Goal: Information Seeking & Learning: Find specific fact

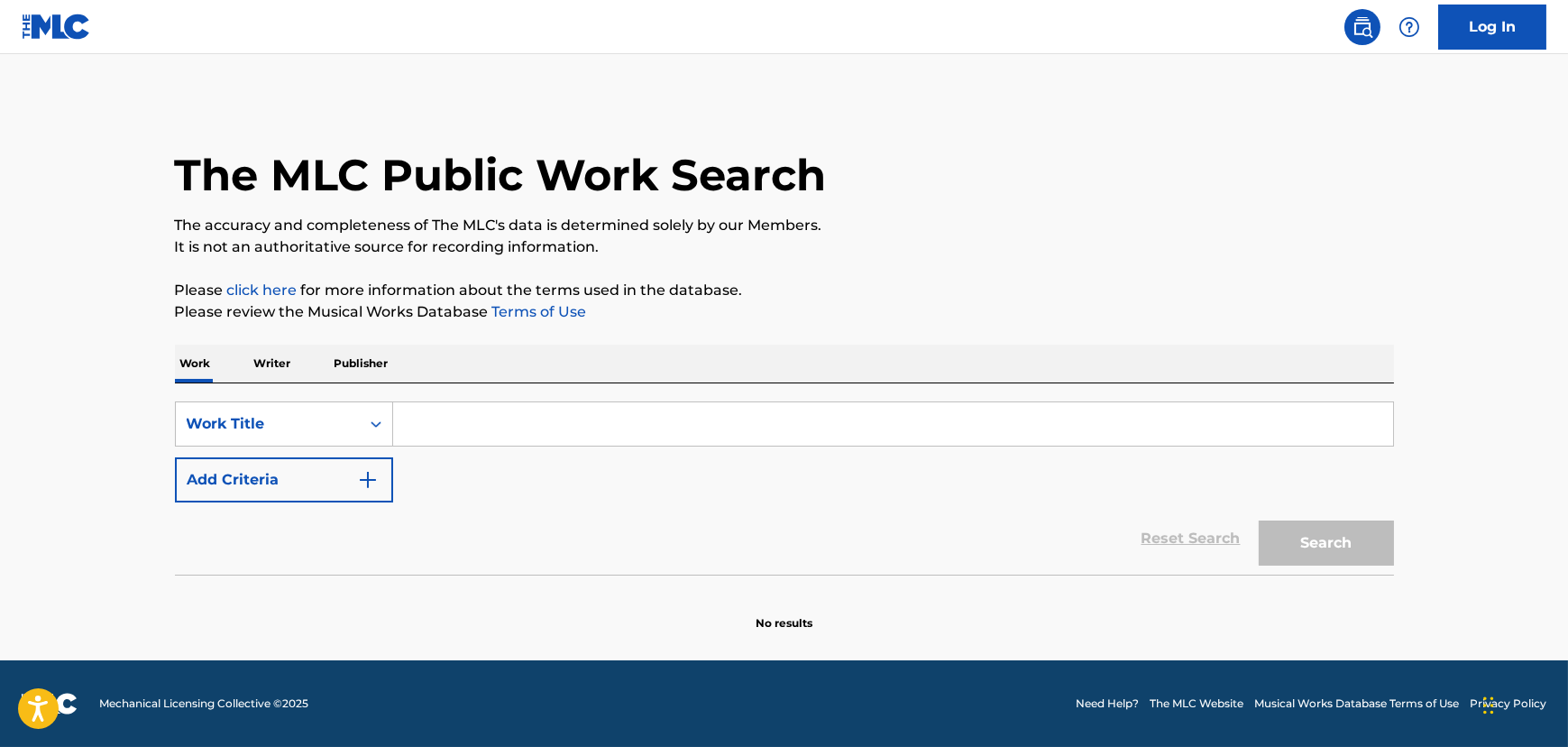
click at [448, 437] on input "Search Form" at bounding box center [892, 424] width 1000 height 43
paste input "Little Star"
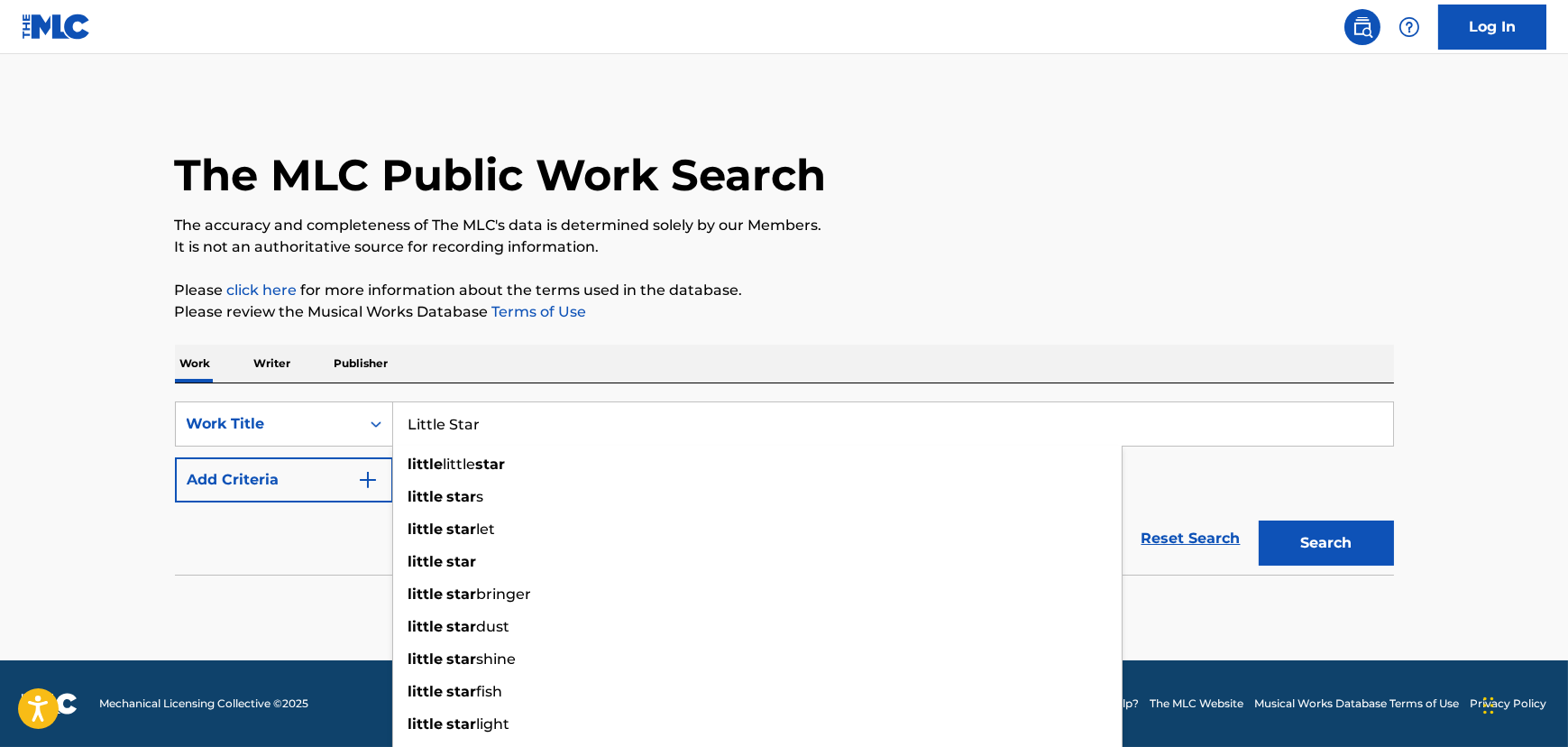
type input "Little Star"
click at [317, 472] on button "Add Criteria" at bounding box center [285, 479] width 219 height 45
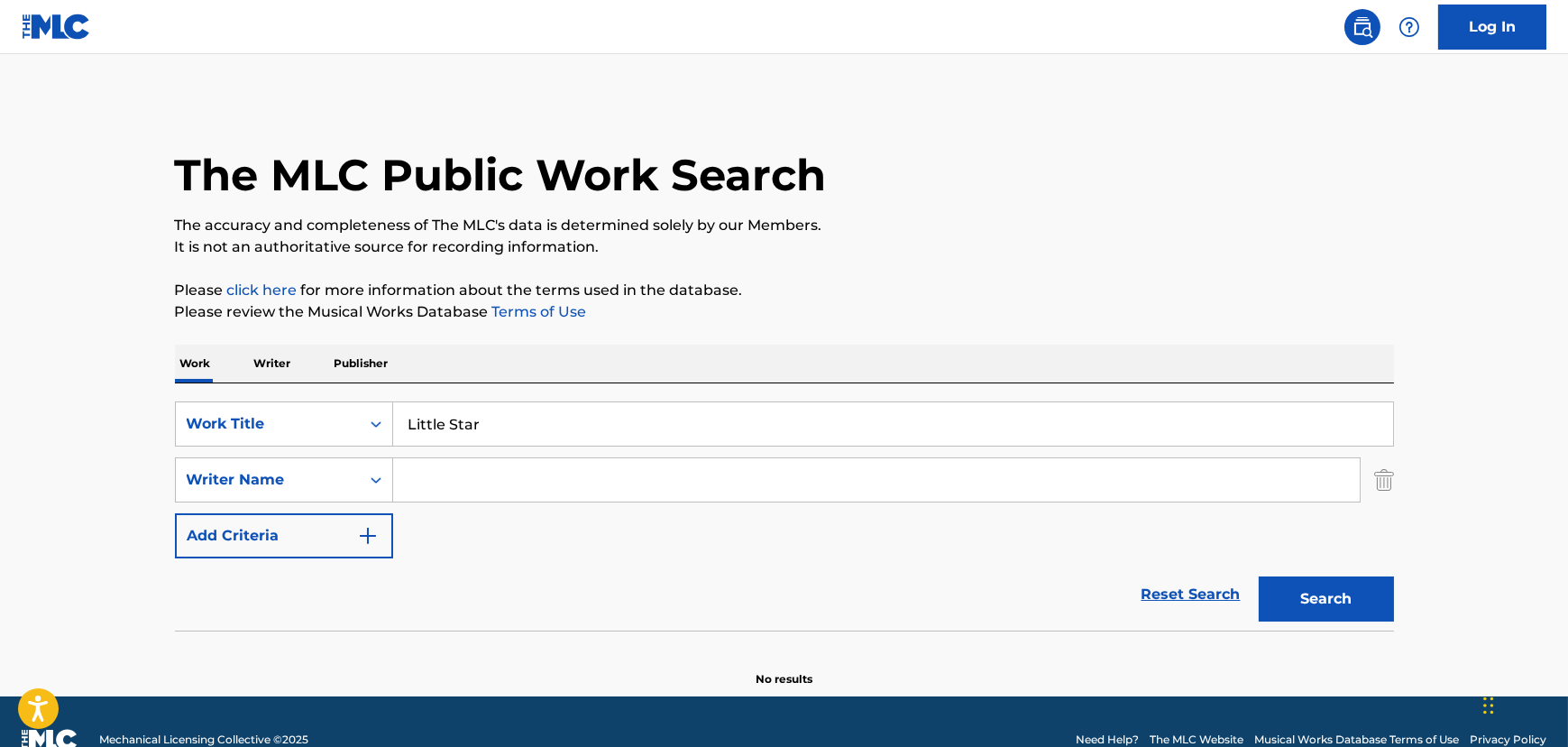
click at [496, 478] on input "Search Form" at bounding box center [876, 479] width 967 height 43
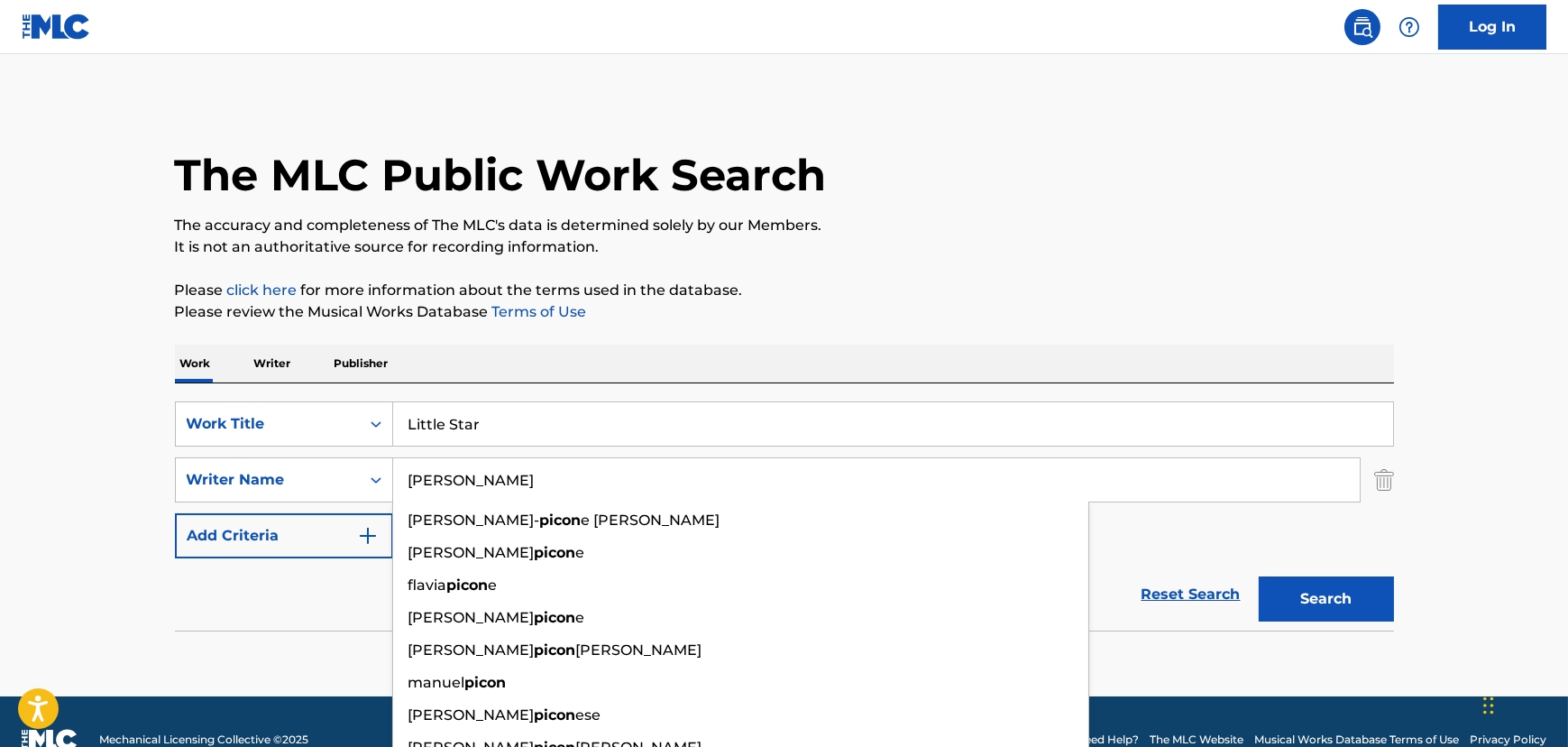
type input "[PERSON_NAME]"
click at [1259, 576] on button "Search" at bounding box center [1327, 599] width 136 height 45
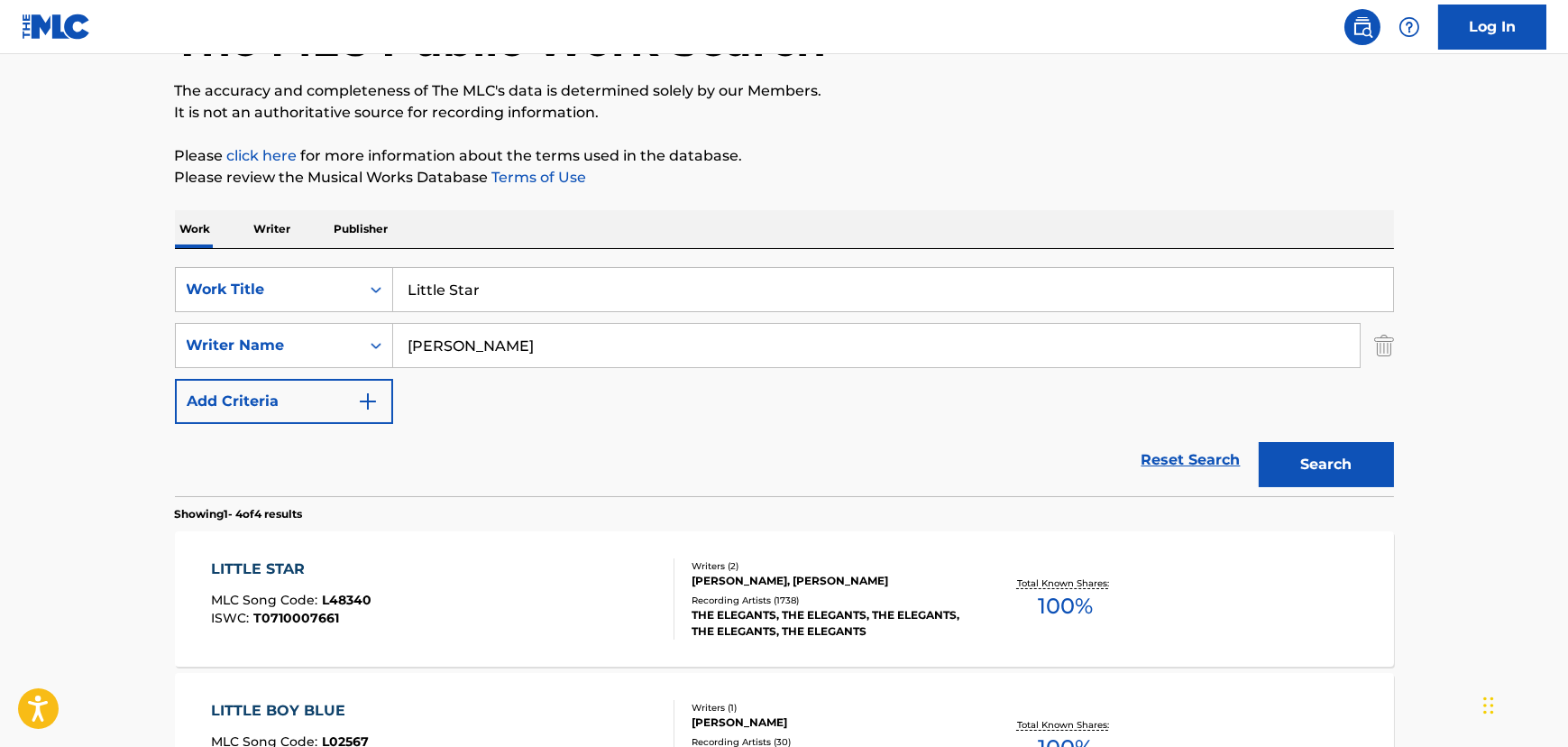
scroll to position [163, 0]
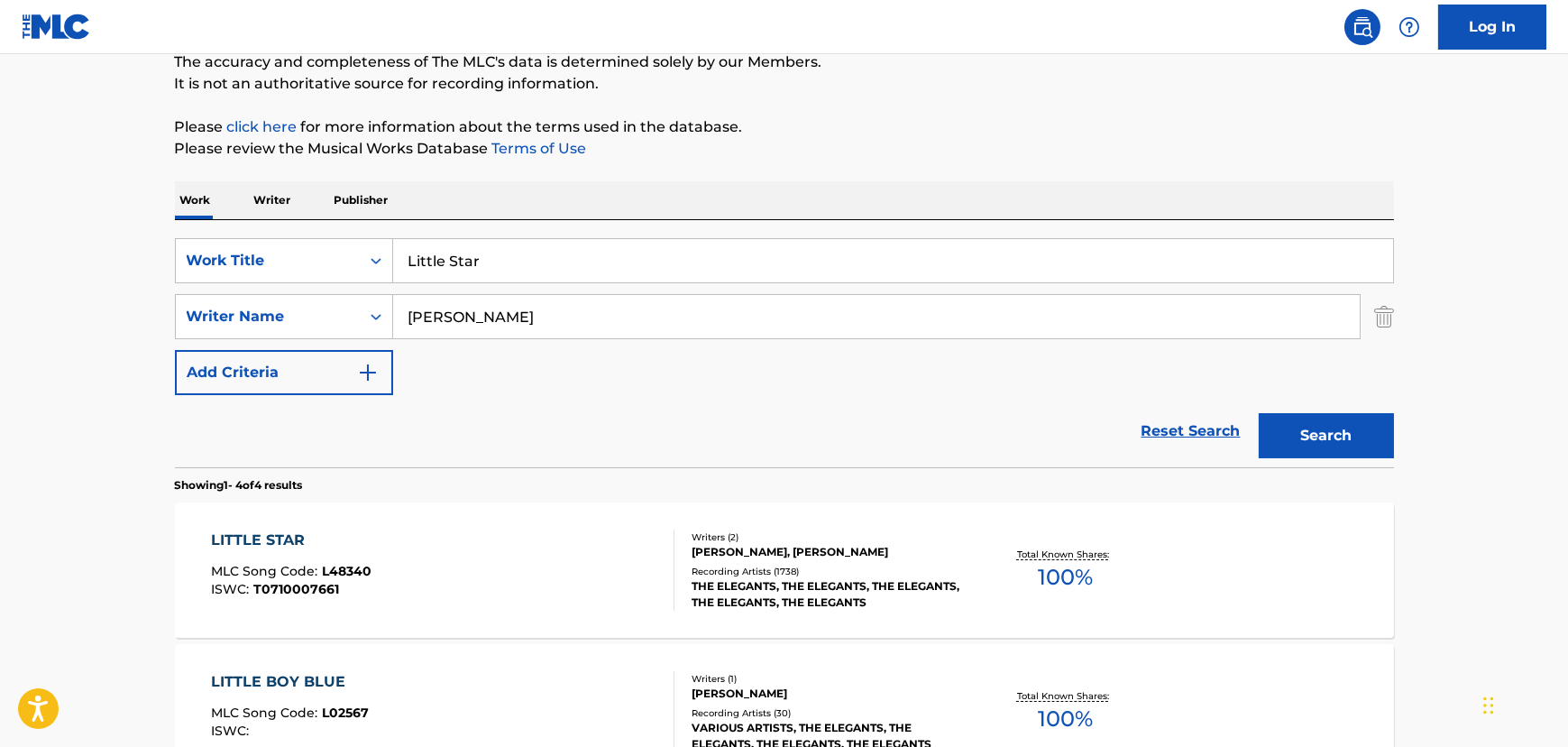
click at [439, 571] on div "LITTLE STAR MLC Song Code : L48340 ISWC : T0710007661" at bounding box center [443, 570] width 464 height 81
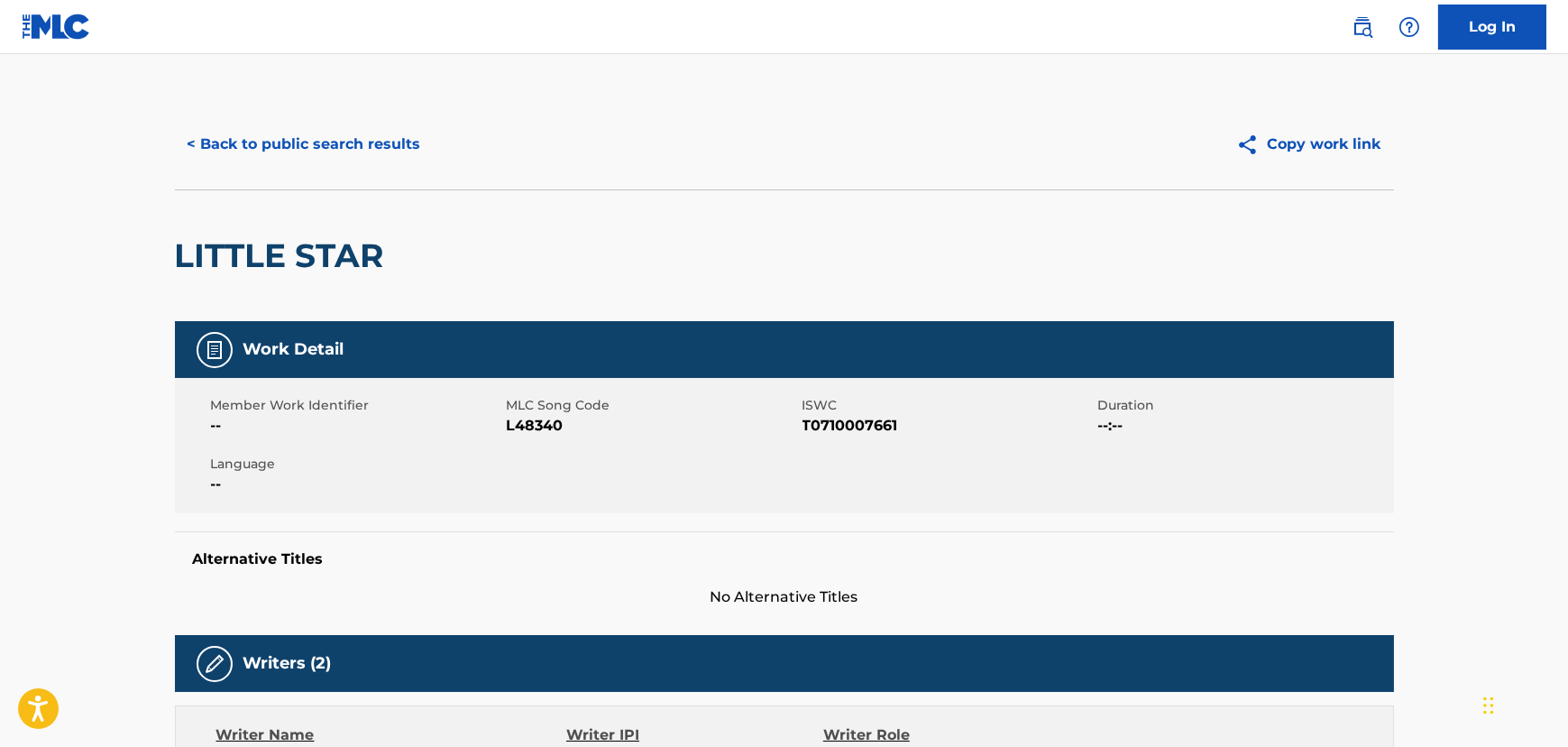
click at [247, 154] on button "< Back to public search results" at bounding box center [304, 144] width 259 height 45
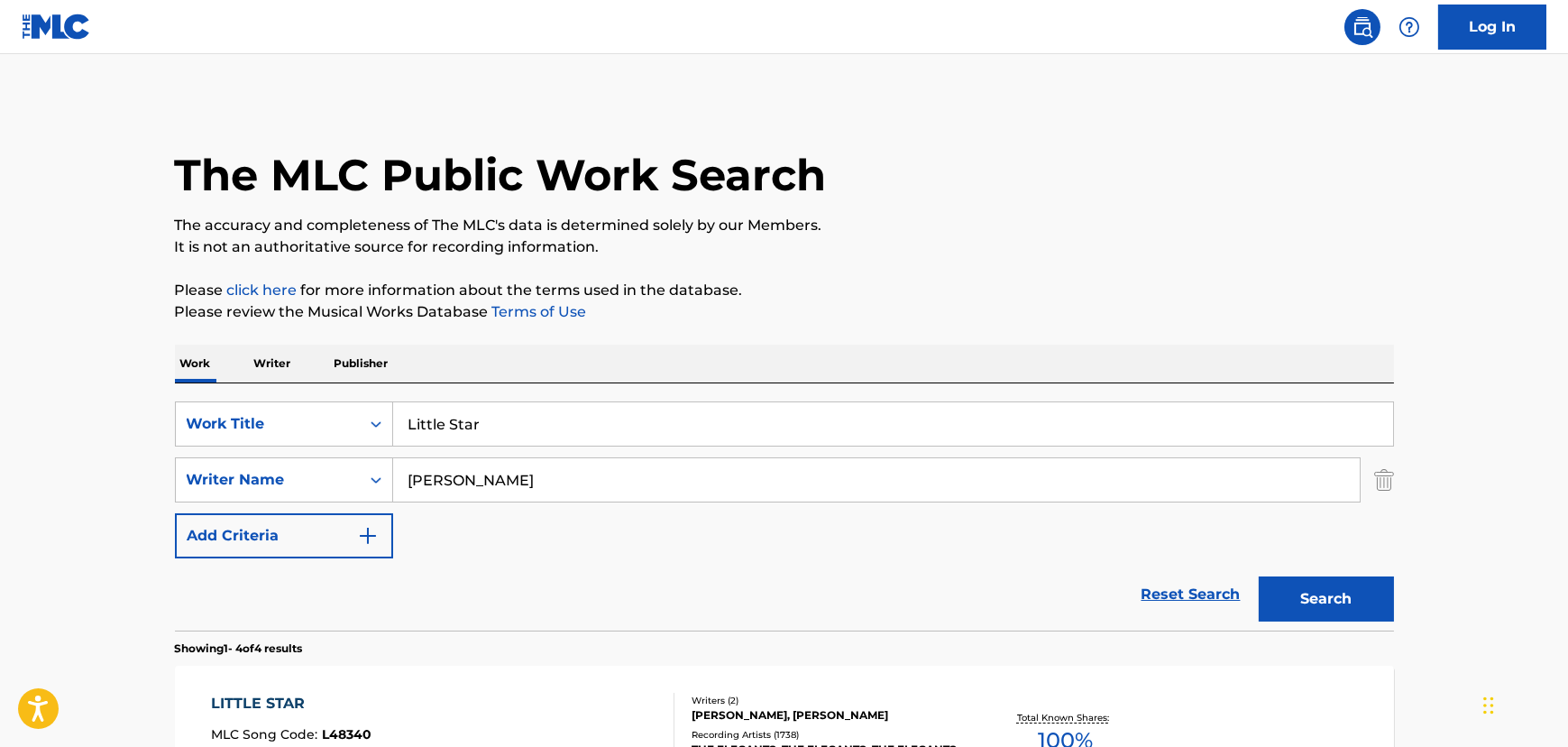
scroll to position [163, 0]
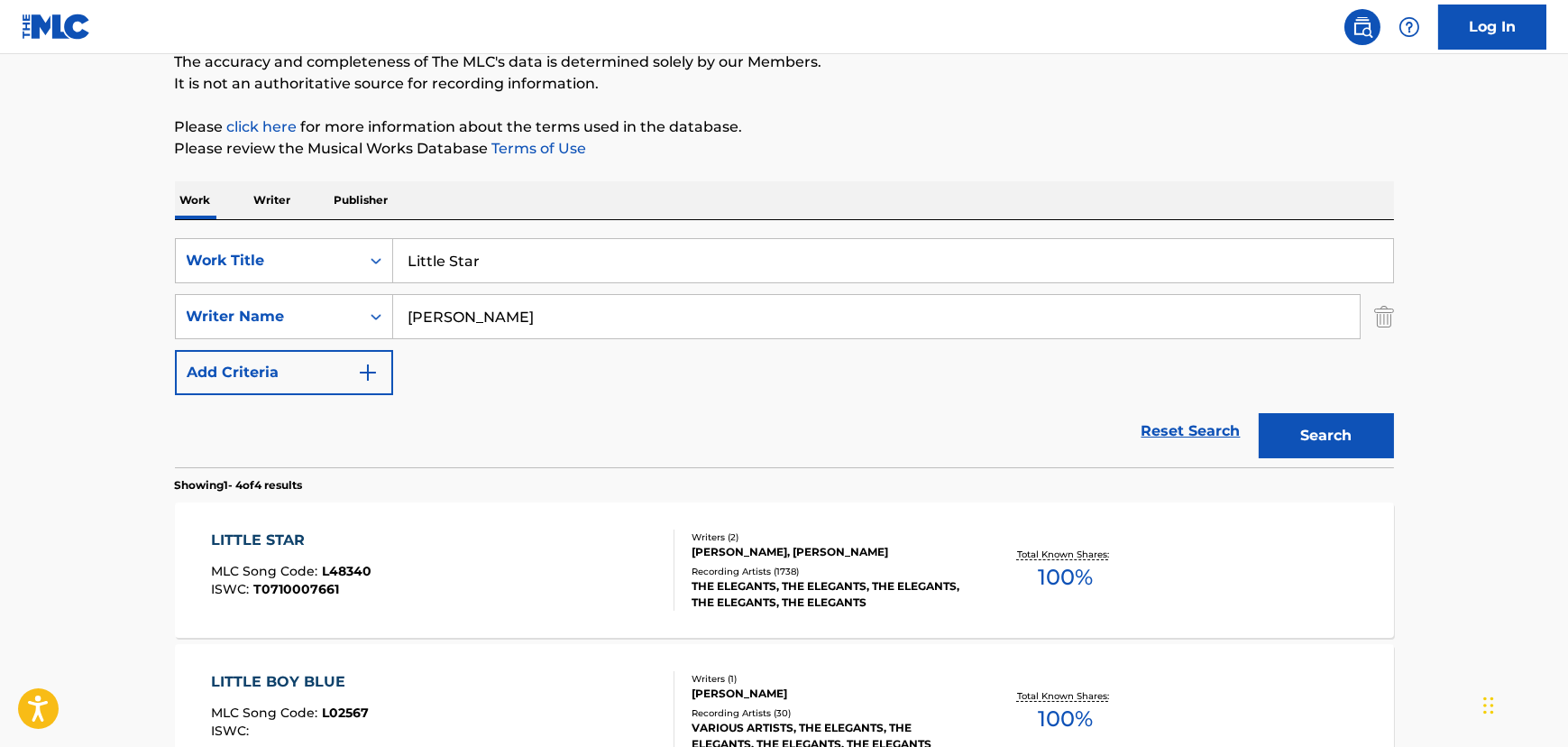
click at [497, 263] on input "Little Star" at bounding box center [892, 261] width 1000 height 43
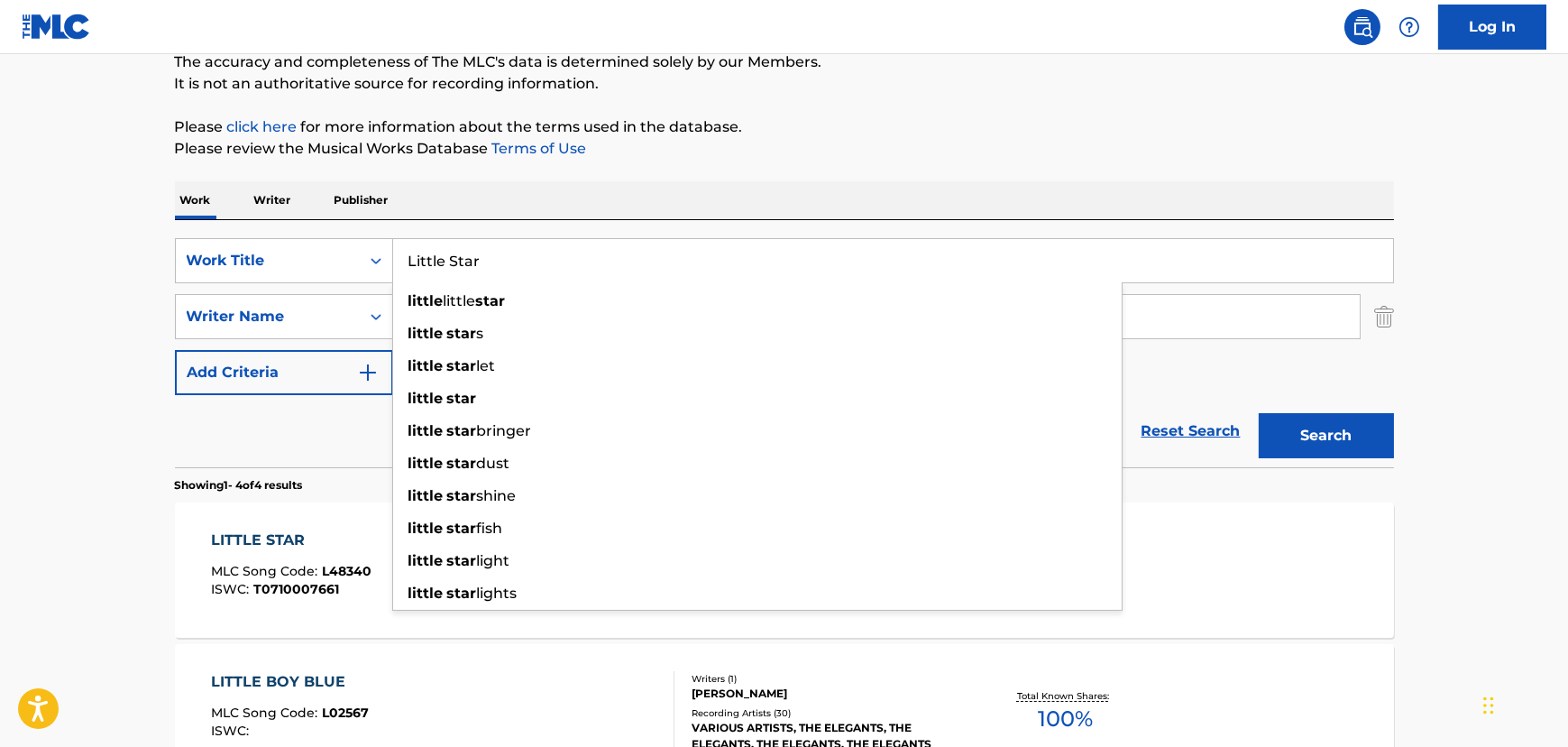
click at [497, 263] on input "Little Star" at bounding box center [892, 261] width 1000 height 43
paste input "La Bamba"
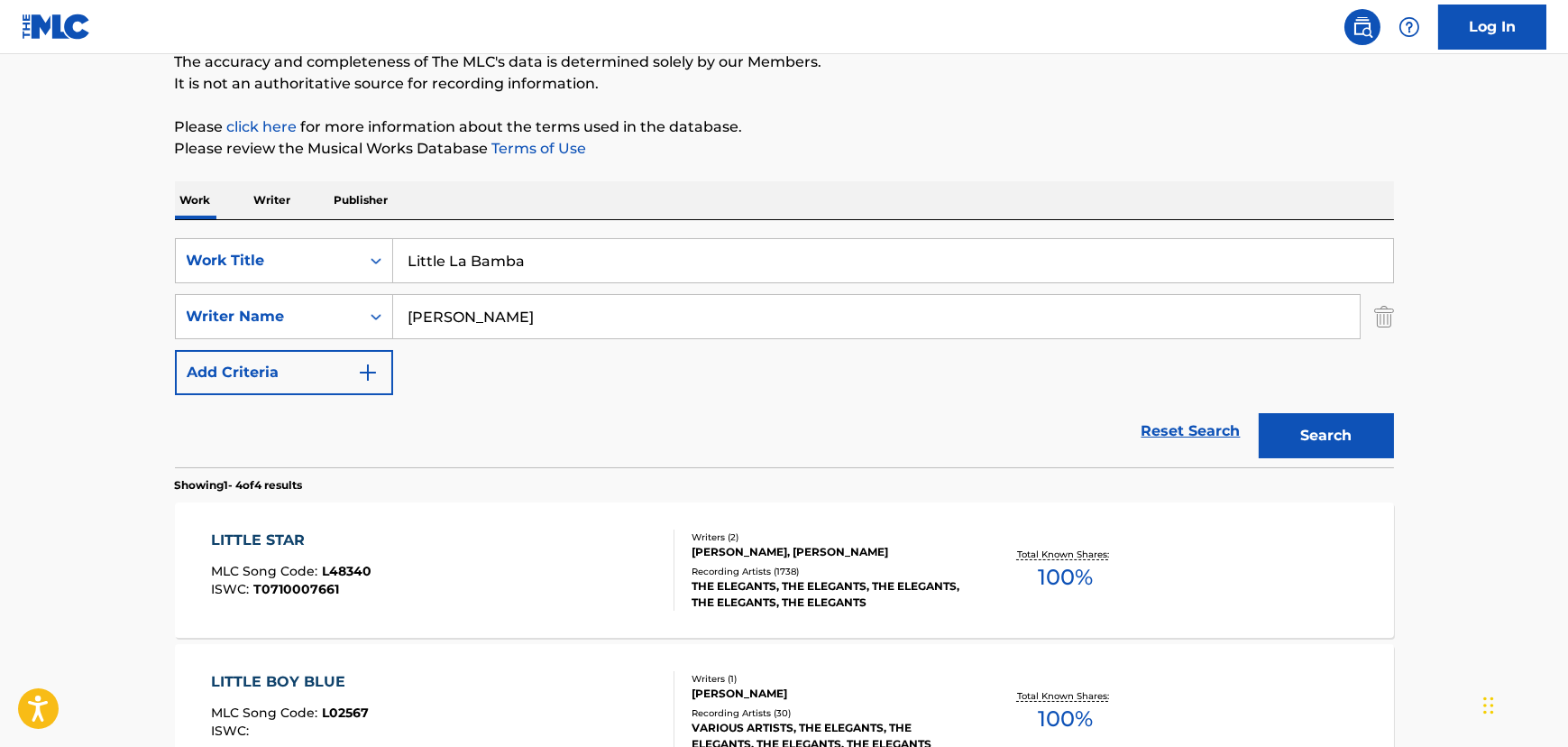
type input "Little La Bamba"
click at [414, 309] on input "[PERSON_NAME]" at bounding box center [876, 317] width 967 height 43
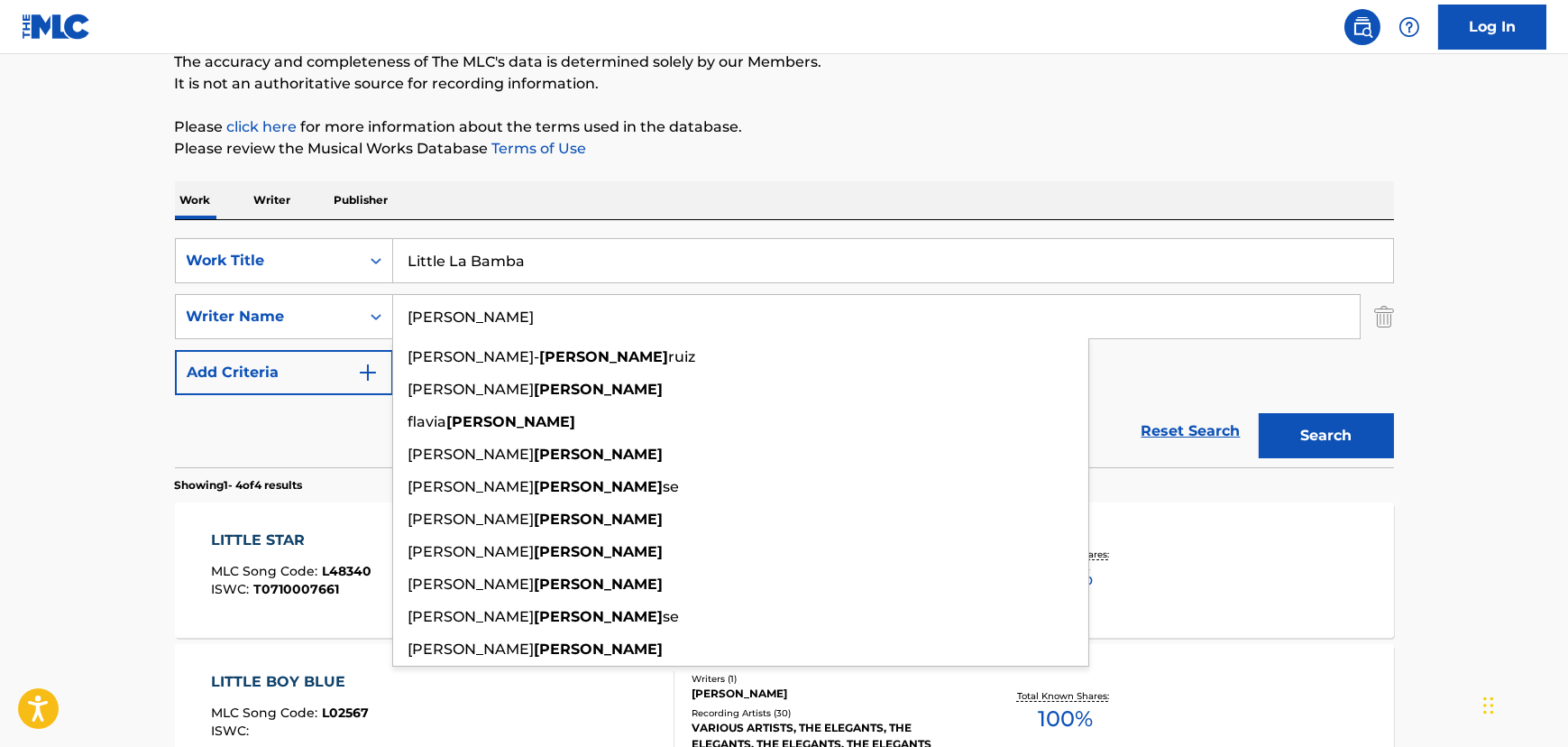
click at [414, 309] on input "[PERSON_NAME]" at bounding box center [876, 317] width 967 height 43
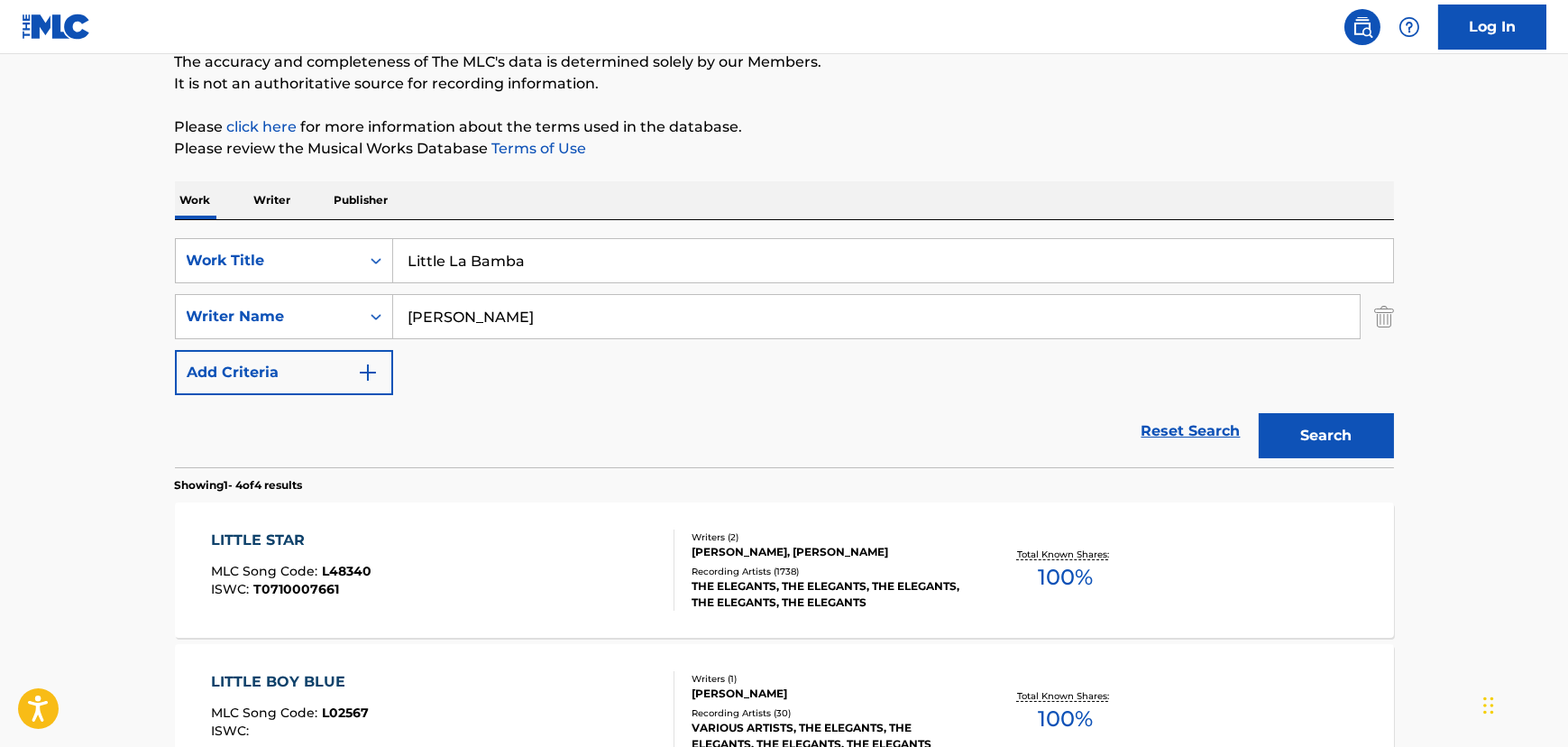
click at [547, 313] on input "[PERSON_NAME]" at bounding box center [876, 317] width 967 height 43
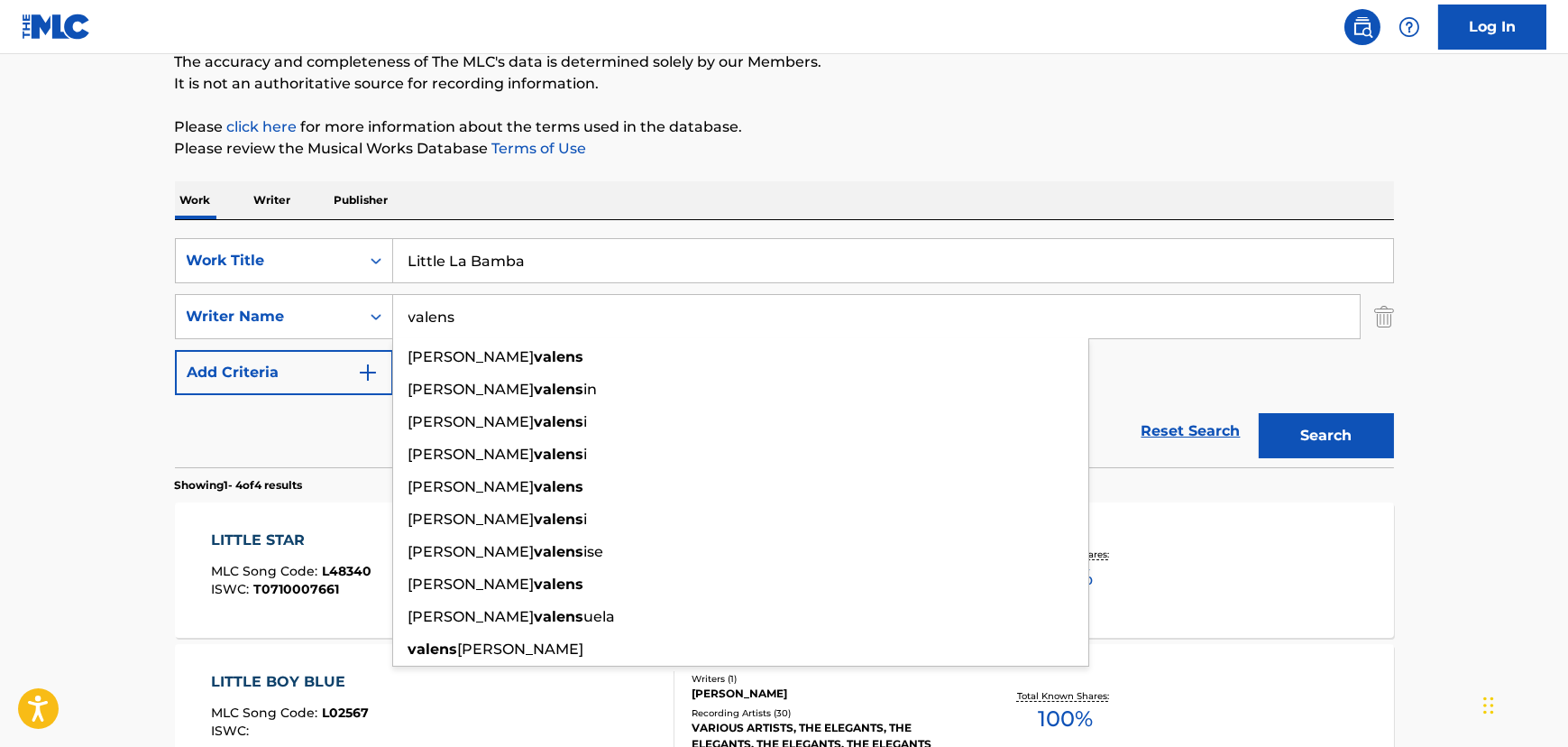
type input "valens"
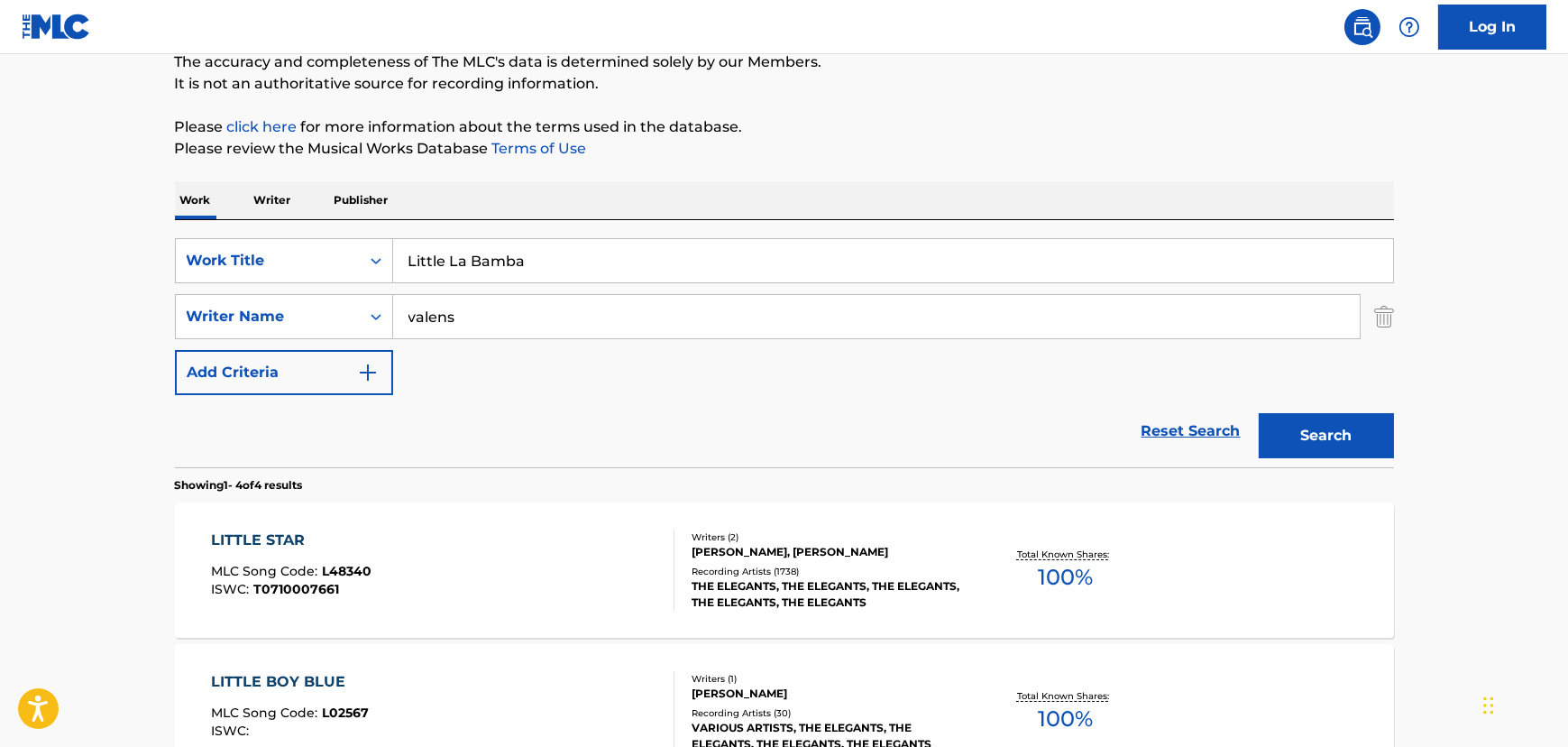
click at [469, 251] on input "Little La Bamba" at bounding box center [892, 261] width 1000 height 43
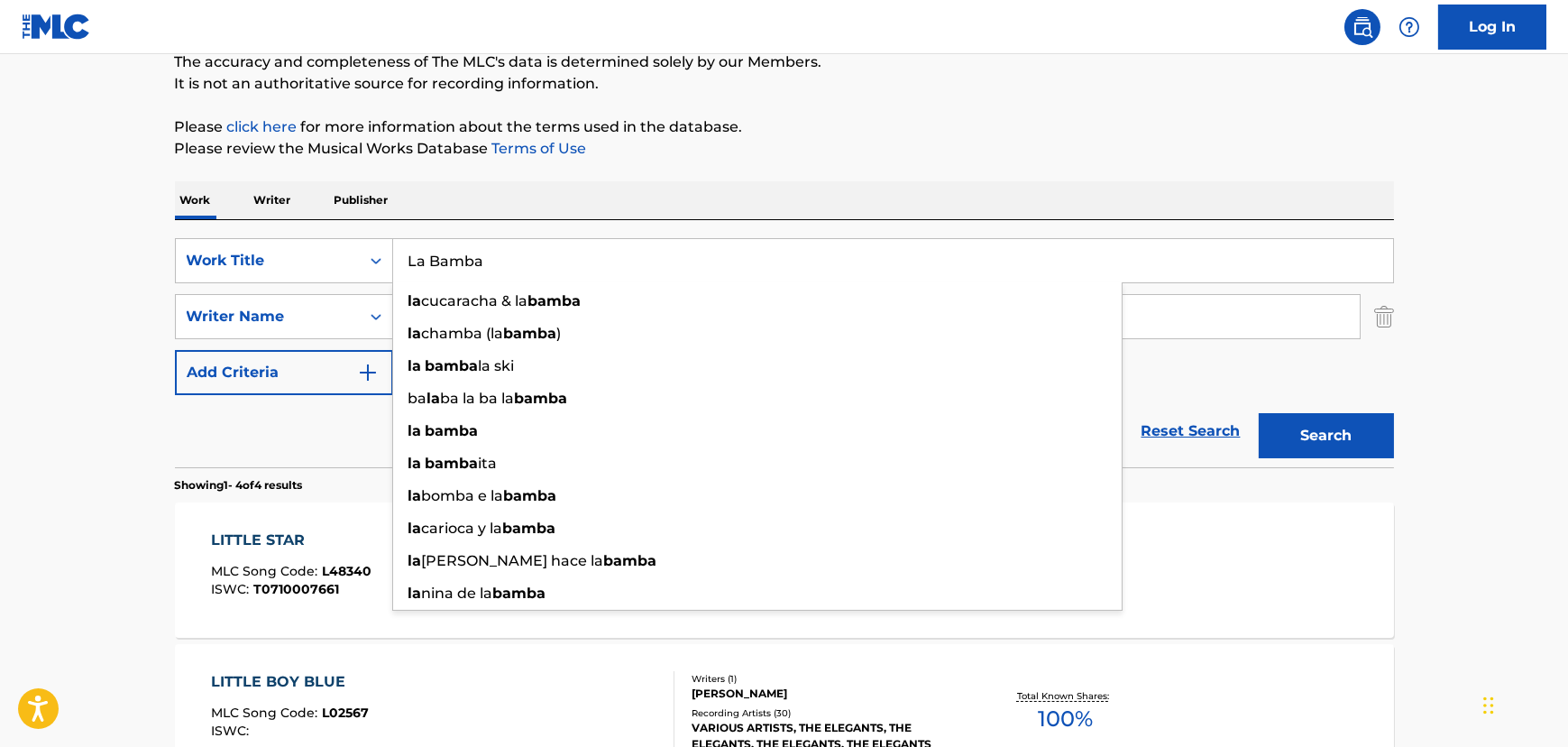
type input "La Bamba"
click at [1259, 413] on button "Search" at bounding box center [1327, 435] width 136 height 45
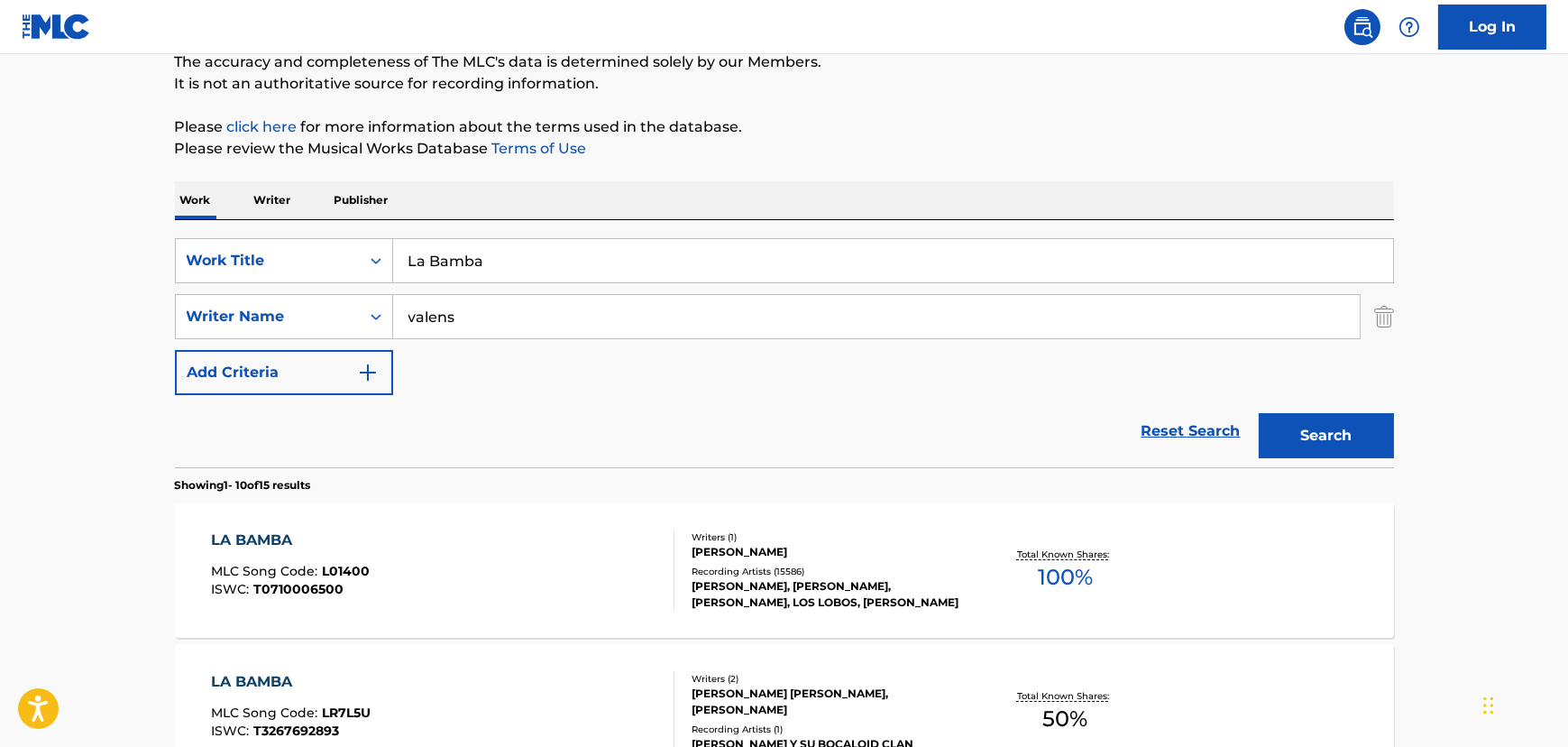
click at [561, 564] on div "LA BAMBA MLC Song Code : L01400 ISWC : T0710006500" at bounding box center [443, 570] width 464 height 81
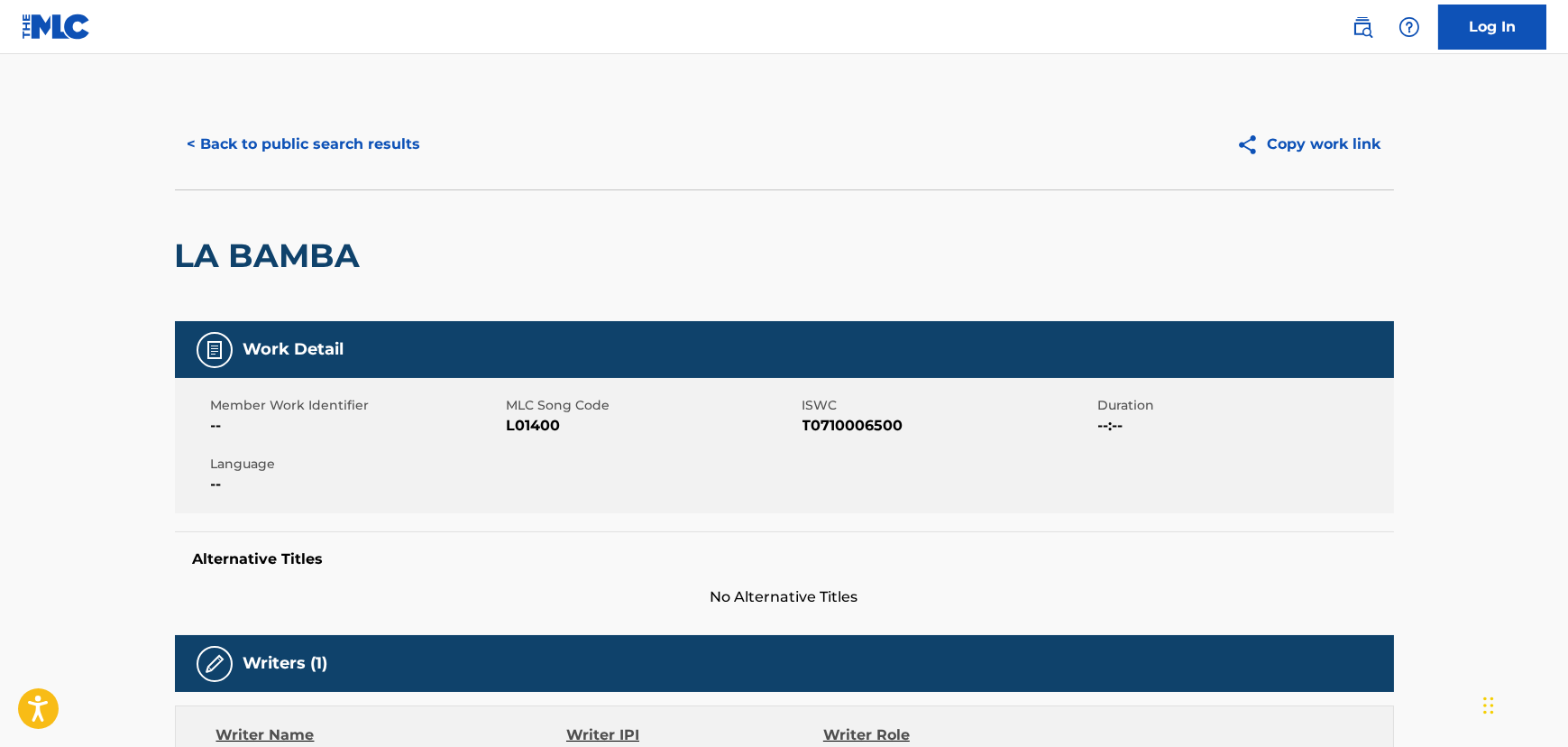
click at [219, 138] on button "< Back to public search results" at bounding box center [304, 144] width 259 height 45
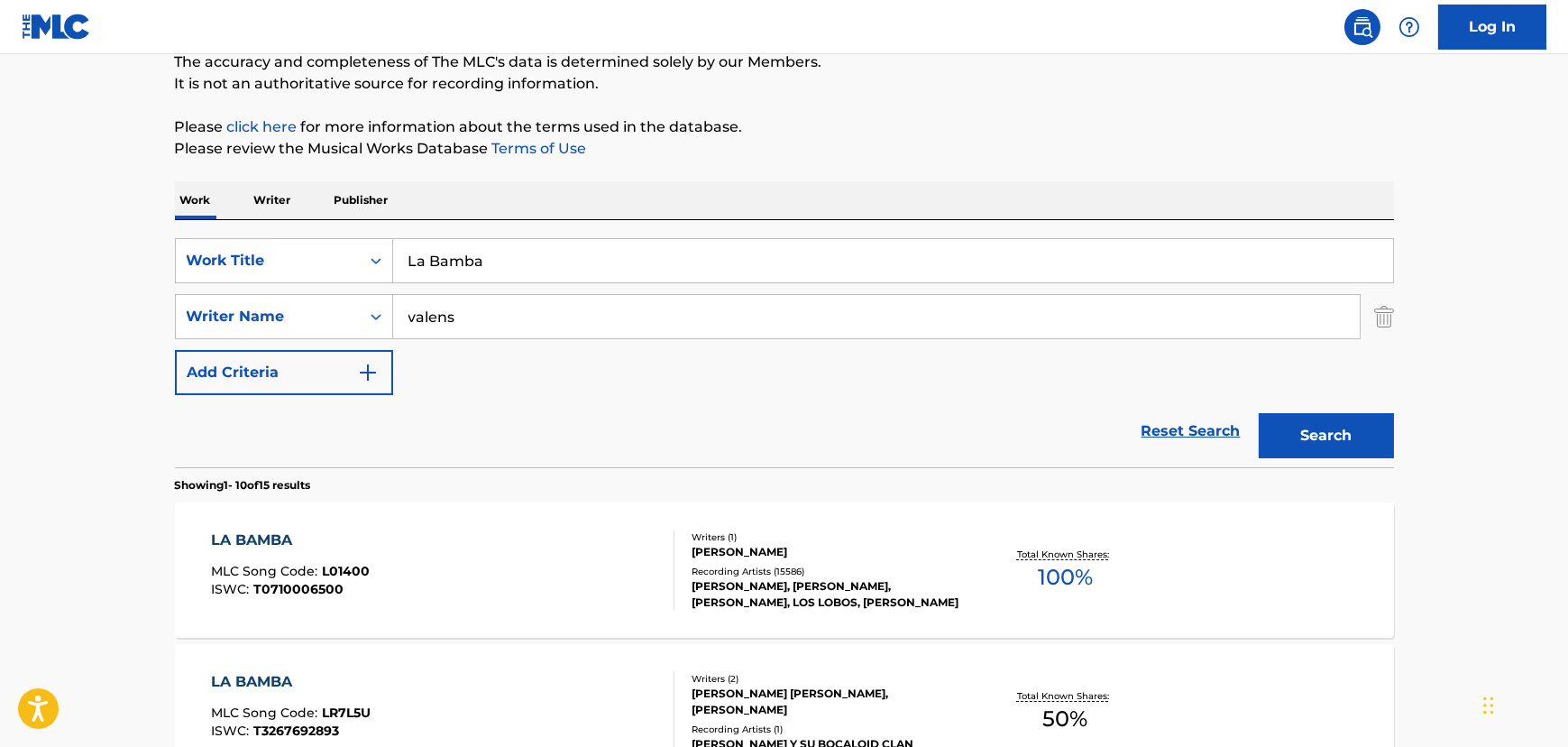
click at [435, 267] on input "La Bamba" at bounding box center [892, 261] width 1000 height 43
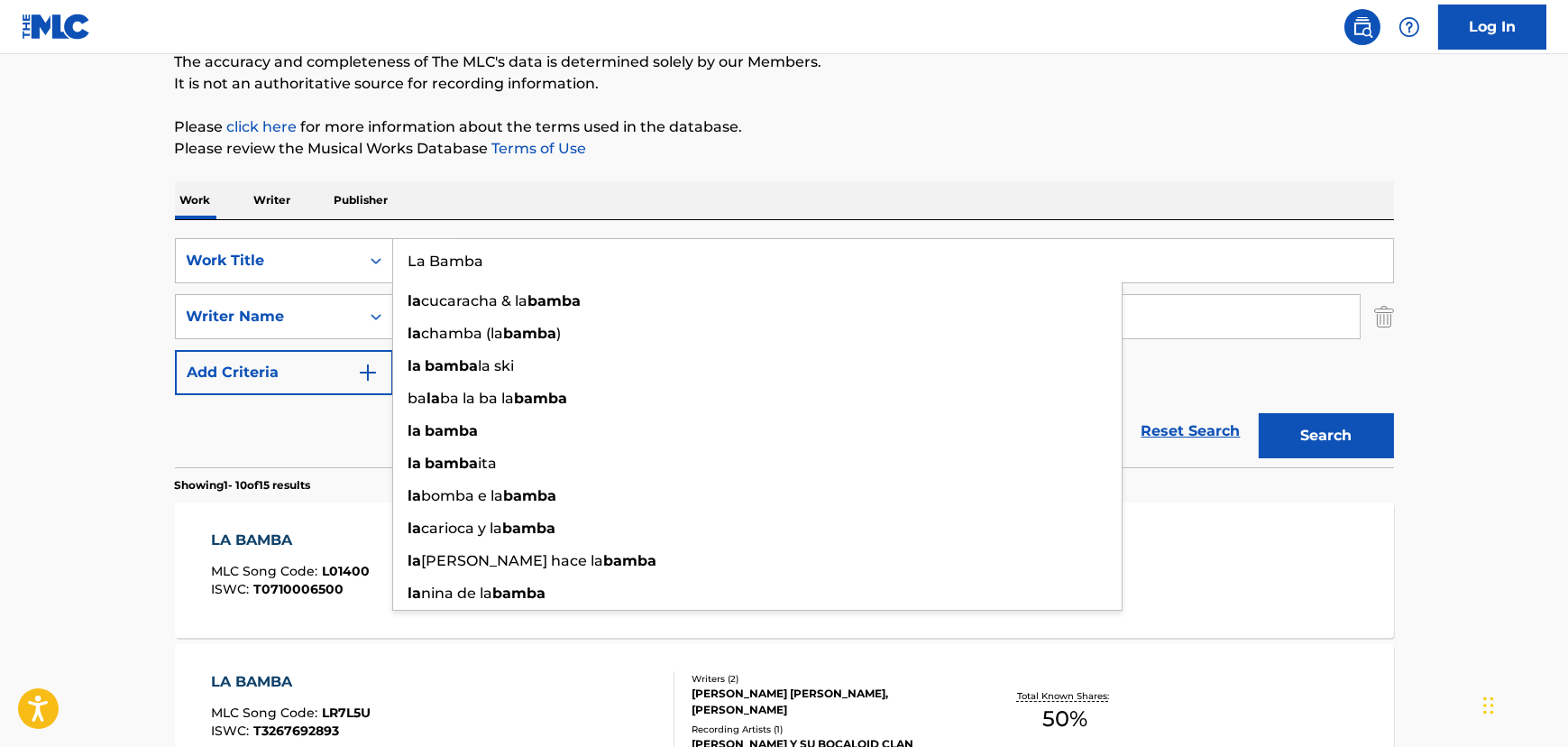
click at [435, 267] on input "La Bamba" at bounding box center [892, 261] width 1000 height 43
paste input "ittle Darlin'"
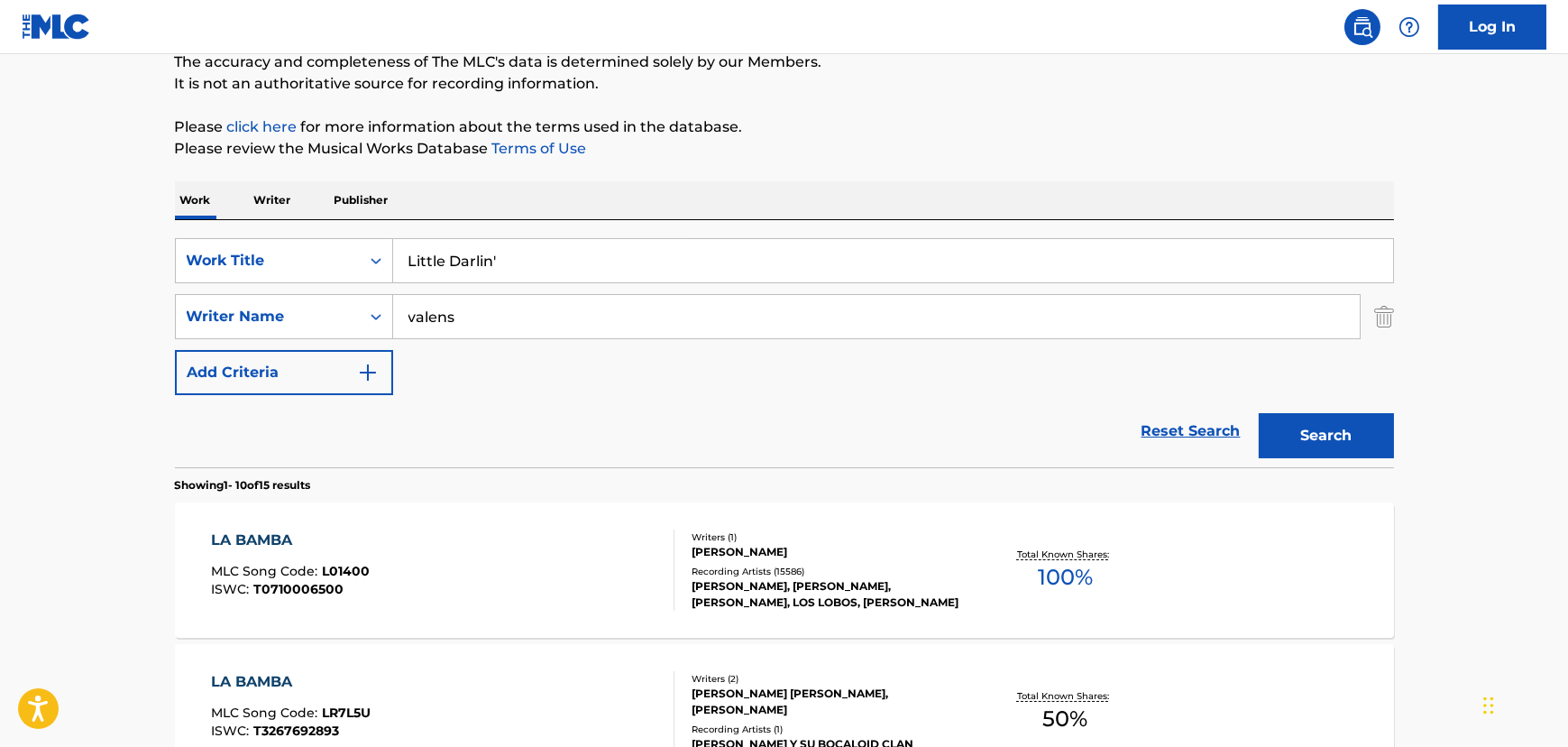
type input "Little Darlin'"
drag, startPoint x: 93, startPoint y: 278, endPoint x: 450, endPoint y: 317, distance: 359.1
click at [450, 317] on input "valens" at bounding box center [876, 317] width 967 height 43
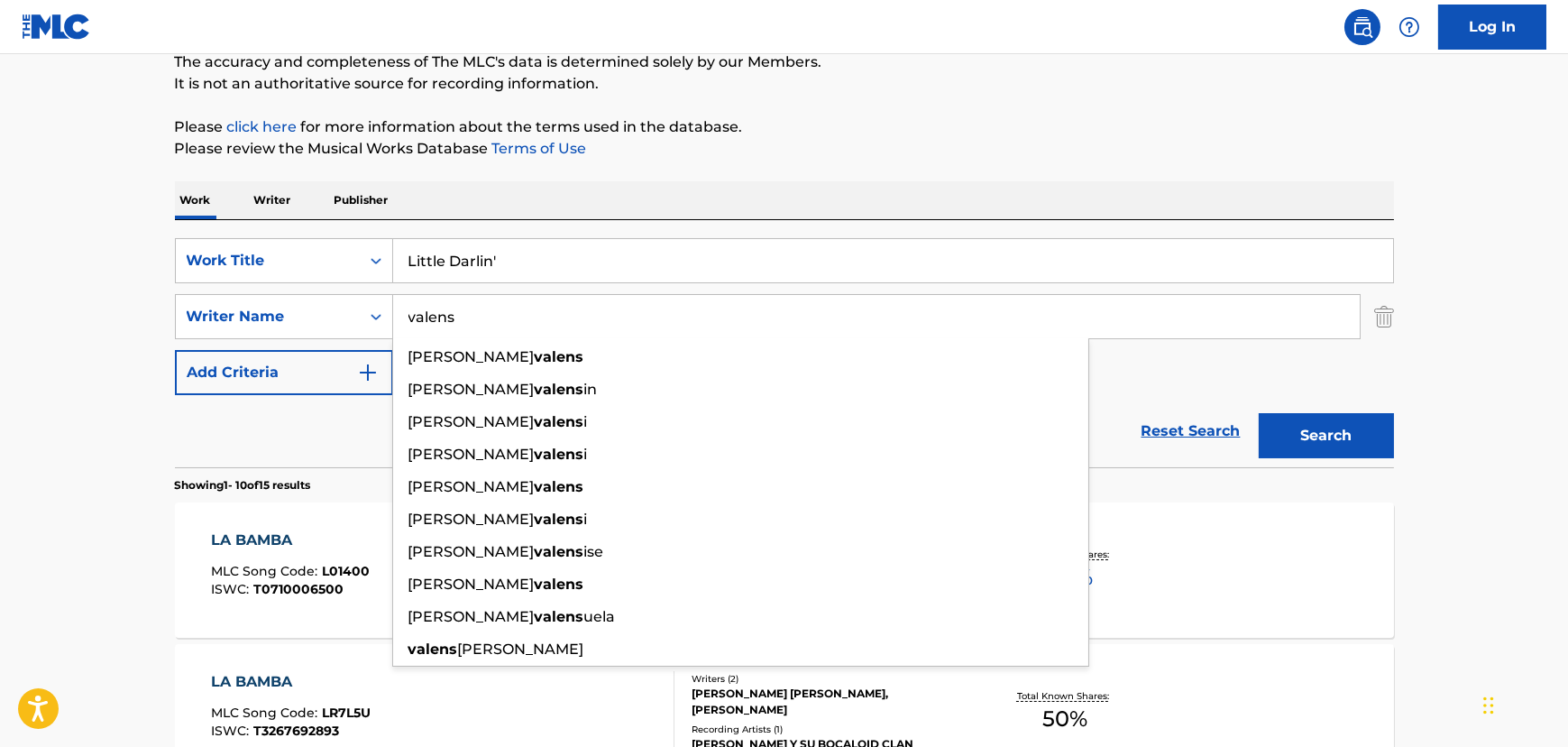
click at [450, 317] on input "valens" at bounding box center [876, 317] width 967 height 43
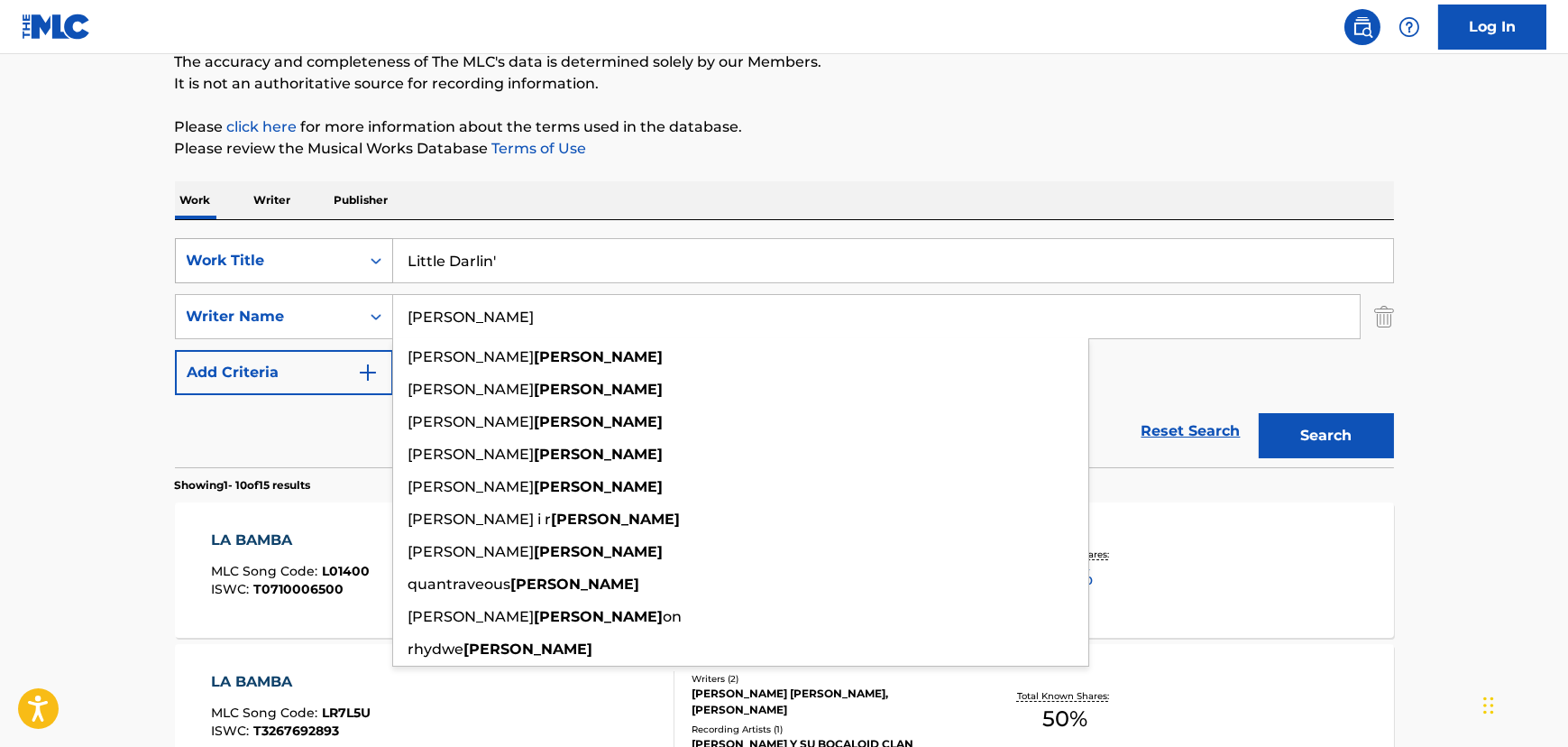
type input "[PERSON_NAME]"
click at [1259, 413] on button "Search" at bounding box center [1327, 435] width 136 height 45
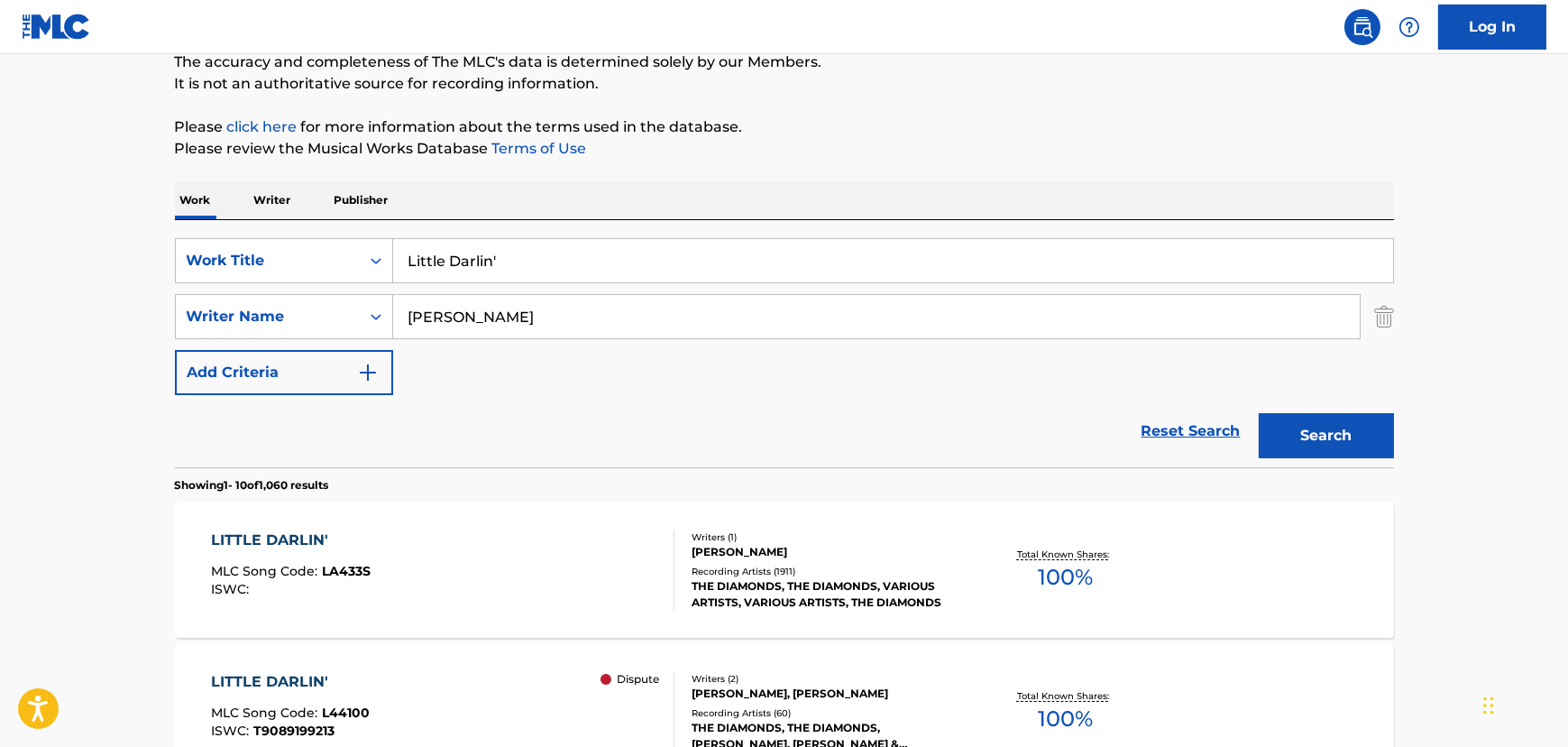
click at [436, 555] on div "LITTLE DARLIN' MLC Song Code : LA433S ISWC :" at bounding box center [443, 570] width 464 height 81
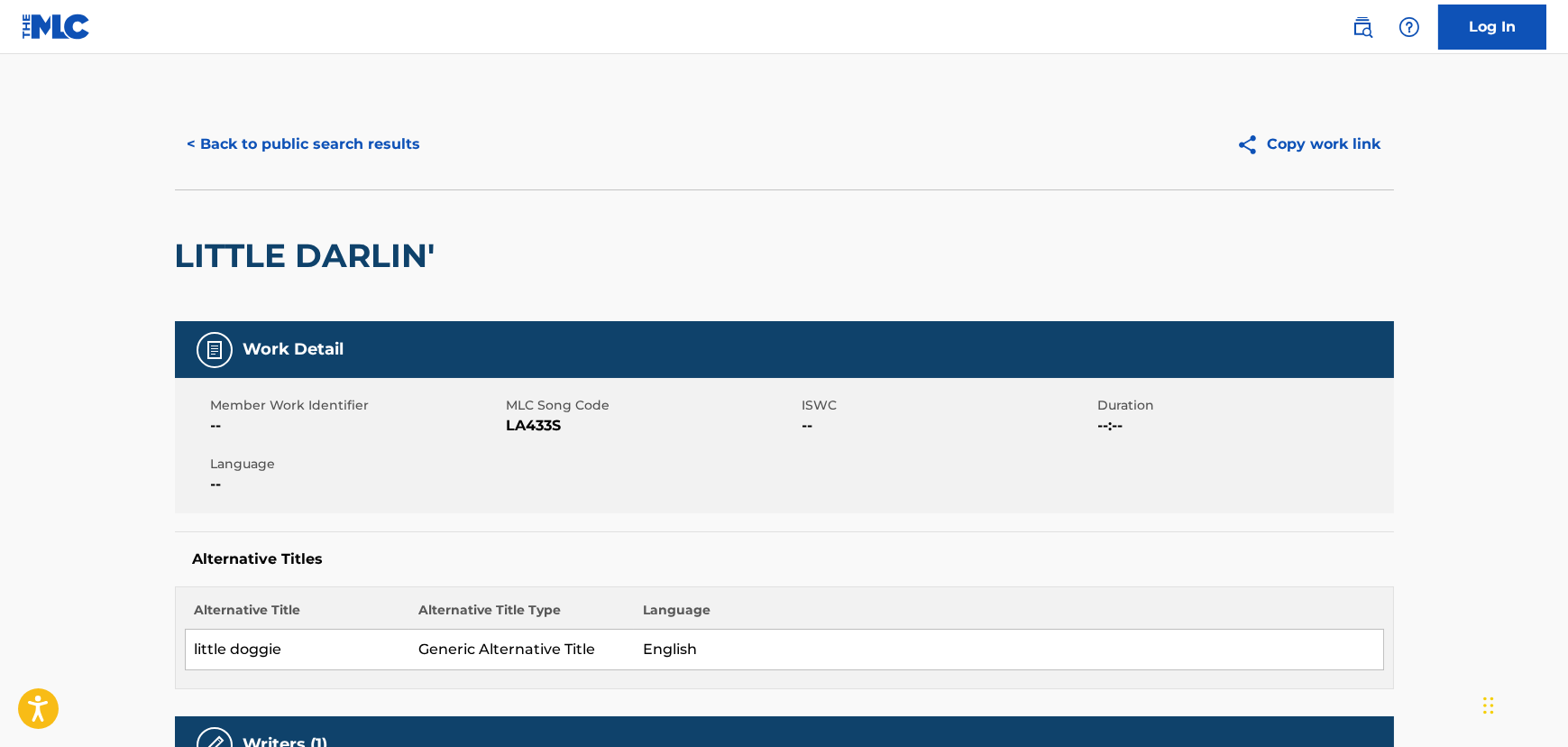
click at [234, 130] on button "< Back to public search results" at bounding box center [304, 144] width 259 height 45
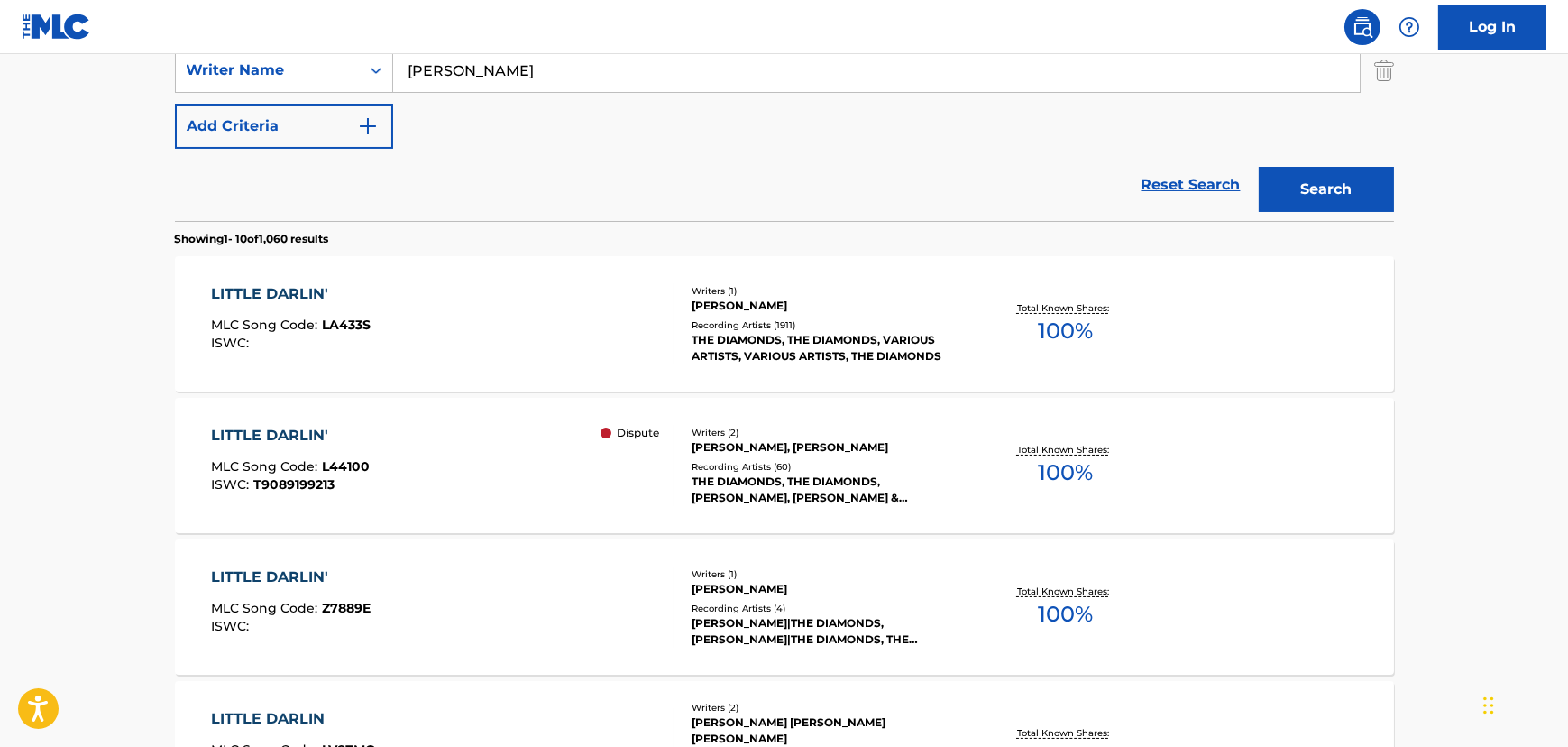
scroll to position [574, 0]
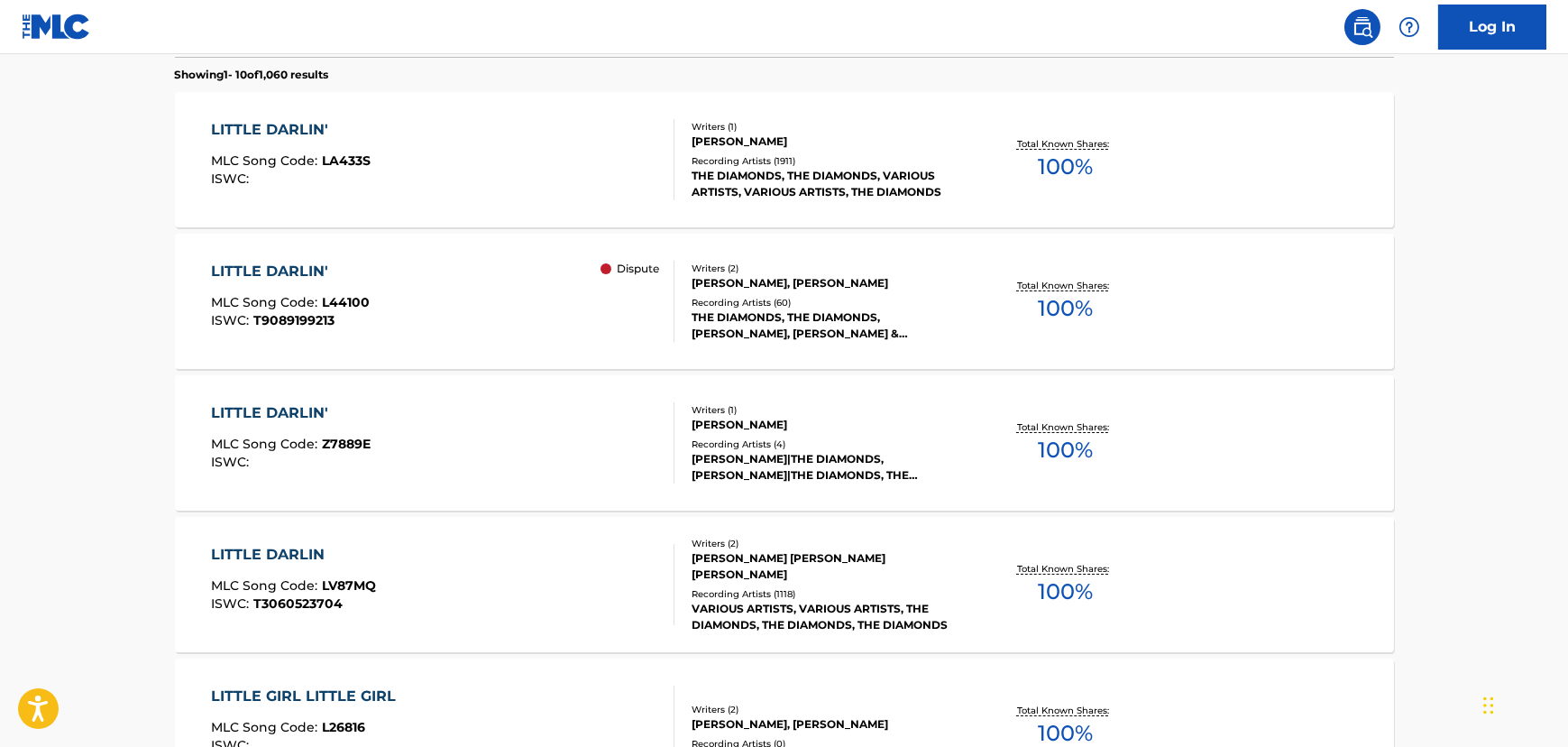
click at [414, 278] on div "LITTLE DARLIN' MLC Song Code : L44100 ISWC : T9089199213 Dispute" at bounding box center [443, 301] width 464 height 81
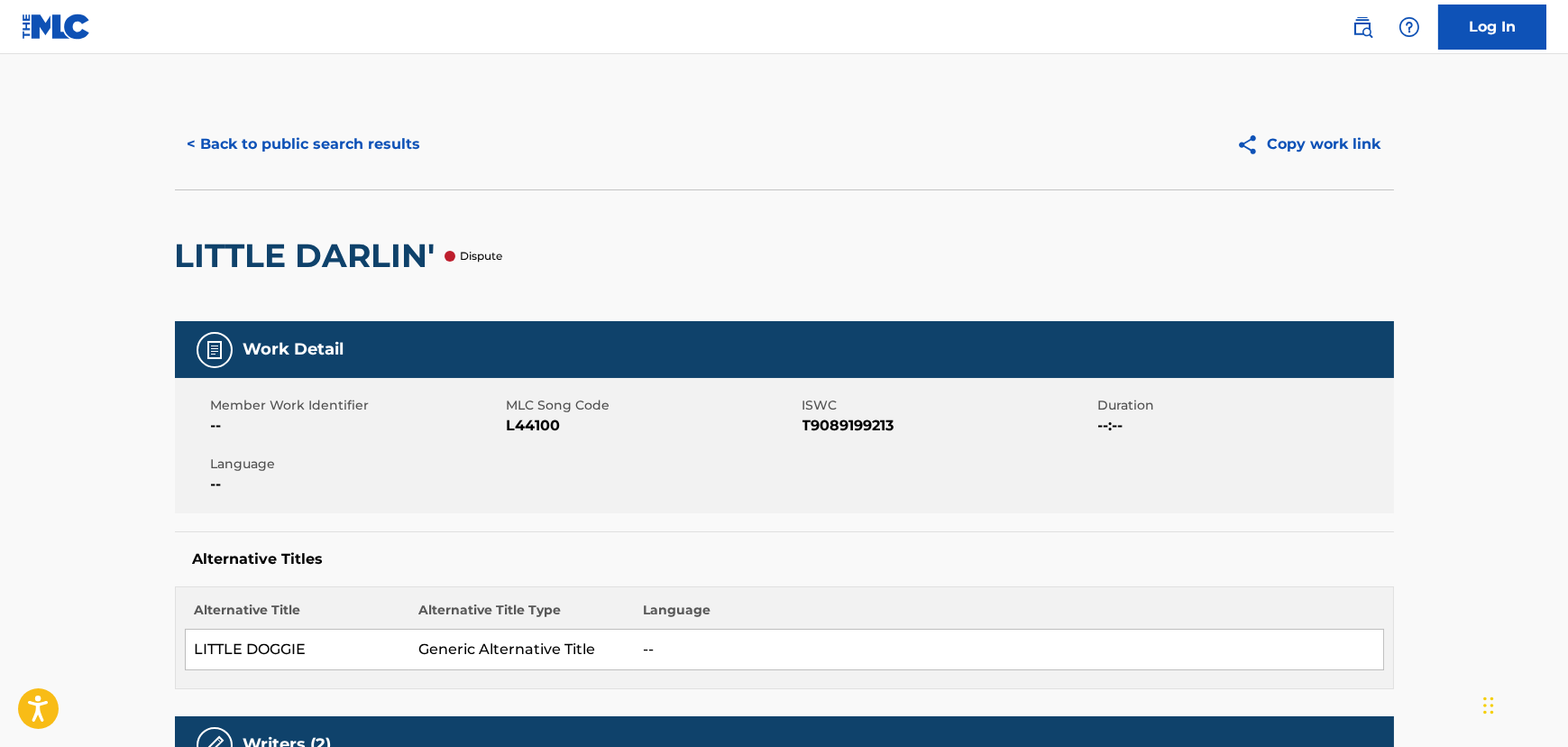
click at [222, 158] on button "< Back to public search results" at bounding box center [304, 144] width 259 height 45
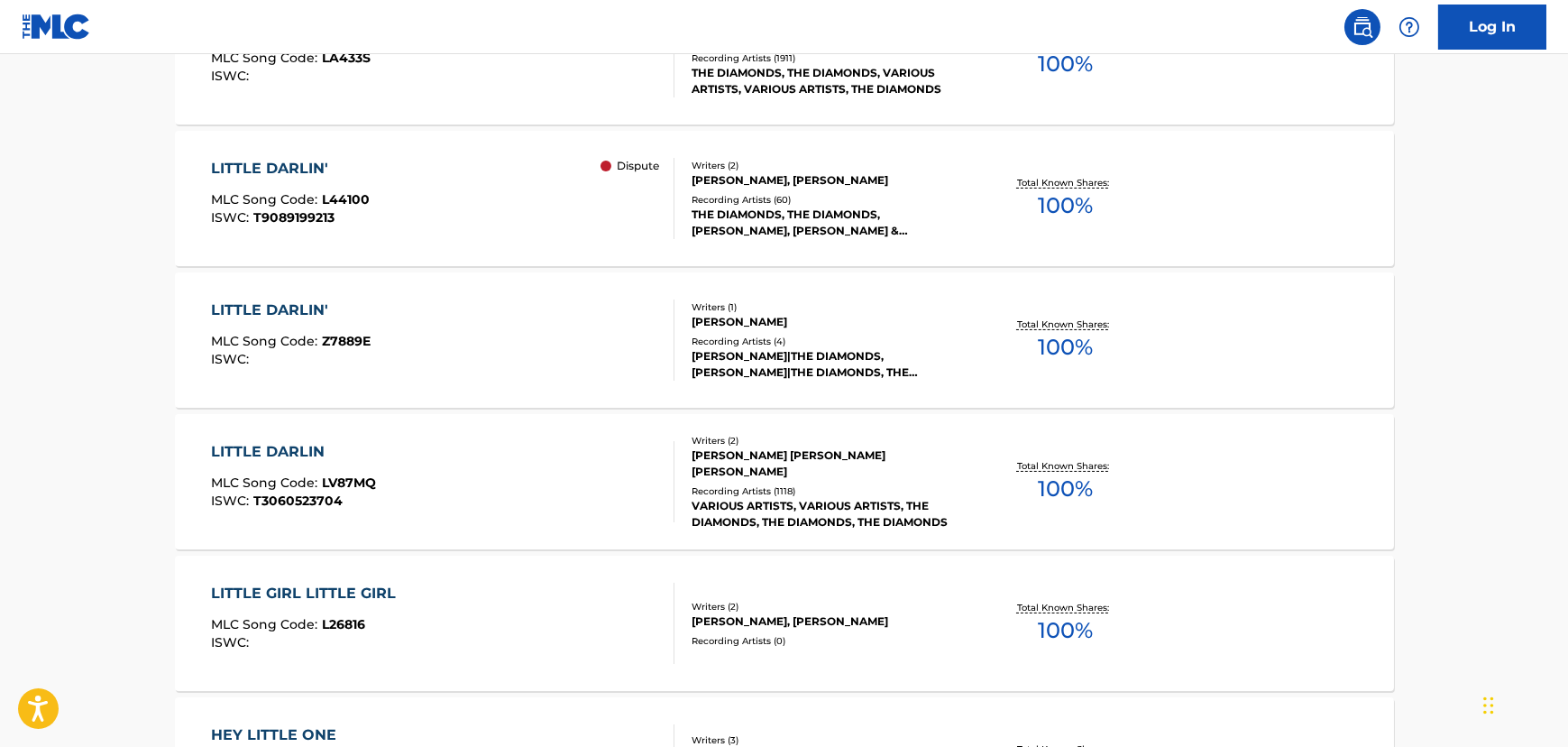
scroll to position [512, 0]
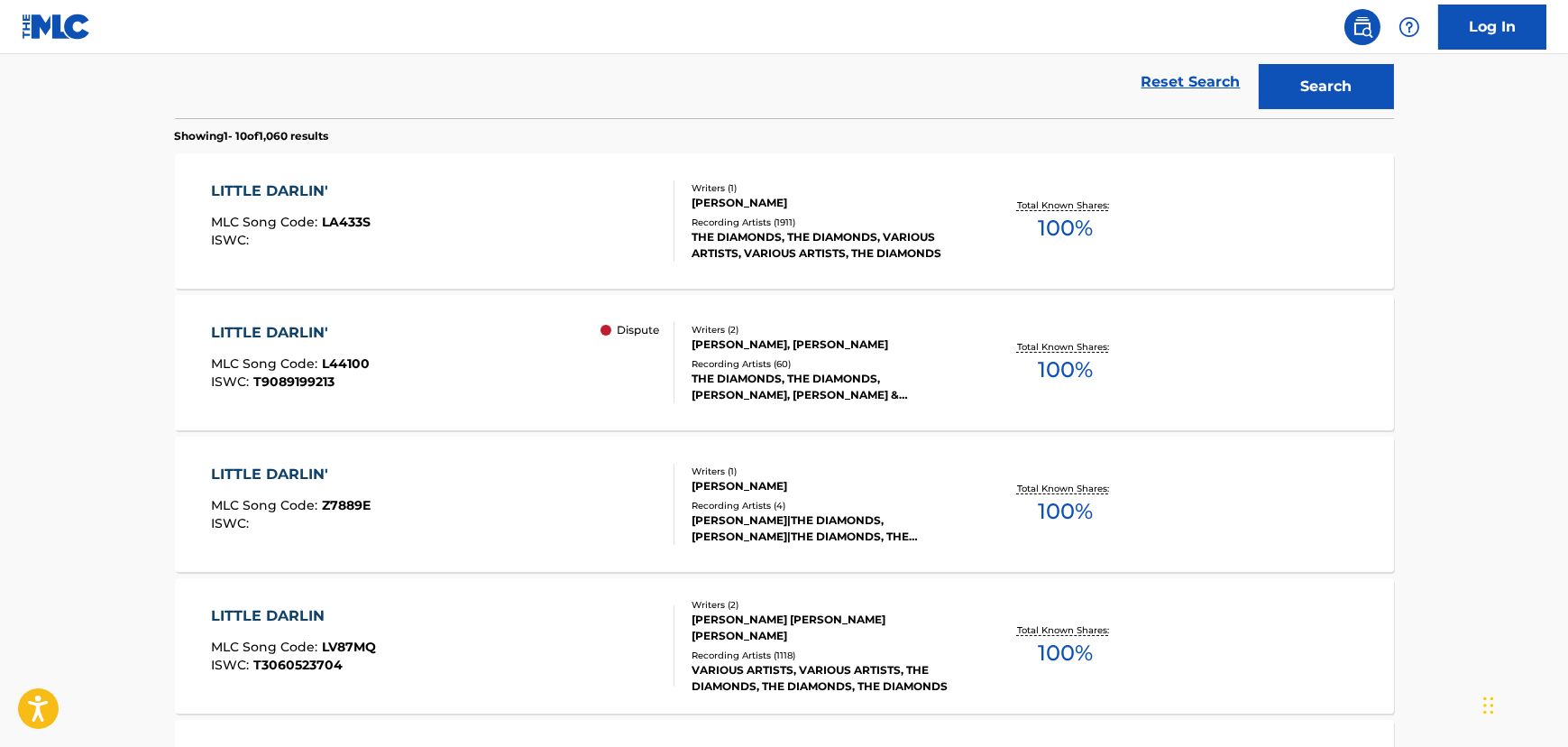
click at [418, 245] on div "LITTLE DARLIN' MLC Song Code : LA433S ISWC :" at bounding box center [443, 220] width 464 height 81
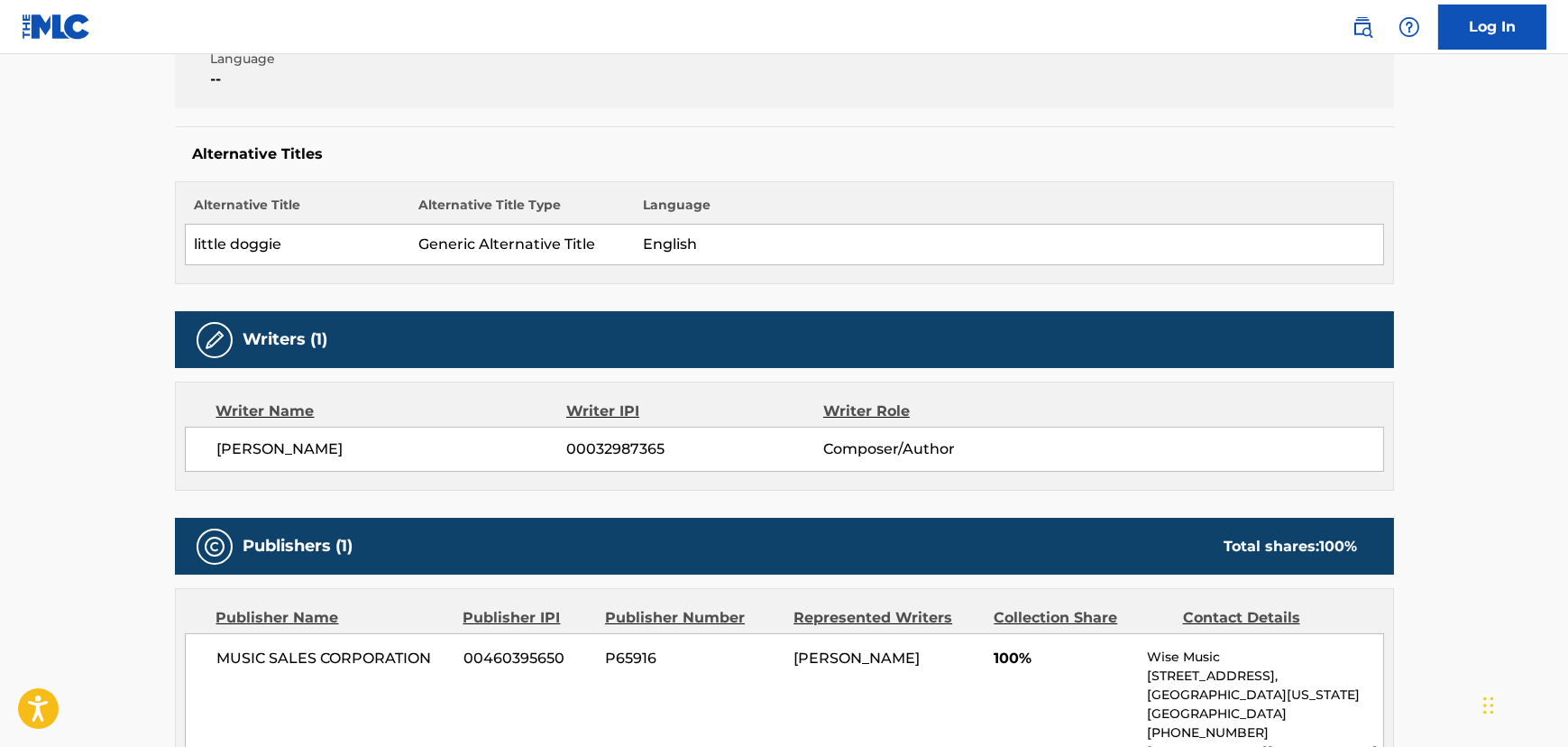
scroll to position [492, 0]
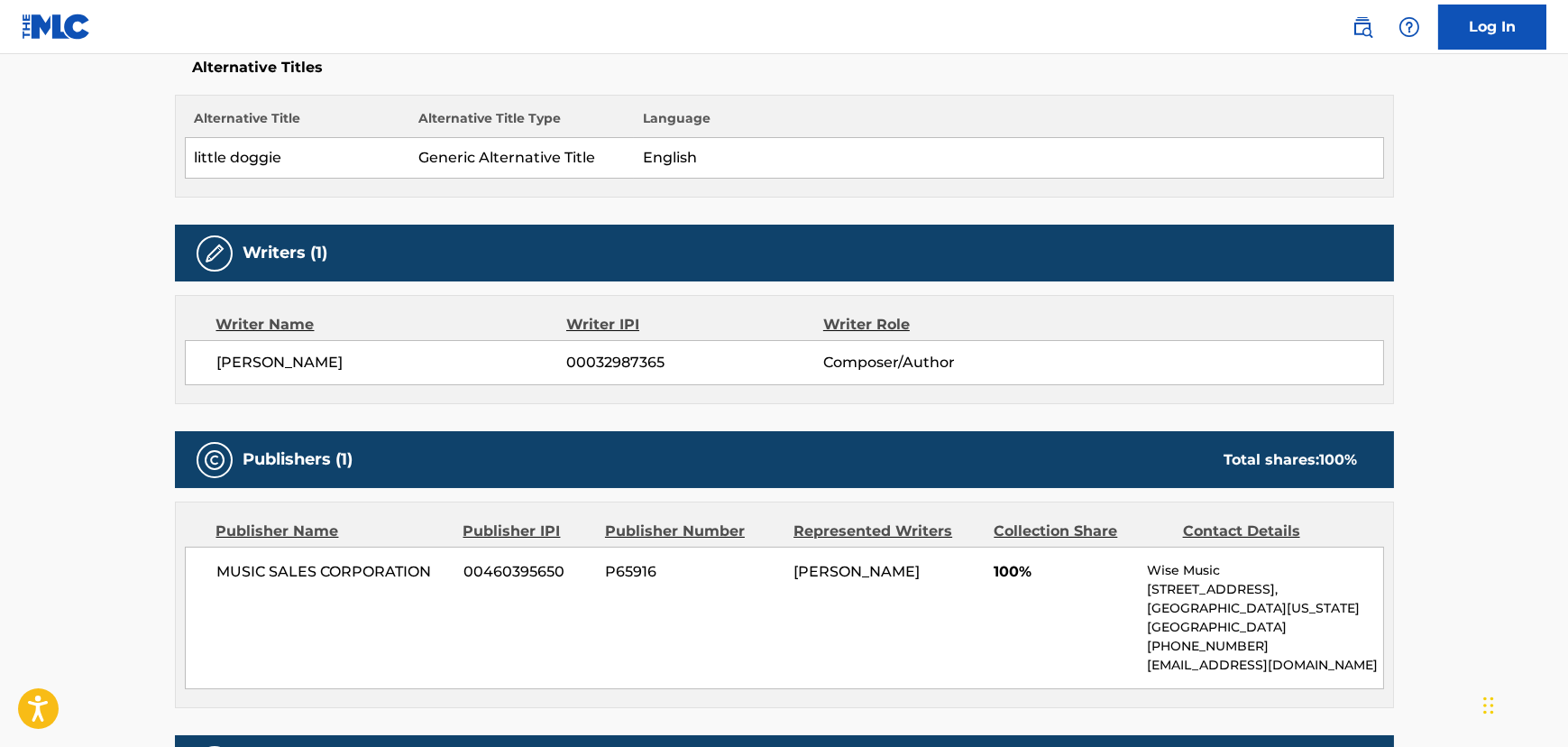
click at [290, 571] on span "MUSIC SALES CORPORATION" at bounding box center [335, 571] width 234 height 22
copy div "MUSIC SALES CORPORATION"
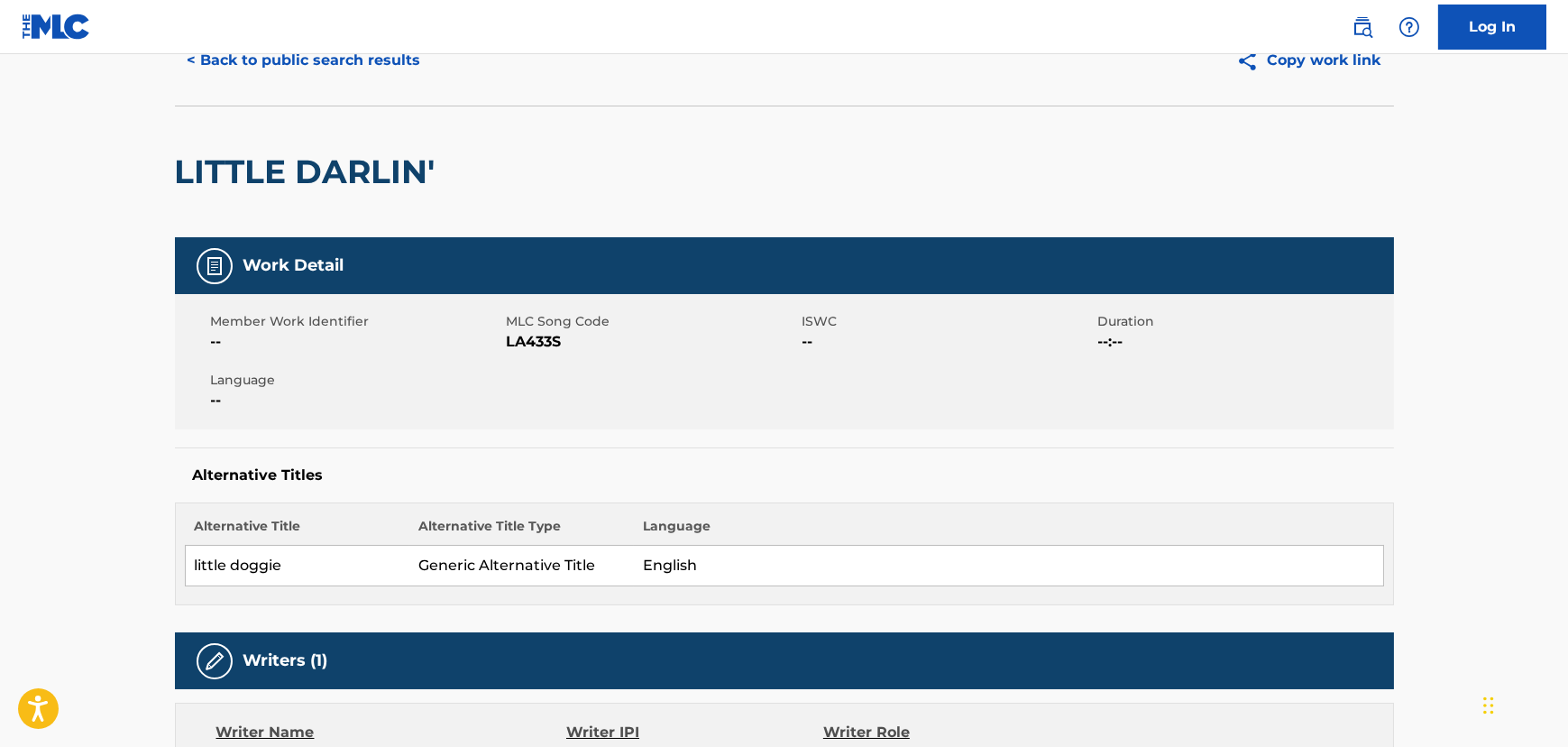
scroll to position [0, 0]
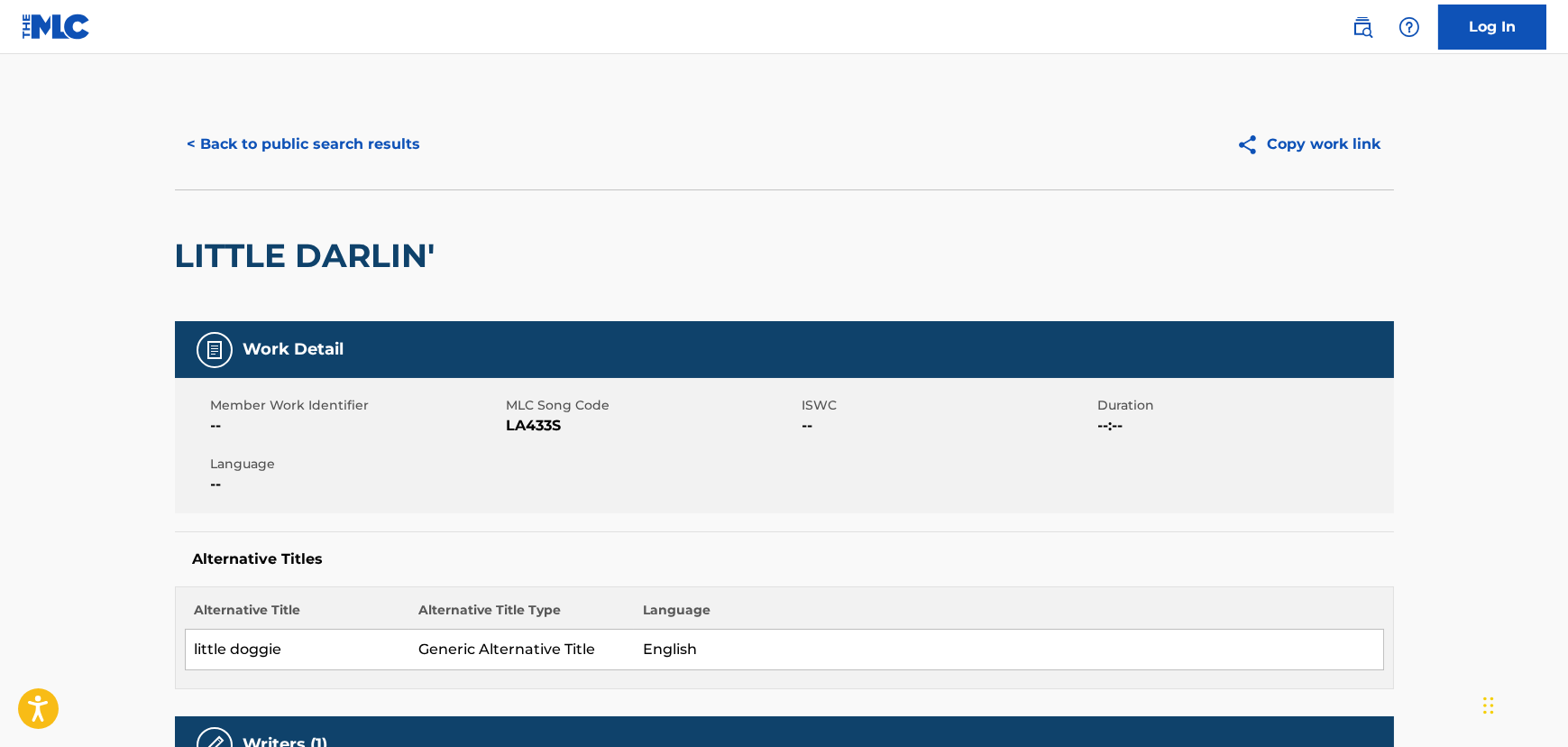
click at [543, 423] on span "LA433S" at bounding box center [652, 425] width 291 height 22
click at [543, 422] on span "LA433S" at bounding box center [652, 425] width 291 height 22
copy span "LA433S"
click at [298, 140] on button "< Back to public search results" at bounding box center [304, 144] width 259 height 45
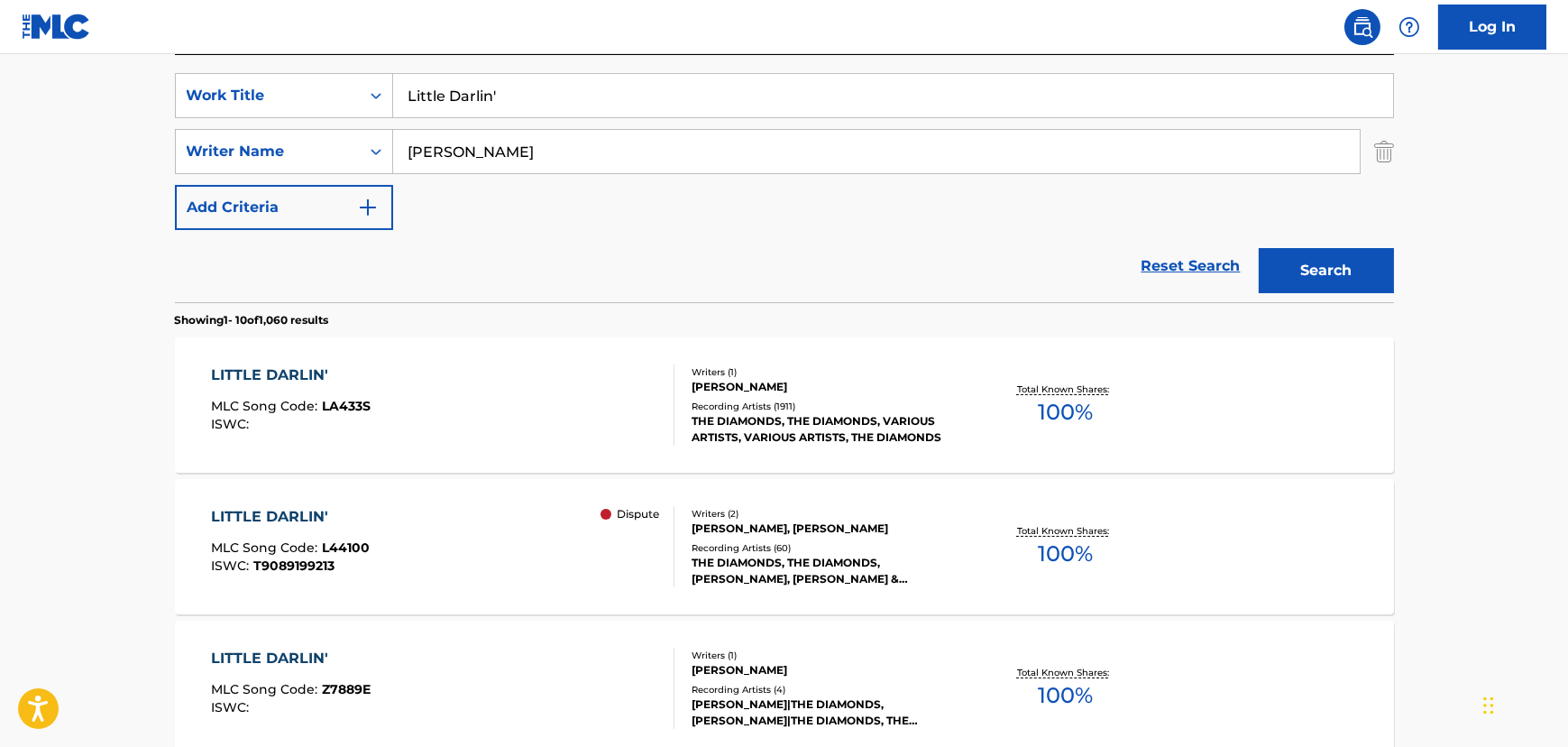
scroll to position [123, 0]
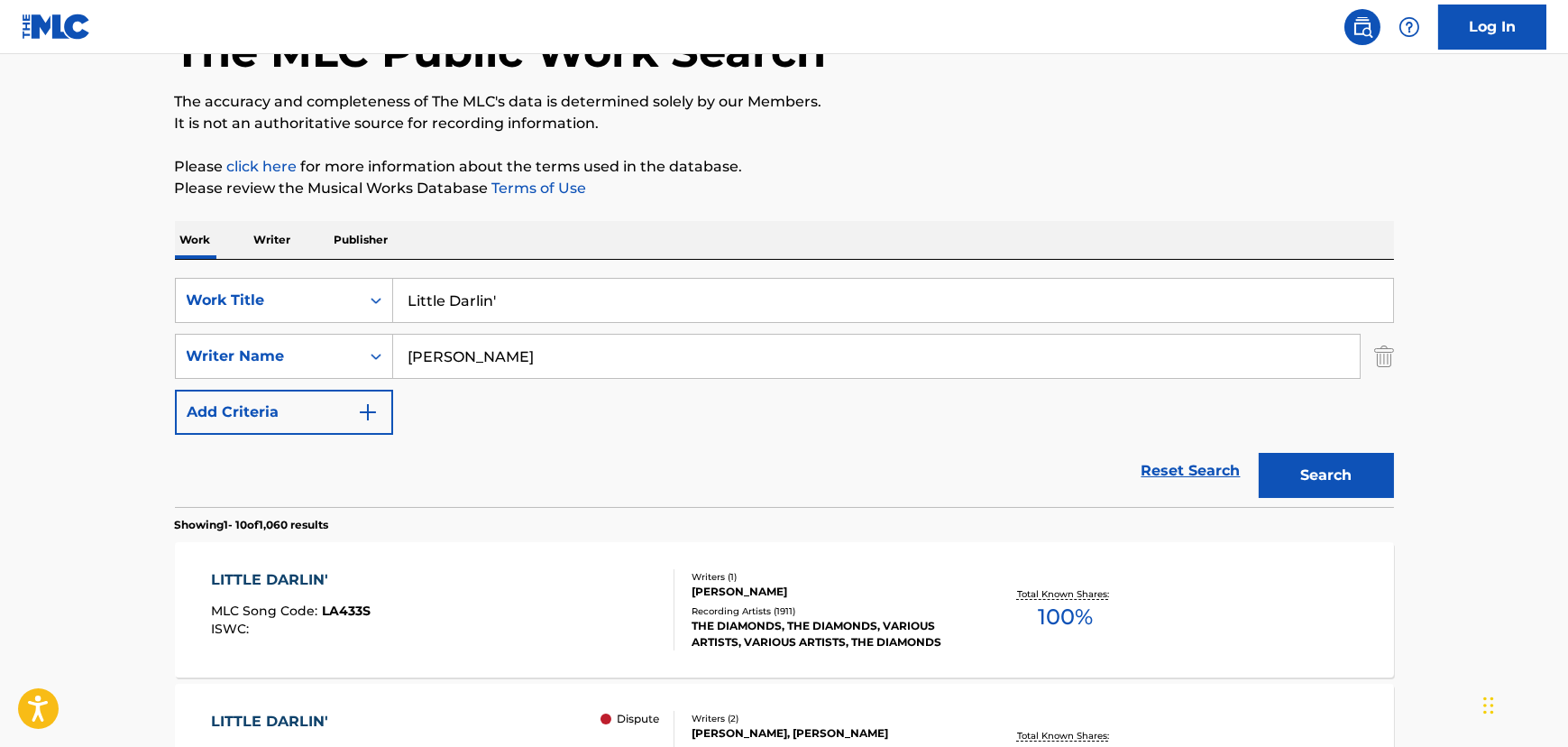
click at [449, 285] on input "Little Darlin'" at bounding box center [892, 300] width 1000 height 43
paste input "Hush-A-Bye"
type input "Hush-A-Bye"
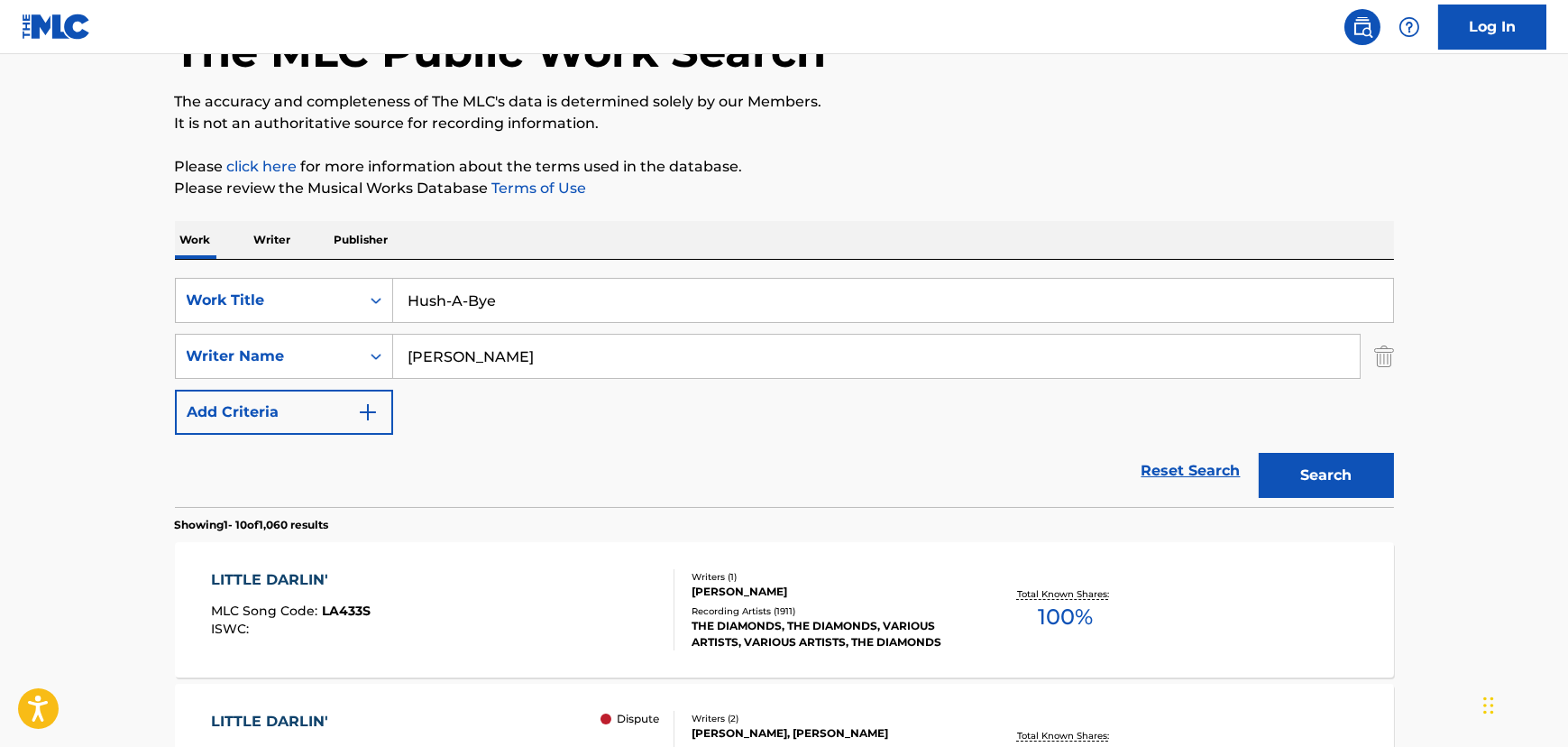
click at [451, 352] on input "[PERSON_NAME]" at bounding box center [876, 356] width 967 height 43
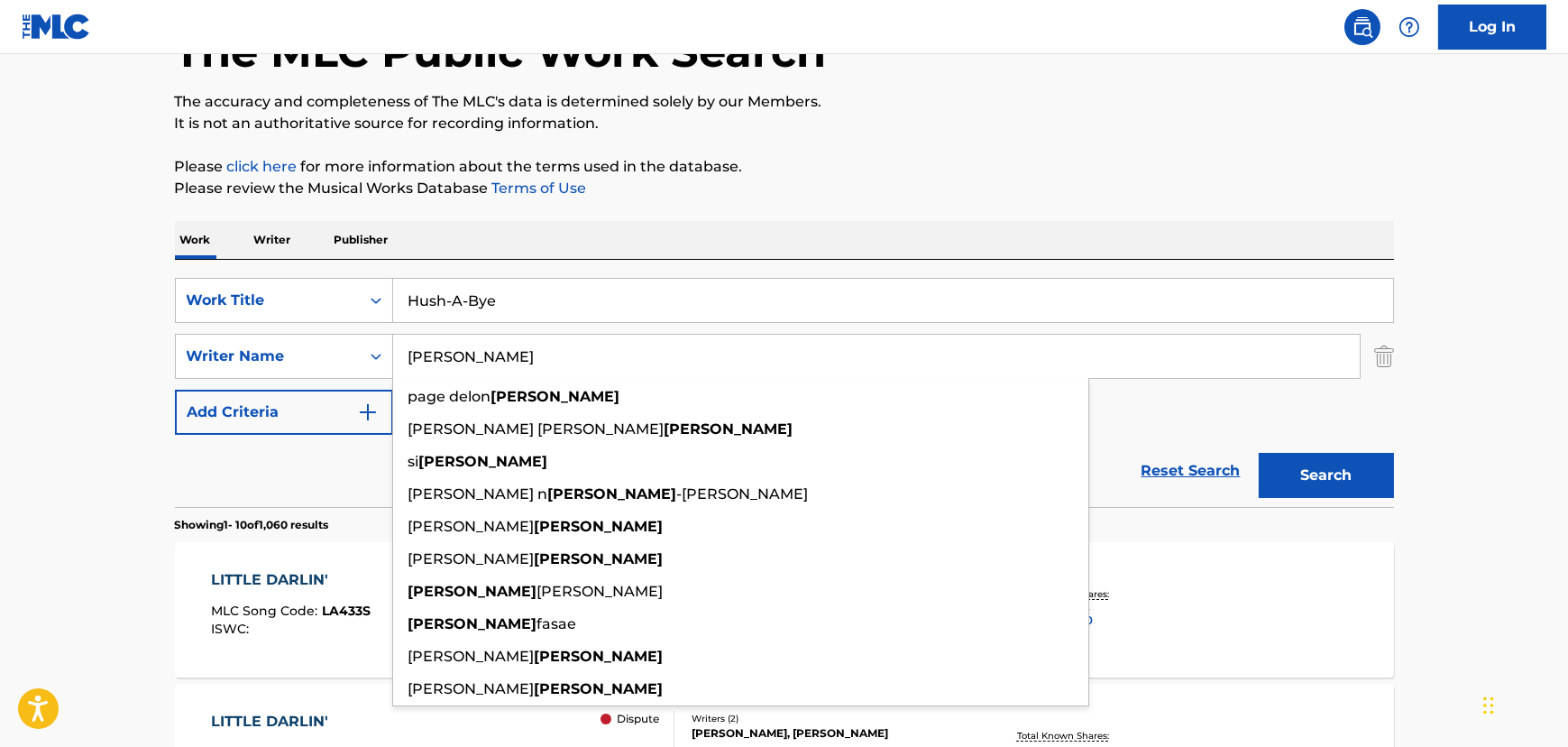
click at [451, 352] on input "[PERSON_NAME]" at bounding box center [876, 356] width 967 height 43
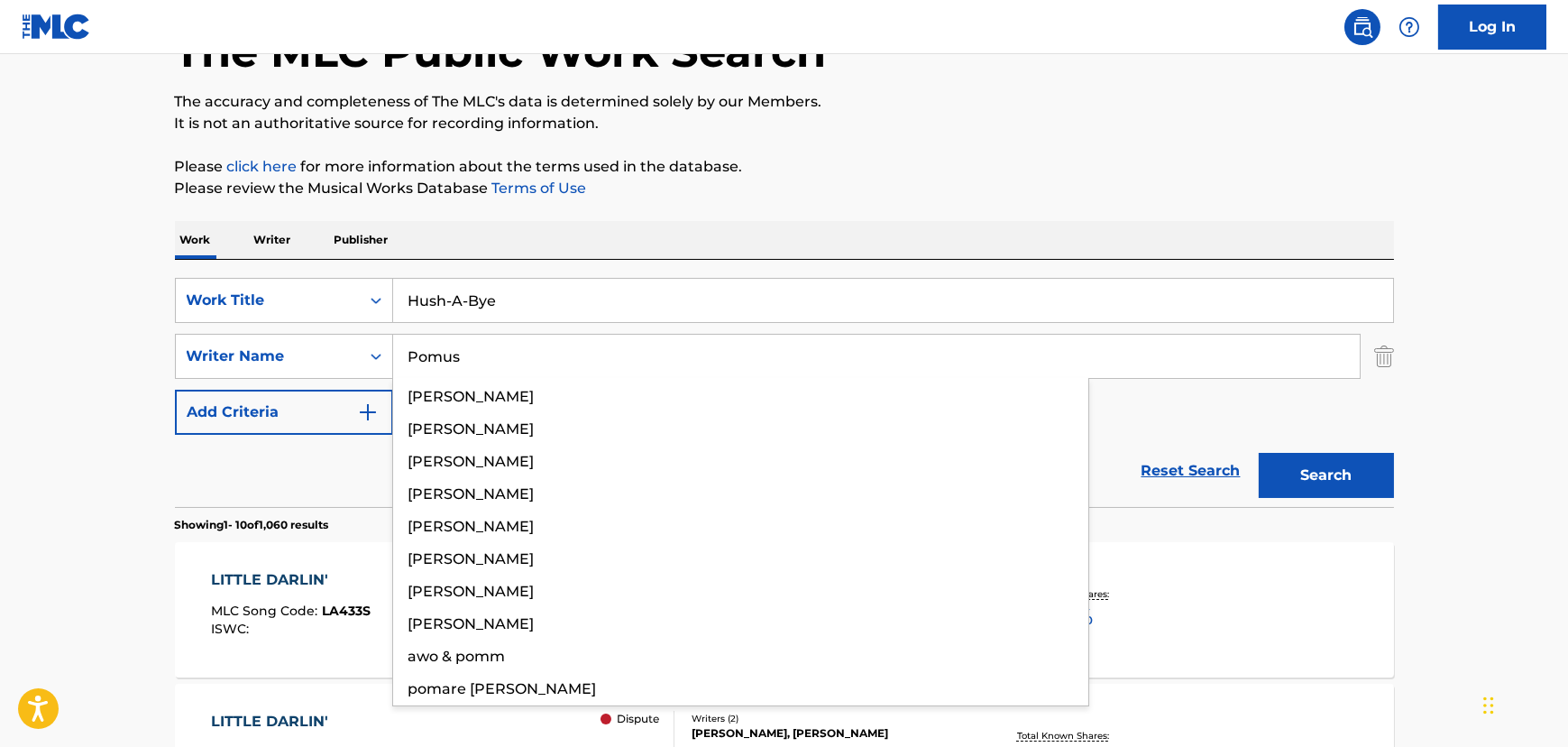
type input "Pomus"
click at [1259, 452] on button "Search" at bounding box center [1327, 475] width 136 height 45
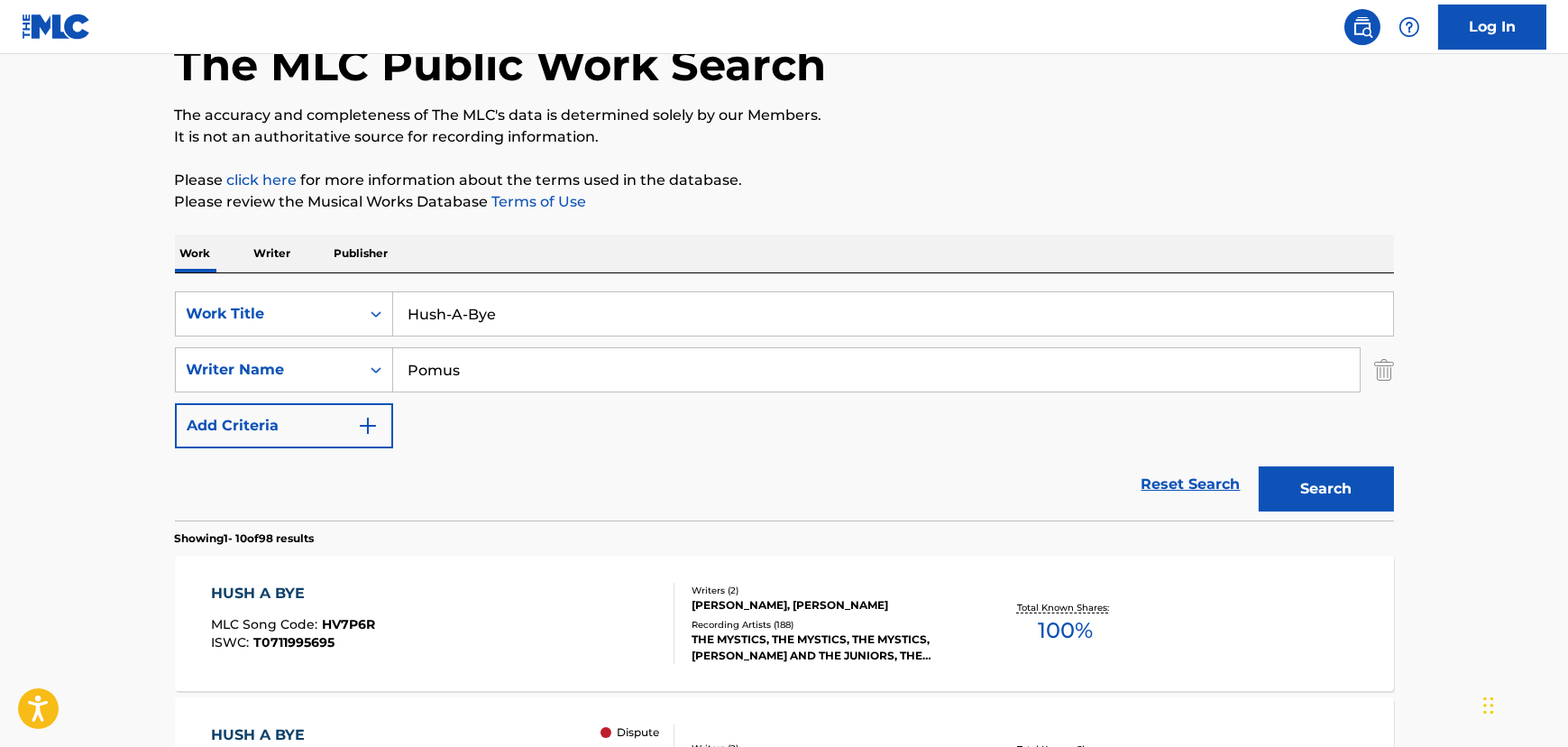
scroll to position [258, 0]
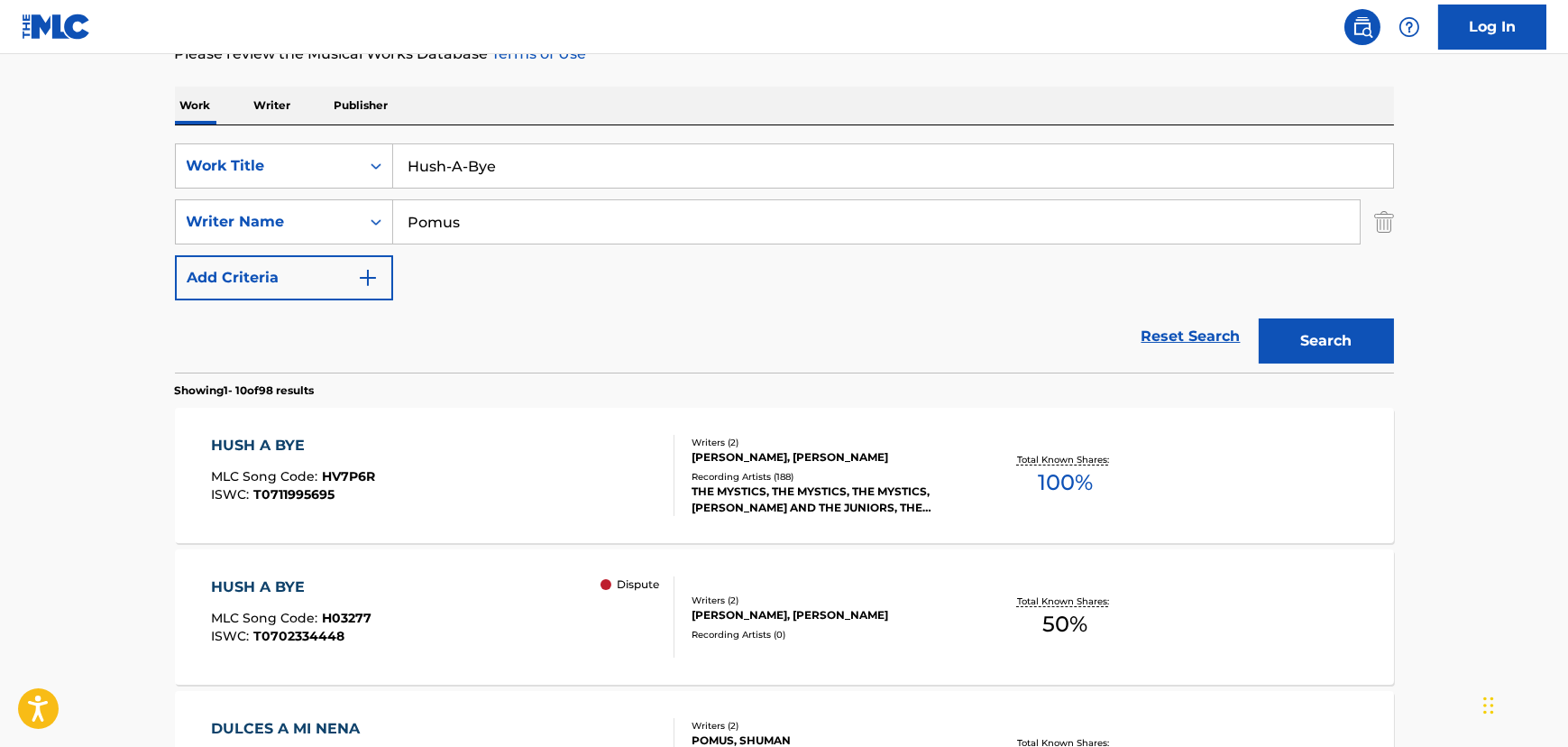
click at [552, 507] on div "HUSH A BYE MLC Song Code : HV7P6R ISWC : T0711995695" at bounding box center [443, 475] width 464 height 81
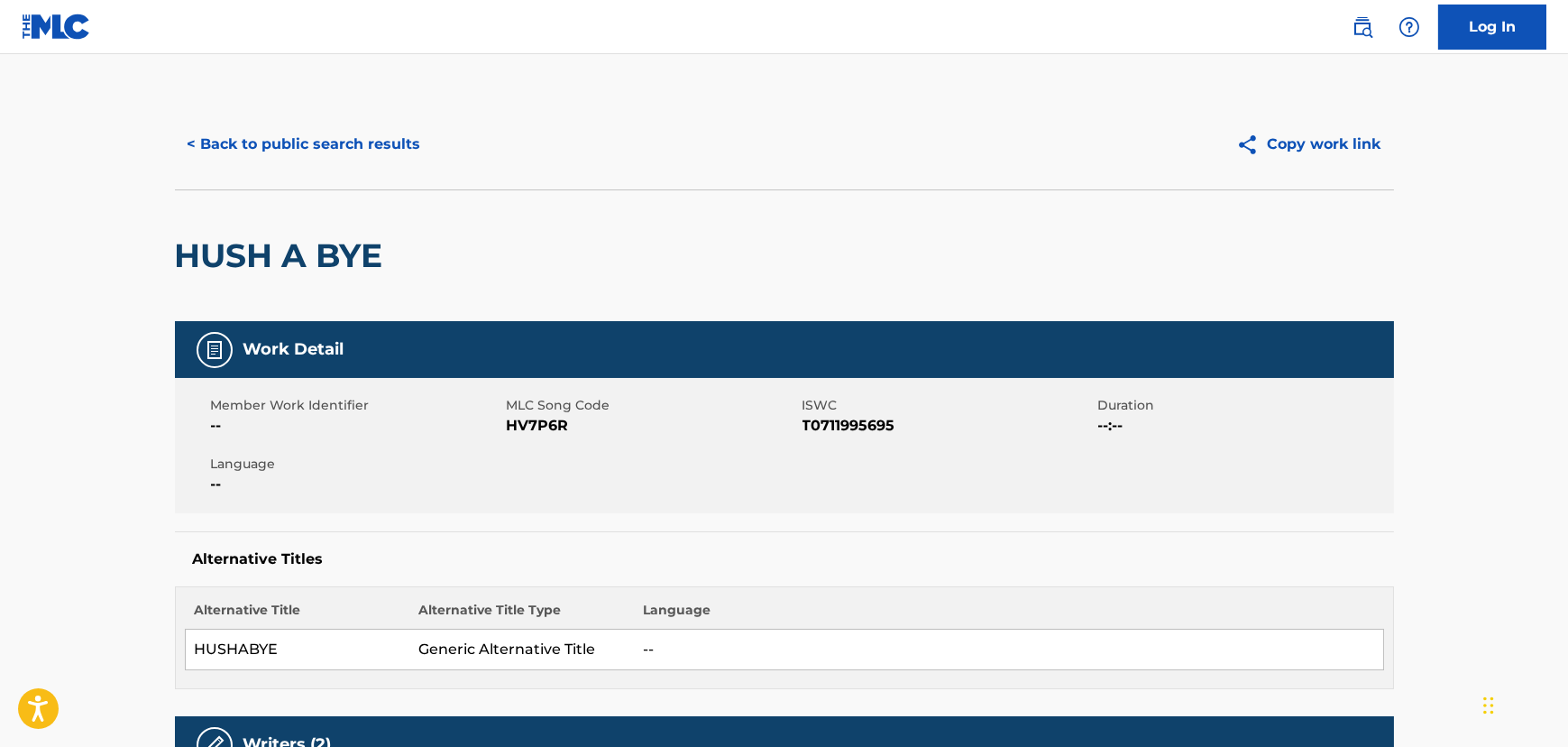
click at [288, 153] on button "< Back to public search results" at bounding box center [304, 144] width 259 height 45
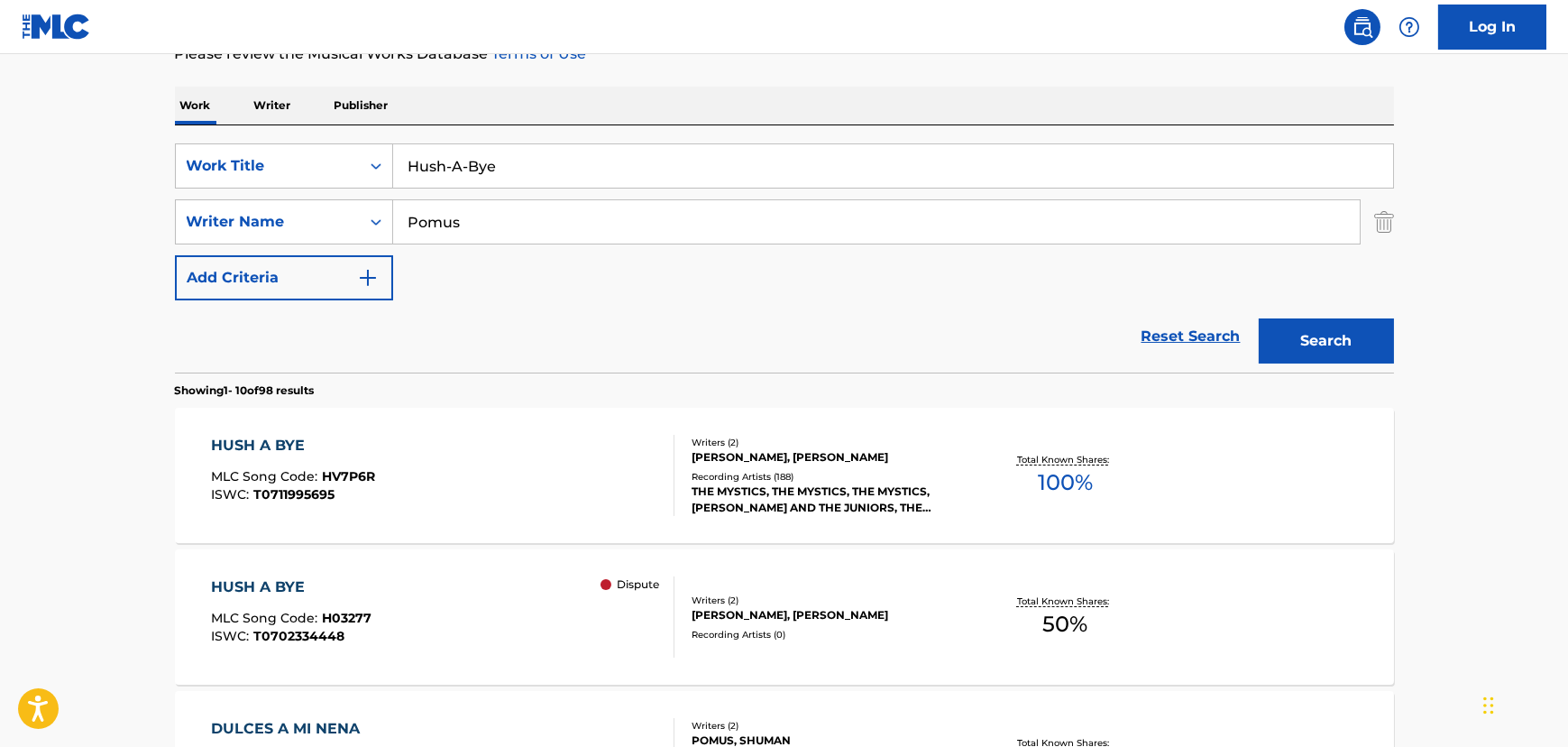
click at [538, 138] on div "SearchWithCriteria692015b4-0917-4c07-9783-943487659dc5 Work Title Hush-A-Bye Se…" at bounding box center [785, 249] width 1219 height 247
click at [509, 180] on input "Hush-A-Bye" at bounding box center [892, 166] width 1000 height 43
paste input "Do You Wanna Danc"
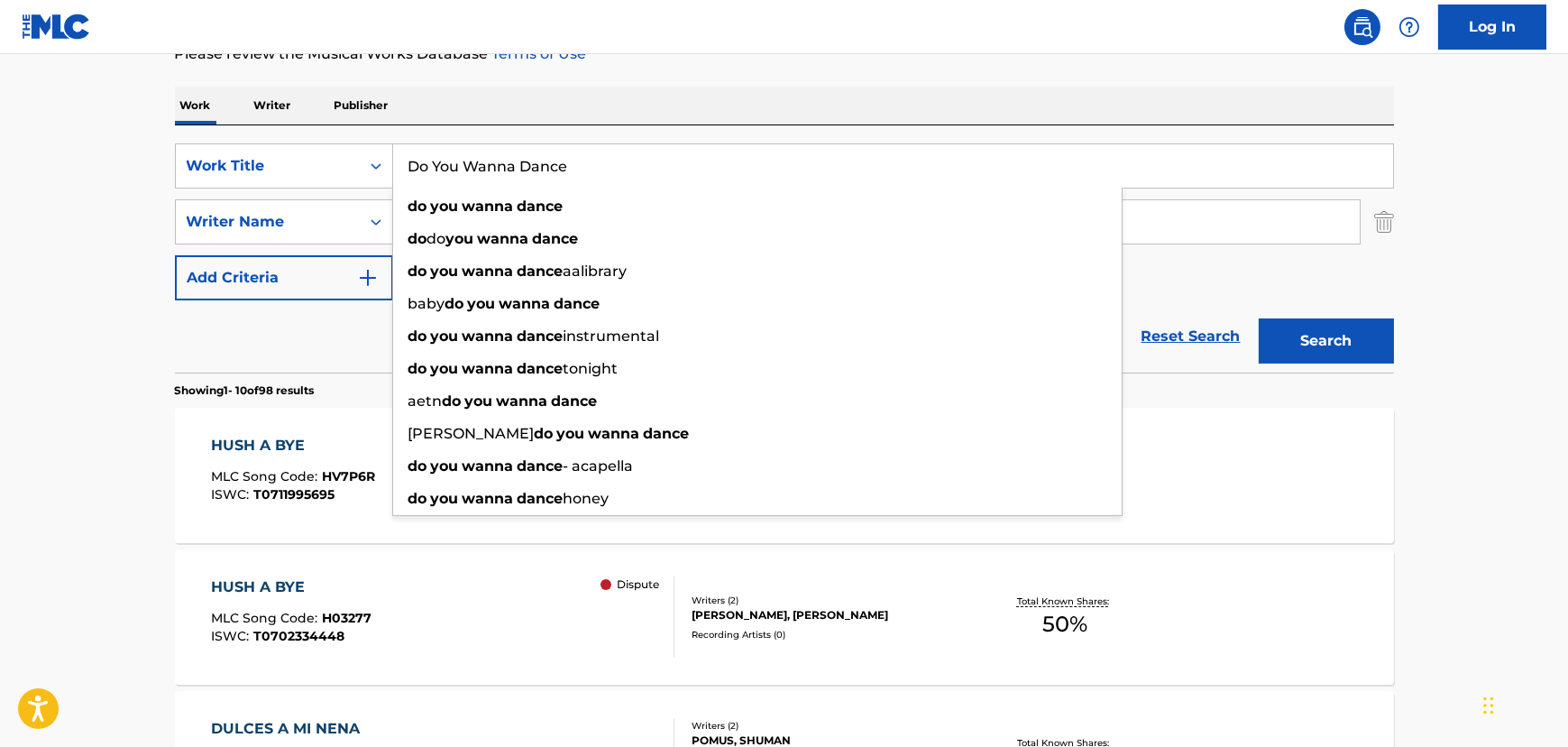
type input "Do You Wanna Dance"
drag, startPoint x: 117, startPoint y: 218, endPoint x: 508, endPoint y: 161, distance: 395.1
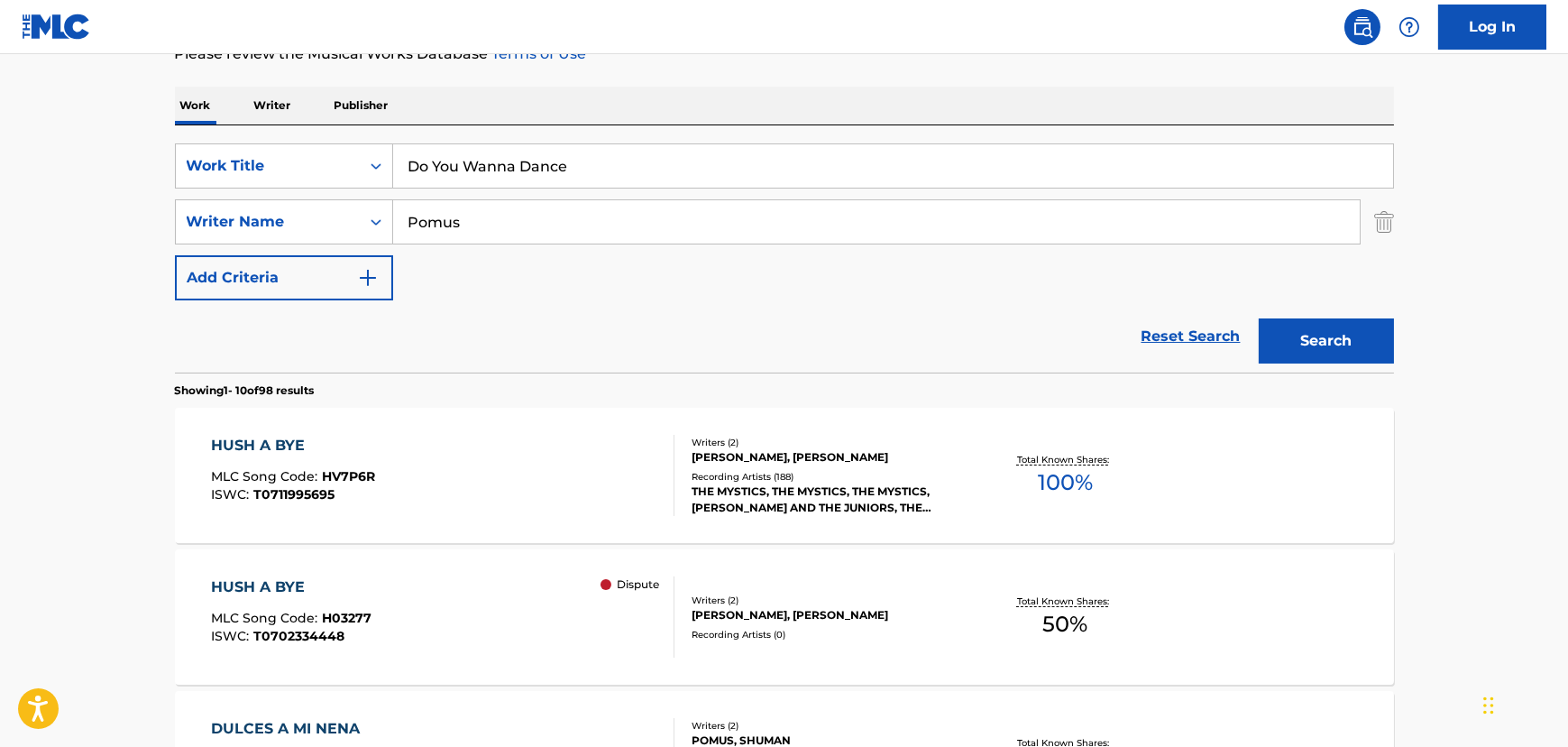
click at [451, 227] on input "Pomus" at bounding box center [876, 221] width 967 height 43
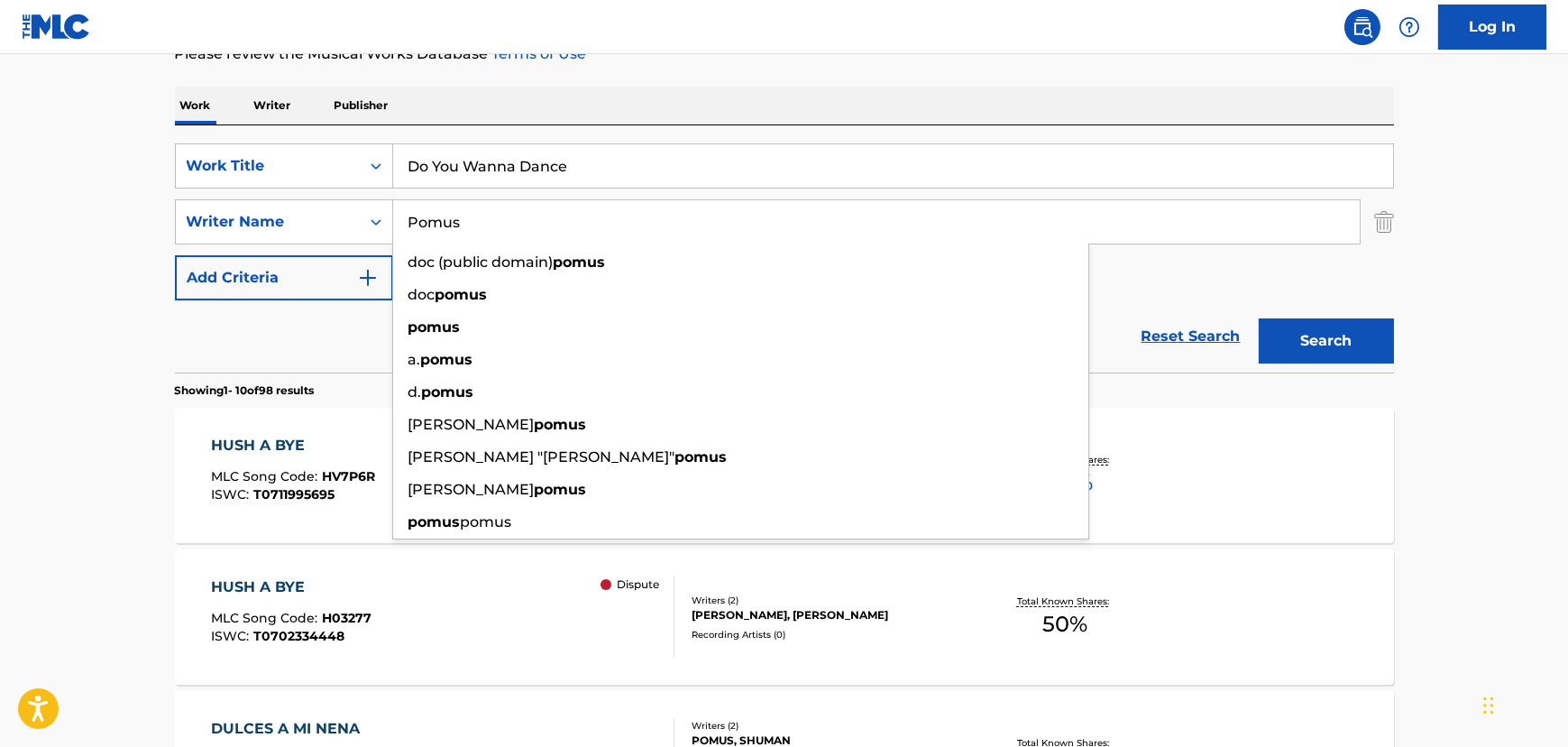
click at [451, 227] on input "Pomus" at bounding box center [876, 221] width 967 height 43
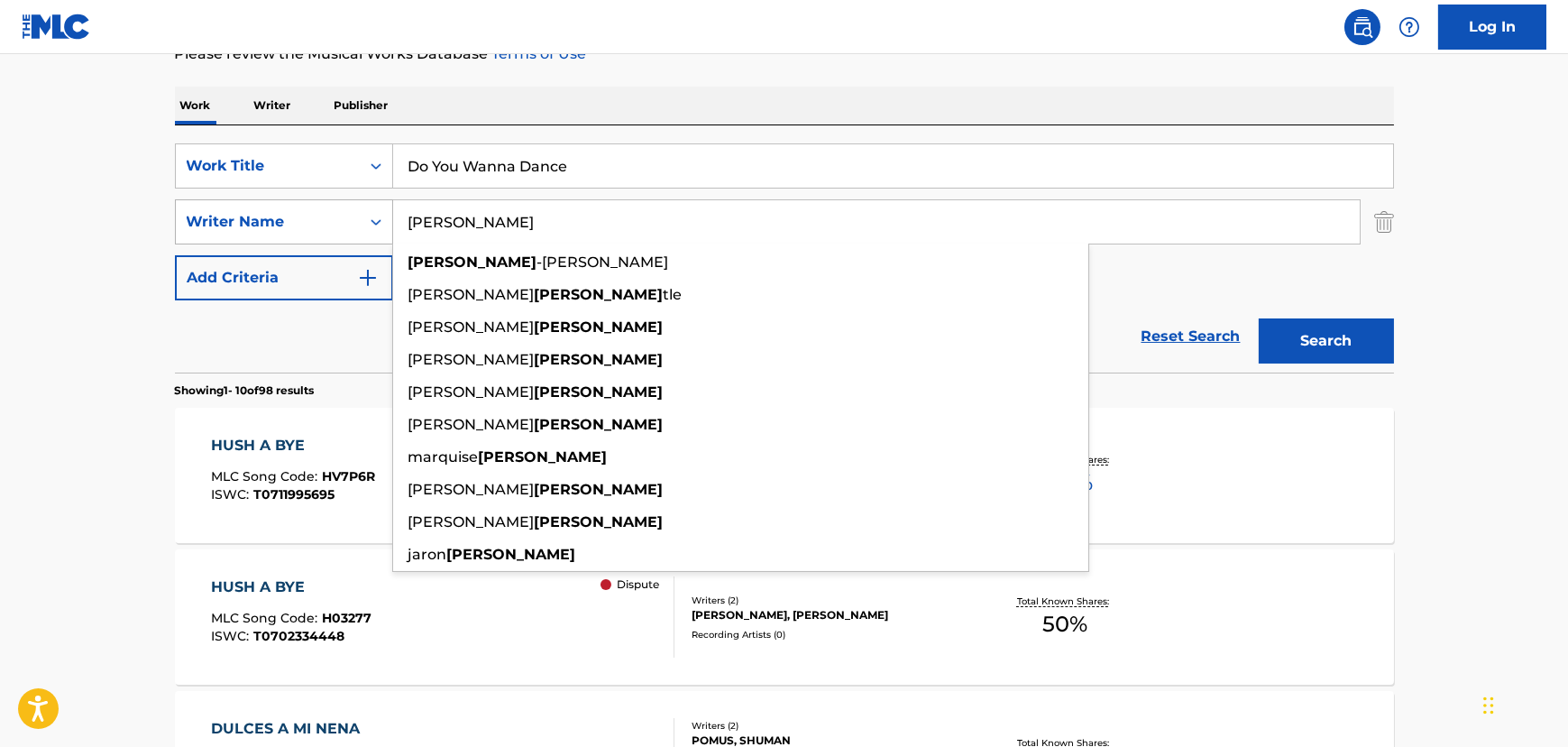
type input "[PERSON_NAME]"
click at [1259, 318] on button "Search" at bounding box center [1327, 341] width 136 height 45
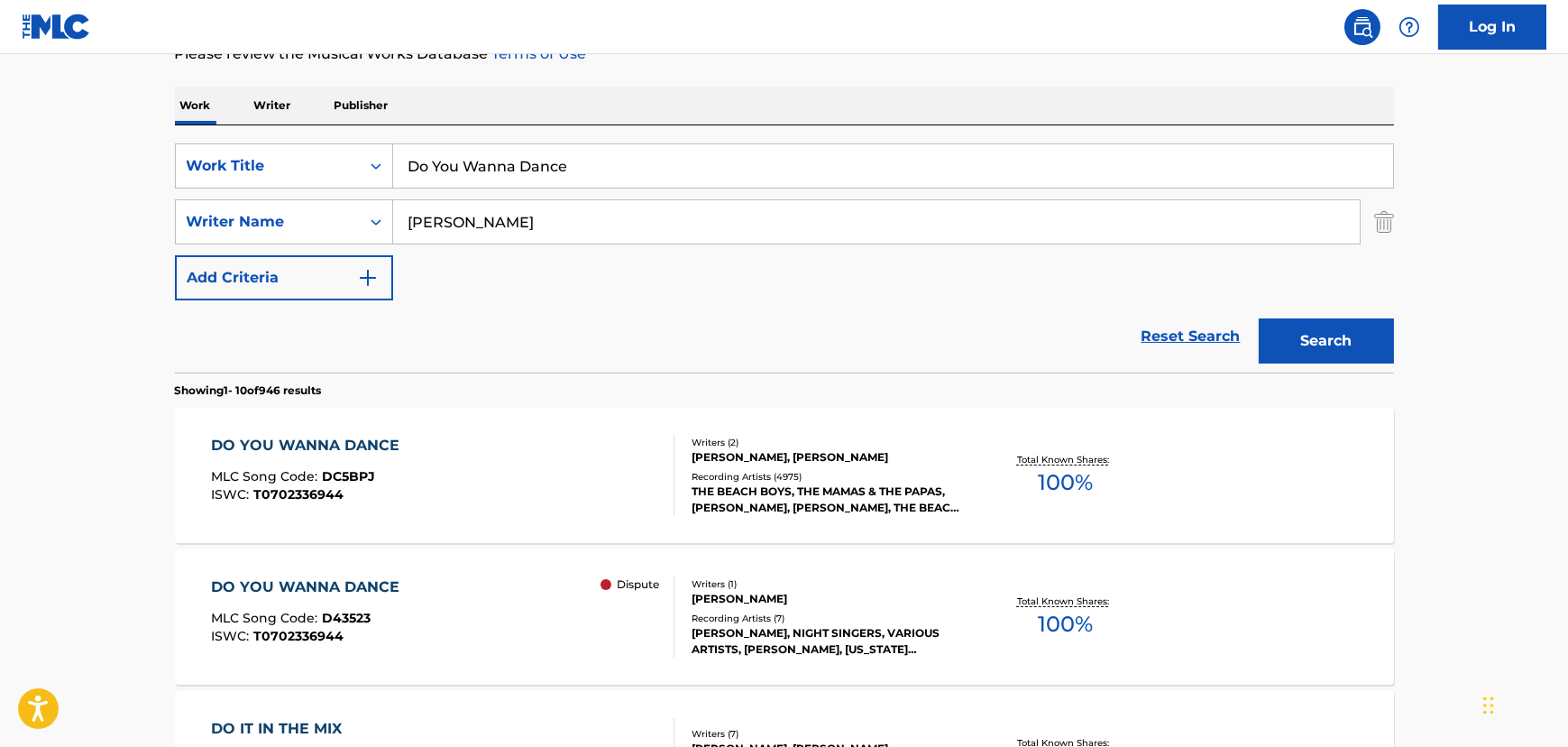
click at [441, 479] on div "DO YOU WANNA DANCE MLC Song Code : DC5BPJ ISWC : T0702336944" at bounding box center [443, 475] width 464 height 81
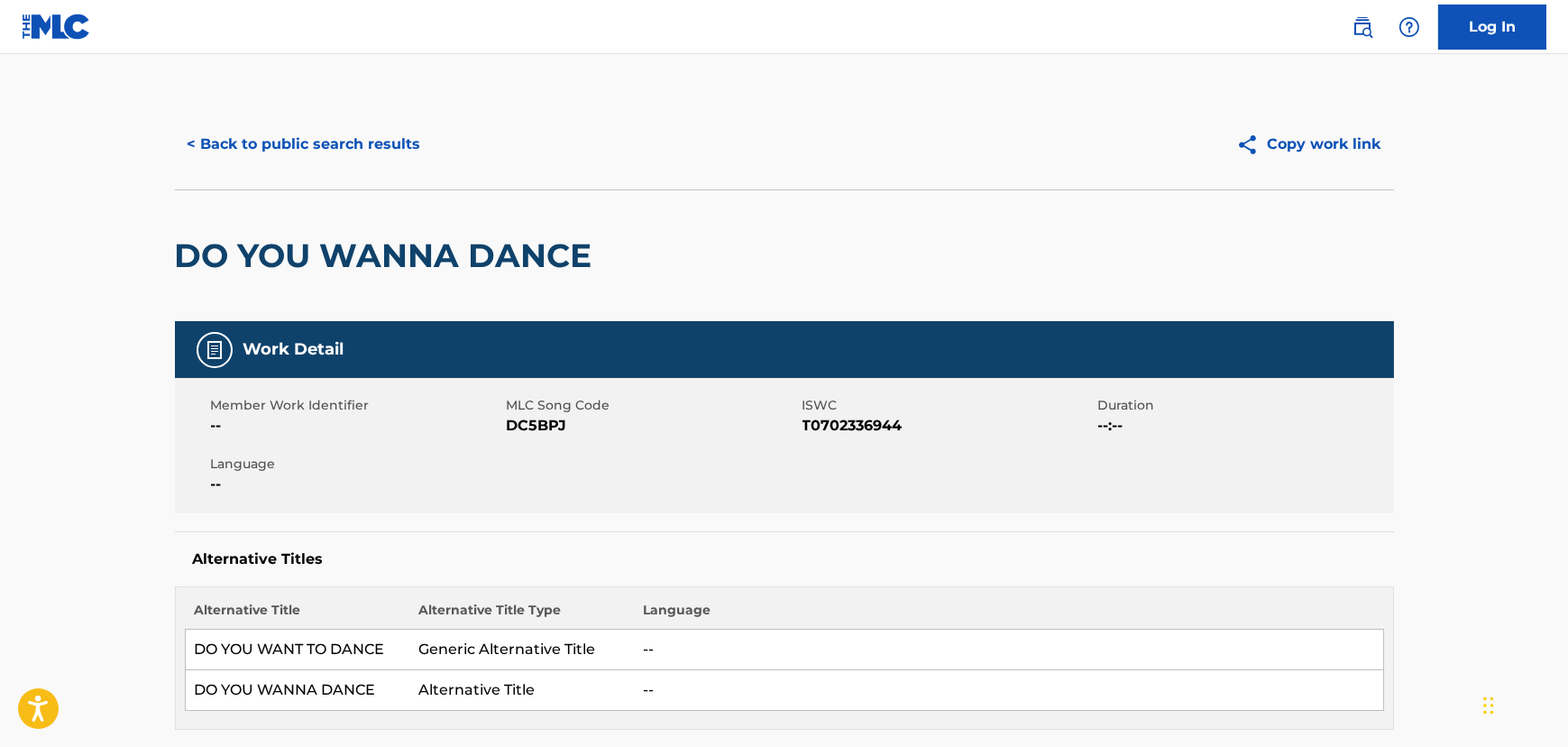
click at [366, 149] on button "< Back to public search results" at bounding box center [304, 144] width 259 height 45
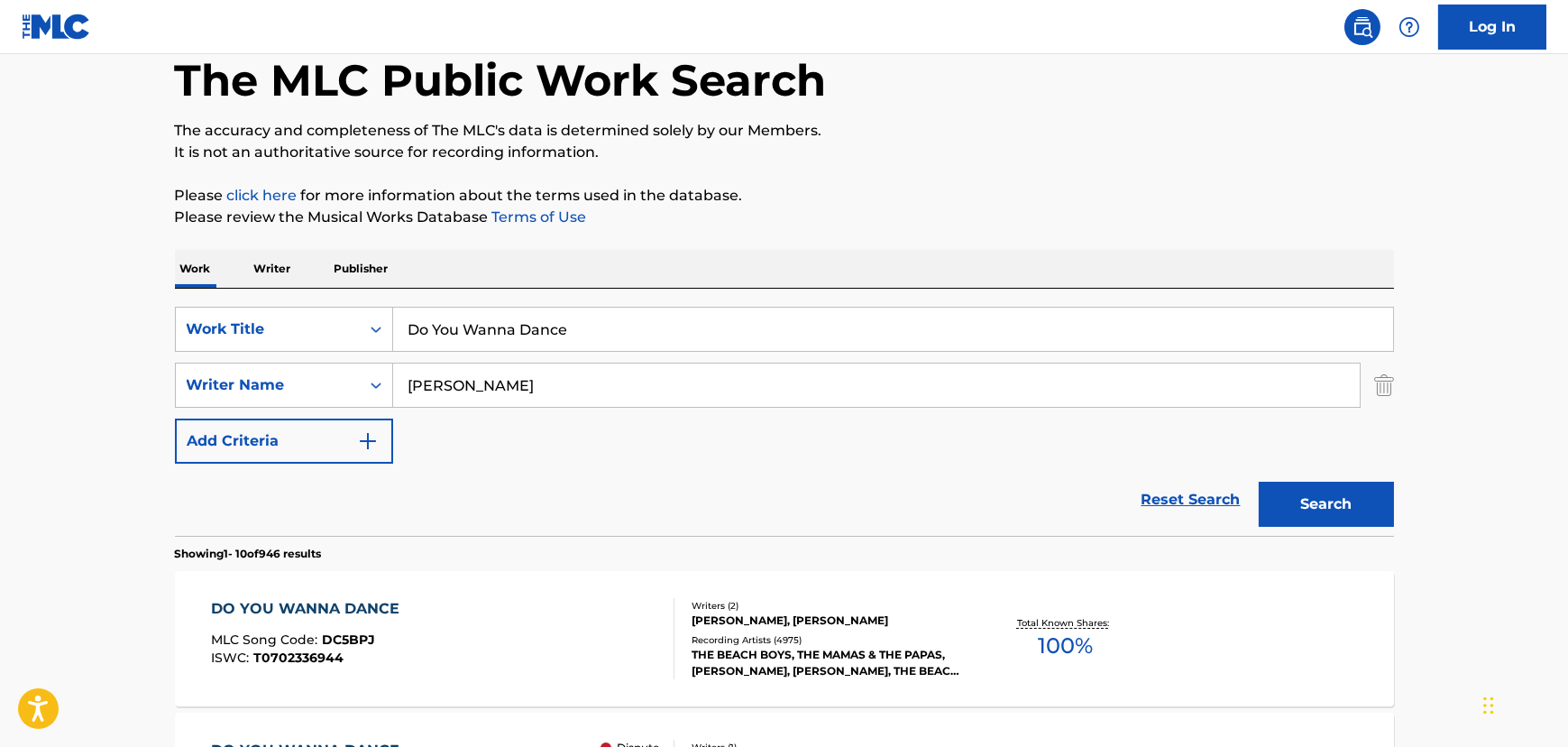
scroll to position [94, 0]
click at [493, 337] on input "Do You Wanna Dance" at bounding box center [892, 330] width 1000 height 43
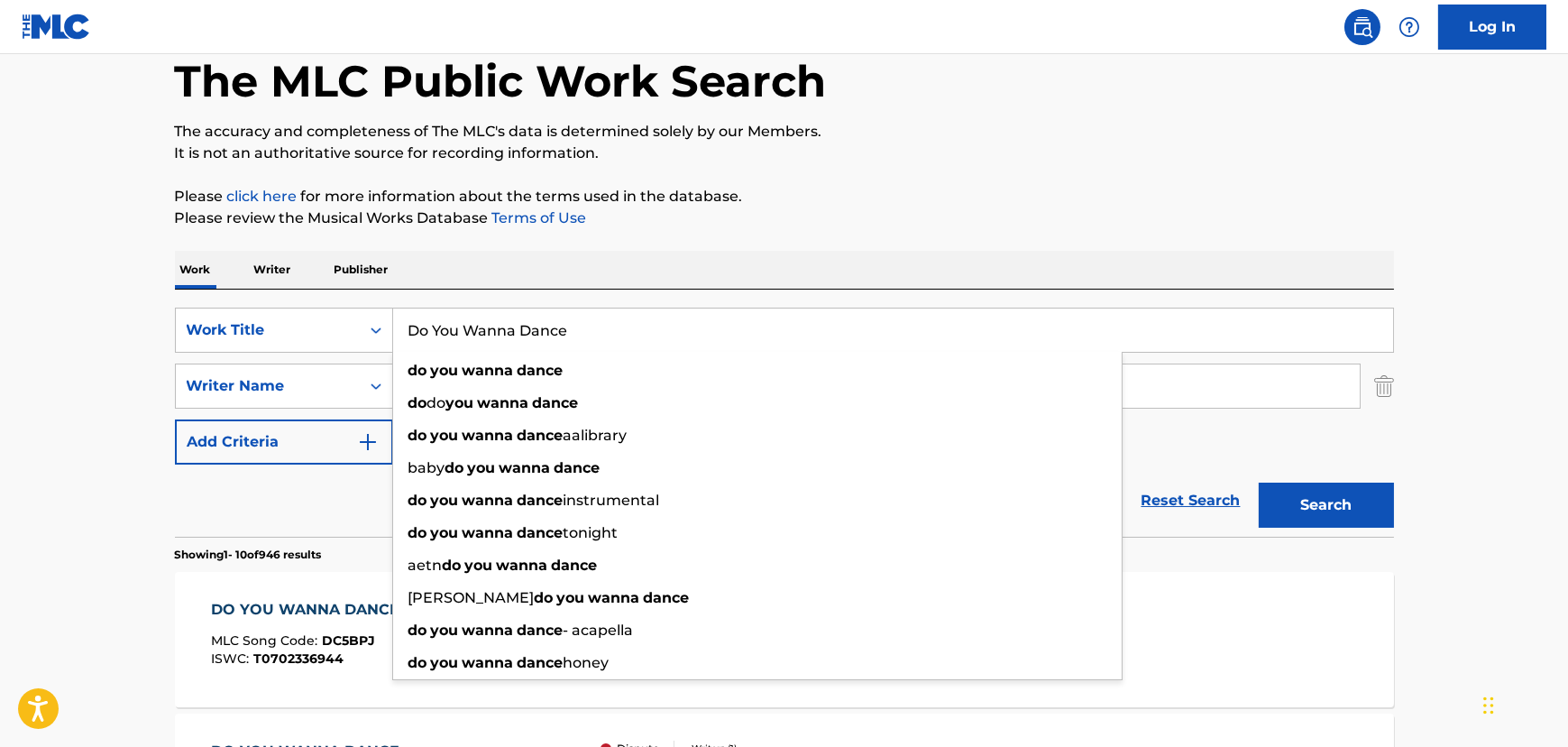
click at [493, 337] on input "Do You Wanna Dance" at bounding box center [892, 330] width 1000 height 43
paste input "Twist And Shout"
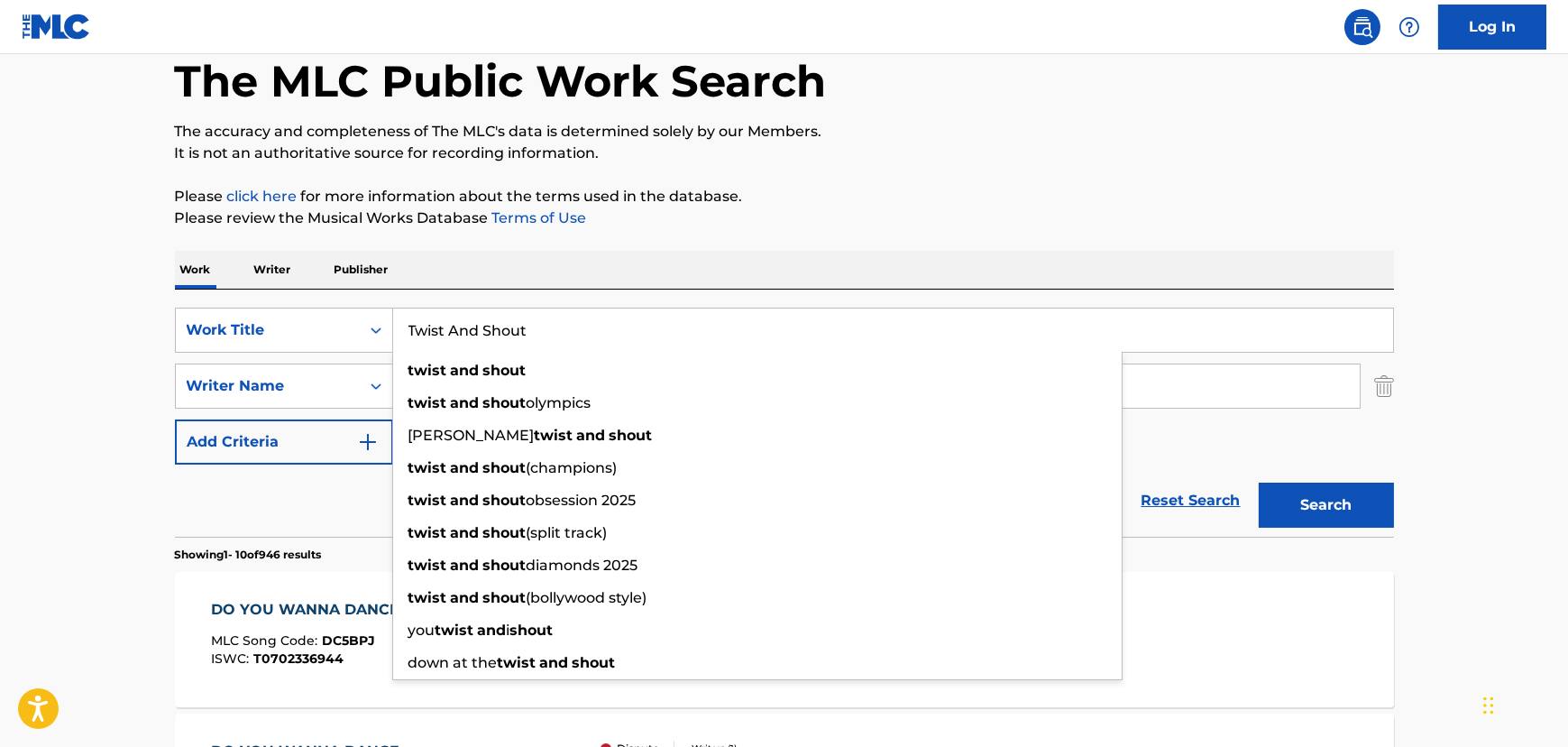
type input "Twist And Shout"
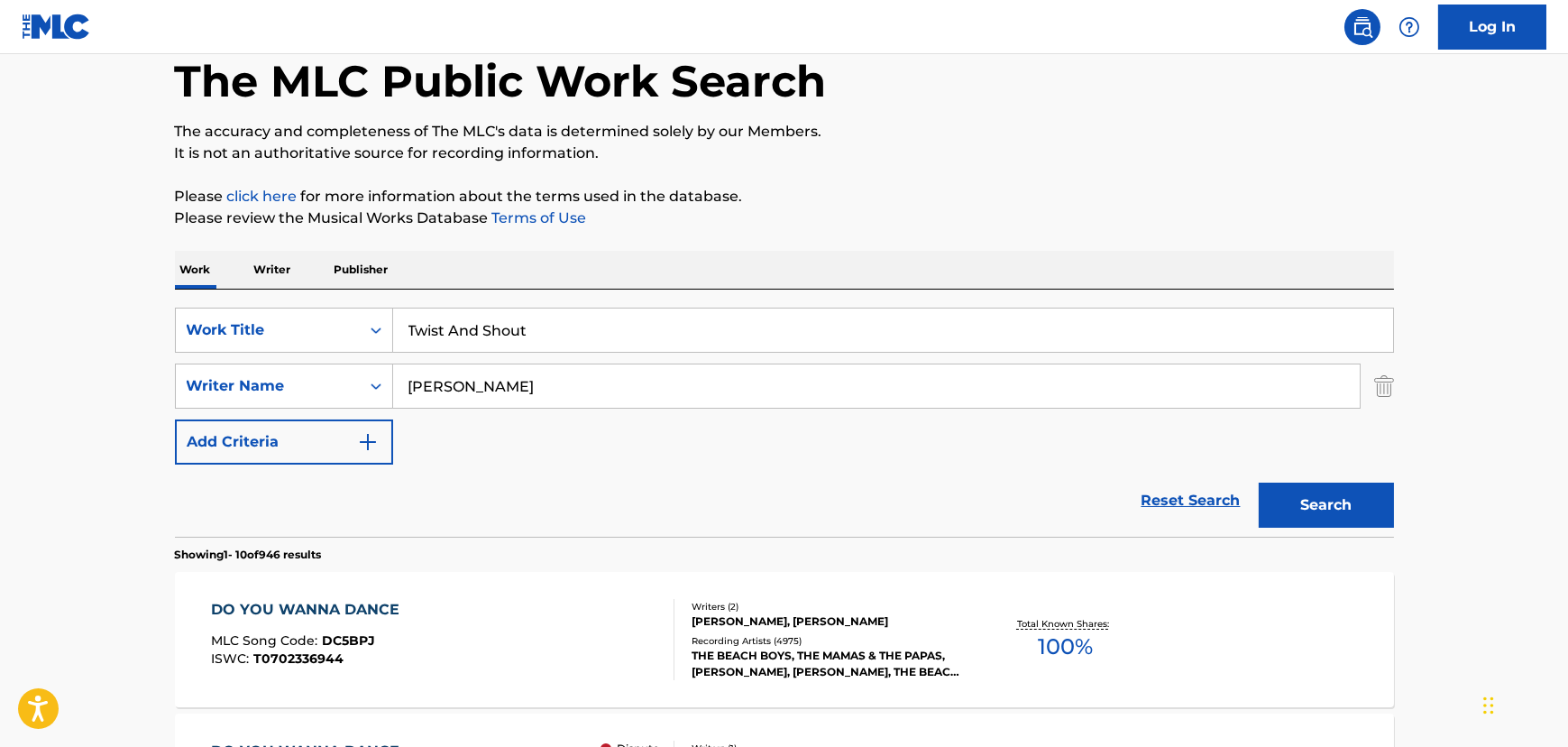
click at [449, 388] on input "[PERSON_NAME]" at bounding box center [876, 386] width 967 height 43
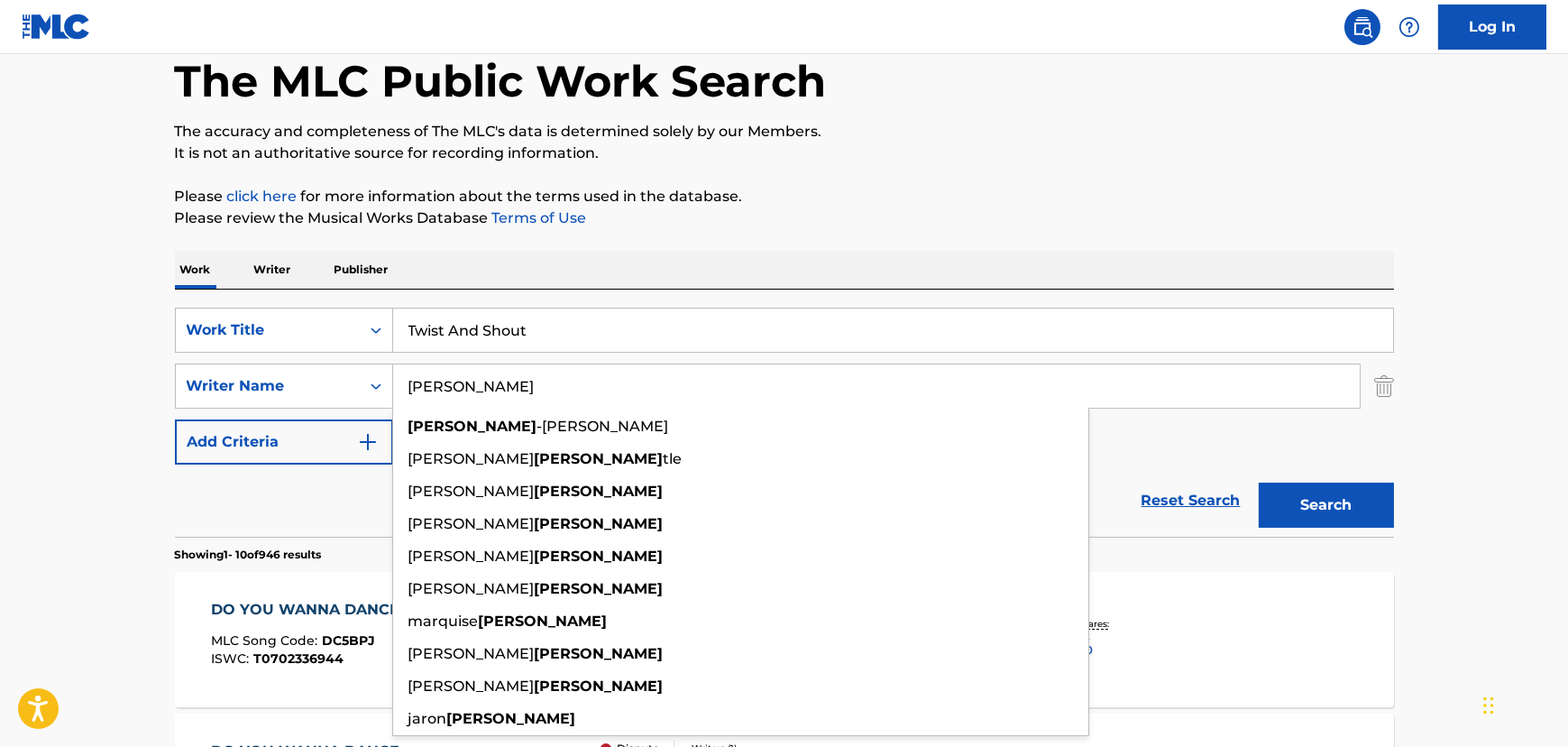
click at [449, 388] on input "[PERSON_NAME]" at bounding box center [876, 386] width 967 height 43
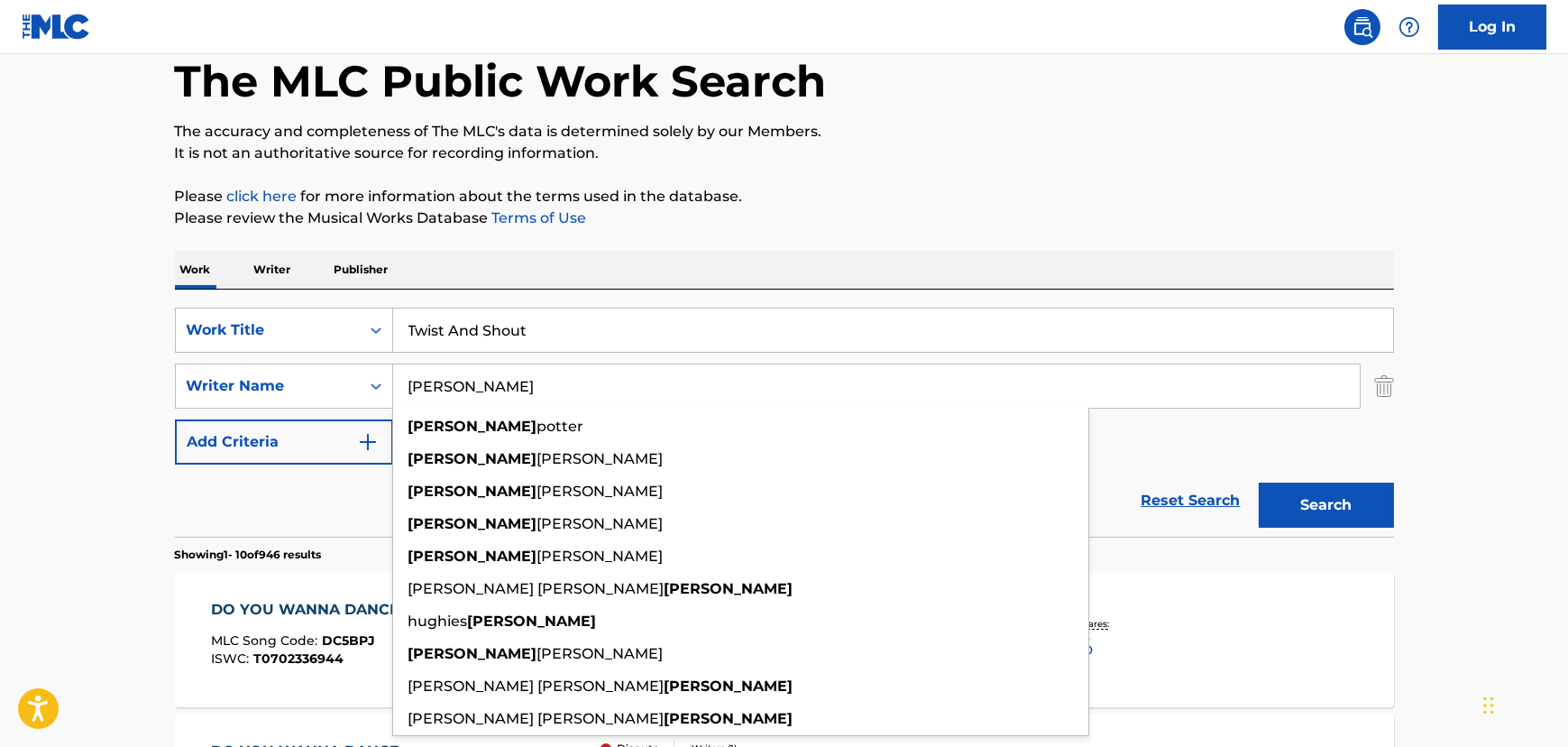
type input "[PERSON_NAME]"
click at [1259, 482] on button "Search" at bounding box center [1327, 505] width 136 height 45
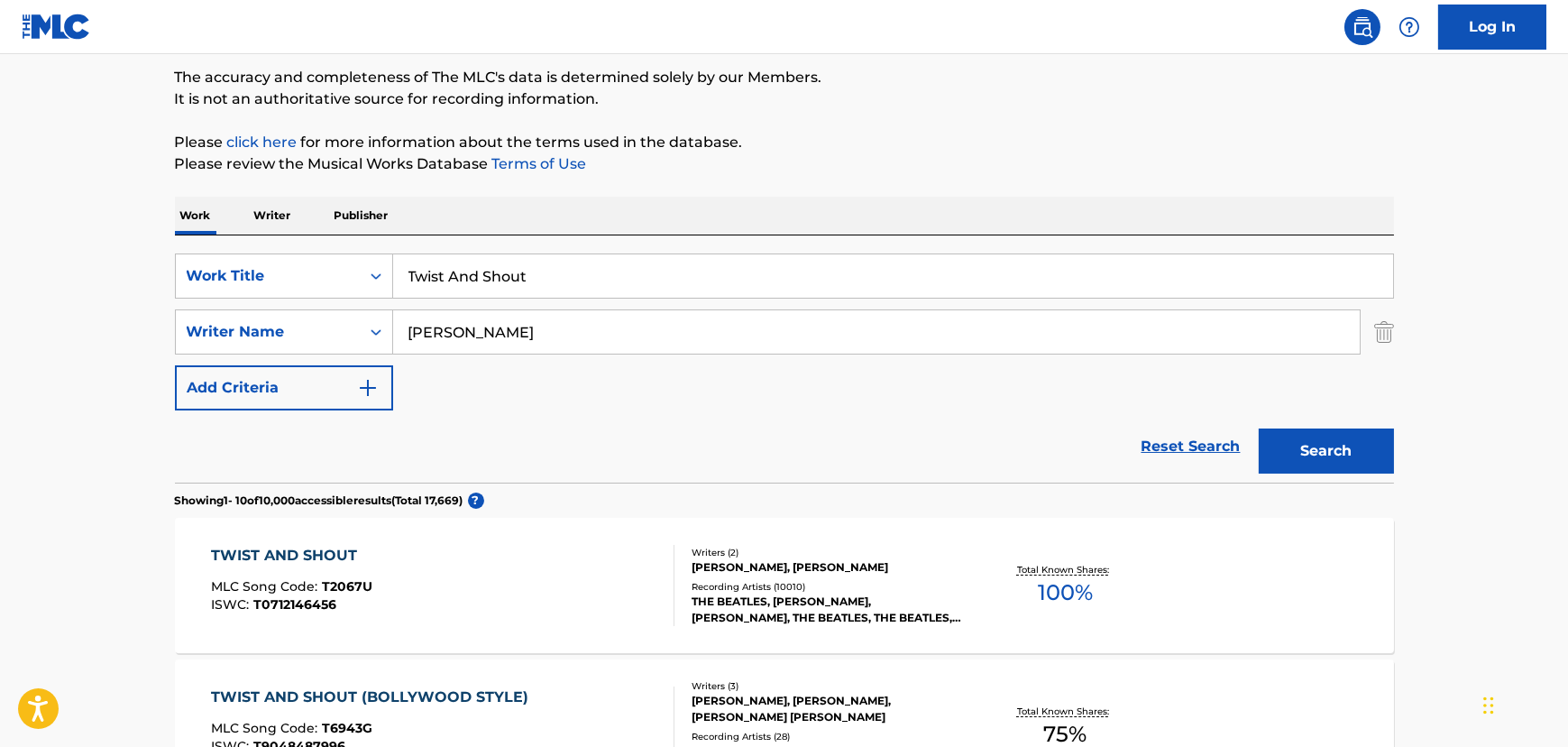
scroll to position [176, 0]
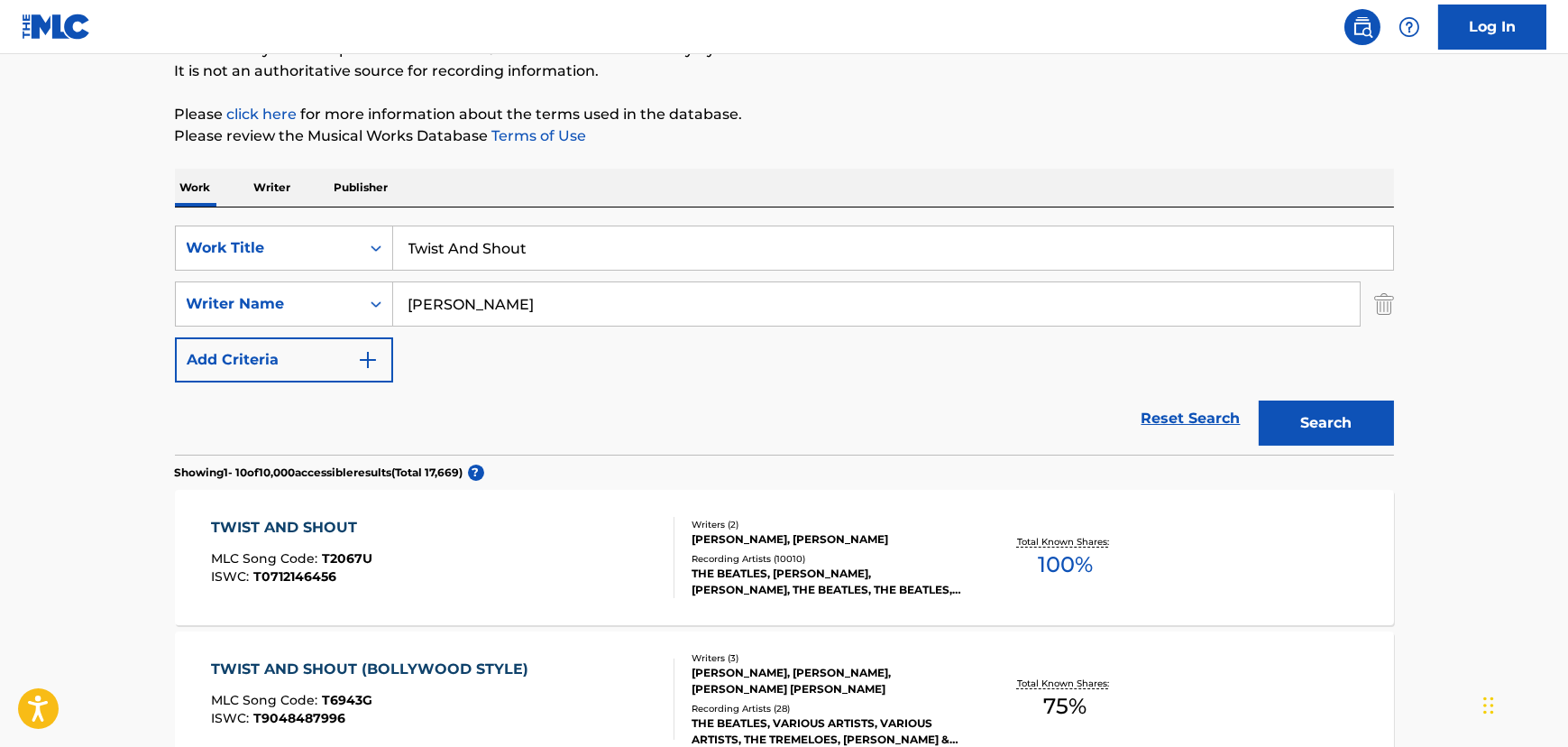
click at [485, 531] on div "TWIST AND SHOUT MLC Song Code : T2067U ISWC : T0712146456" at bounding box center [443, 557] width 464 height 81
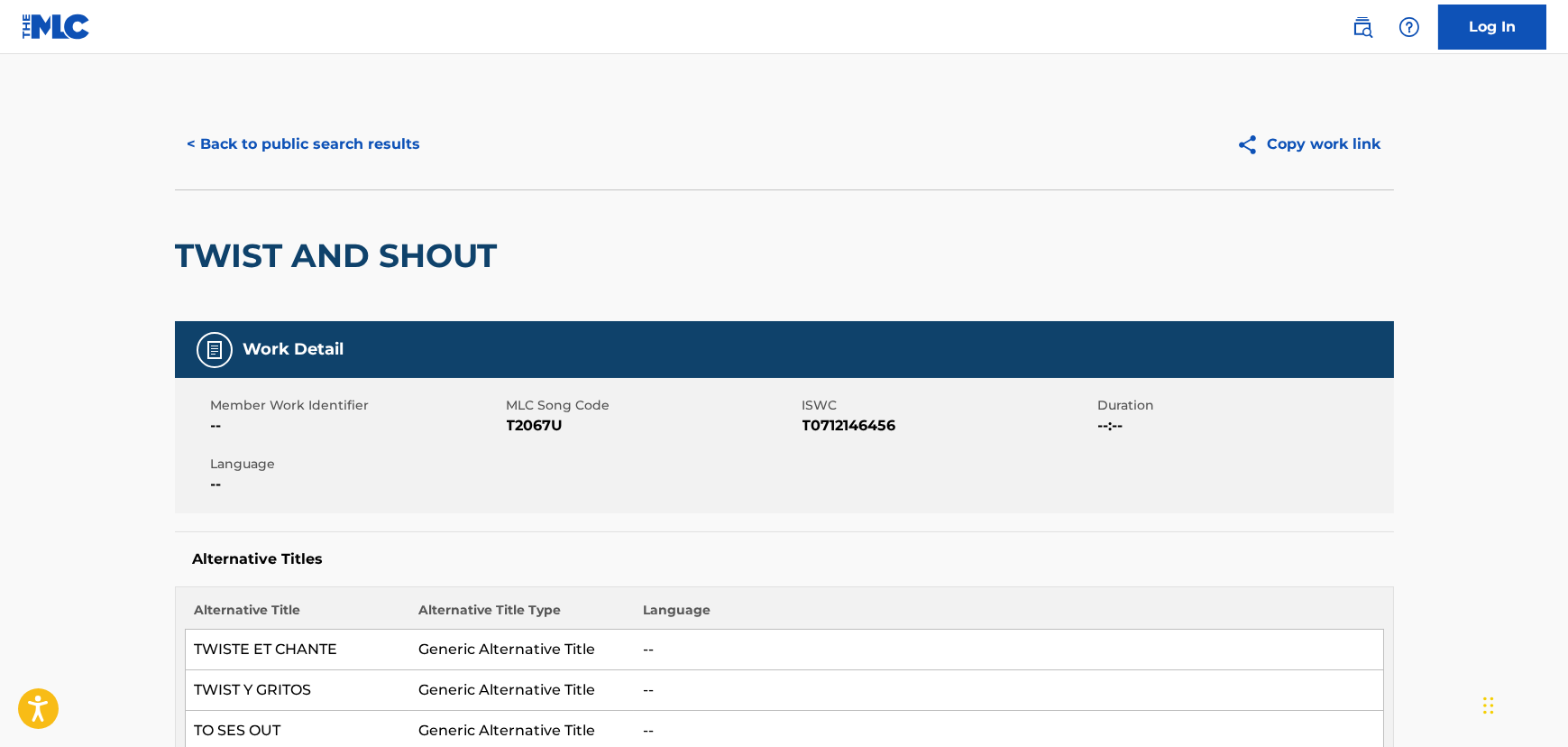
click at [261, 149] on button "< Back to public search results" at bounding box center [304, 144] width 259 height 45
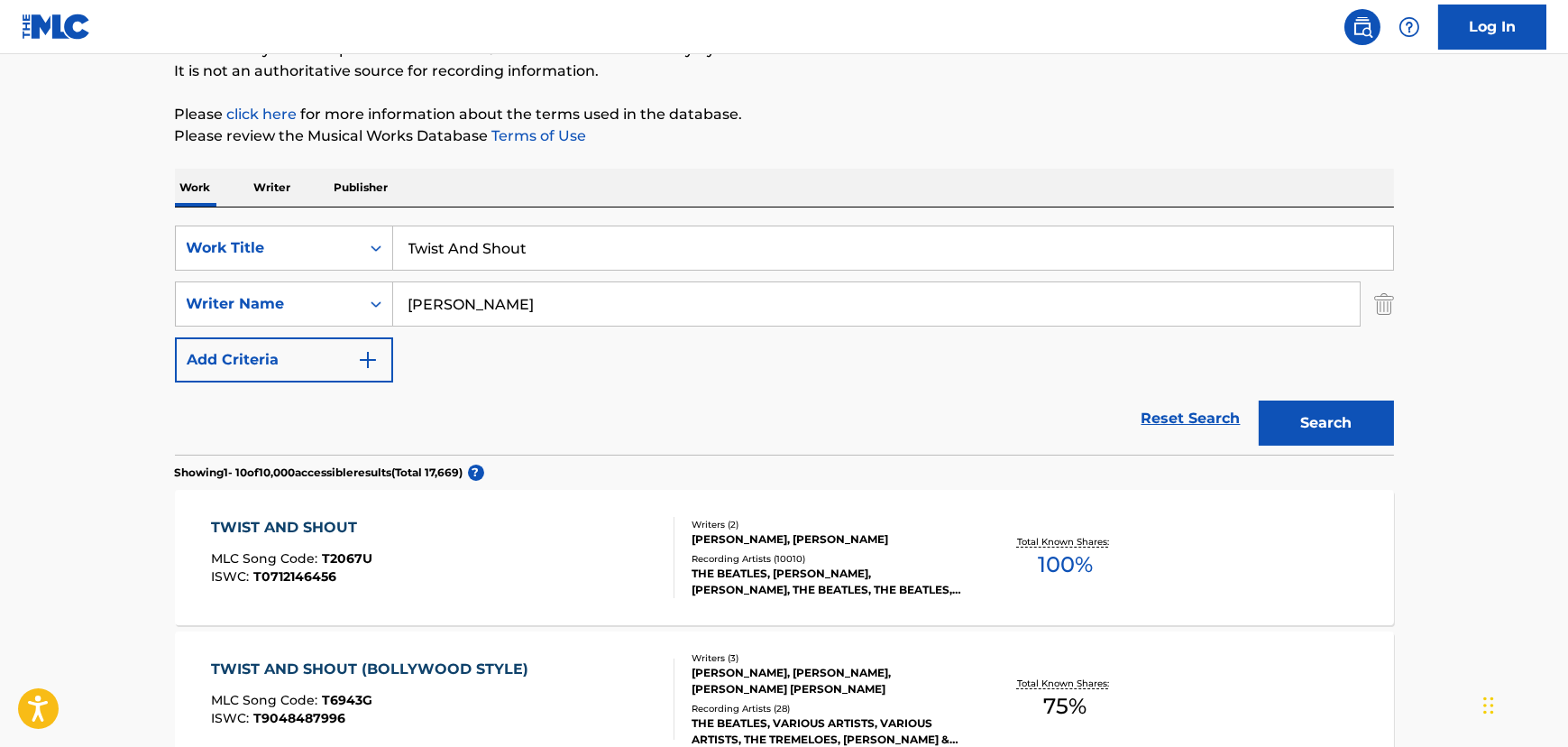
click at [441, 252] on input "Twist And Shout" at bounding box center [892, 248] width 1000 height 43
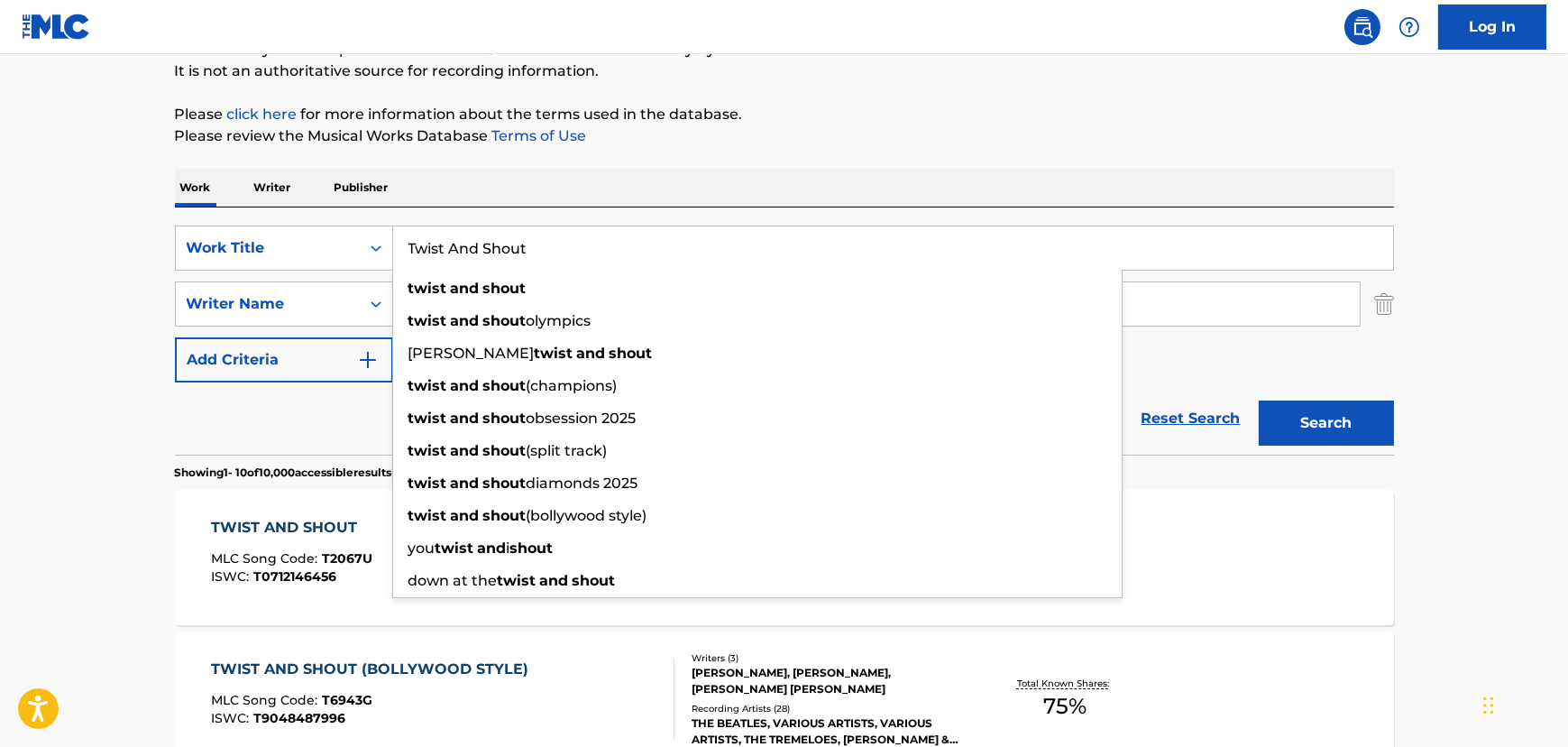
click at [441, 252] on input "Twist And Shout" at bounding box center [892, 248] width 1000 height 43
paste input "Do You Love Me"
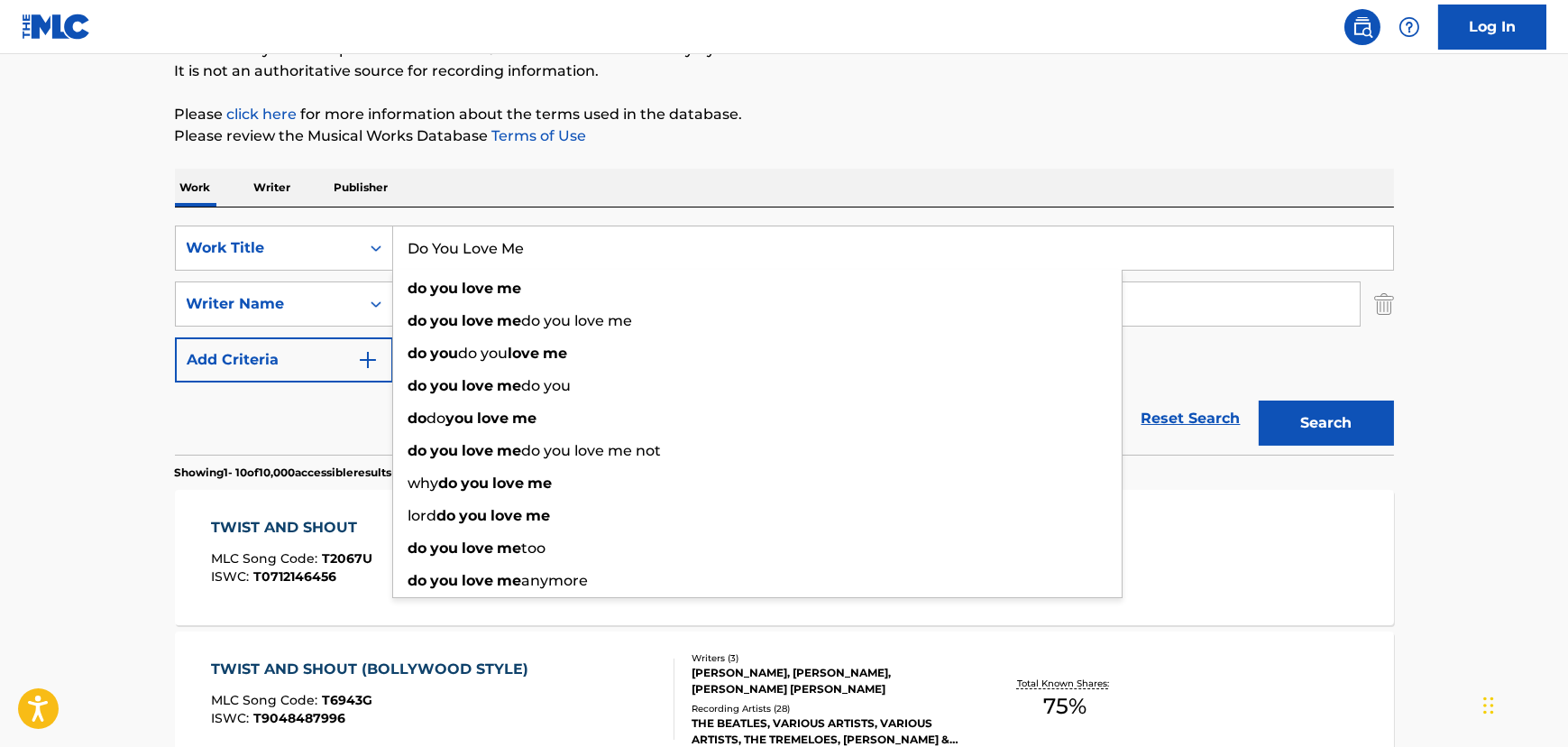
type input "Do You Love Me"
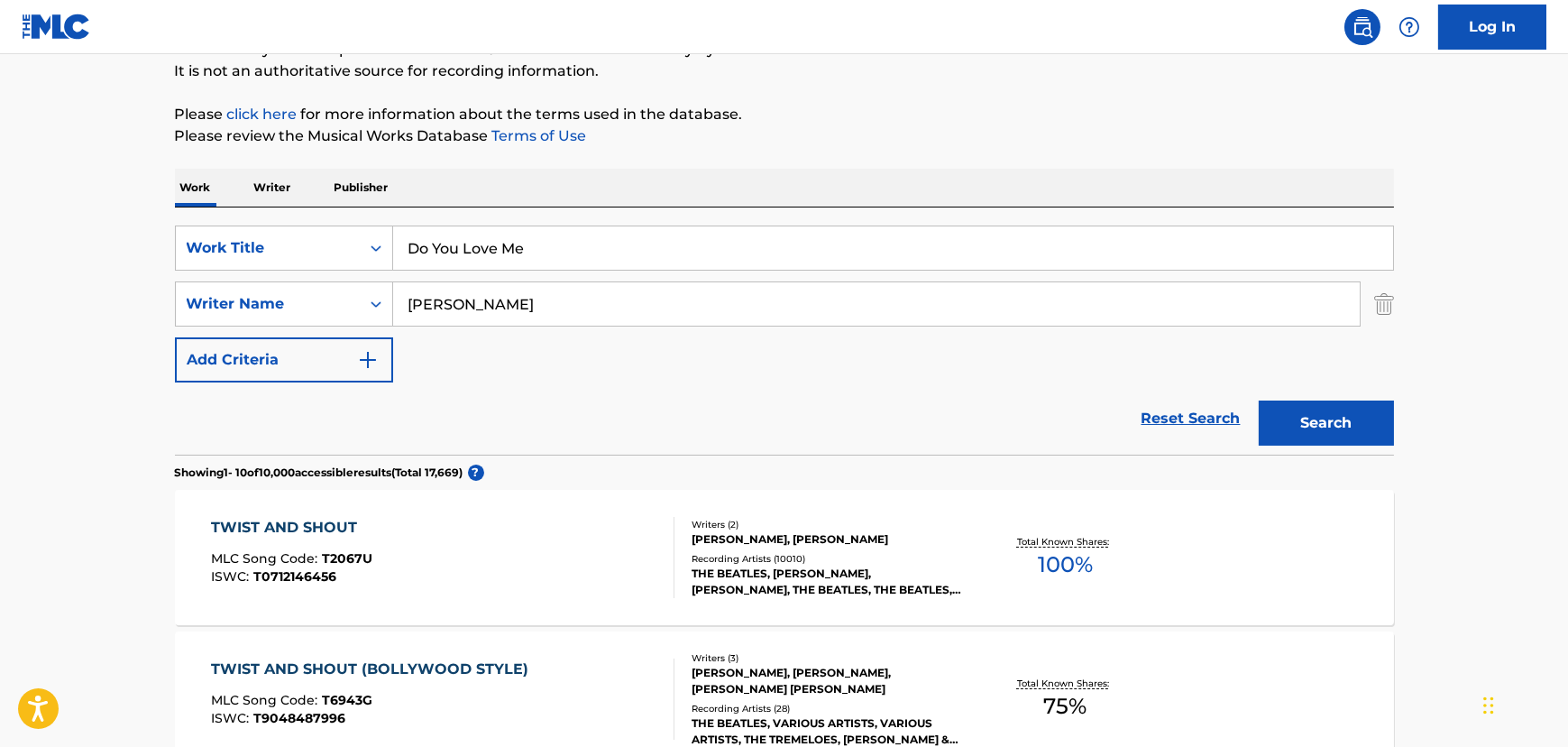
click at [457, 303] on input "[PERSON_NAME]" at bounding box center [876, 304] width 967 height 43
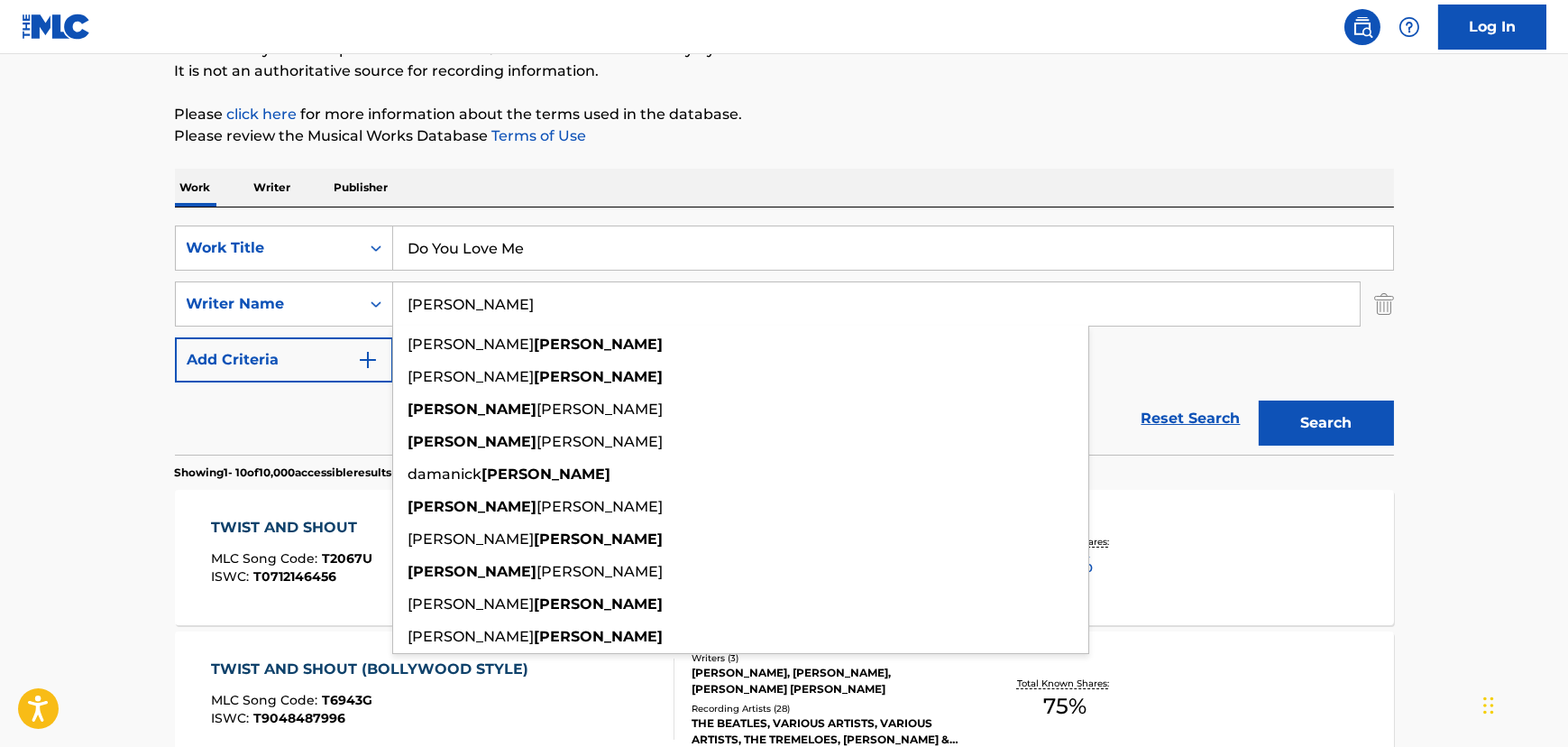
click at [457, 303] on input "[PERSON_NAME]" at bounding box center [876, 304] width 967 height 43
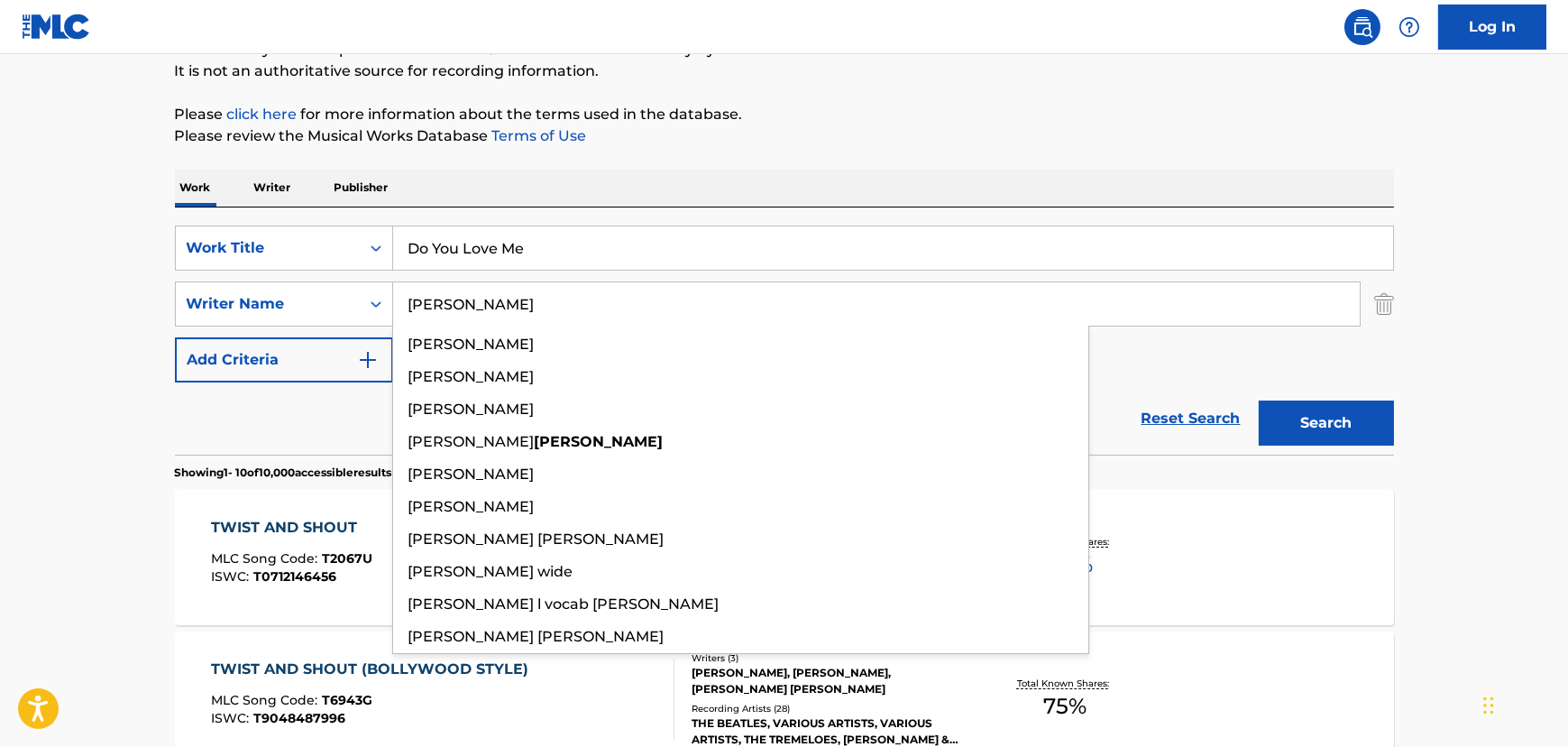
type input "[PERSON_NAME]"
click at [1259, 400] on button "Search" at bounding box center [1327, 423] width 136 height 45
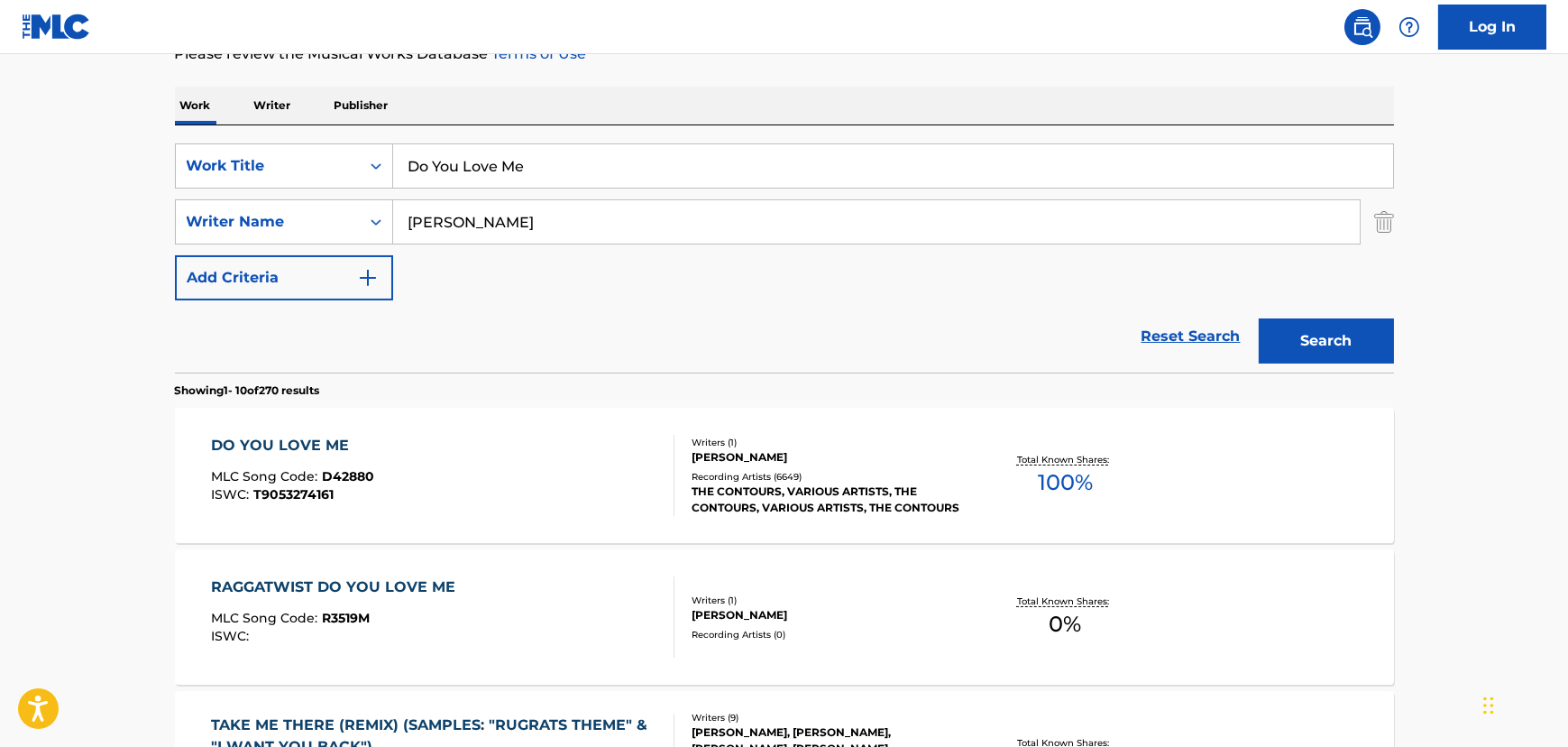
click at [588, 442] on div "DO YOU LOVE ME MLC Song Code : D42880 ISWC : T9053274161" at bounding box center [443, 475] width 464 height 81
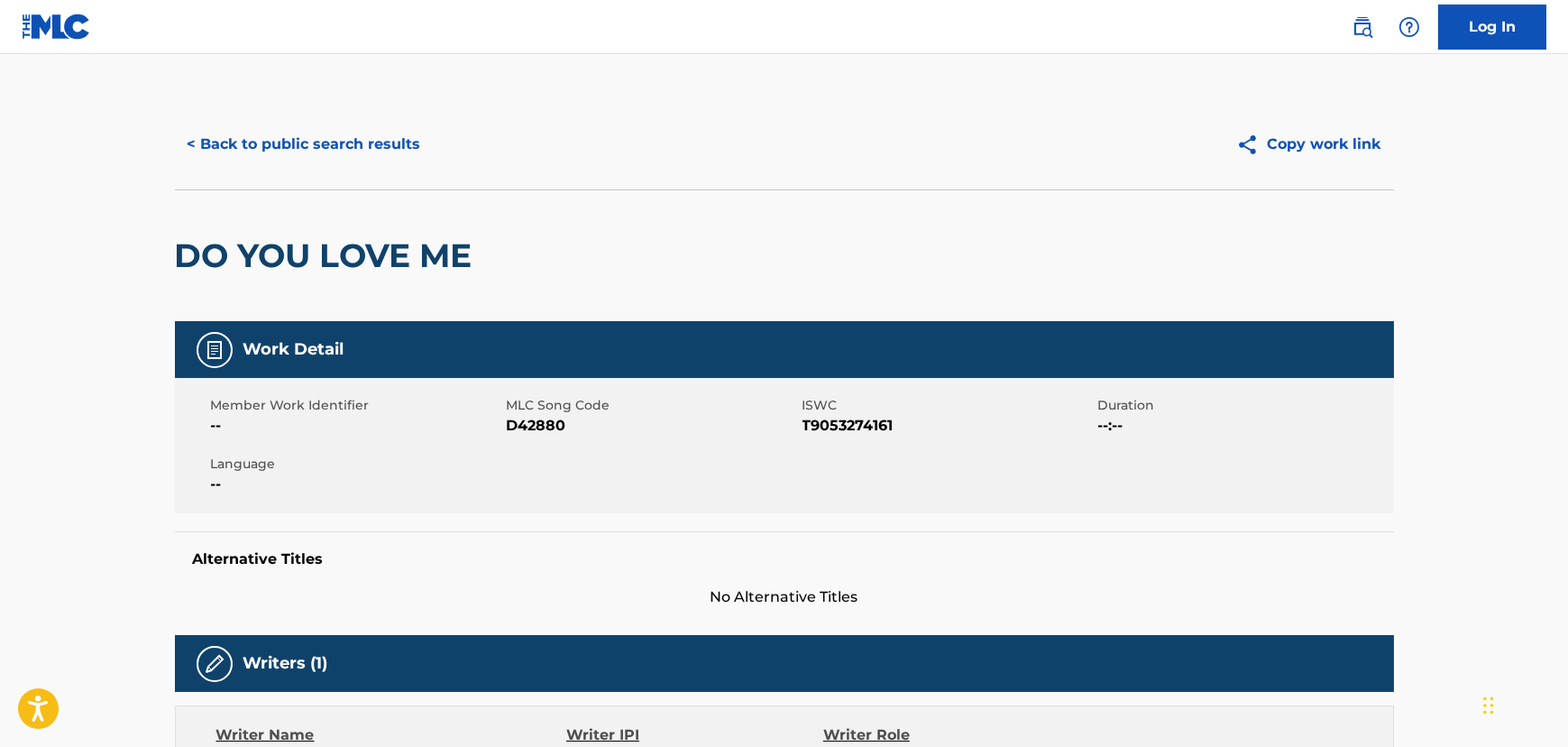
click at [361, 144] on button "< Back to public search results" at bounding box center [304, 144] width 259 height 45
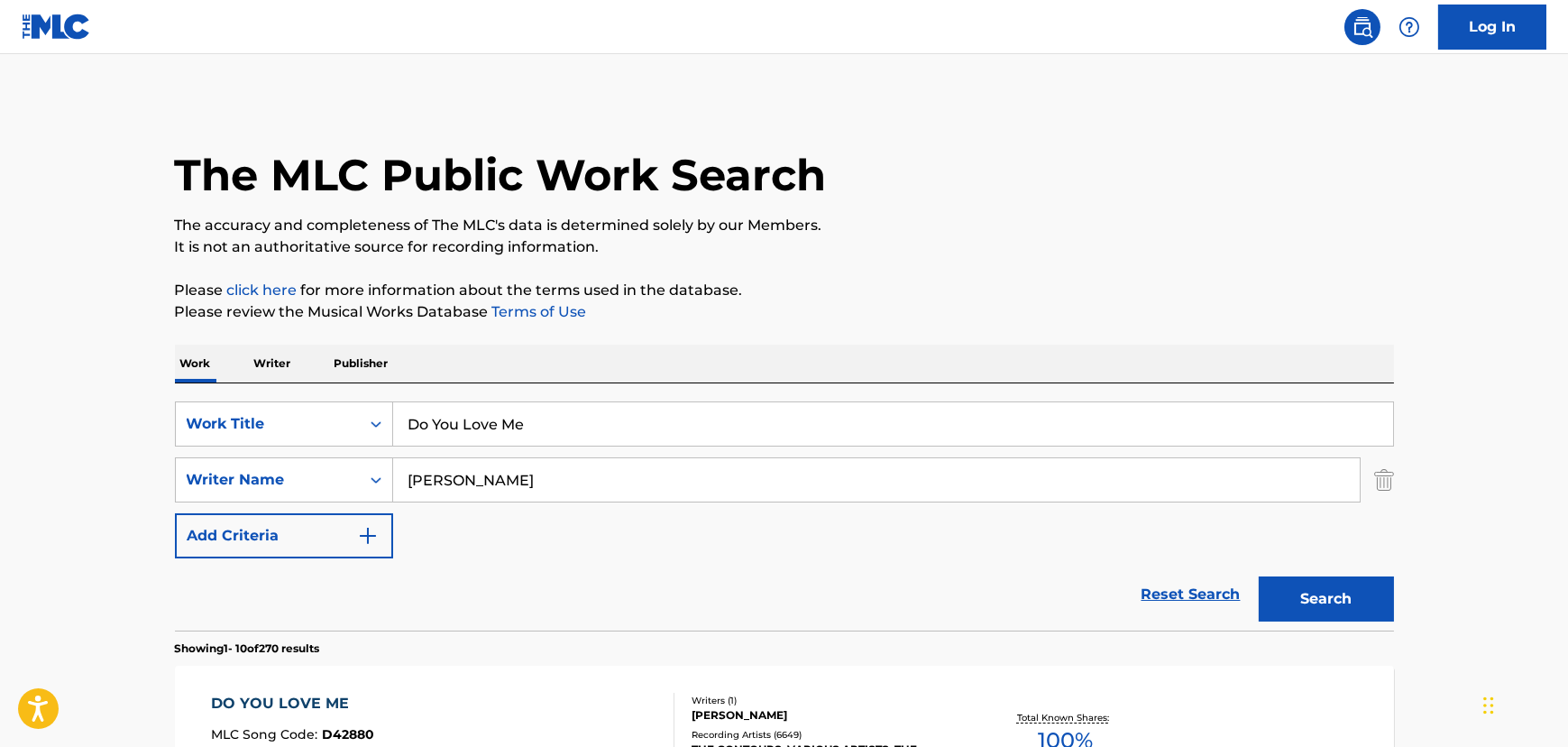
scroll to position [258, 0]
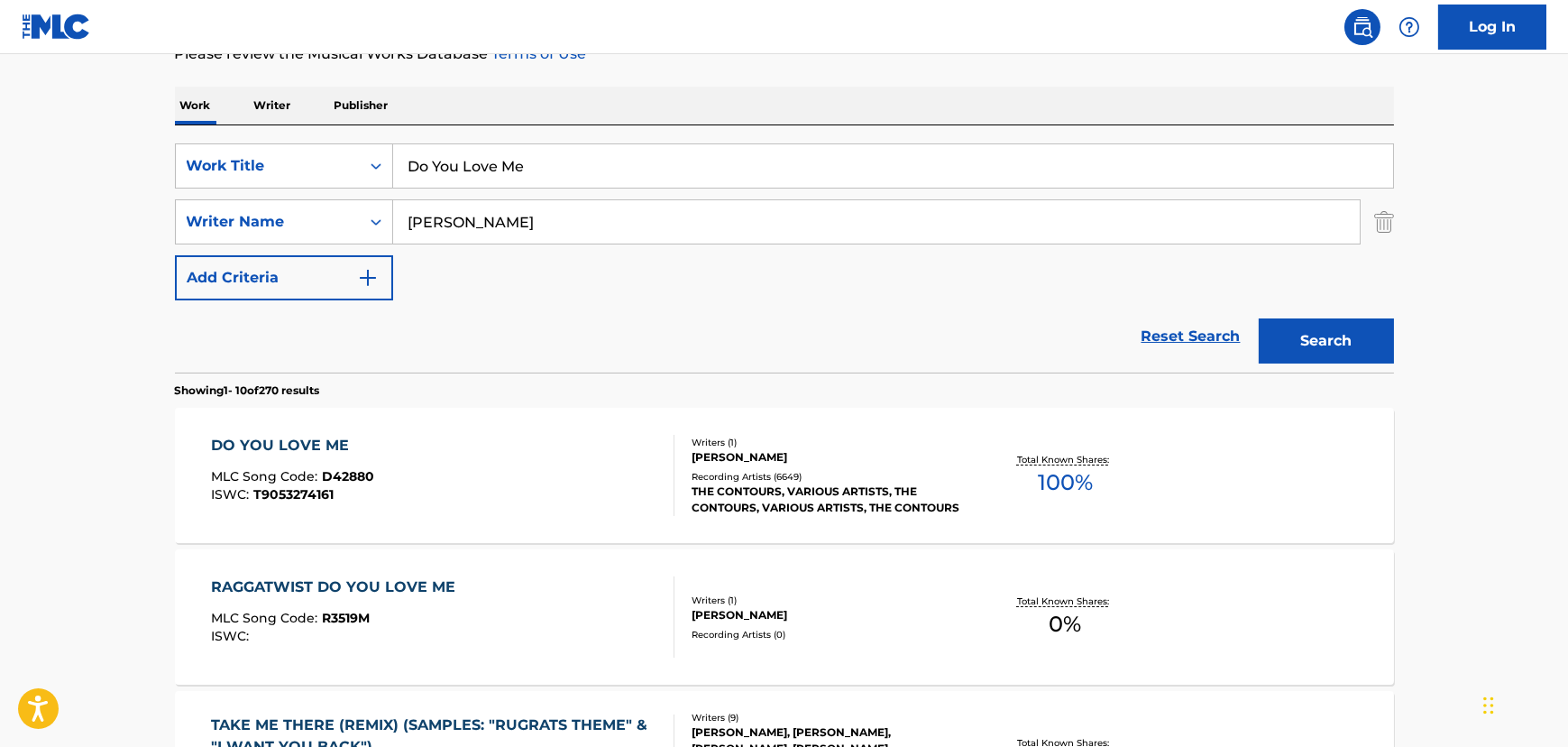
click at [514, 146] on input "Do You Love Me" at bounding box center [892, 166] width 1000 height 43
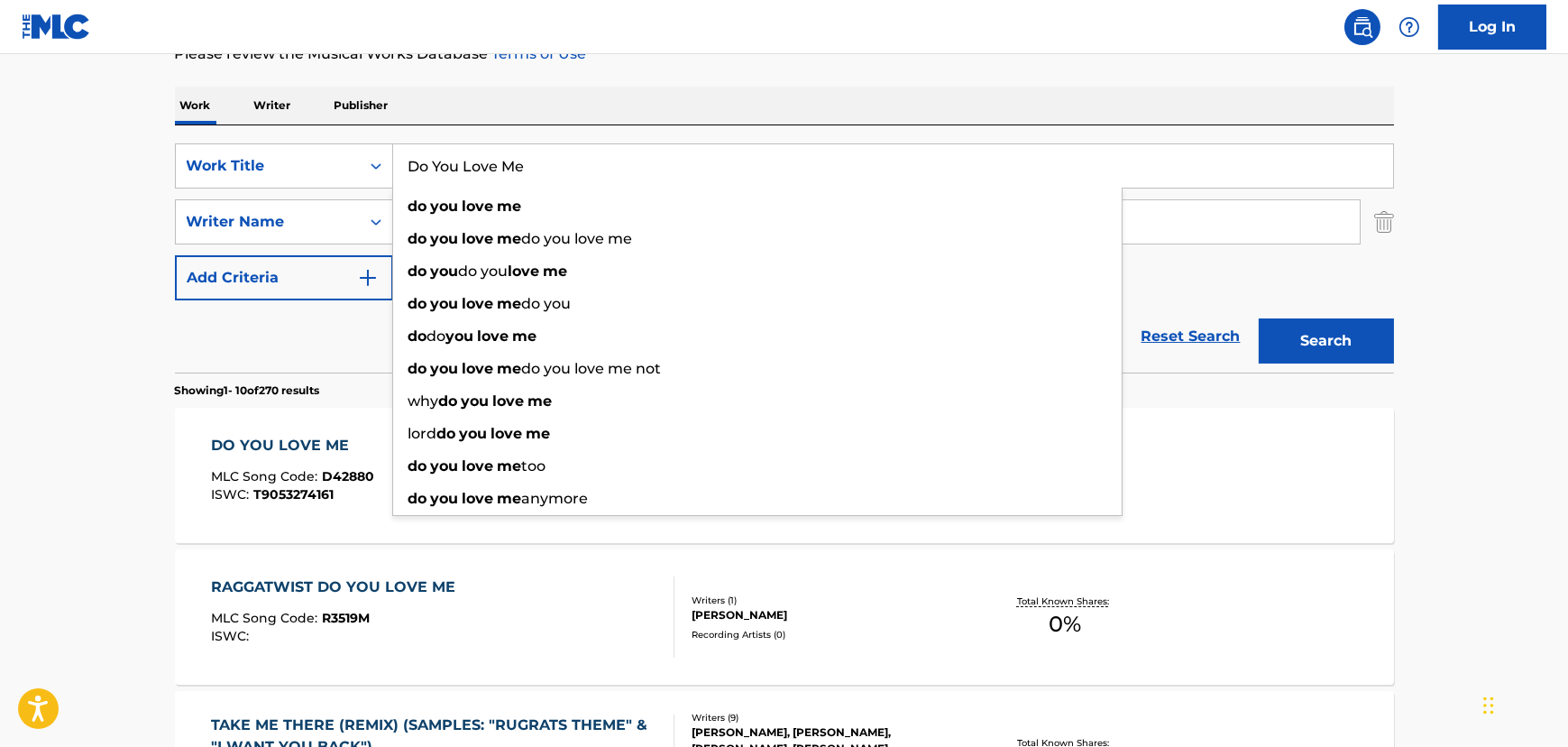
click at [514, 146] on input "Do You Love Me" at bounding box center [892, 166] width 1000 height 43
paste input "Sorry (I Ran All The Way Home)"
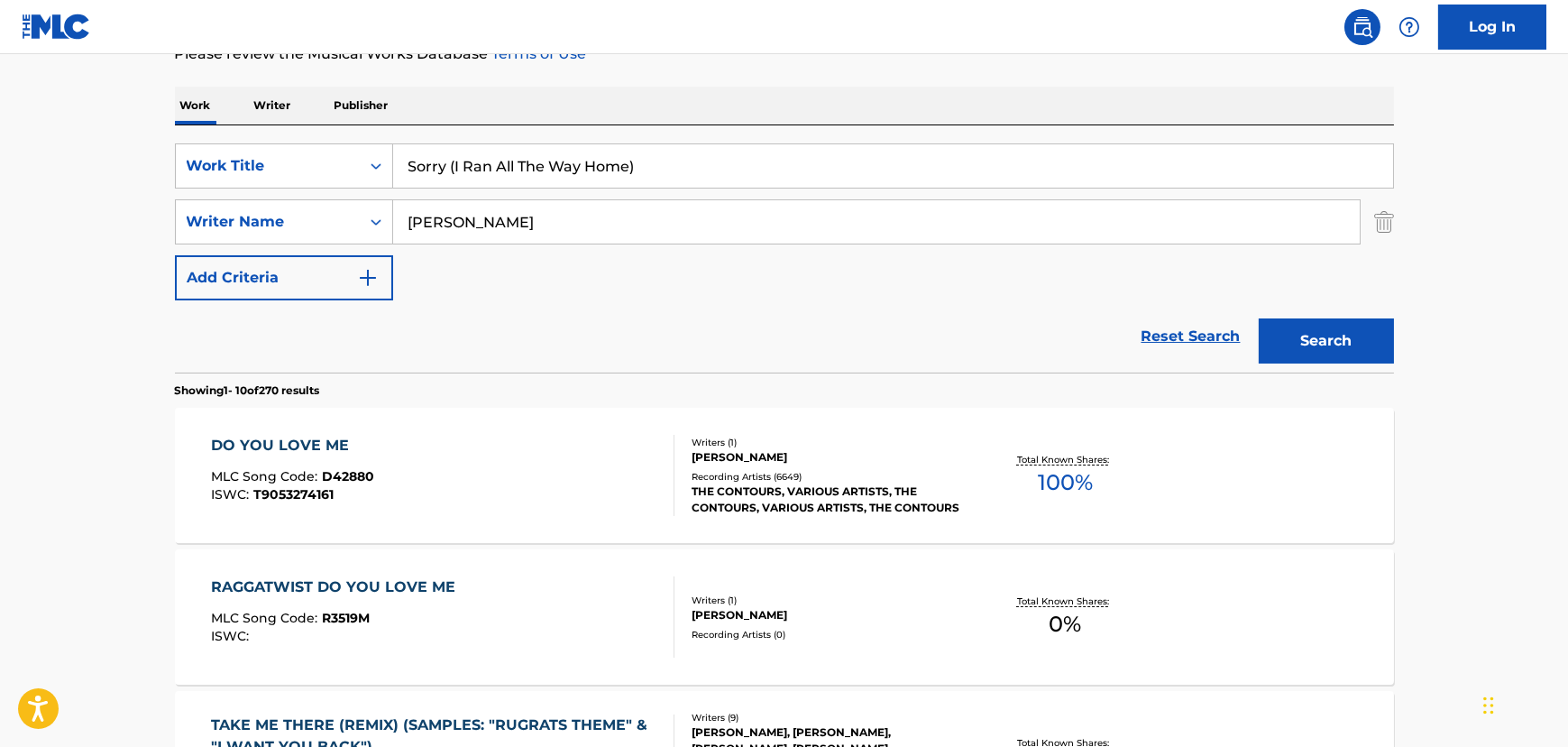
type input "Sorry (I Ran All The Way Home)"
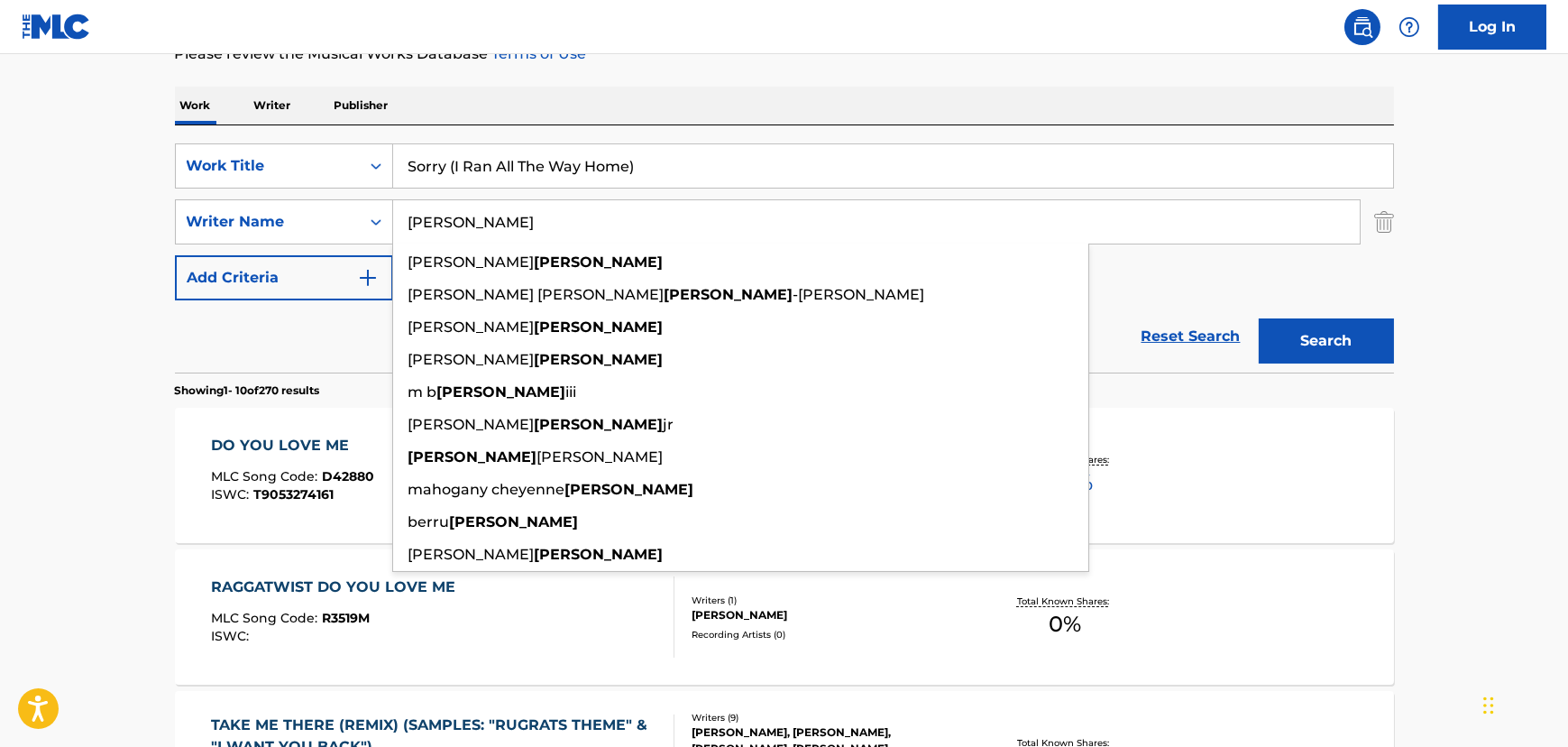
click at [423, 227] on input "[PERSON_NAME]" at bounding box center [876, 221] width 967 height 43
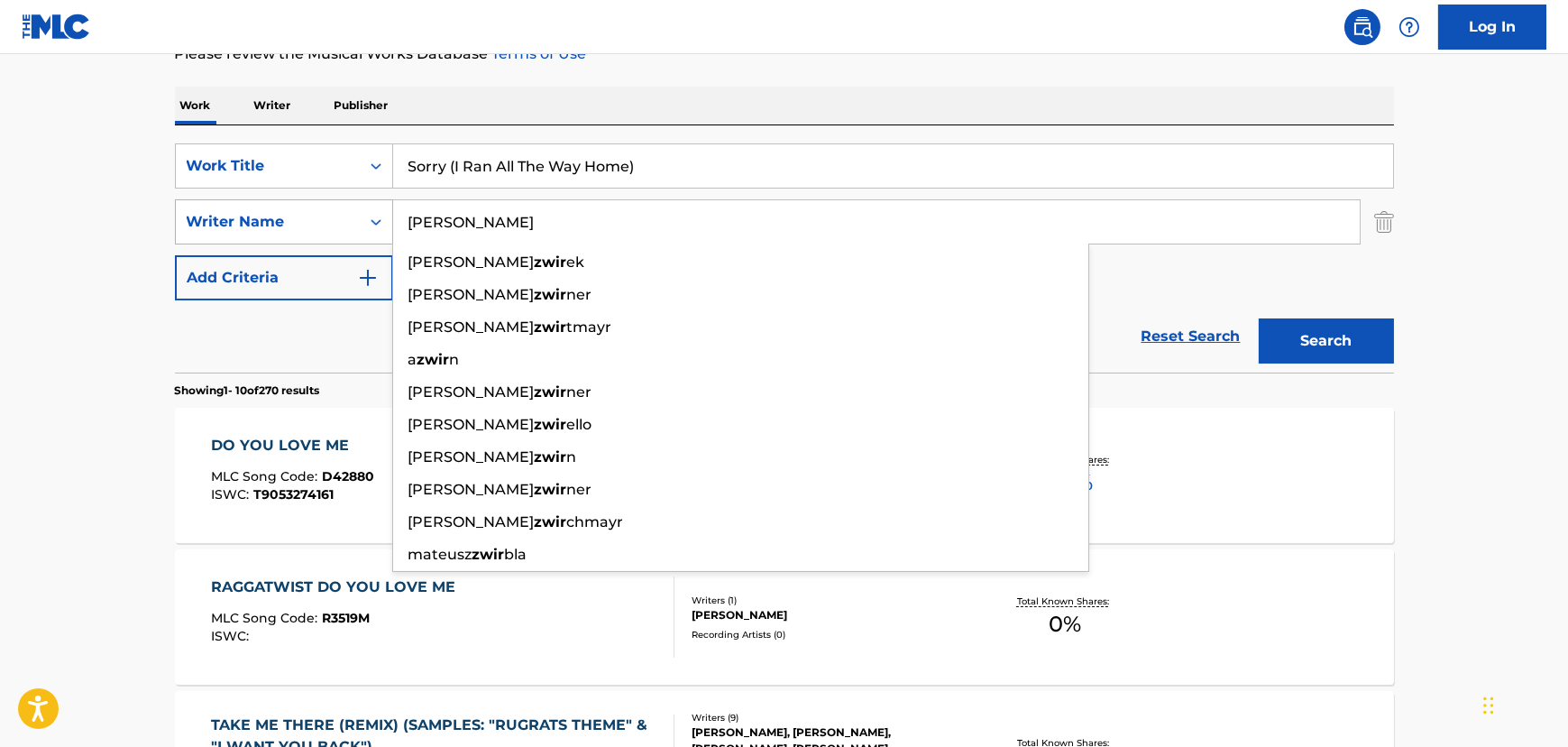
type input "[PERSON_NAME]"
click at [1259, 318] on button "Search" at bounding box center [1327, 341] width 136 height 45
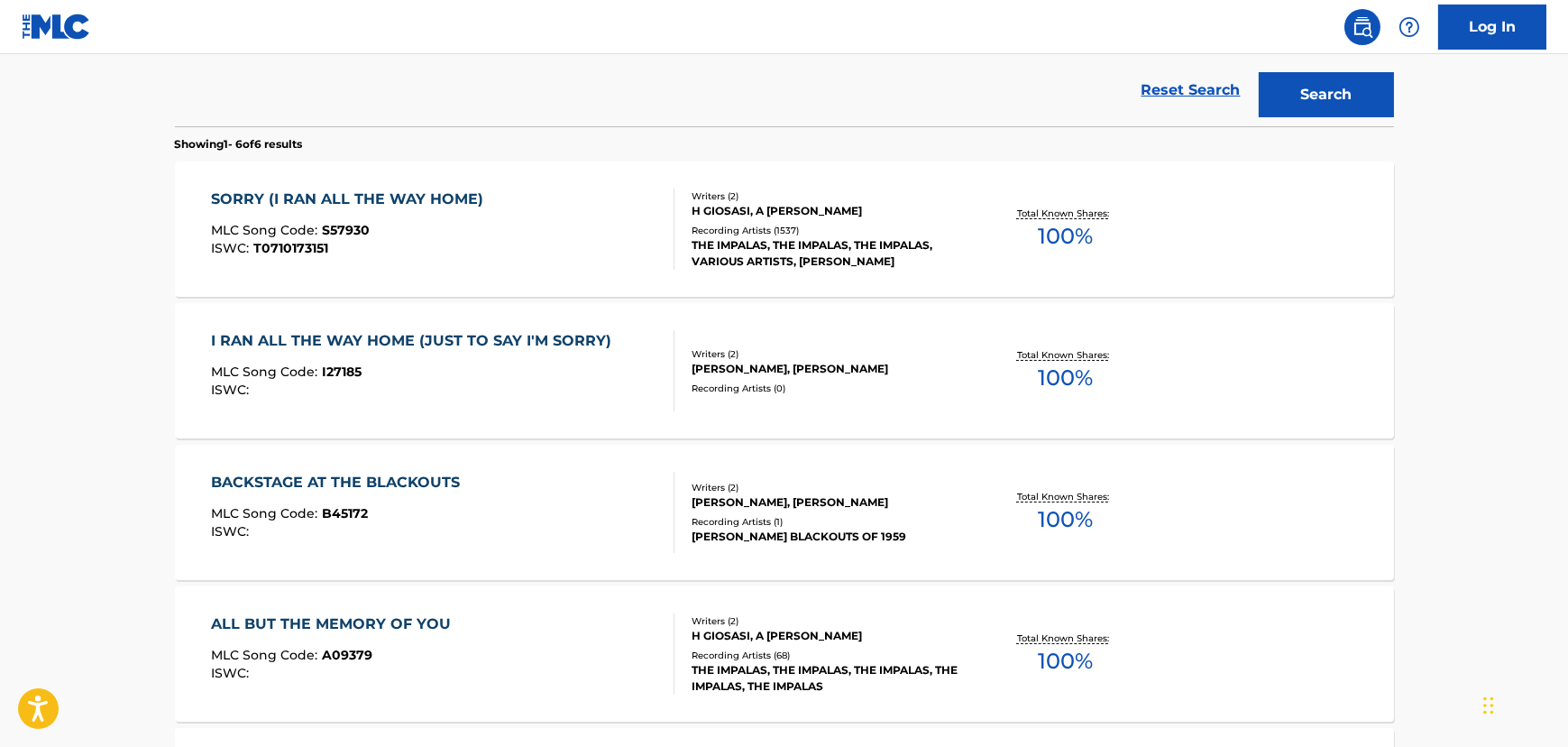
click at [541, 198] on div "SORRY (I RAN ALL THE WAY HOME) MLC Song Code : S57930 ISWC : T0710173151" at bounding box center [443, 229] width 464 height 81
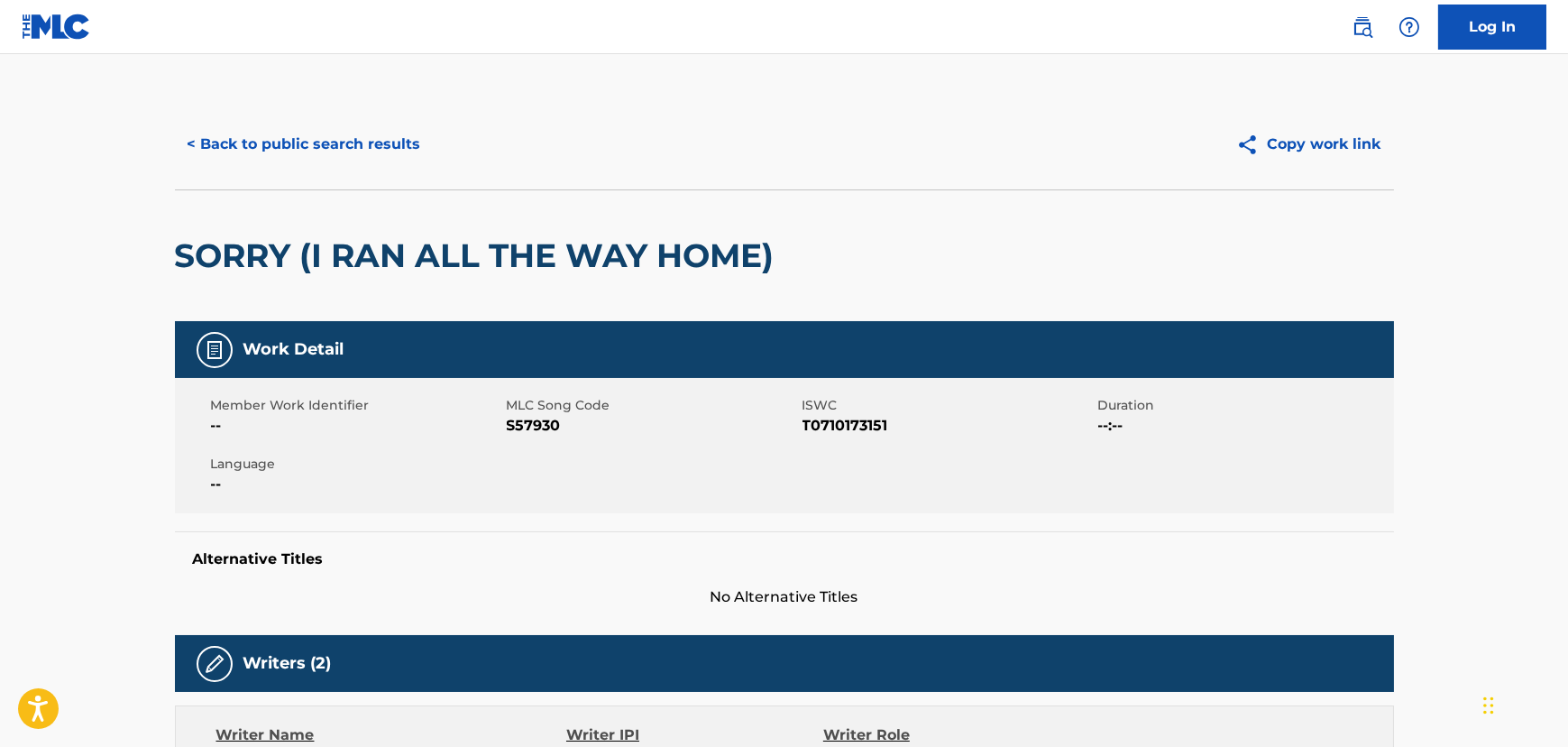
click at [358, 142] on button "< Back to public search results" at bounding box center [304, 144] width 259 height 45
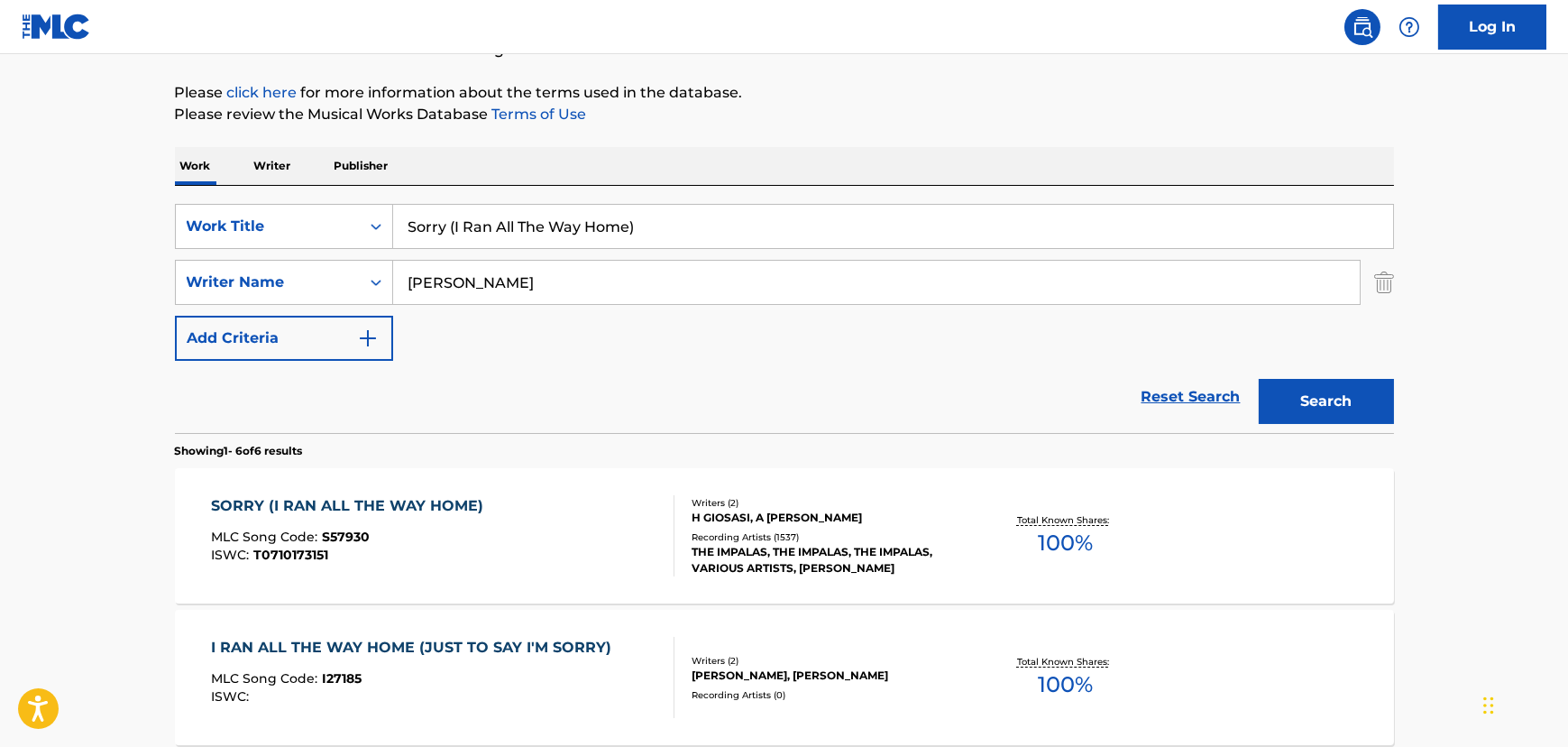
scroll to position [197, 0]
click at [553, 204] on div "Sorry (I Ran All The Way Home)" at bounding box center [893, 227] width 1001 height 45
click at [513, 224] on input "Sorry (I Ran All The Way Home)" at bounding box center [892, 227] width 1000 height 43
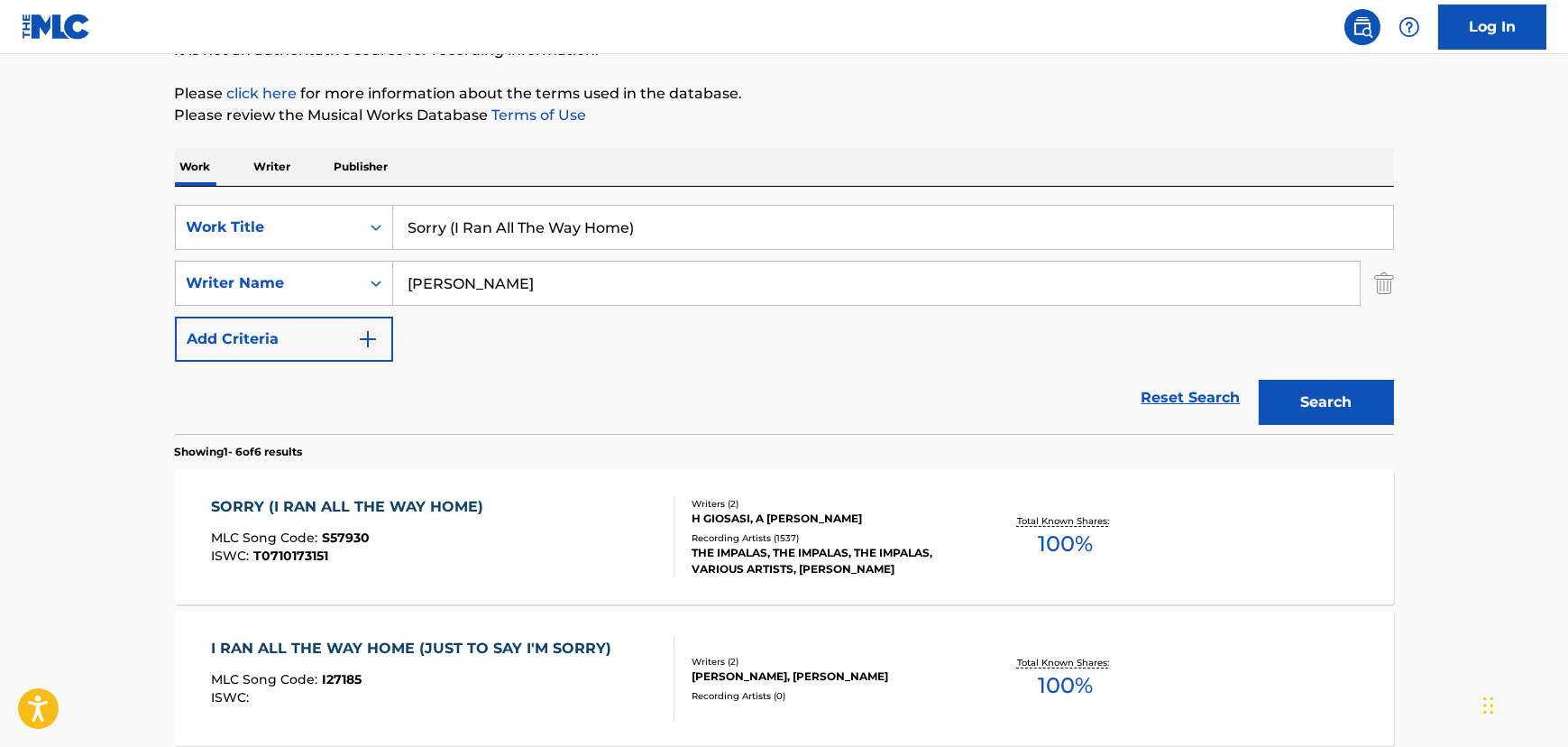
click at [513, 224] on input "Sorry (I Ran All The Way Home)" at bounding box center [892, 227] width 1000 height 43
paste input "The Book Of Love"
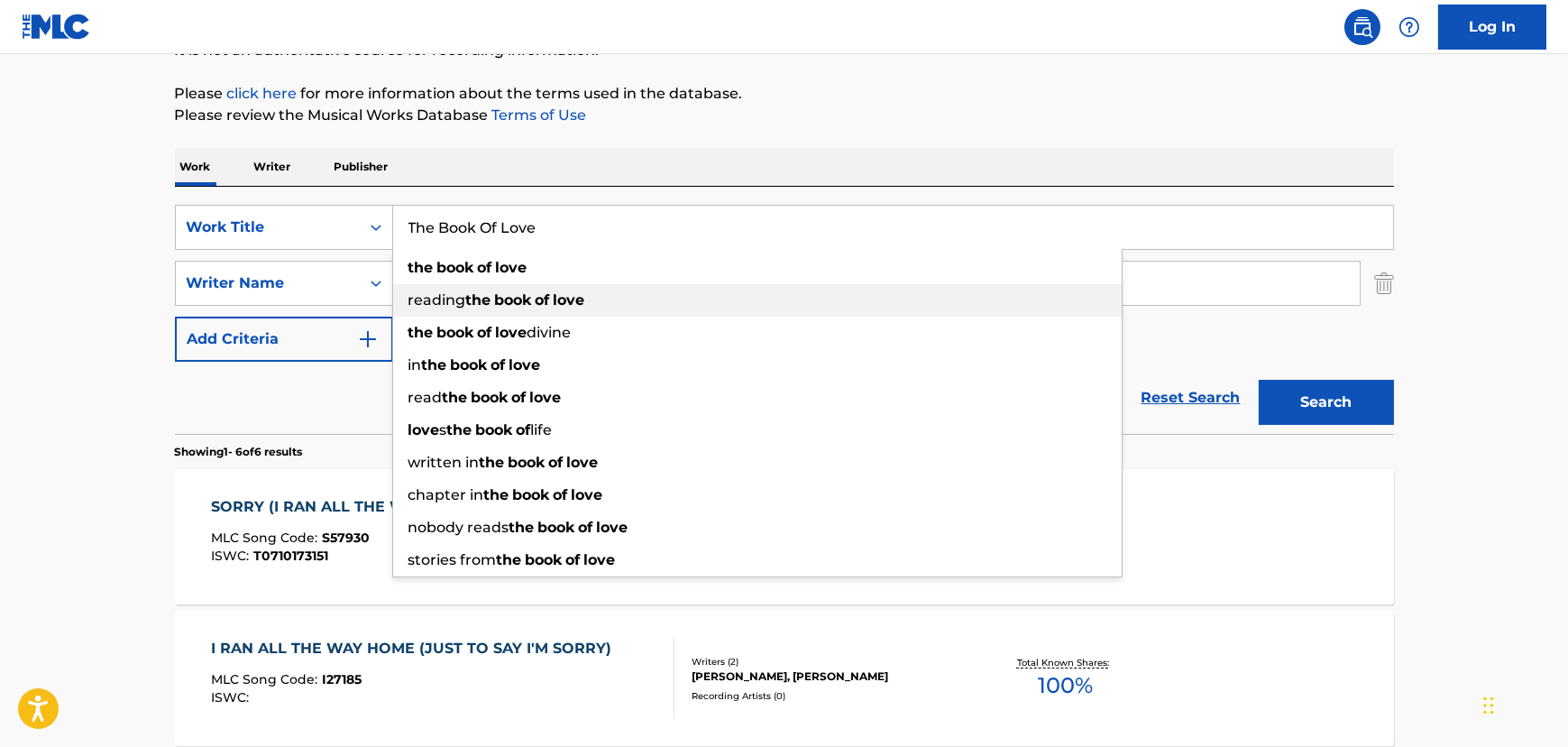
click at [463, 298] on span "reading" at bounding box center [437, 300] width 57 height 17
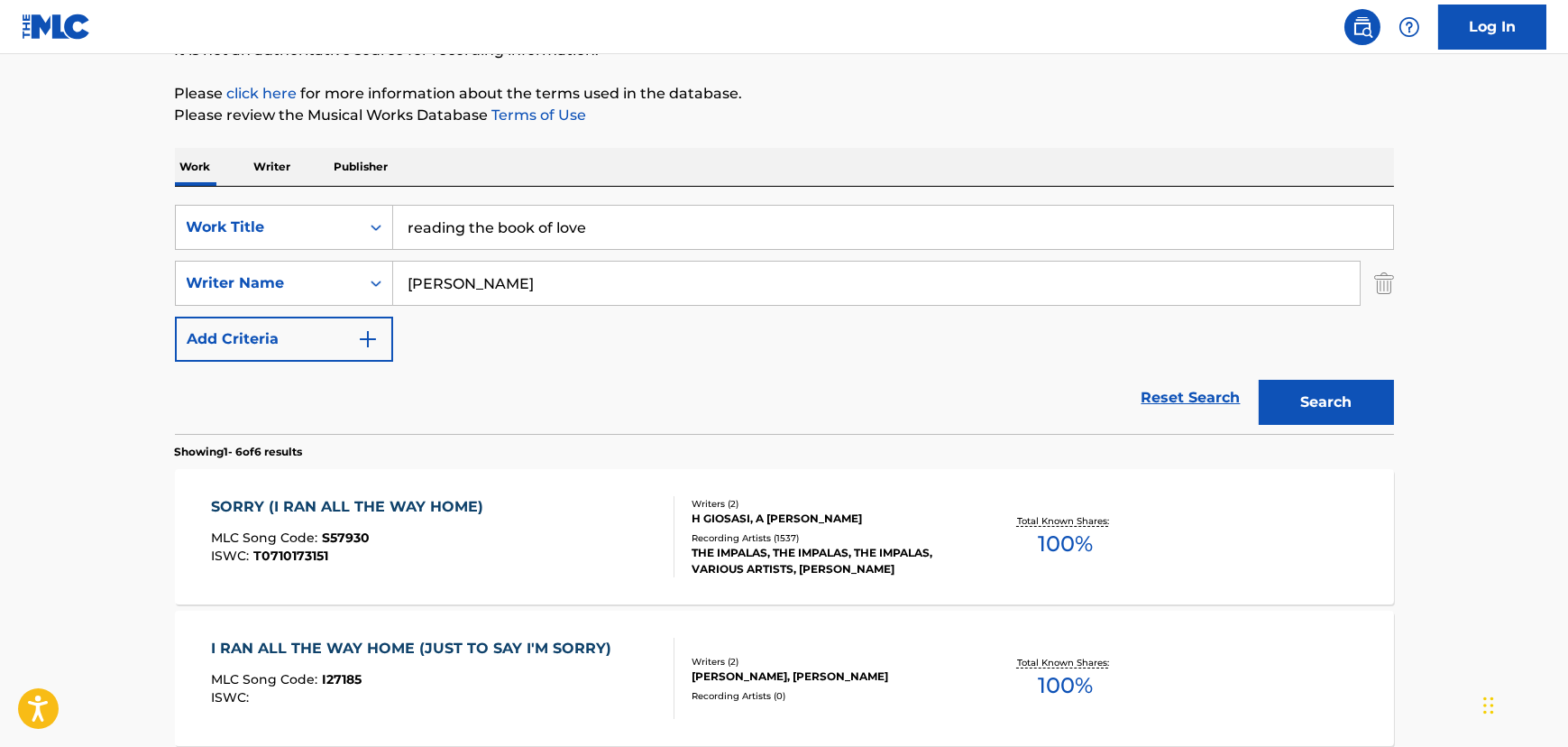
click at [459, 229] on input "reading the book of love" at bounding box center [892, 227] width 1000 height 43
paste input "The Book Of L"
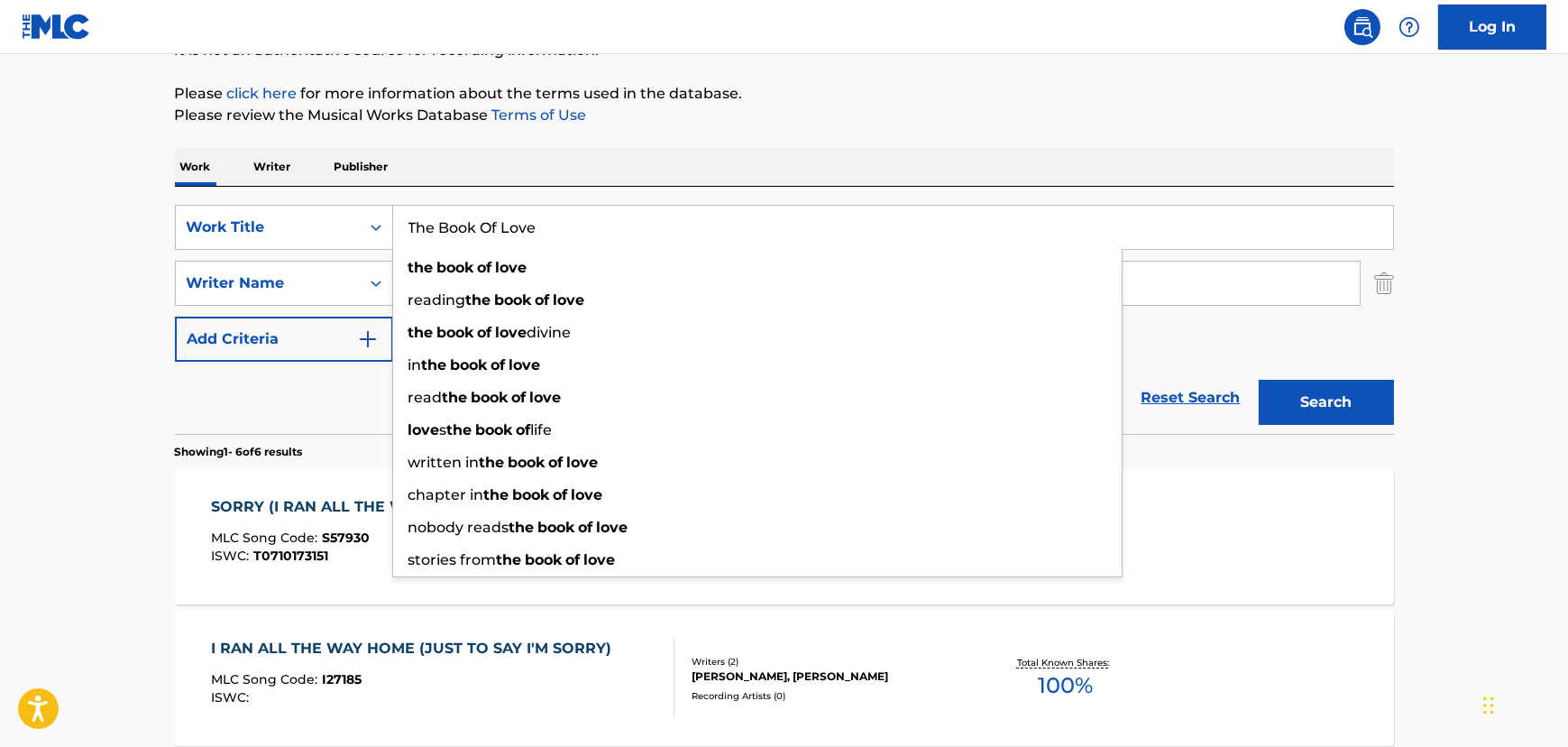
type input "The Book Of Love"
drag, startPoint x: 115, startPoint y: 256, endPoint x: 542, endPoint y: 323, distance: 432.2
click at [118, 259] on main "The MLC Public Work Search The accuracy and completeness of The MLC's data is d…" at bounding box center [784, 631] width 1568 height 1548
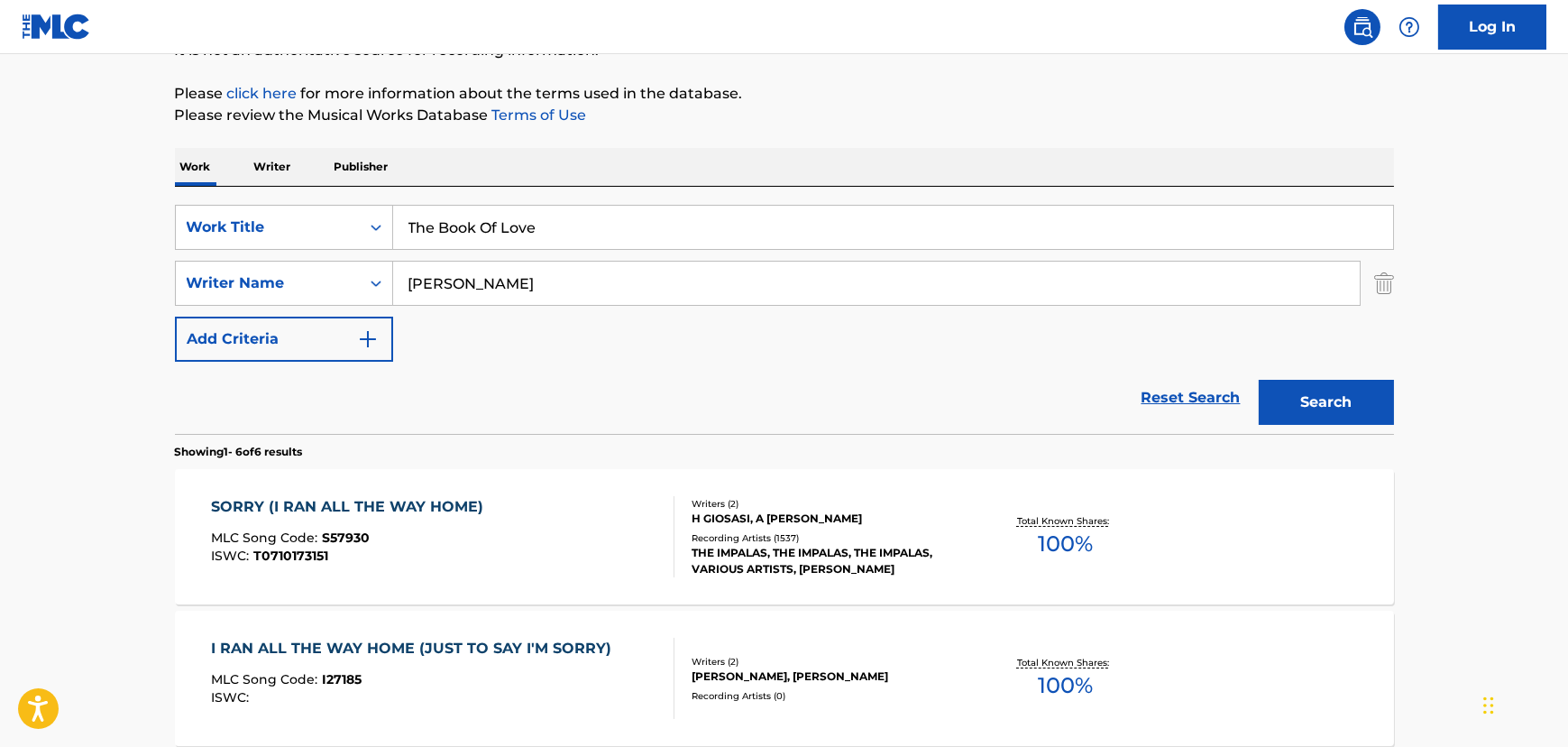
click at [516, 282] on input "[PERSON_NAME]" at bounding box center [876, 284] width 967 height 43
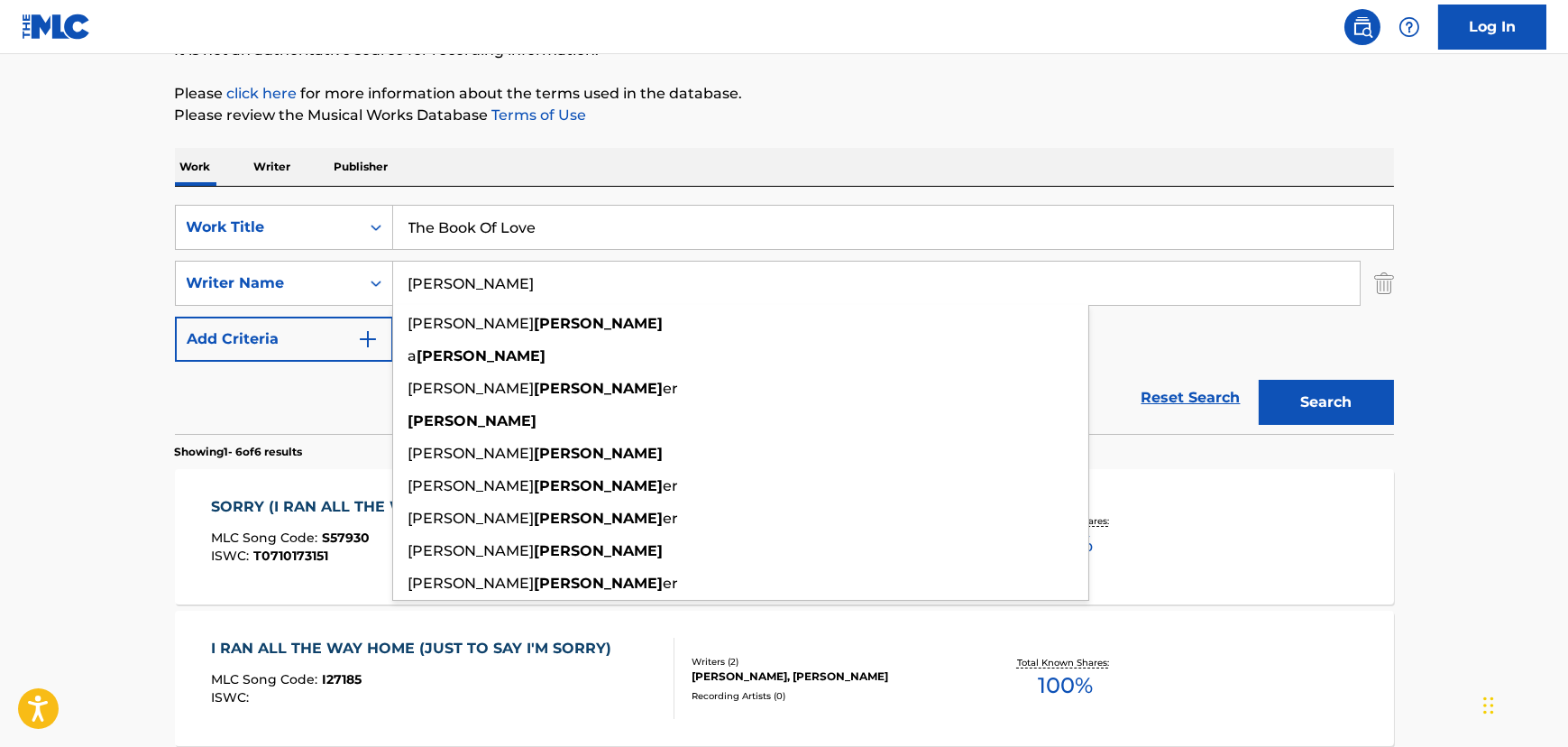
click at [516, 282] on input "[PERSON_NAME]" at bounding box center [876, 284] width 967 height 43
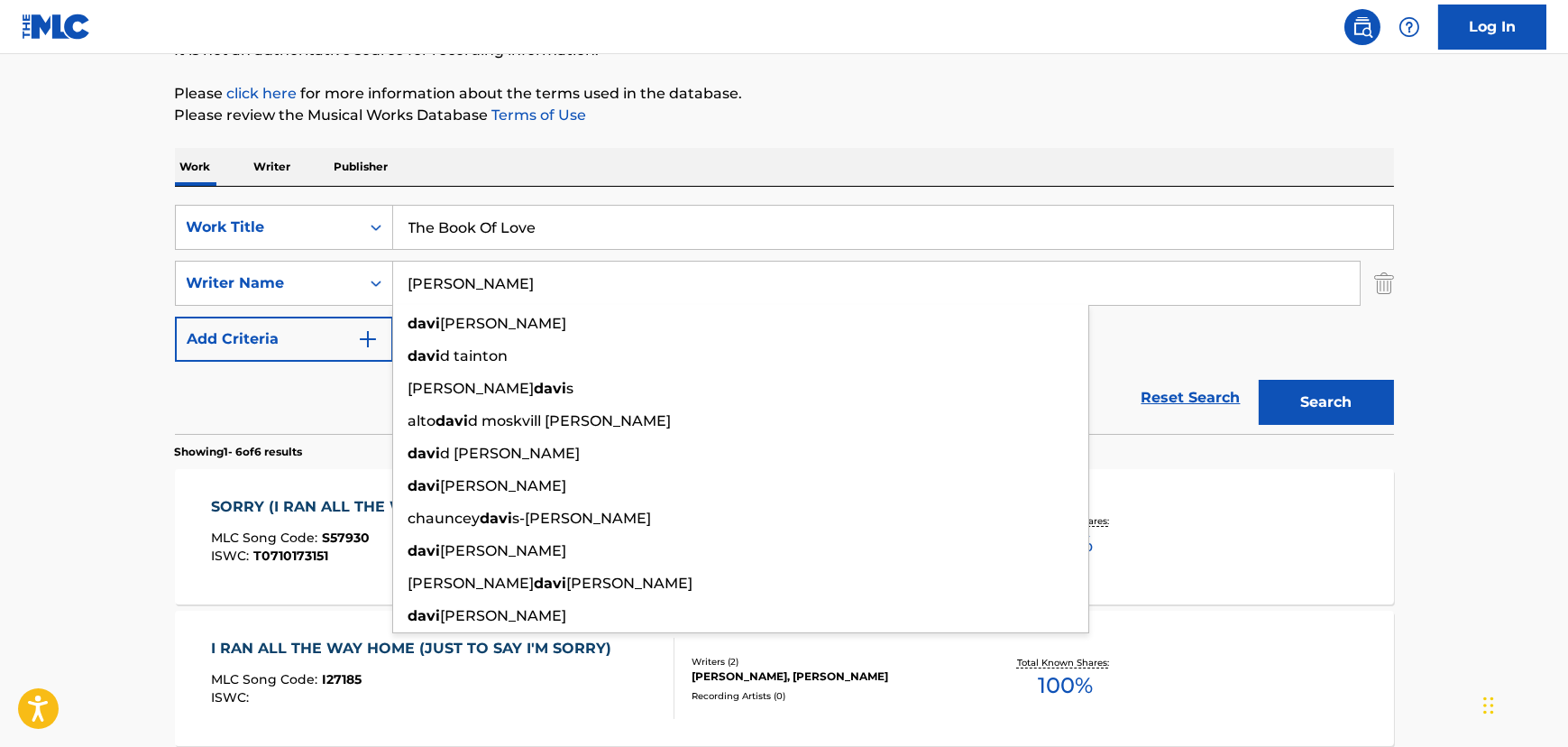
type input "[PERSON_NAME]"
click at [1259, 380] on button "Search" at bounding box center [1327, 402] width 136 height 45
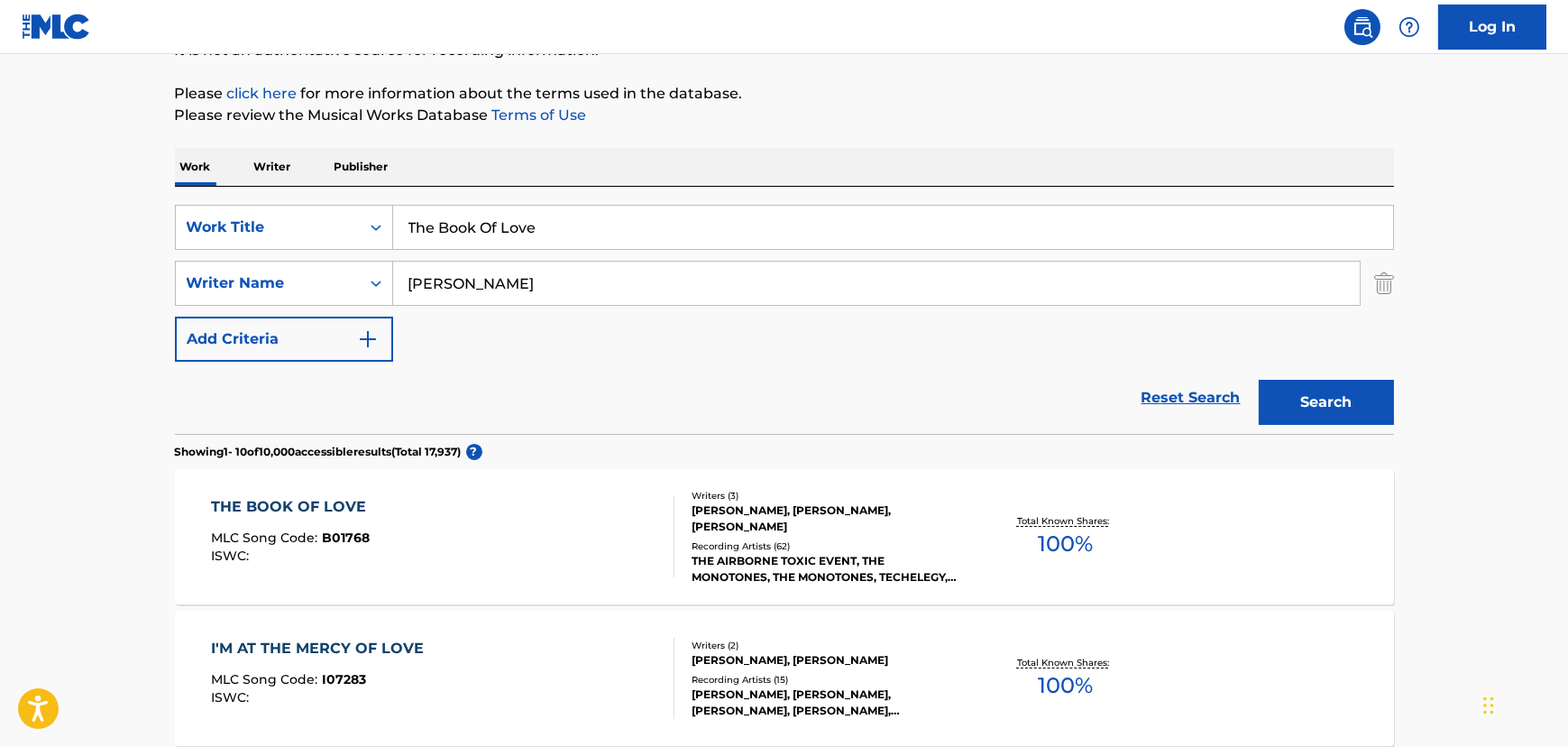
click at [447, 517] on div "THE BOOK OF LOVE MLC Song Code : B01768 ISWC :" at bounding box center [443, 536] width 464 height 81
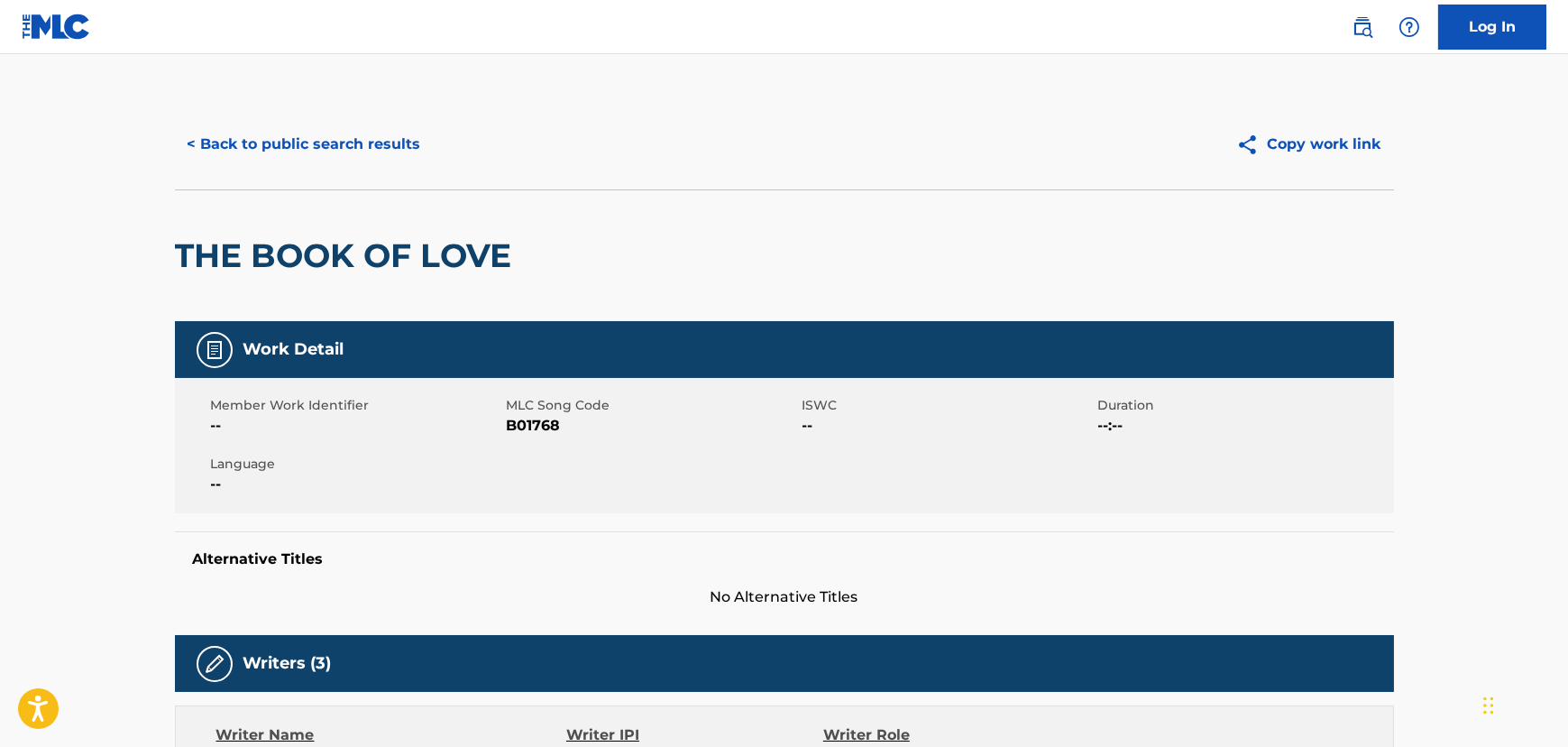
click at [271, 137] on button "< Back to public search results" at bounding box center [304, 144] width 259 height 45
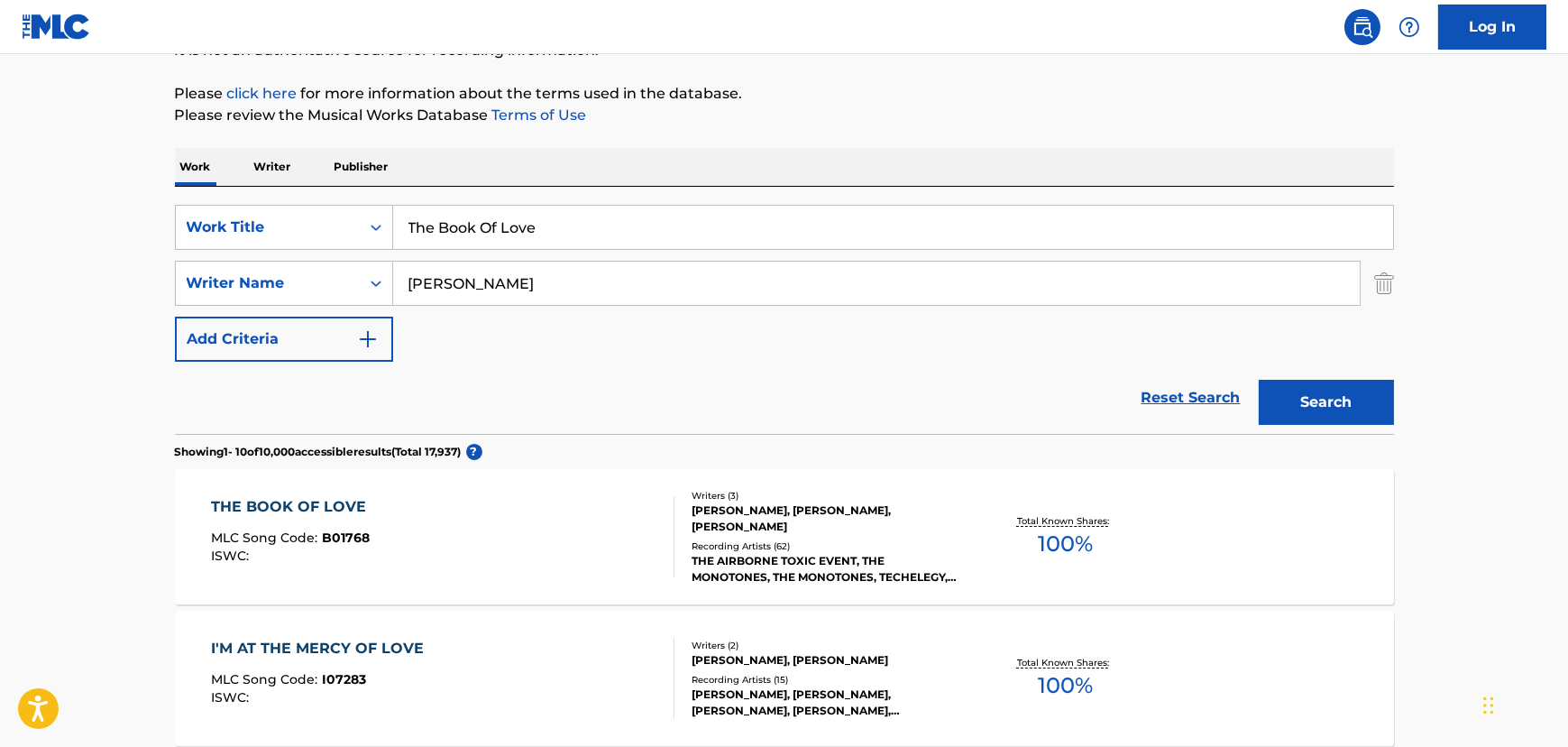
click at [494, 224] on input "The Book Of Love" at bounding box center [892, 227] width 1000 height 43
paste input "I Wonder Why"
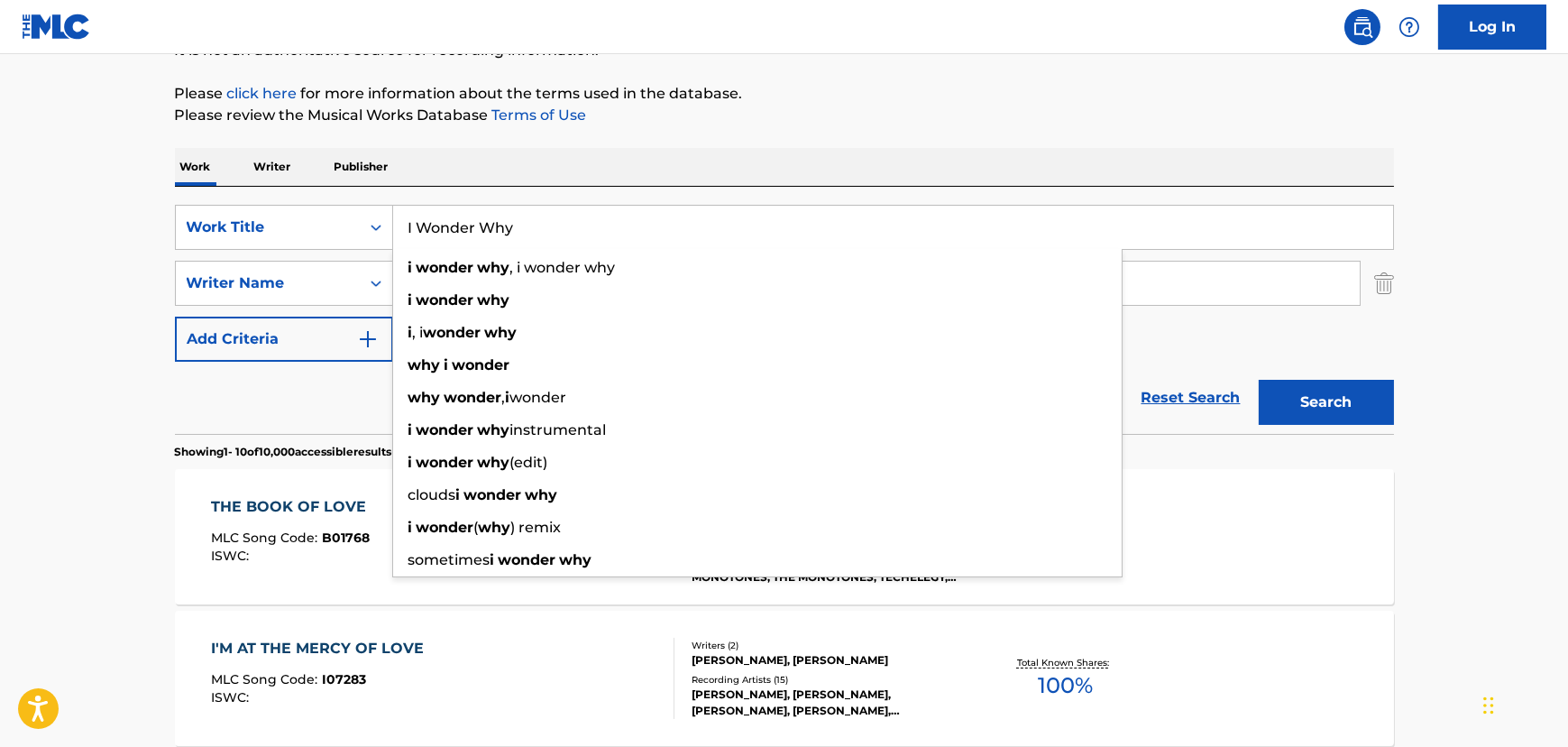
type input "I Wonder Why"
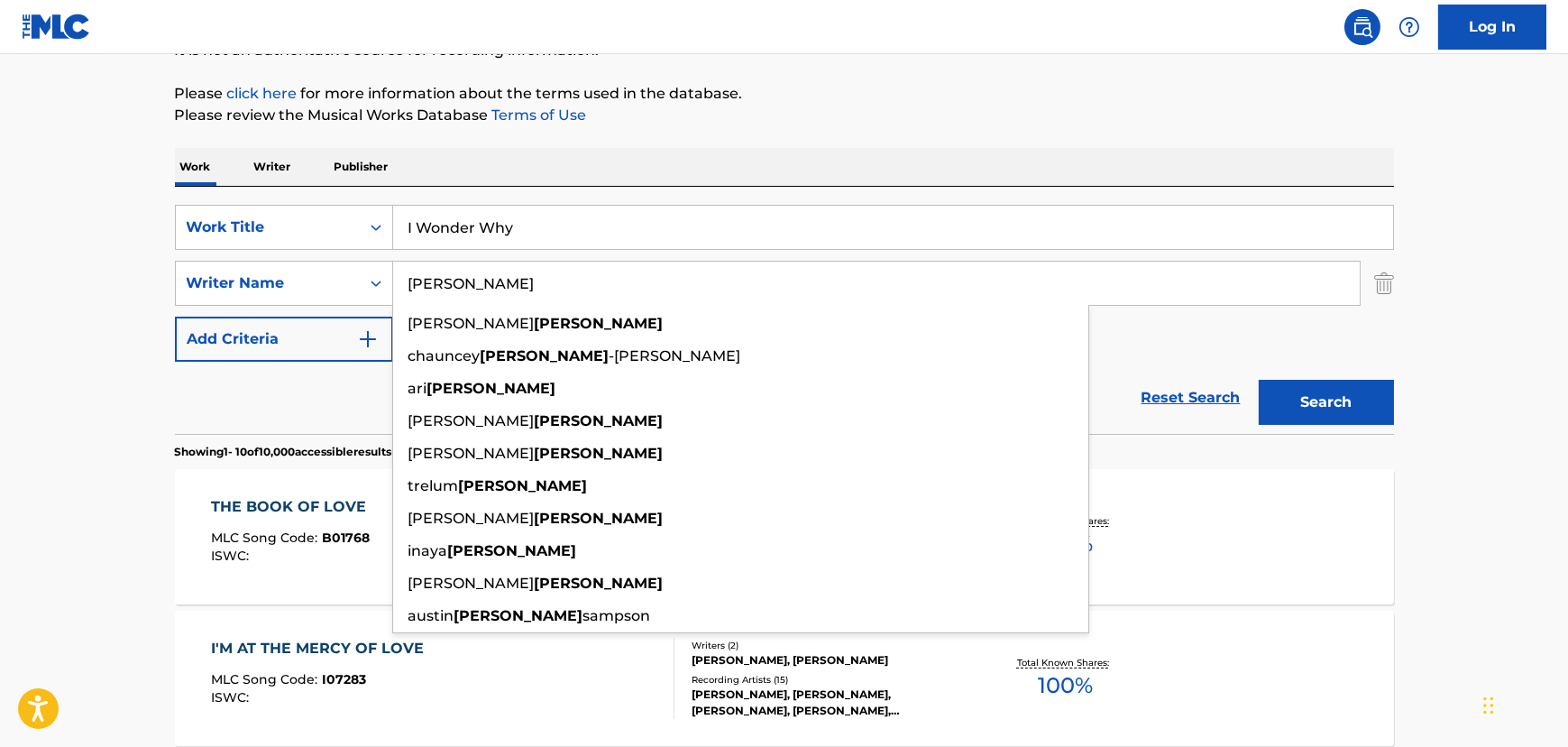
click at [405, 273] on input "[PERSON_NAME]" at bounding box center [876, 284] width 967 height 43
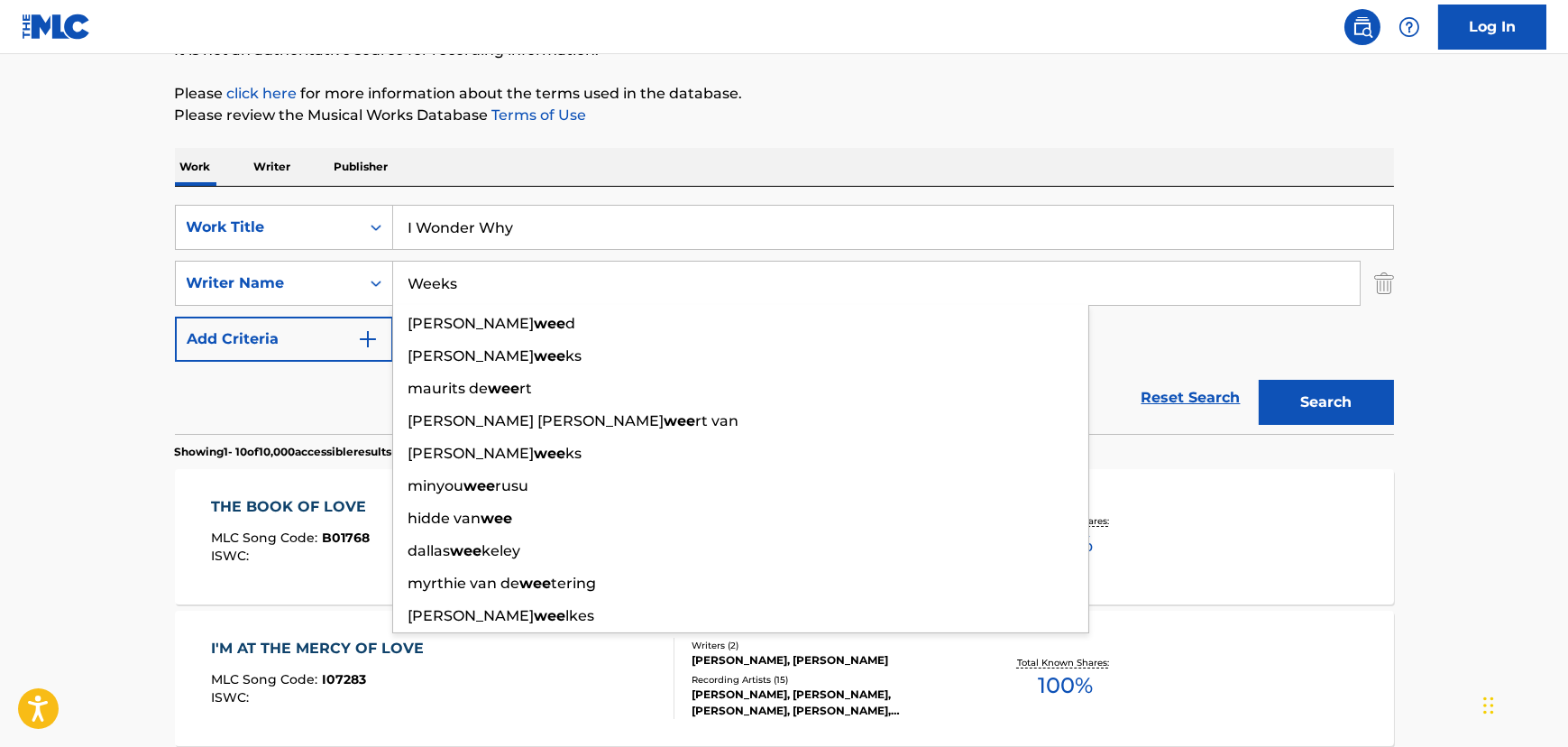
type input "Weeks"
click at [1259, 380] on button "Search" at bounding box center [1327, 402] width 136 height 45
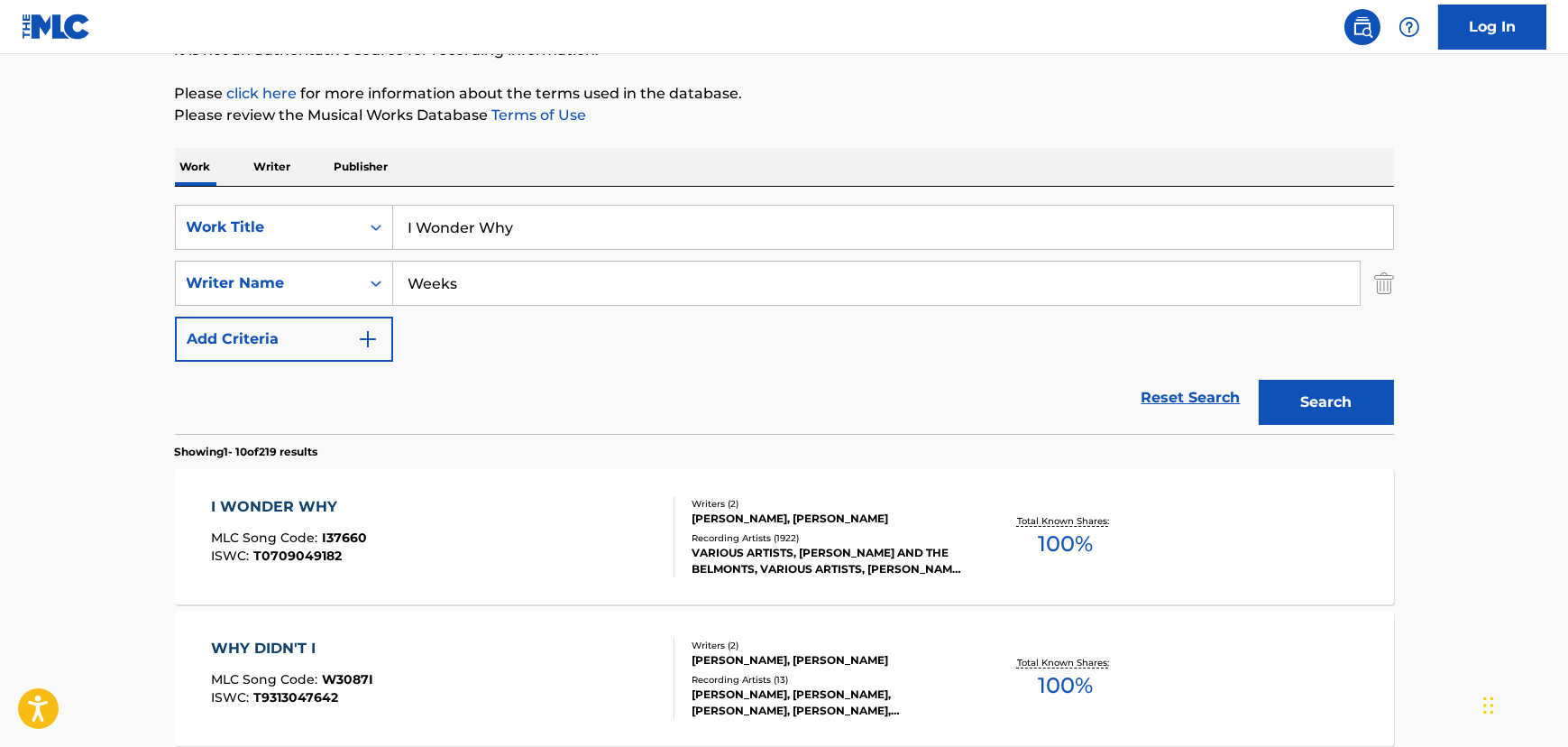
click at [475, 560] on div "I WONDER WHY MLC Song Code : I37660 ISWC : T0709049182" at bounding box center [443, 536] width 464 height 81
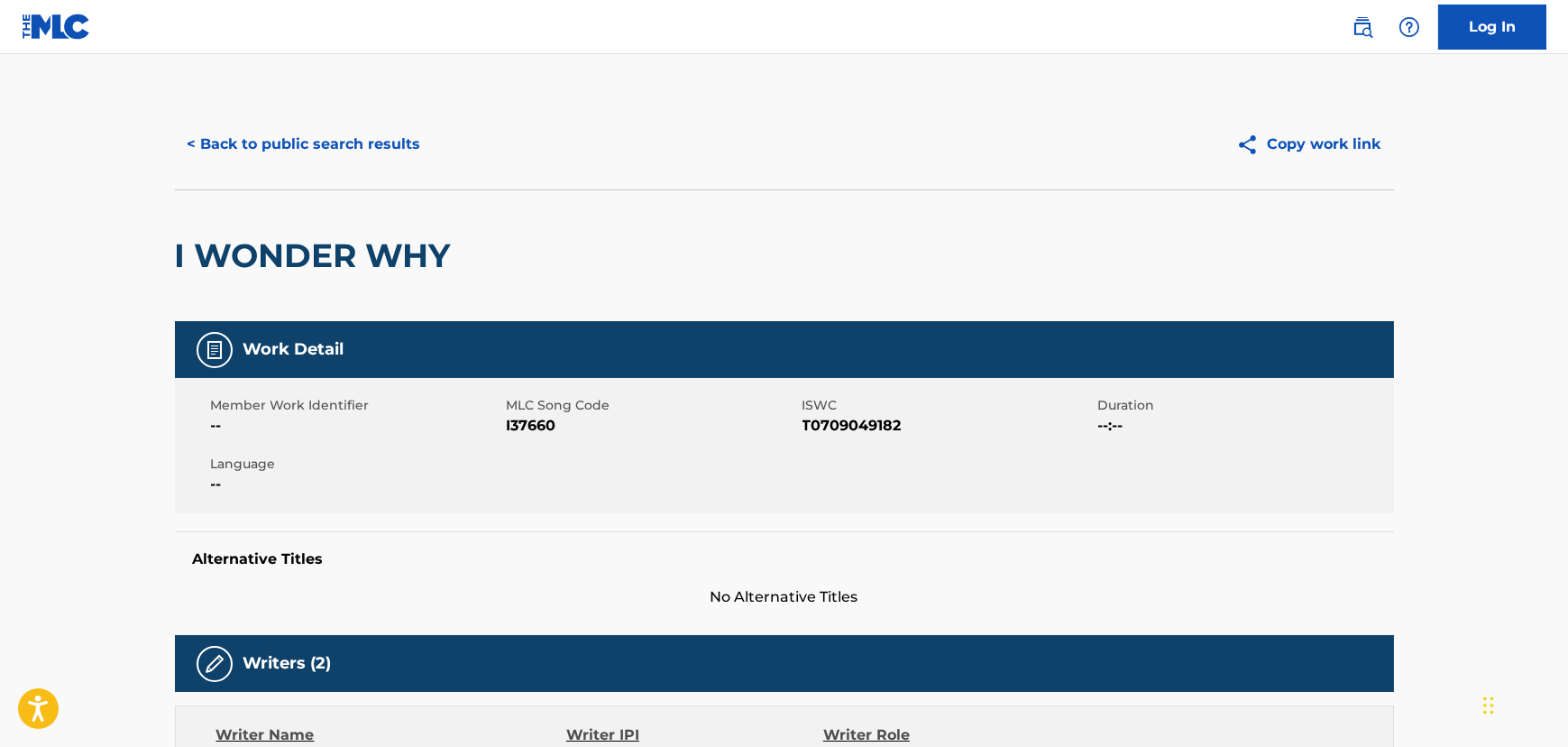
click at [288, 154] on button "< Back to public search results" at bounding box center [304, 144] width 259 height 45
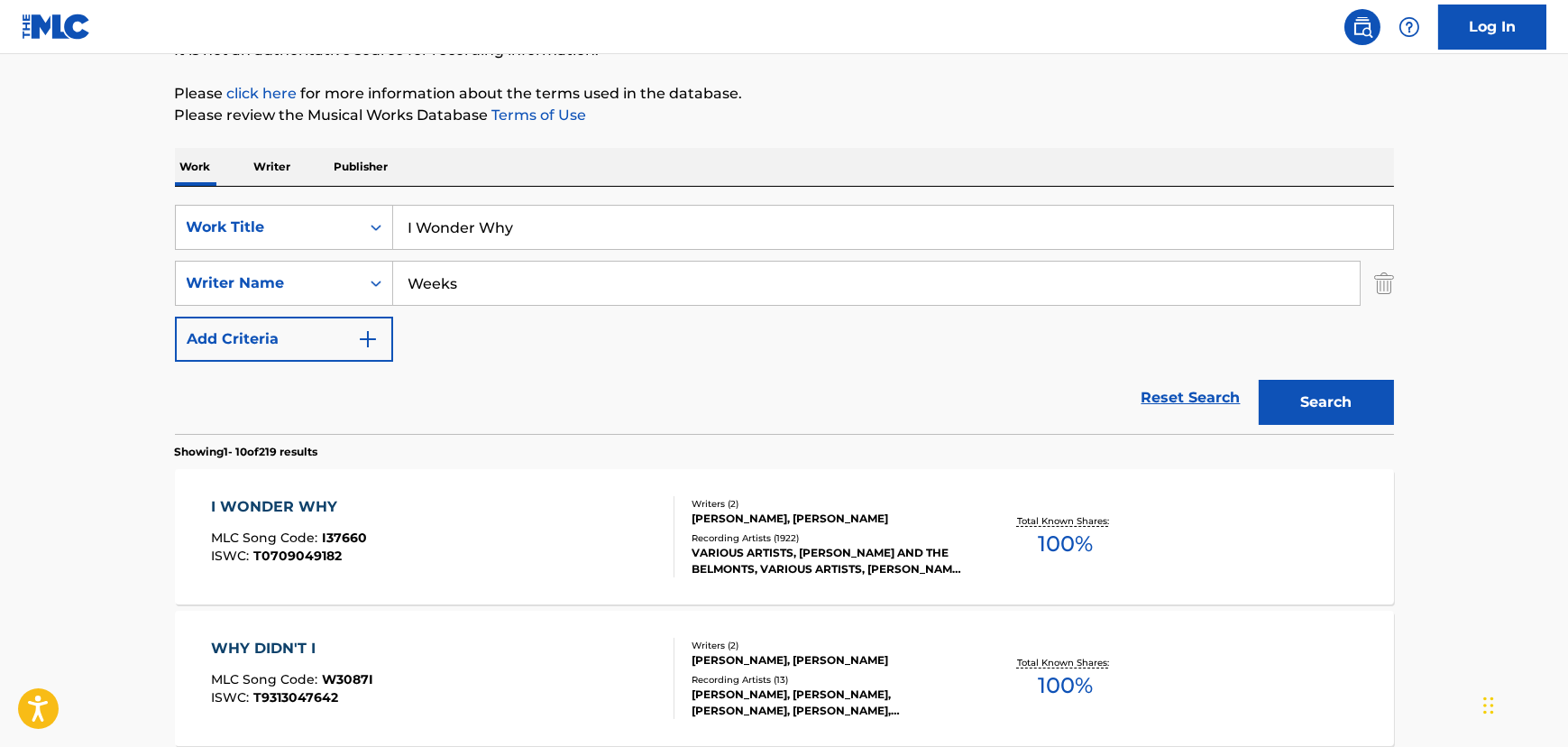
click at [416, 231] on input "I Wonder Why" at bounding box center [892, 227] width 1000 height 43
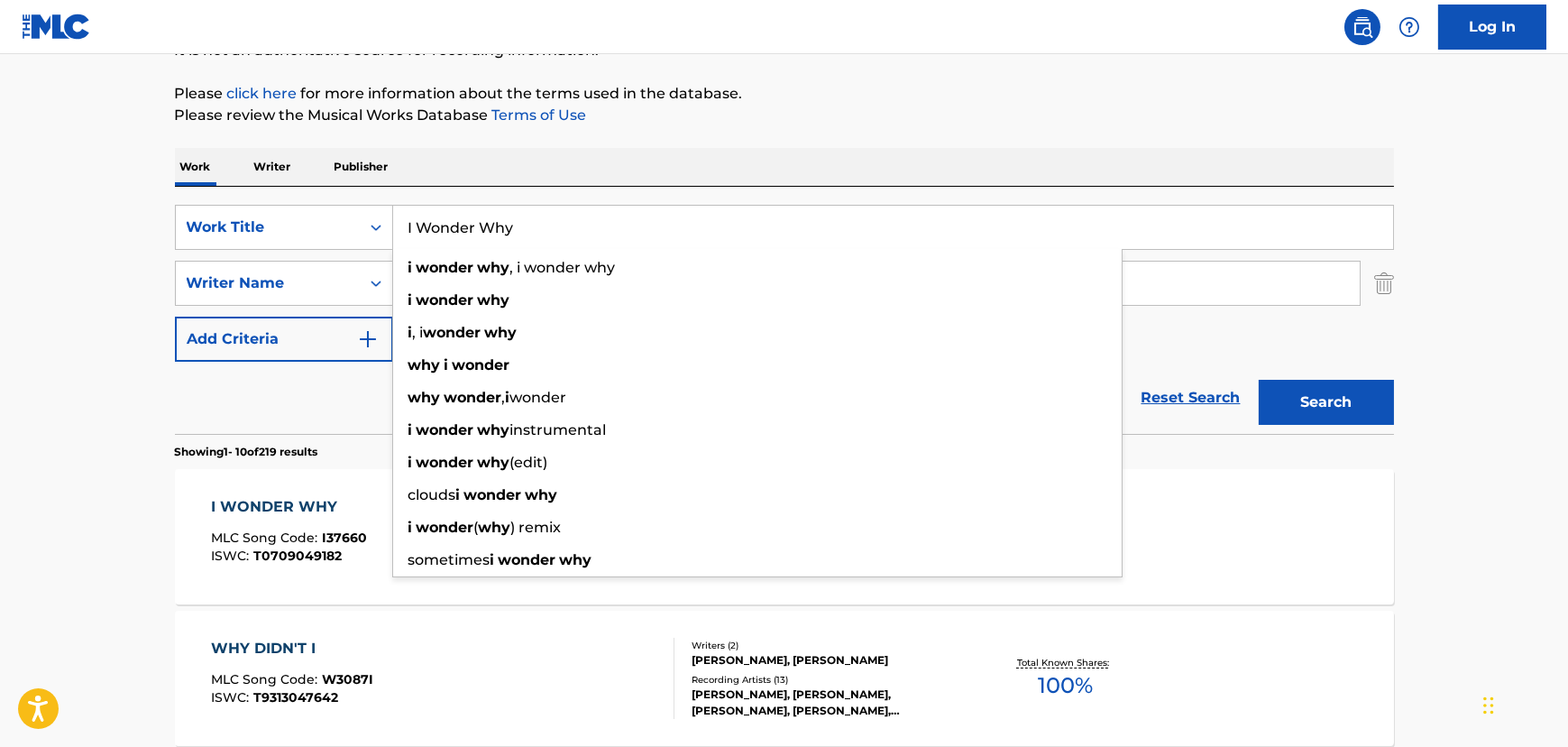
click at [416, 231] on input "I Wonder Why" at bounding box center [892, 227] width 1000 height 43
paste input "Little Girl Of Mine"
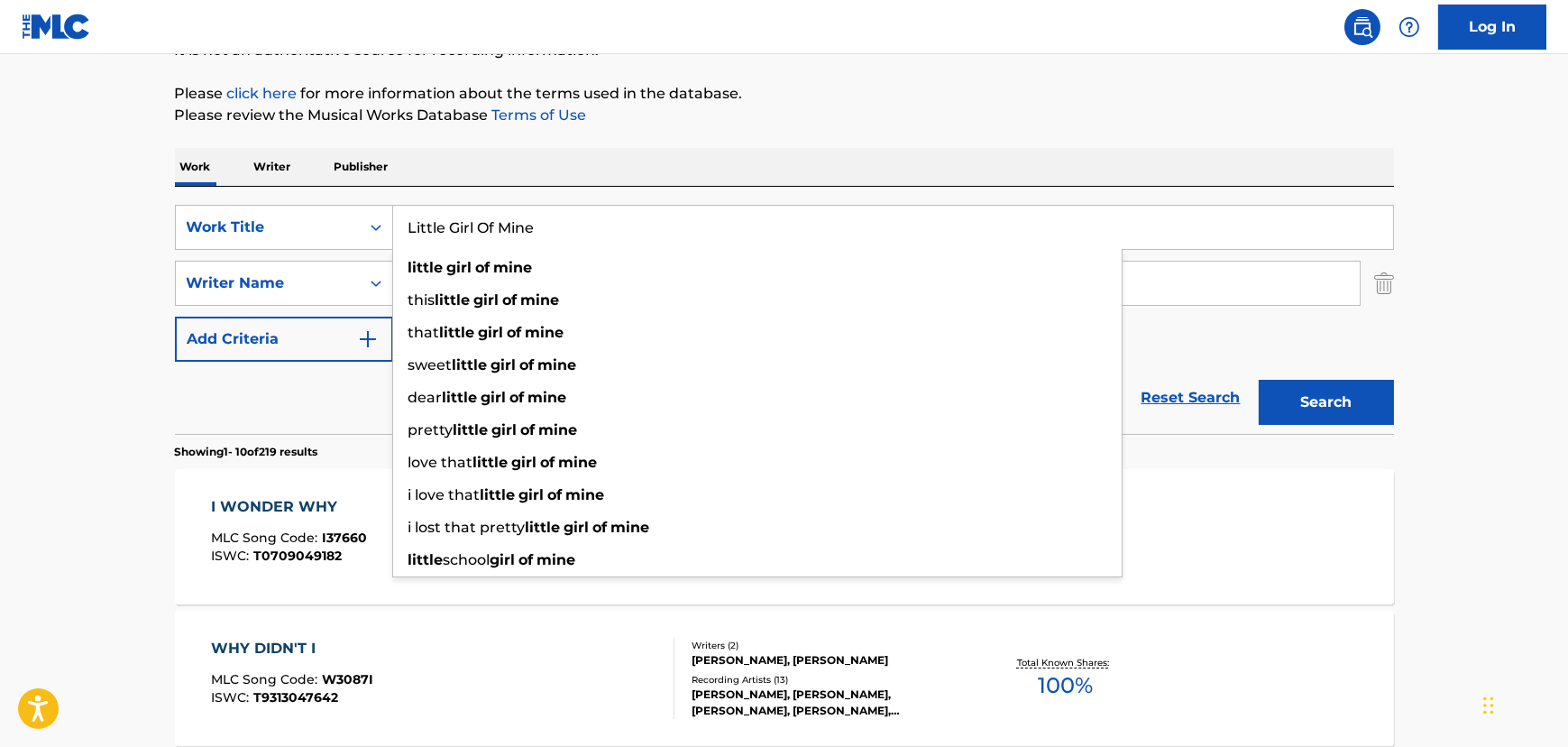
type input "Little Girl Of Mine"
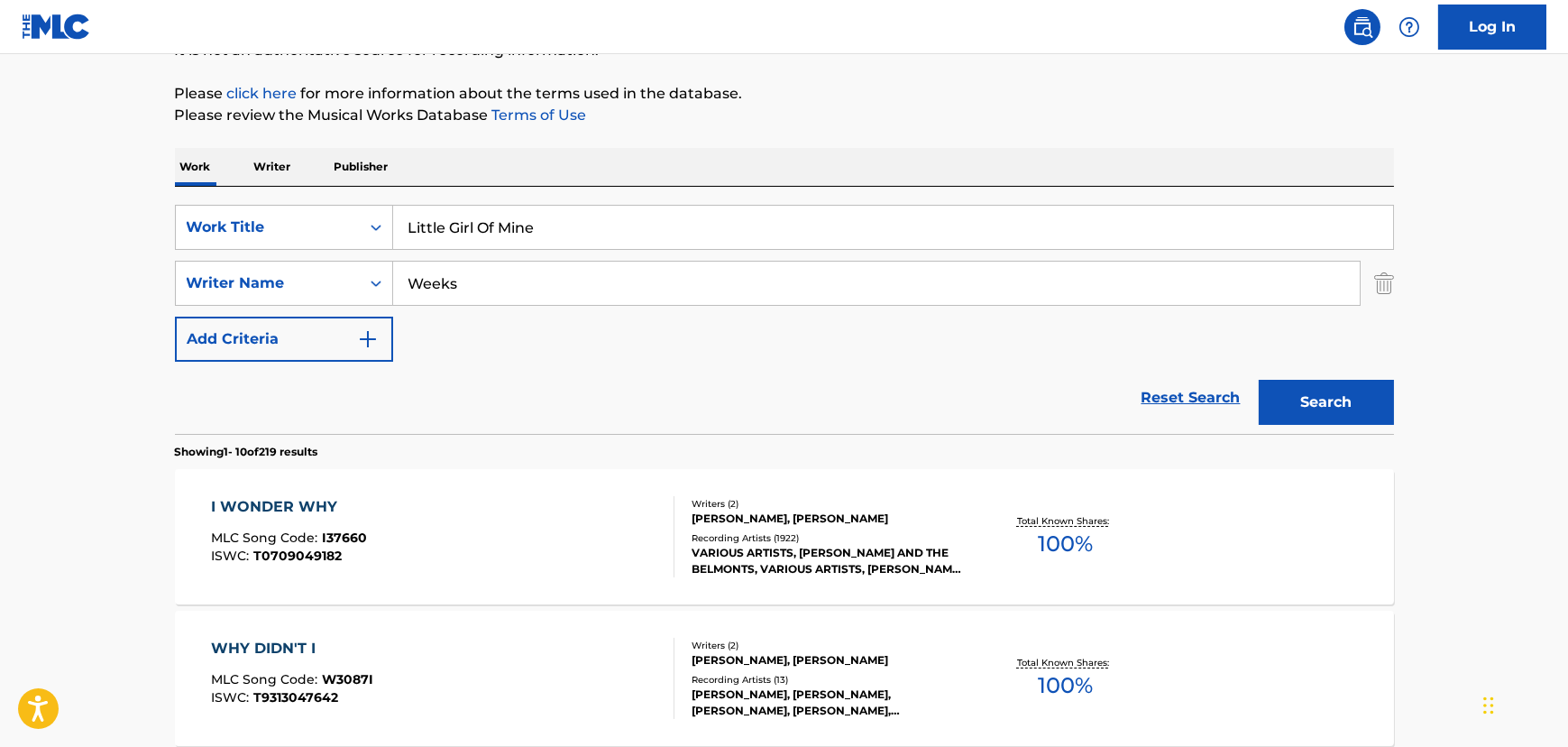
click at [473, 279] on input "Weeks" at bounding box center [876, 284] width 967 height 43
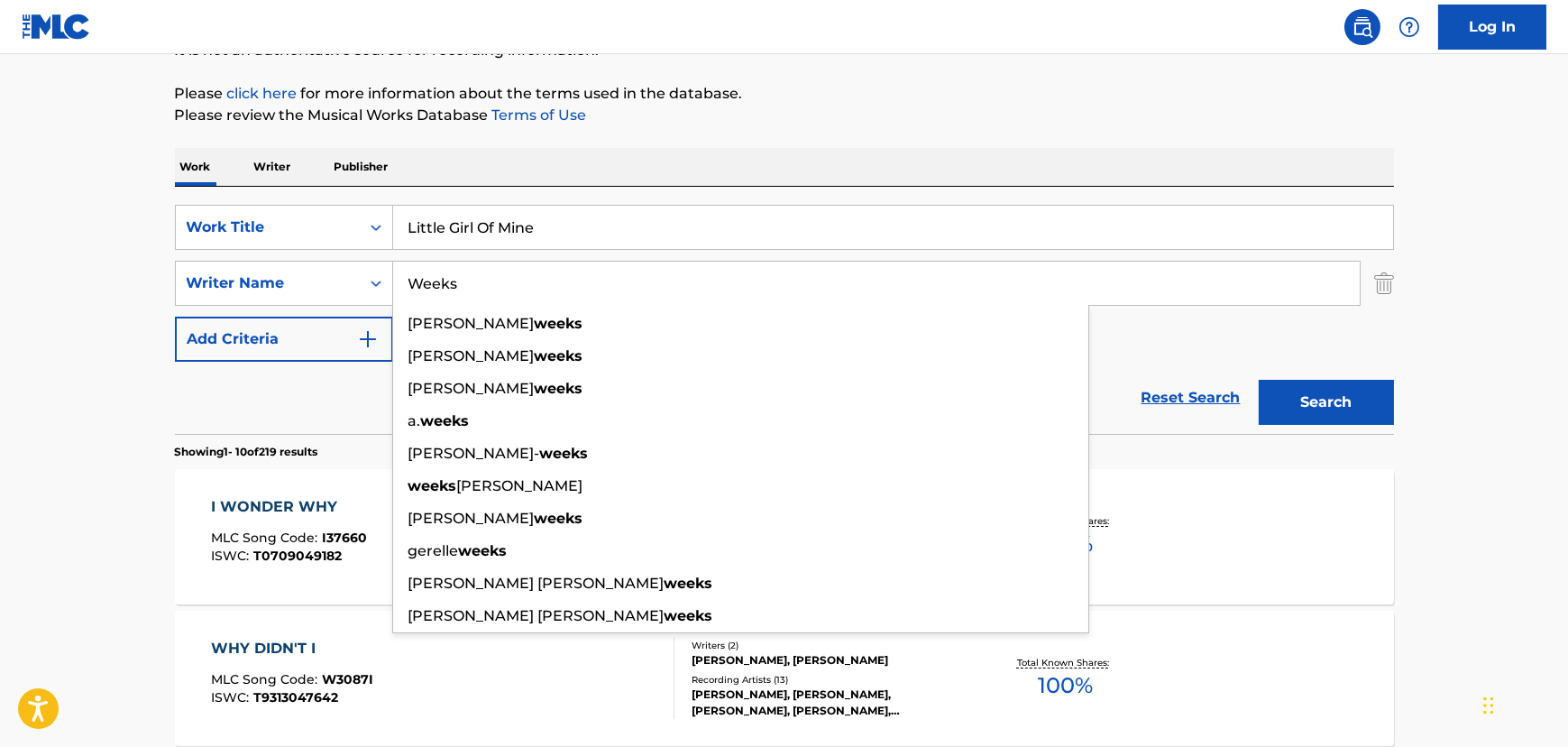
click at [473, 279] on input "Weeks" at bounding box center [876, 284] width 967 height 43
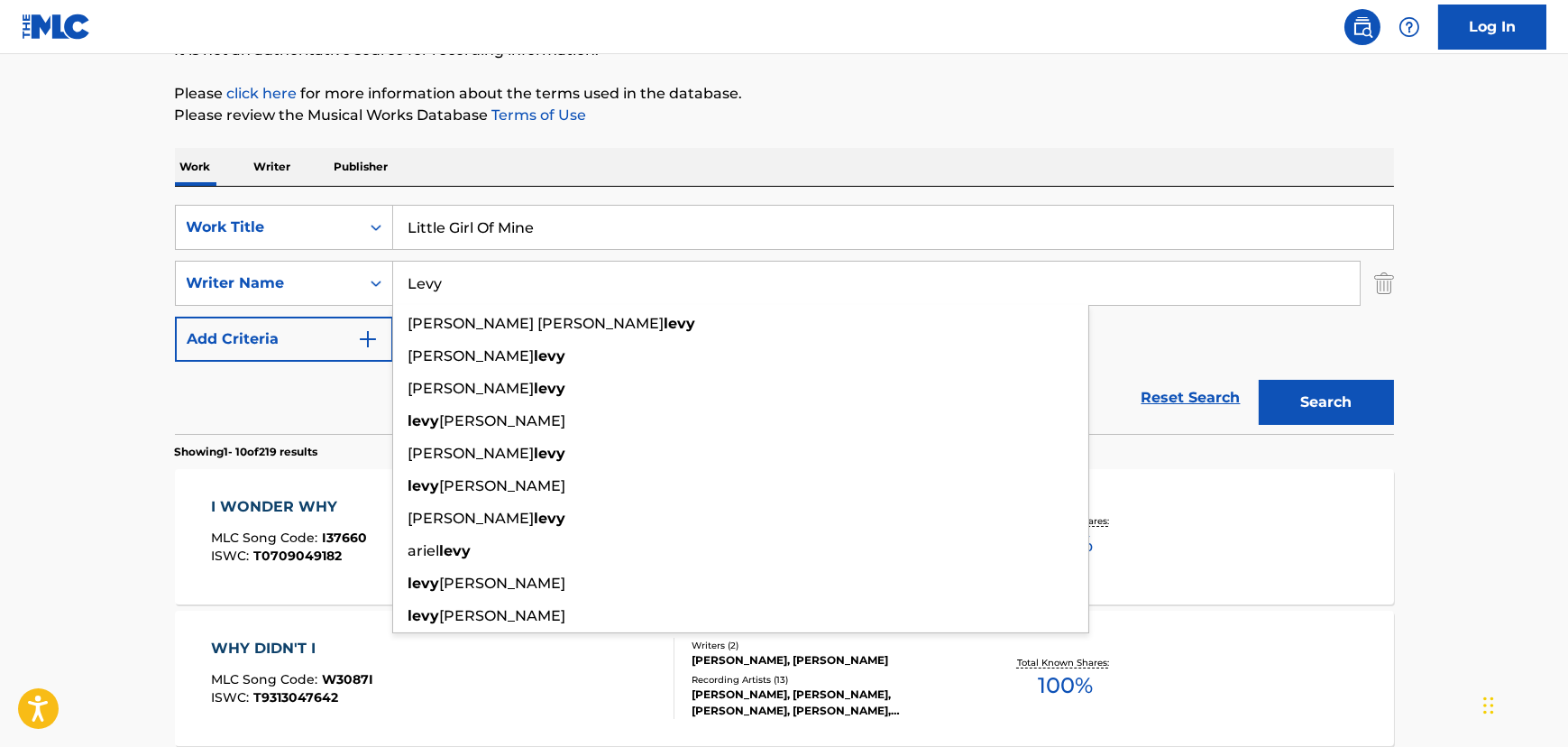
type input "Levy"
click at [1259, 380] on button "Search" at bounding box center [1327, 402] width 136 height 45
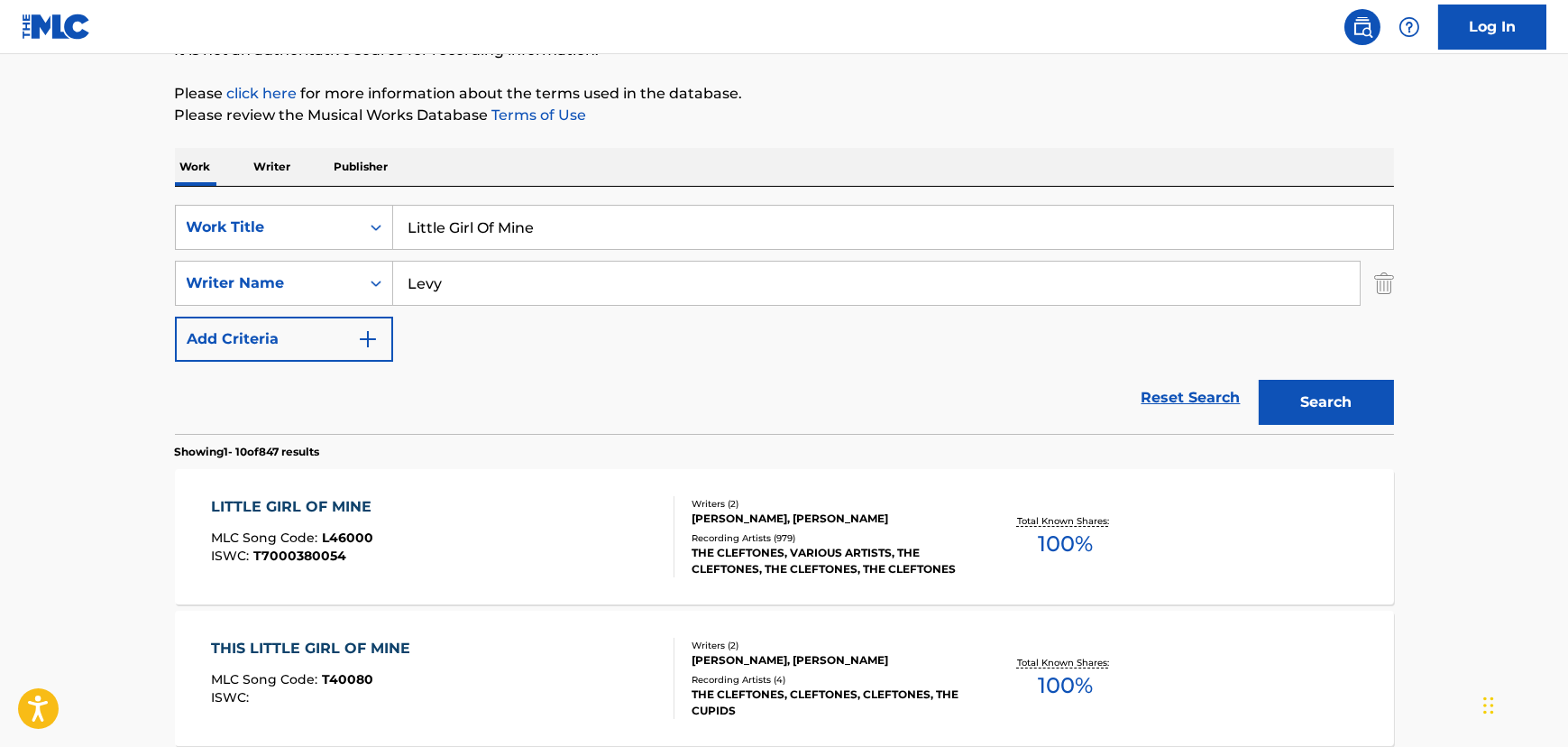
click at [525, 532] on div "LITTLE GIRL OF MINE MLC Song Code : L46000 ISWC : T7000380054" at bounding box center [443, 536] width 464 height 81
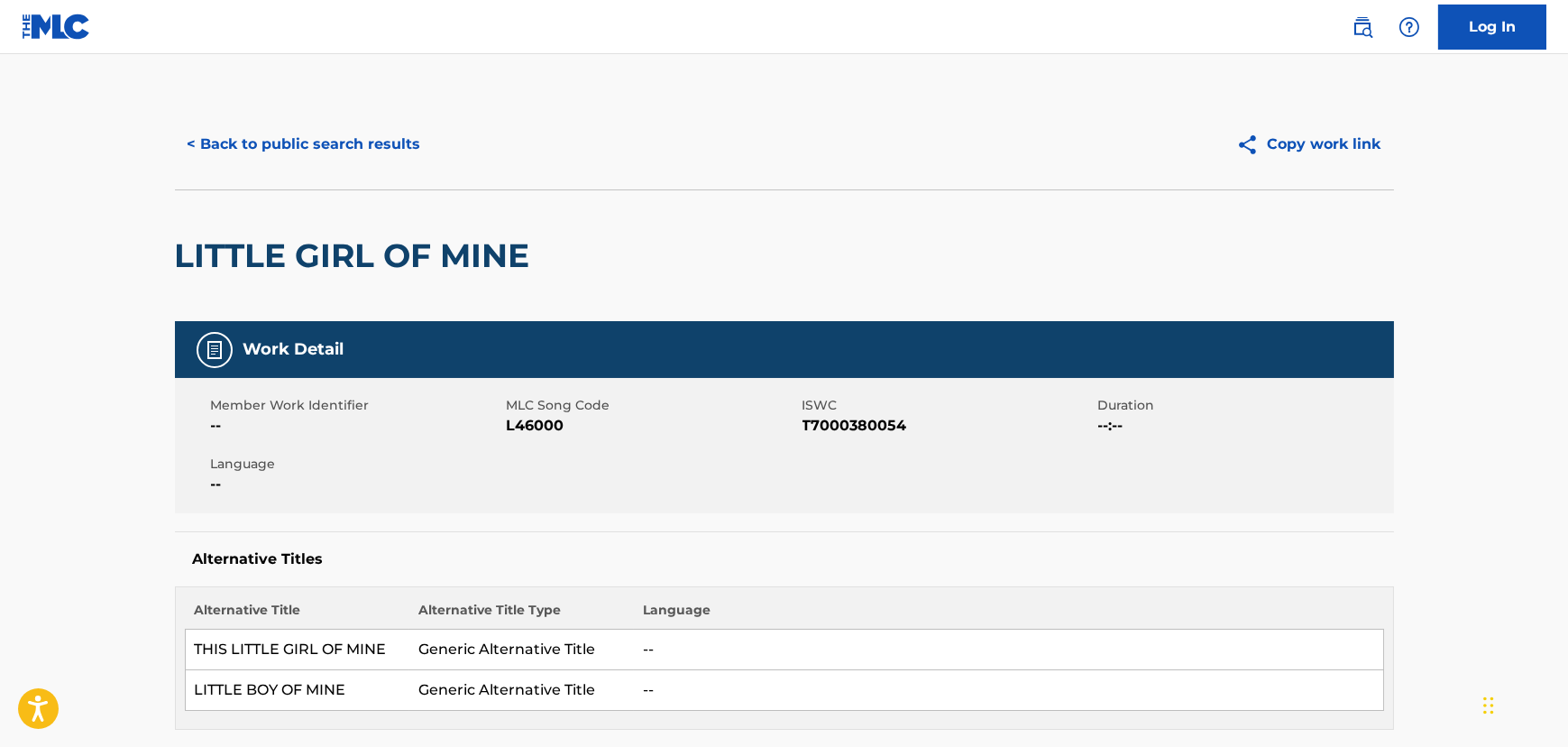
click at [393, 122] on button "< Back to public search results" at bounding box center [304, 144] width 259 height 45
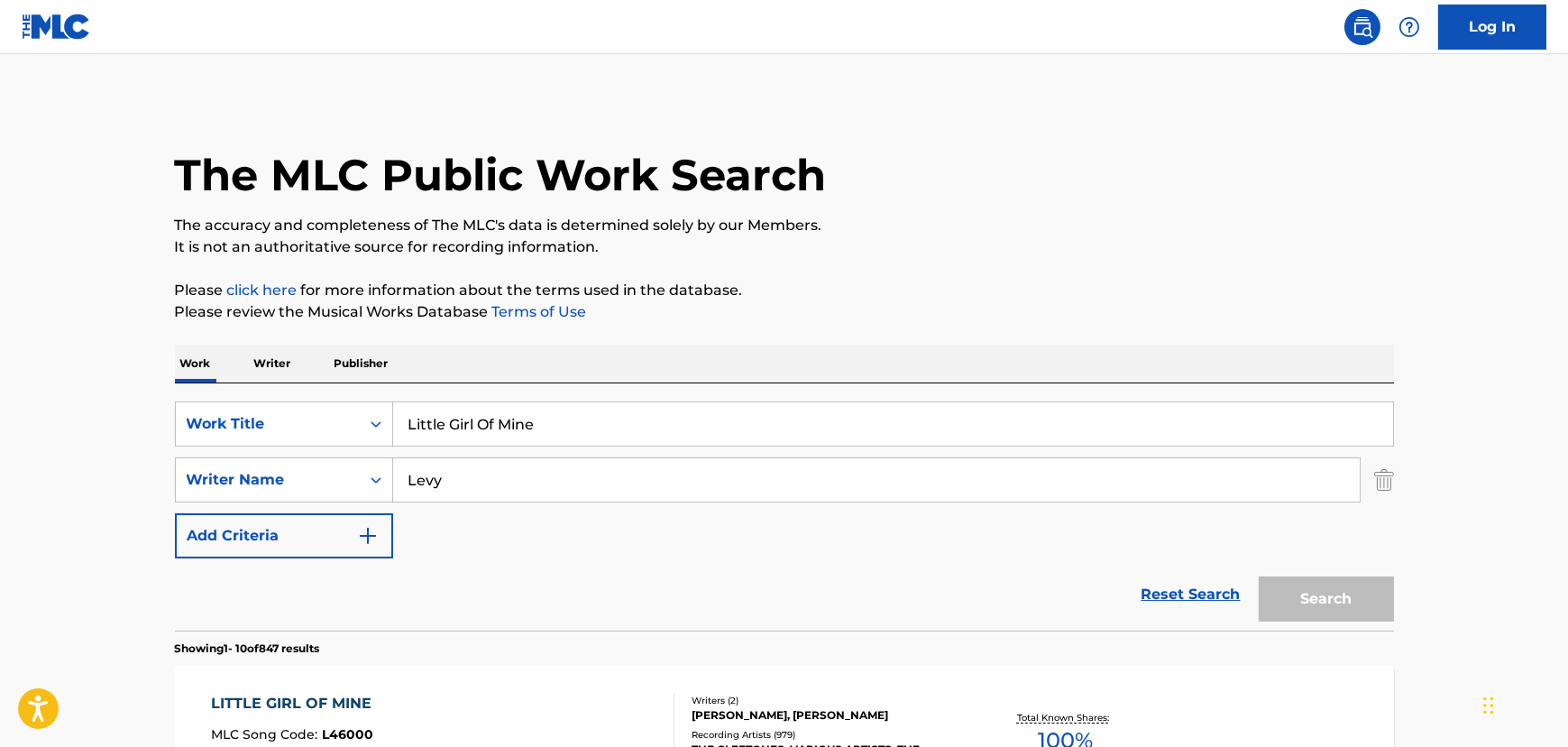
scroll to position [197, 0]
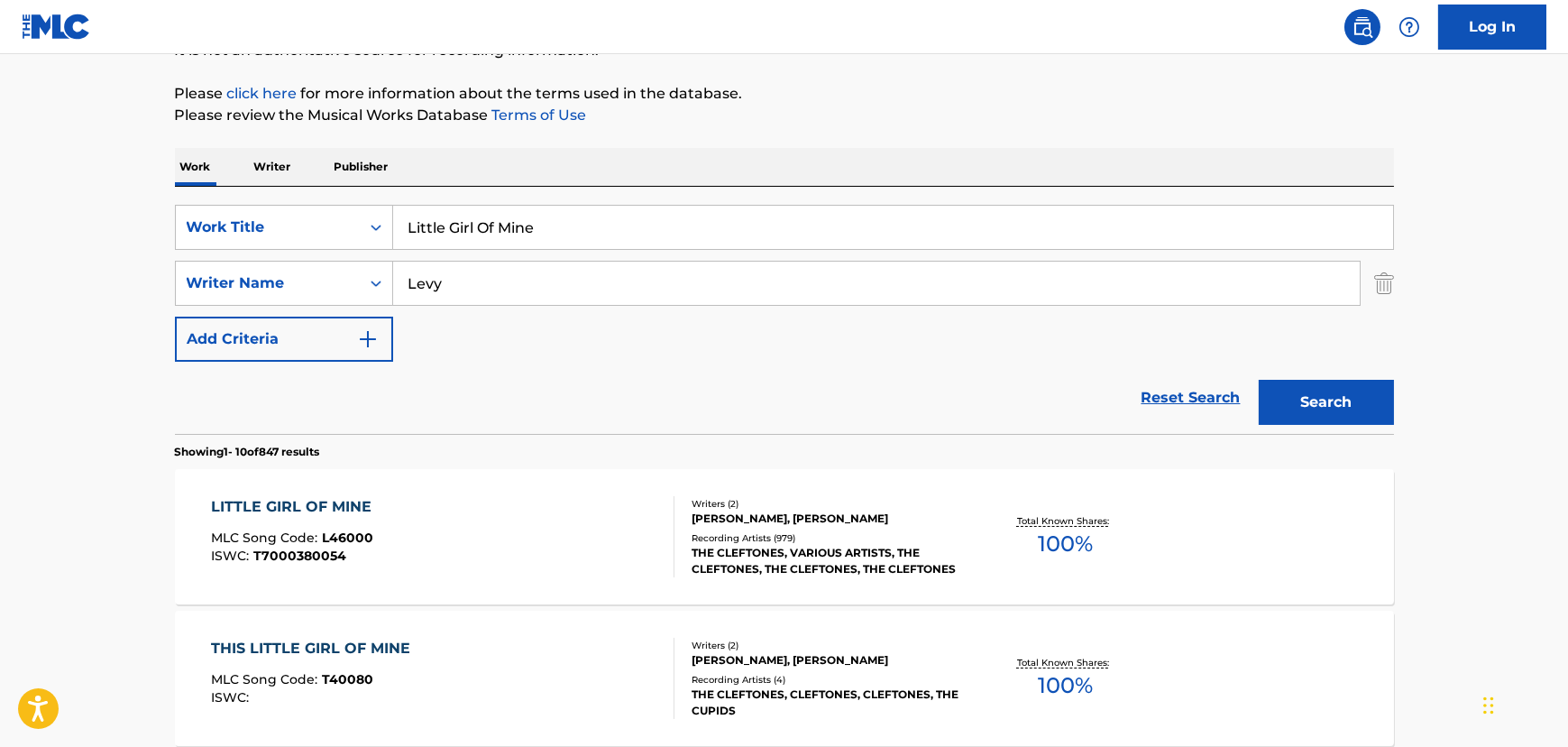
click at [504, 237] on input "Little Girl Of Mine" at bounding box center [892, 227] width 1000 height 43
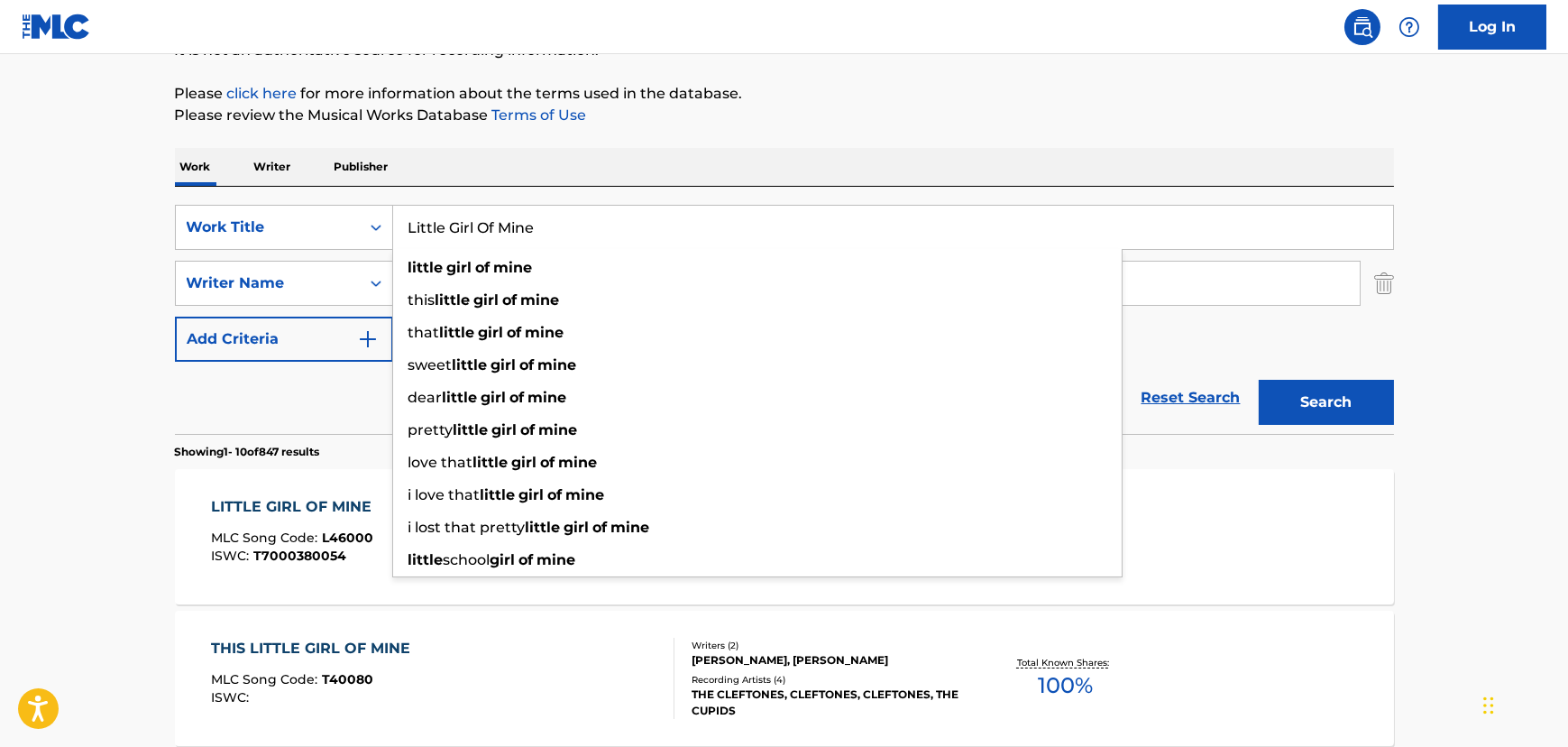
click at [504, 237] on input "Little Girl Of Mine" at bounding box center [892, 227] width 1000 height 43
paste input "Beatin' On The Ding Dong"
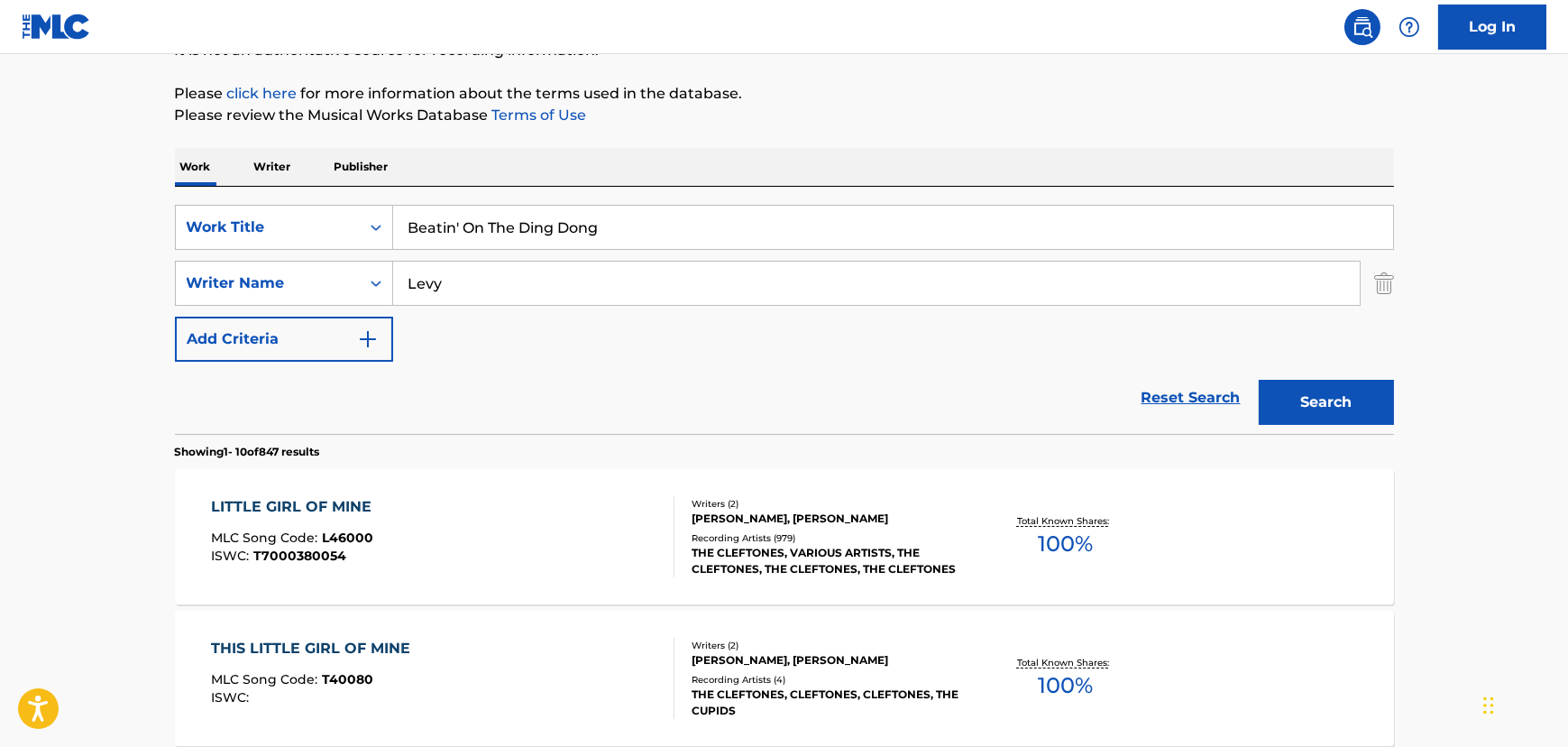
type input "Beatin' On The Ding Dong"
click at [532, 271] on input "Levy" at bounding box center [876, 284] width 967 height 43
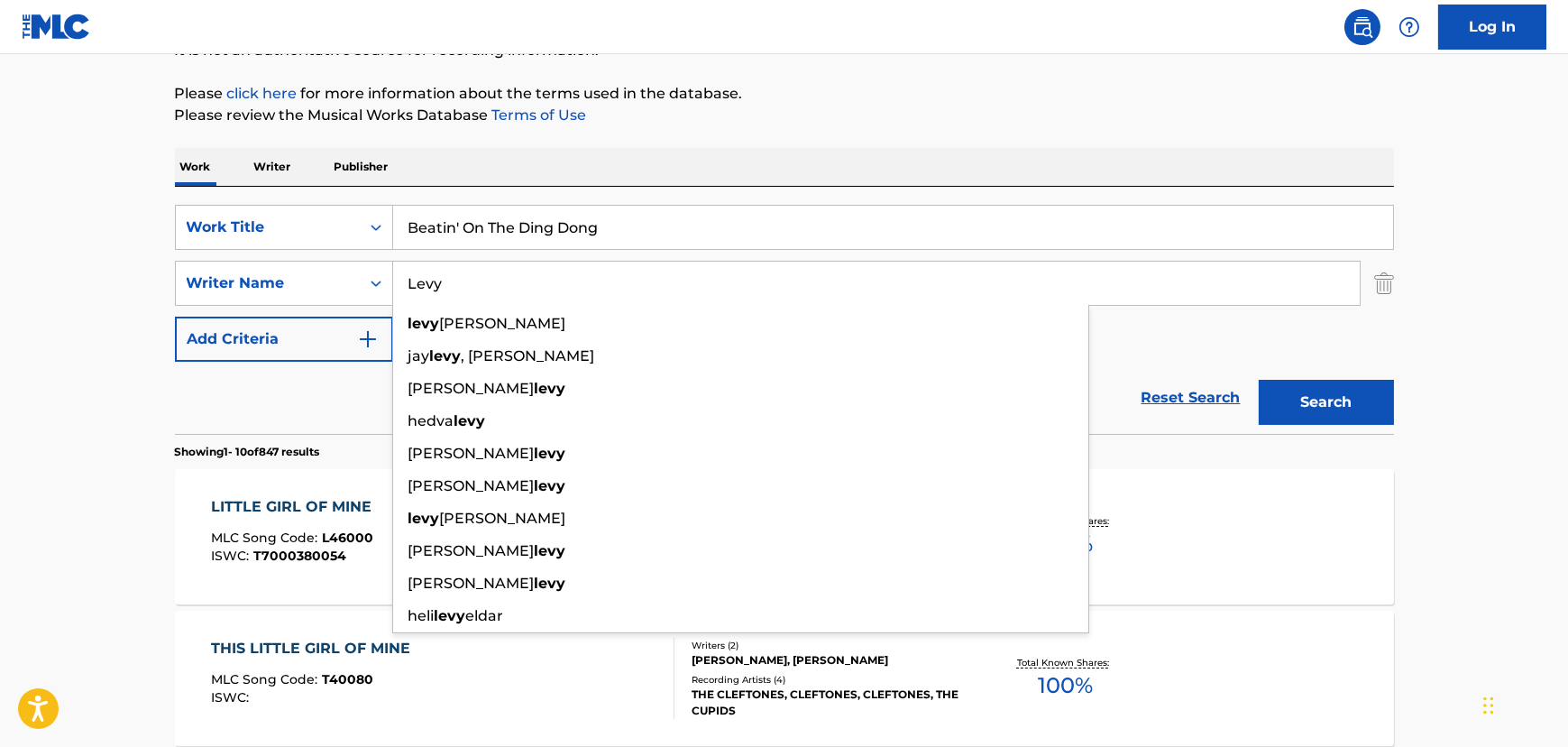
click at [532, 271] on input "Levy" at bounding box center [876, 284] width 967 height 43
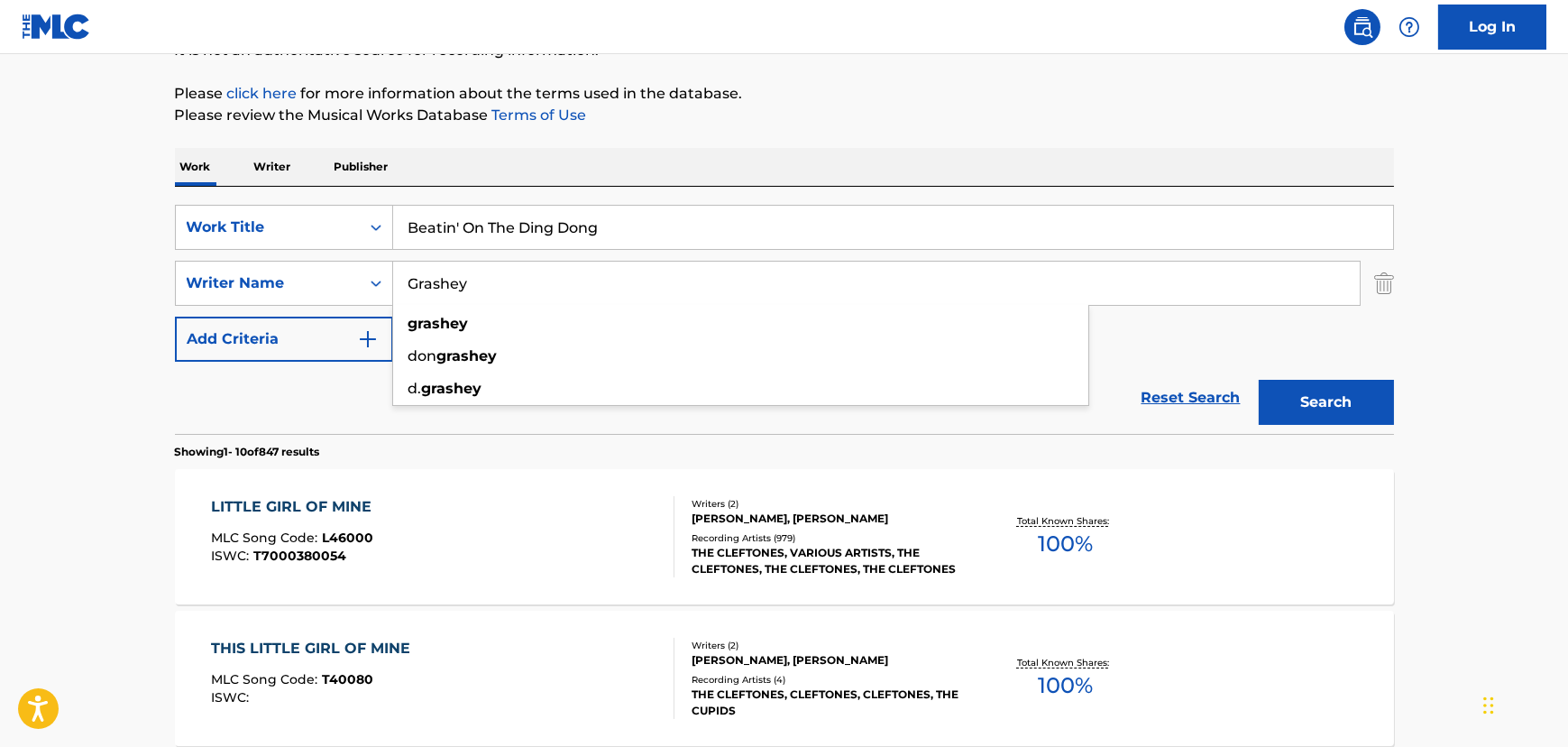
type input "Grashey"
click at [1259, 380] on button "Search" at bounding box center [1327, 402] width 136 height 45
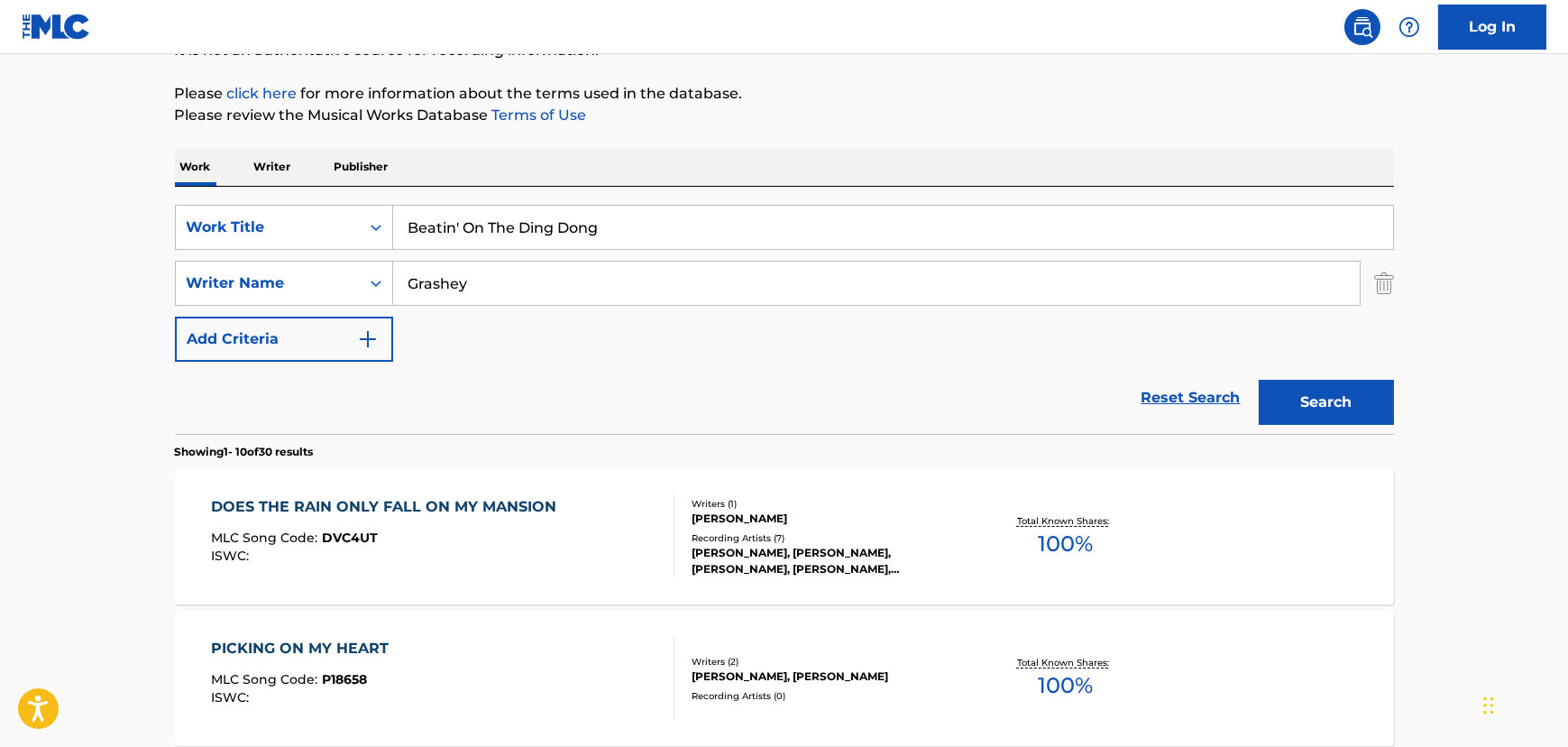
click at [476, 226] on input "Beatin' On The Ding Dong" at bounding box center [892, 227] width 1000 height 43
click at [463, 225] on input "Beatin' On The Ding Dong" at bounding box center [892, 227] width 1000 height 43
click at [1259, 380] on button "Search" at bounding box center [1327, 402] width 136 height 45
click at [457, 222] on input "Beatin On The [PERSON_NAME]" at bounding box center [892, 227] width 1000 height 43
click at [1259, 380] on button "Search" at bounding box center [1327, 402] width 136 height 45
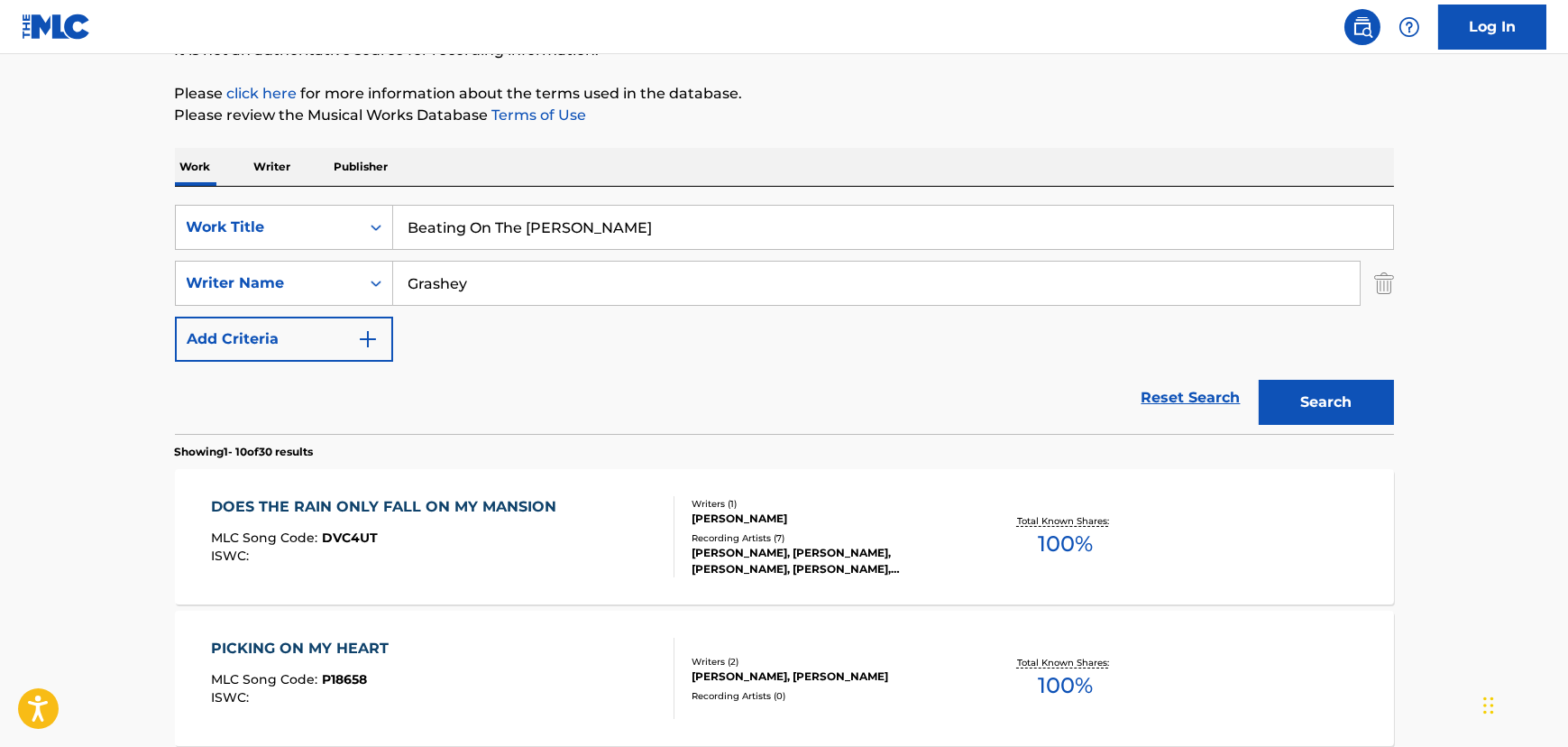
drag, startPoint x: 526, startPoint y: 229, endPoint x: 1, endPoint y: 252, distance: 525.5
click at [270, 235] on div "SearchWithCriteria692015b4-0917-4c07-9783-943487659dc5 Work Title Beating On Th…" at bounding box center [785, 227] width 1219 height 45
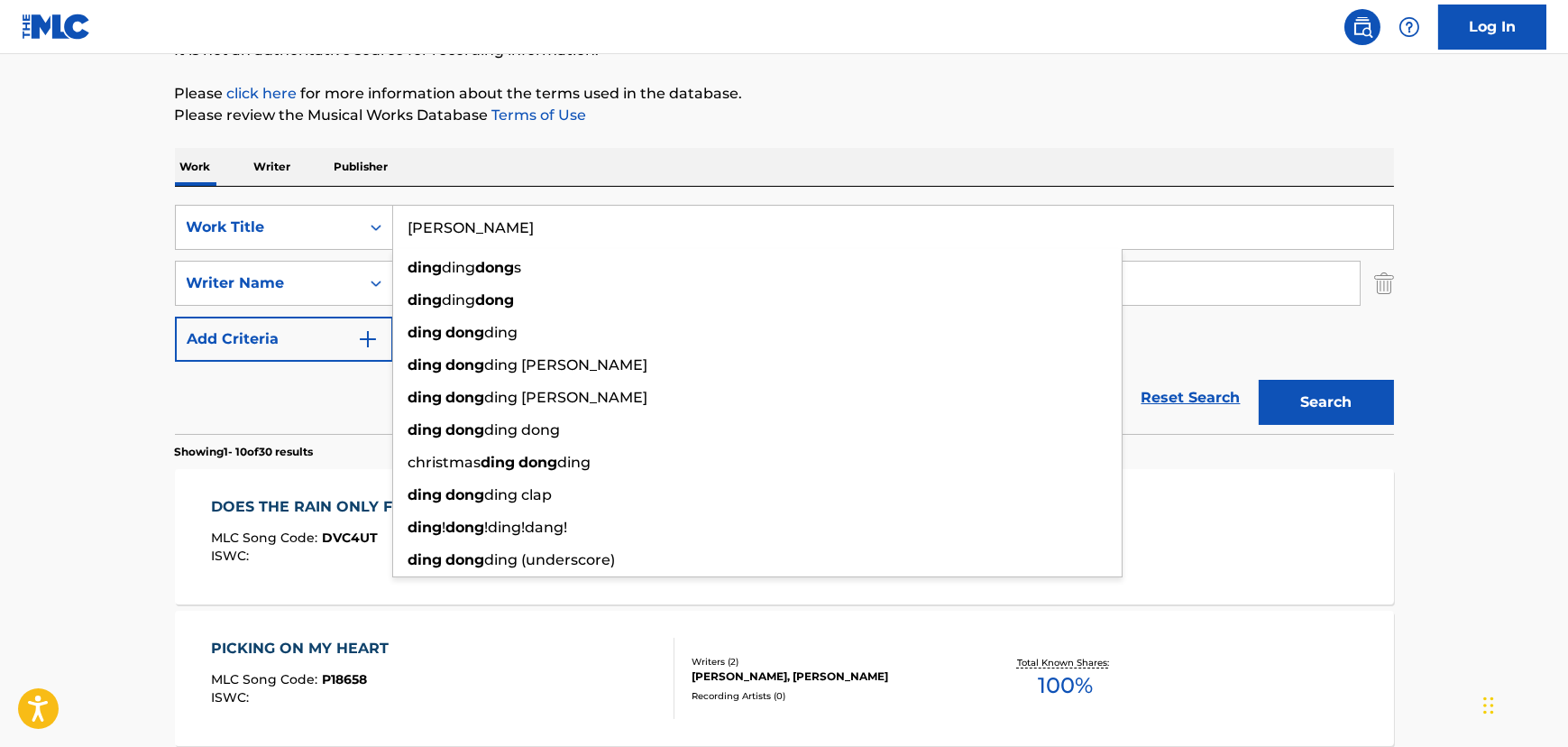
type input "[PERSON_NAME]"
click at [1259, 380] on button "Search" at bounding box center [1327, 402] width 136 height 45
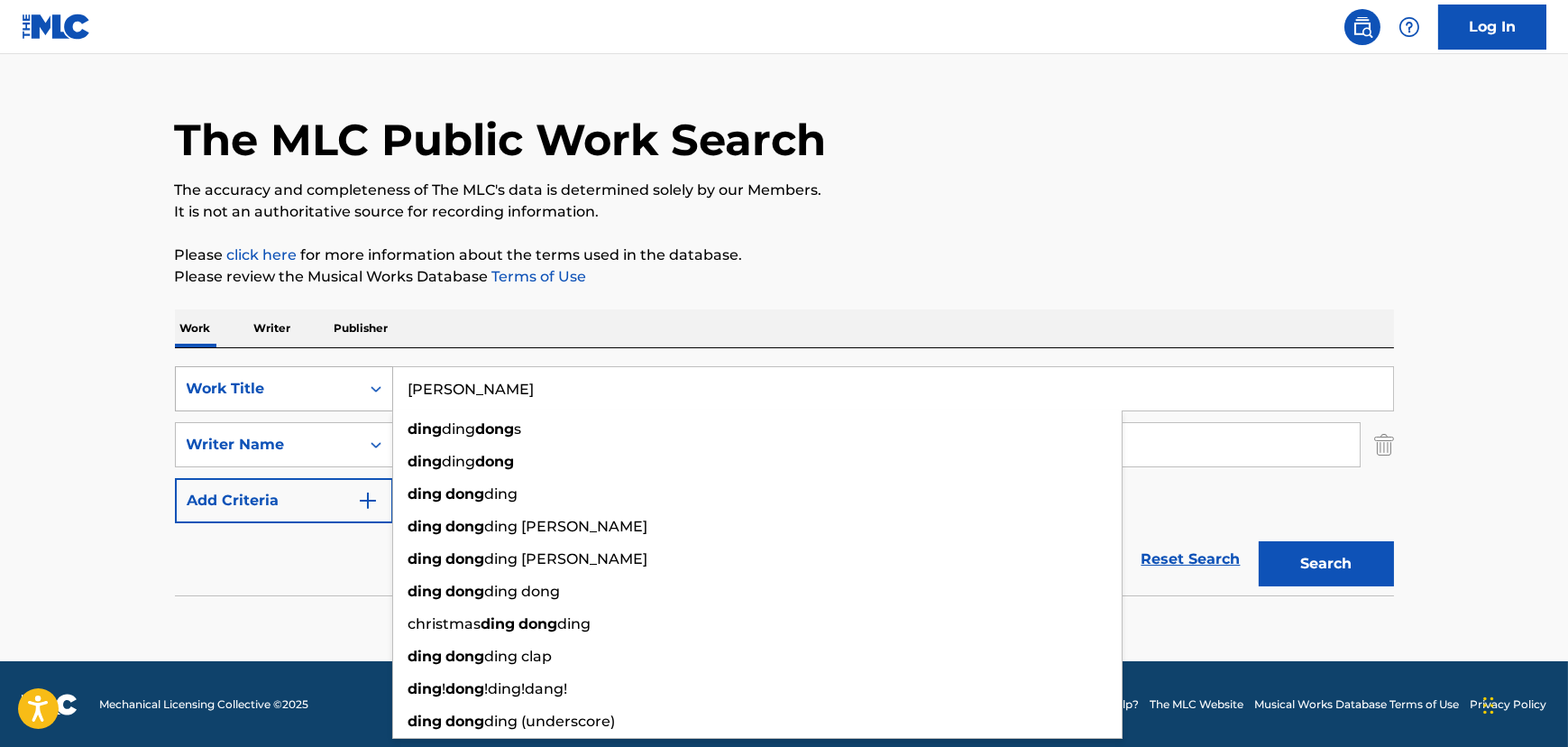
click at [253, 367] on div "Work Title" at bounding box center [285, 389] width 219 height 45
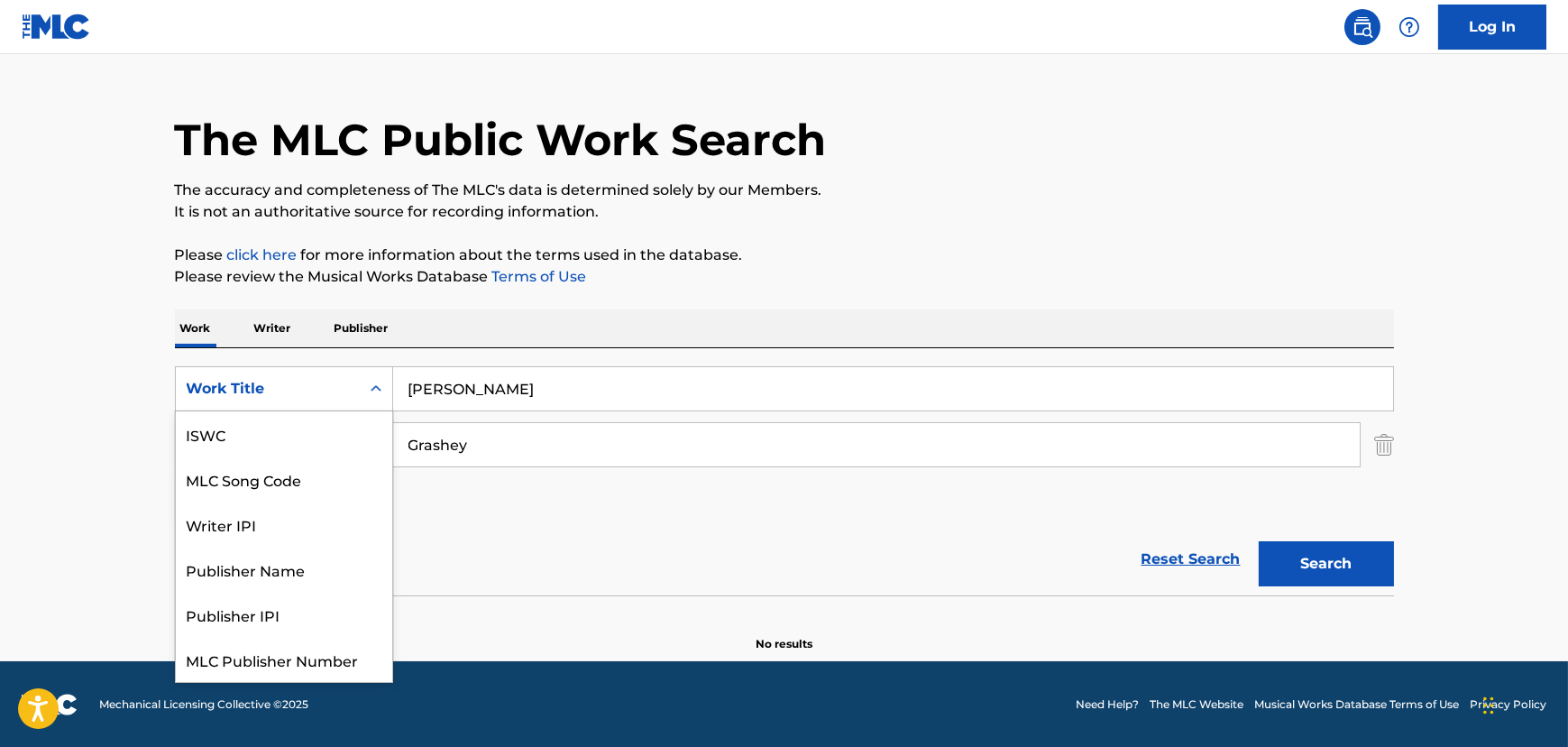
scroll to position [45, 0]
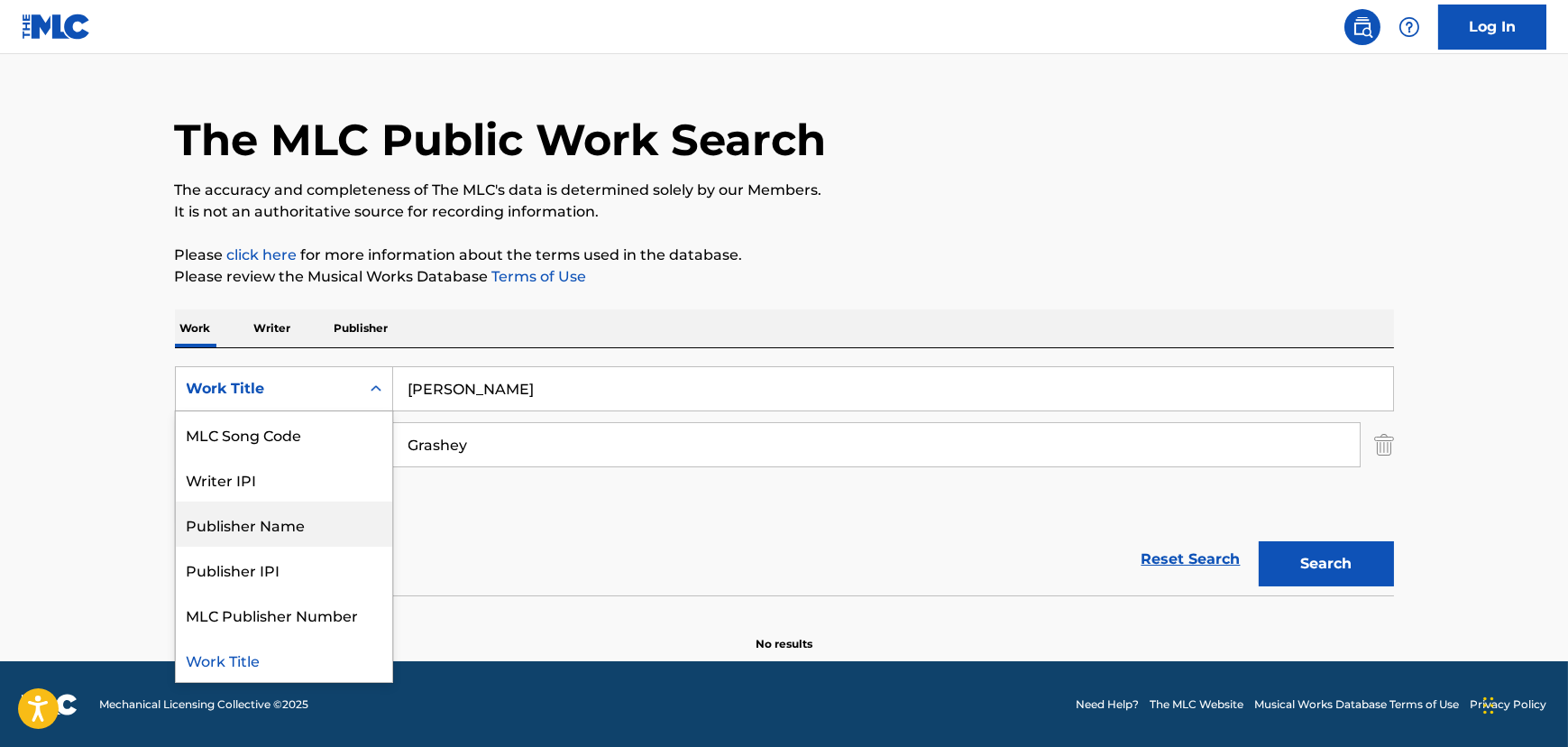
drag, startPoint x: 247, startPoint y: 523, endPoint x: 375, endPoint y: 414, distance: 168.1
click at [250, 520] on div "Publisher Name" at bounding box center [285, 524] width 217 height 45
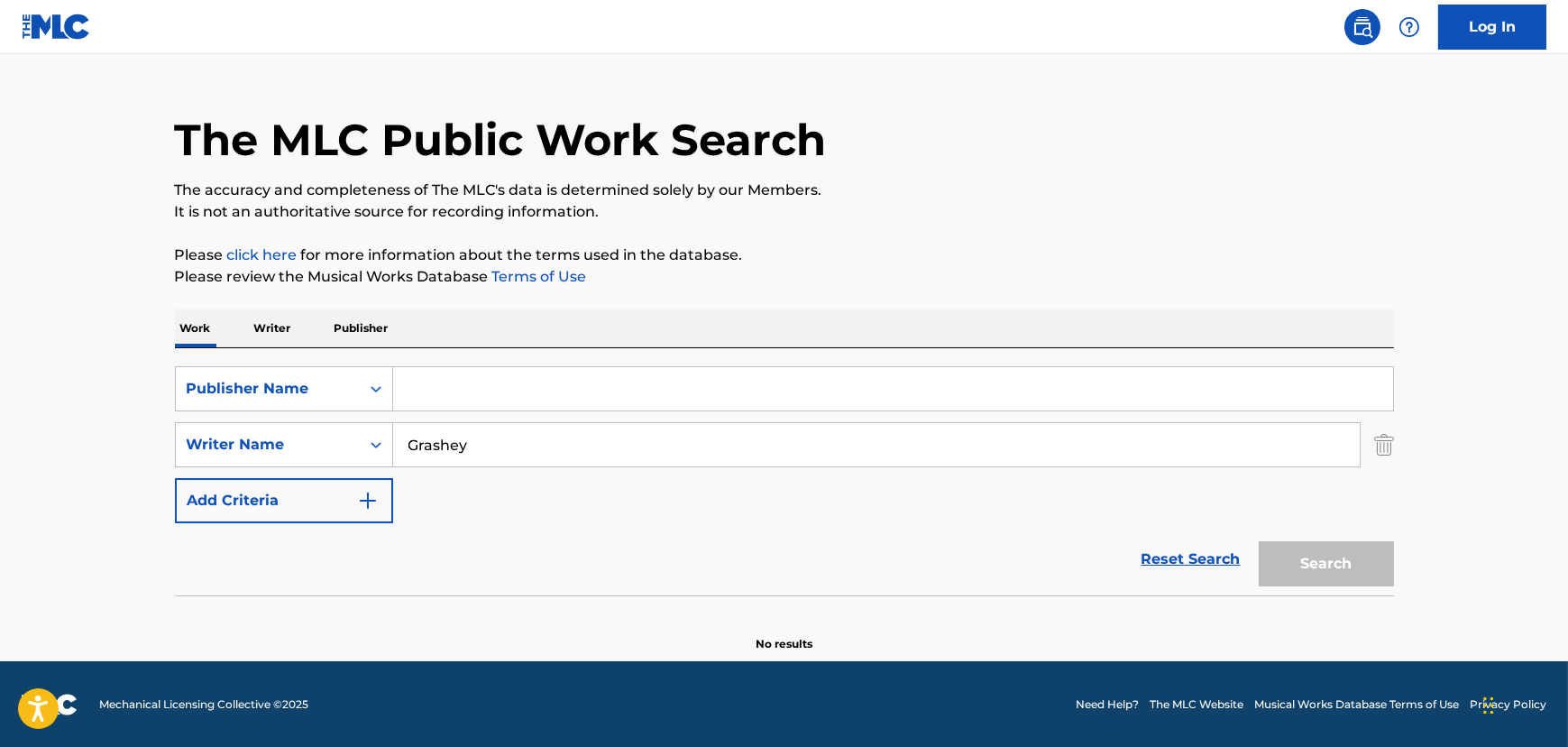
click at [425, 389] on input "Search Form" at bounding box center [892, 389] width 1000 height 43
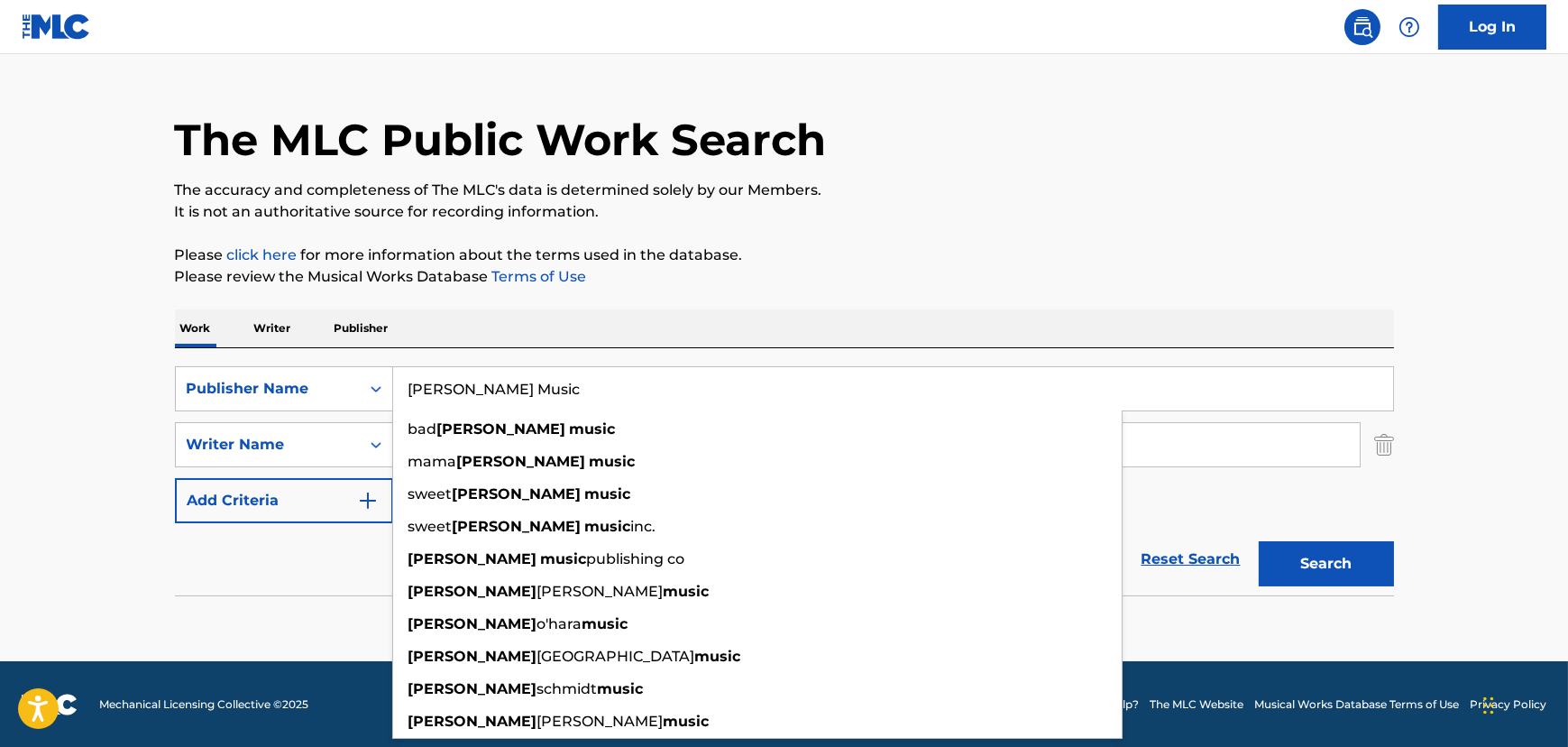
type input "[PERSON_NAME] Music"
click at [1391, 566] on button "Search" at bounding box center [1327, 563] width 136 height 45
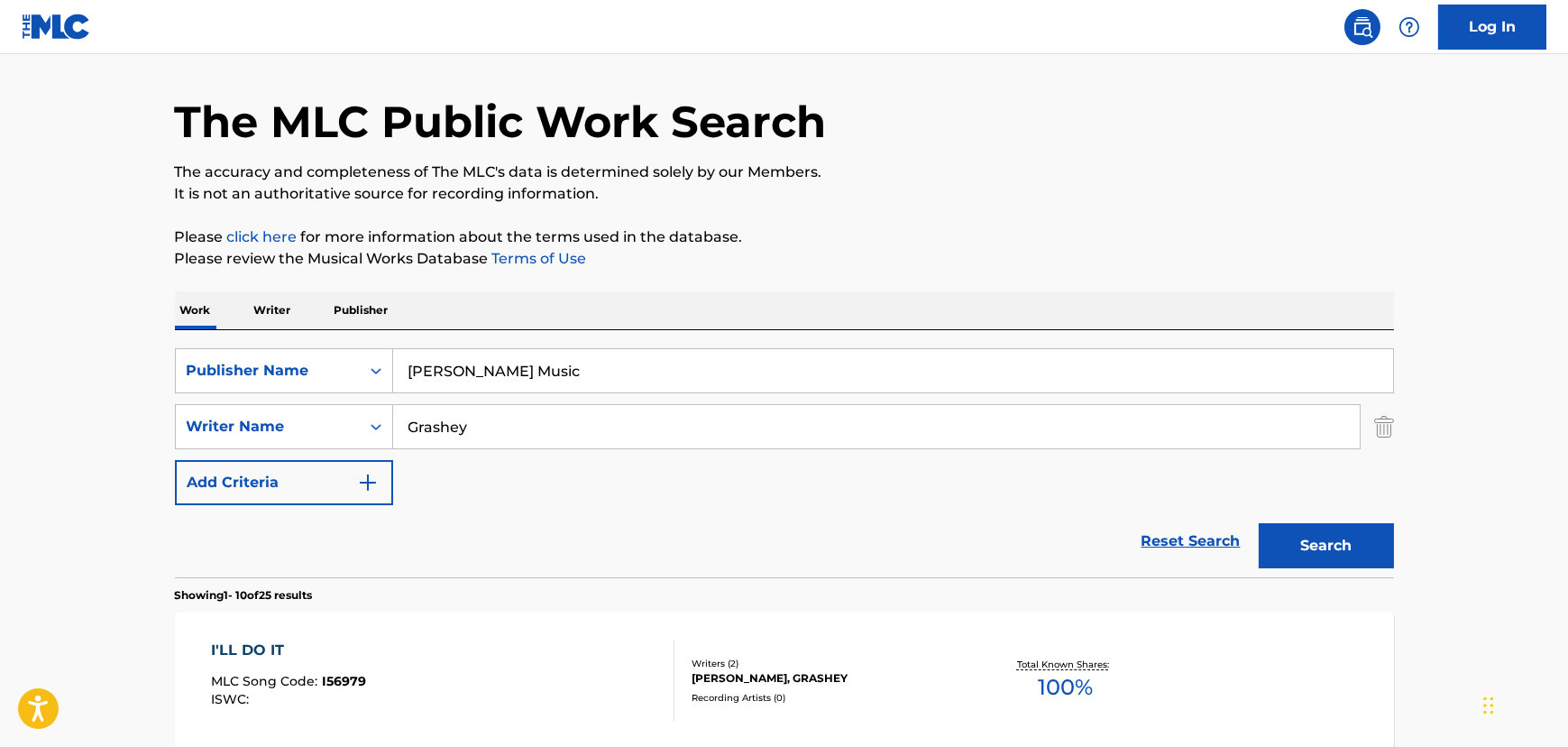
scroll to position [81, 0]
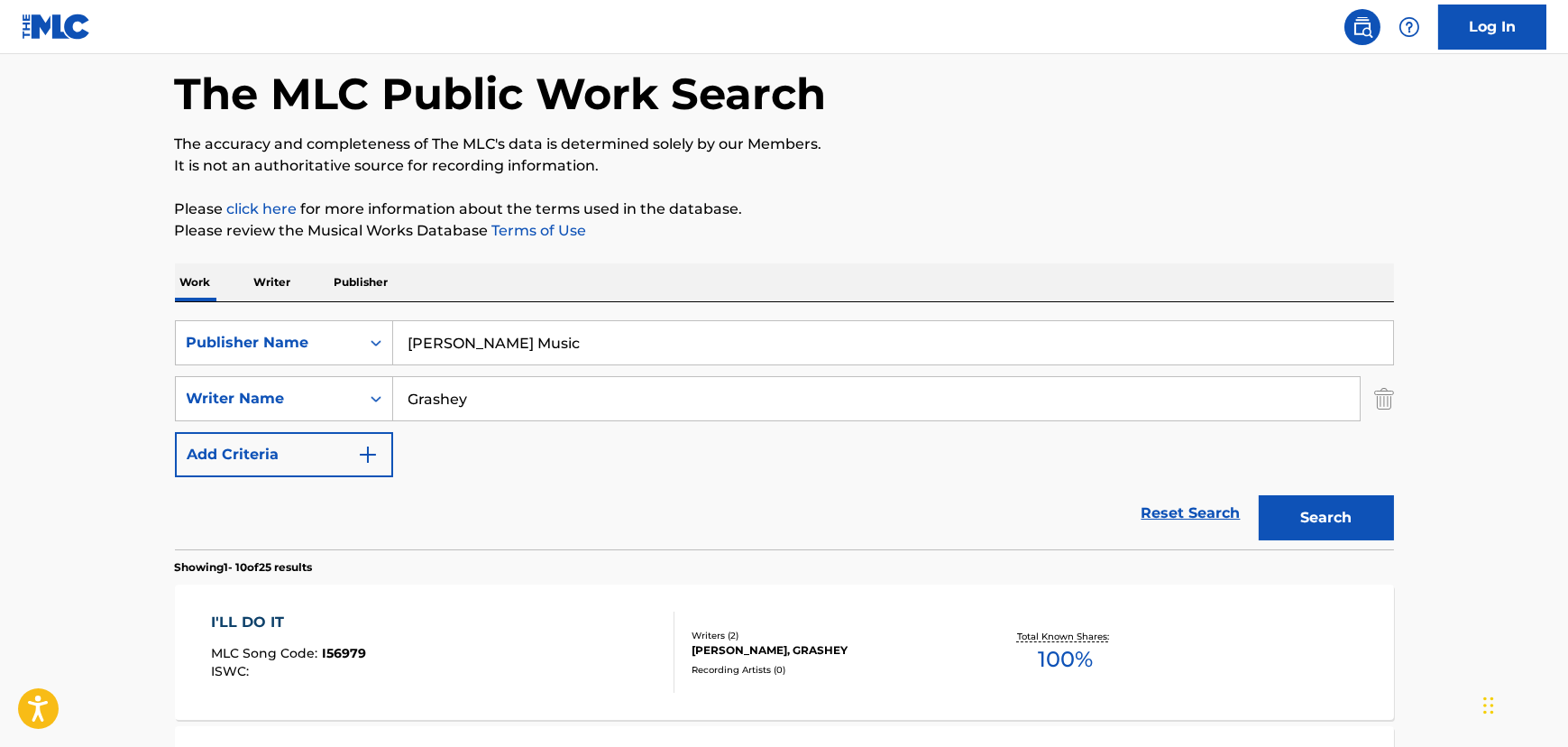
click at [466, 431] on div "SearchWithCriteria3d929b7e-466b-4218-8c95-bd7312731551 Publisher Name [PERSON_N…" at bounding box center [785, 398] width 1219 height 157
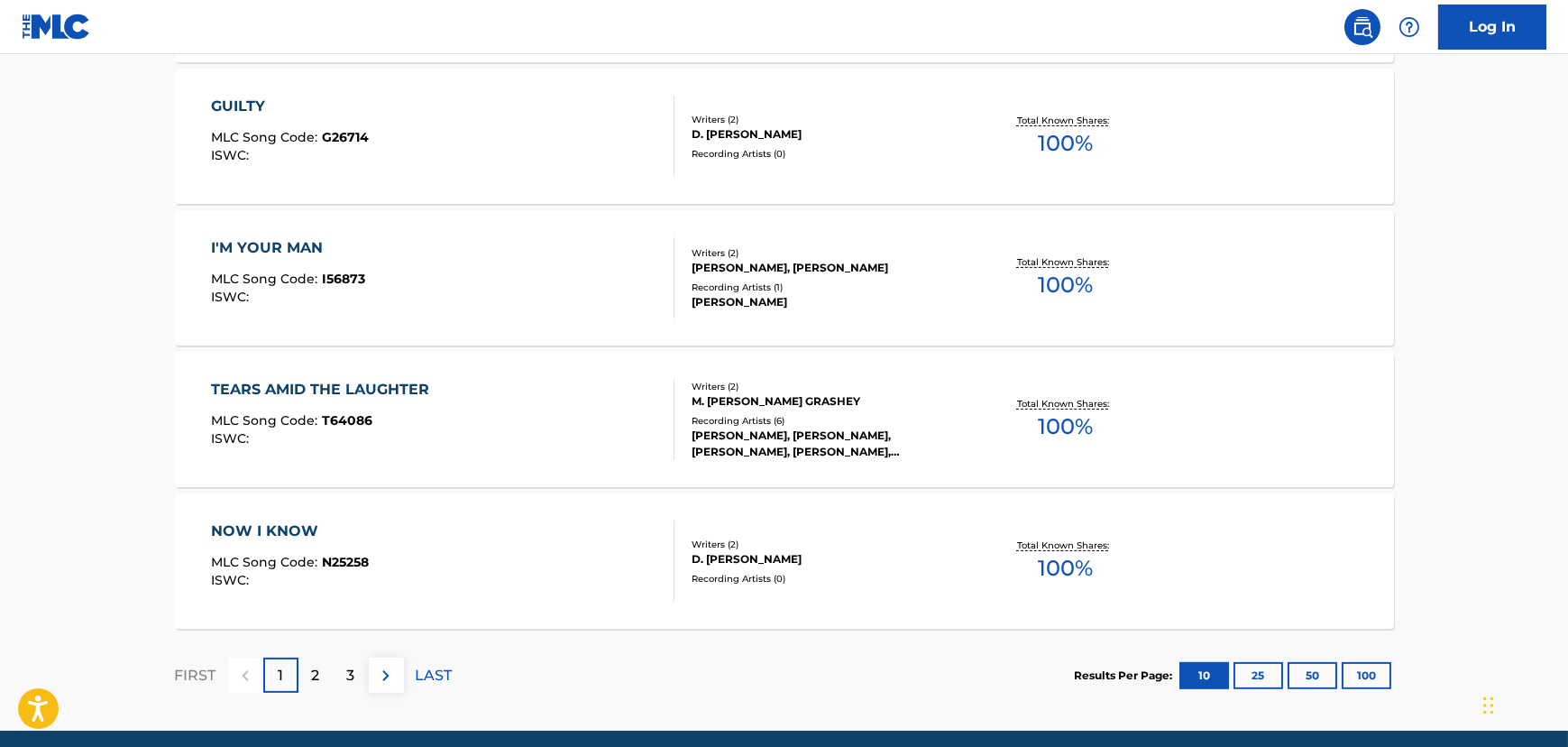
scroll to position [1516, 0]
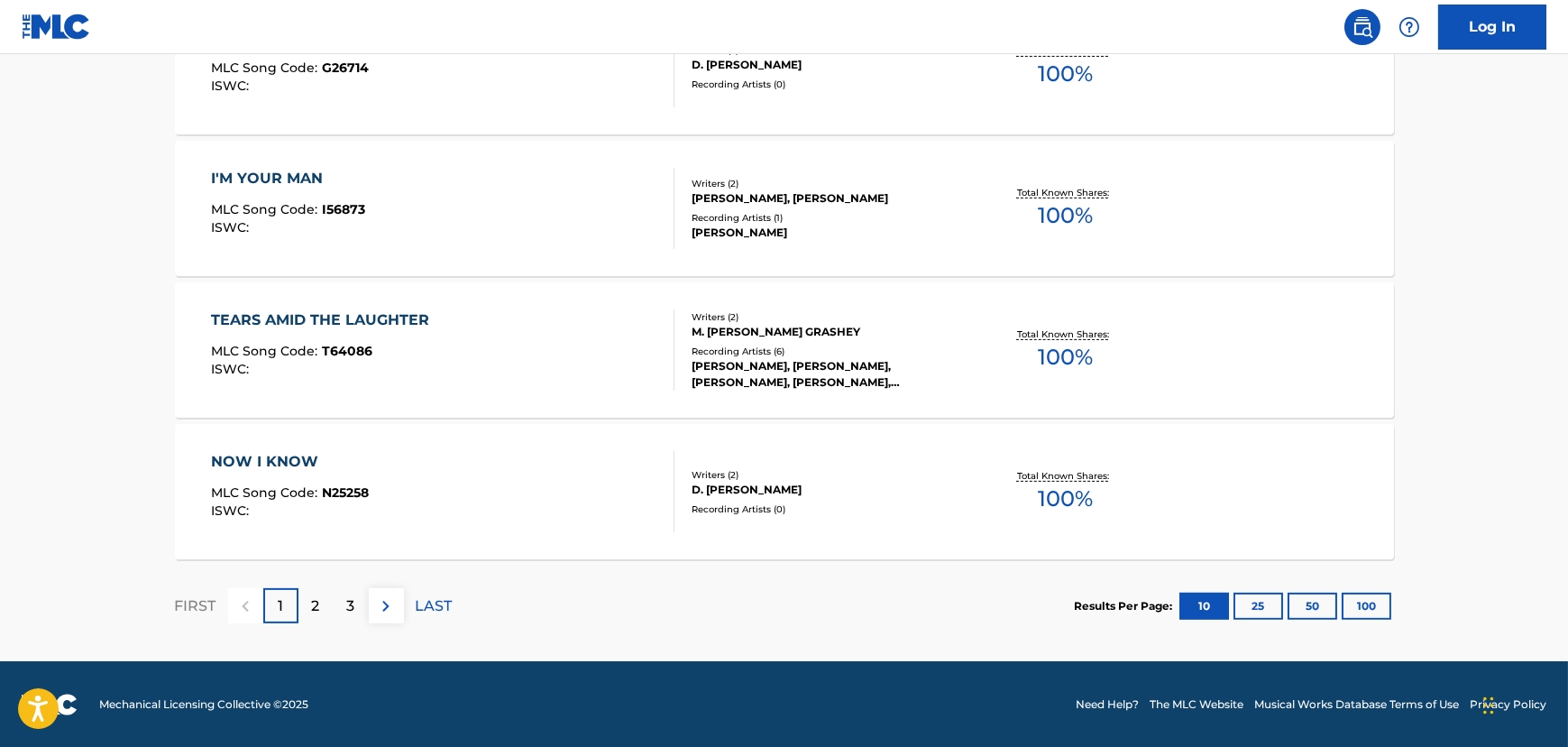
click at [306, 622] on div "FIRST 1 2 3 LAST" at bounding box center [314, 605] width 278 height 93
click at [307, 603] on div "2" at bounding box center [316, 605] width 35 height 35
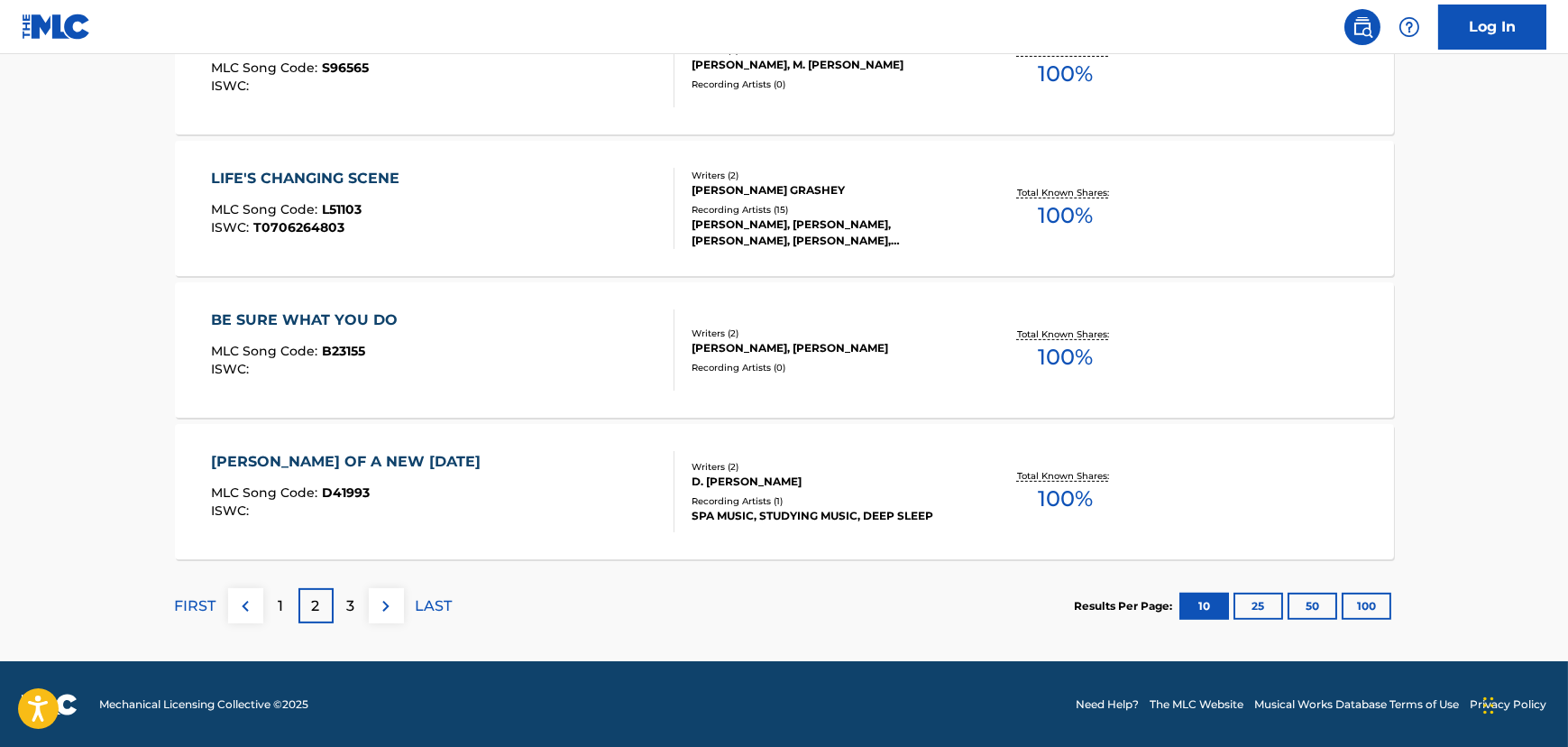
click at [352, 599] on p "3" at bounding box center [351, 606] width 8 height 22
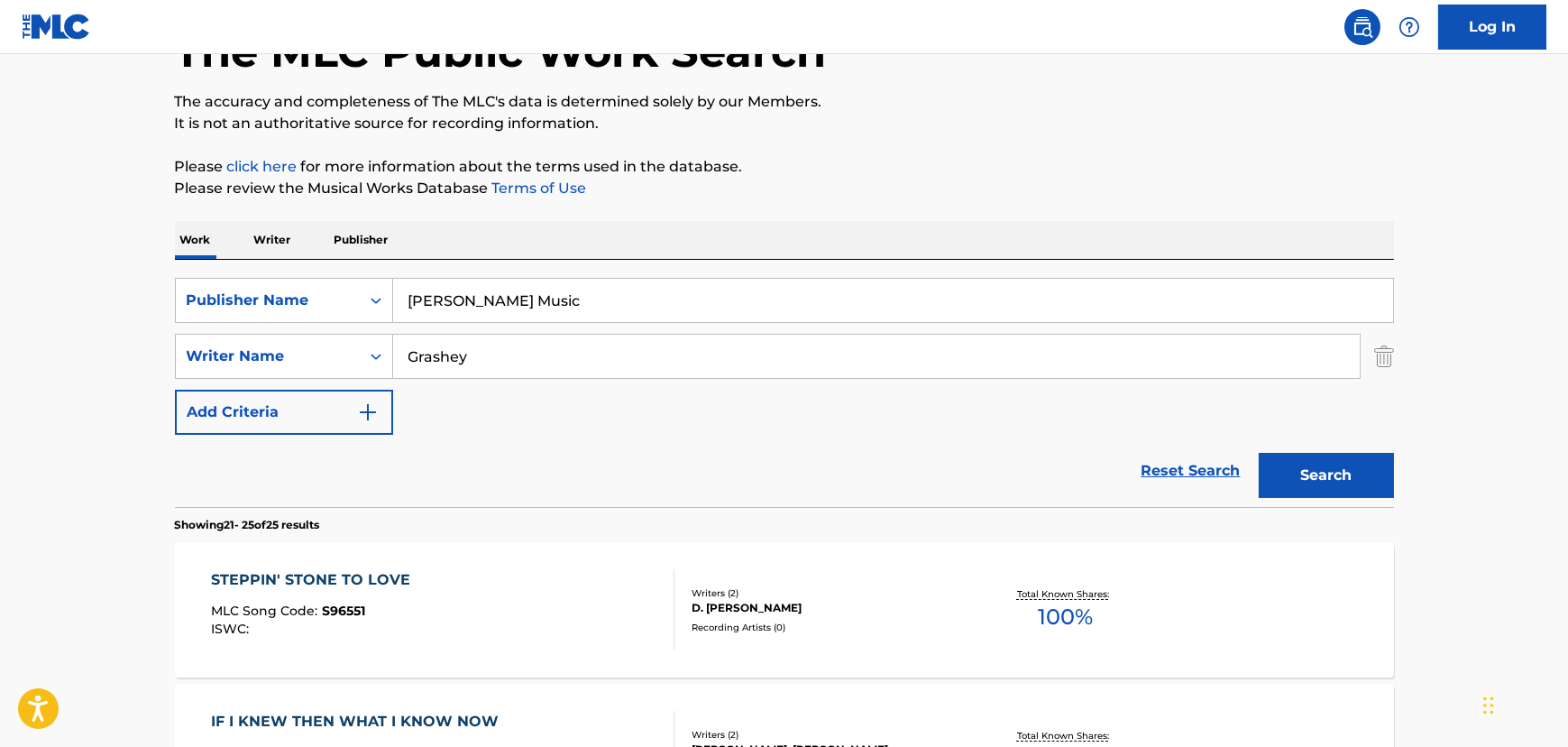
scroll to position [153, 0]
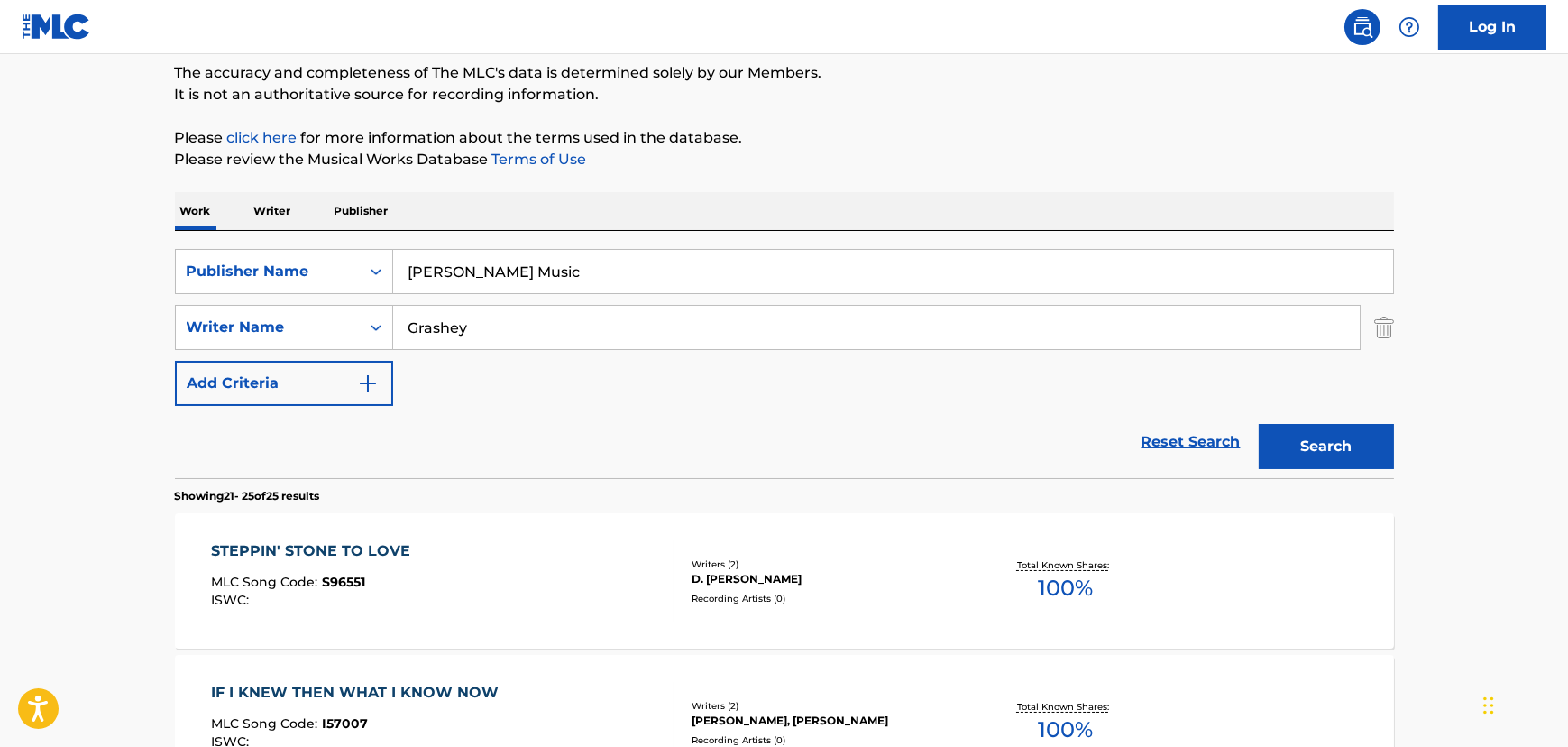
click at [347, 385] on button "Add Criteria" at bounding box center [285, 383] width 219 height 45
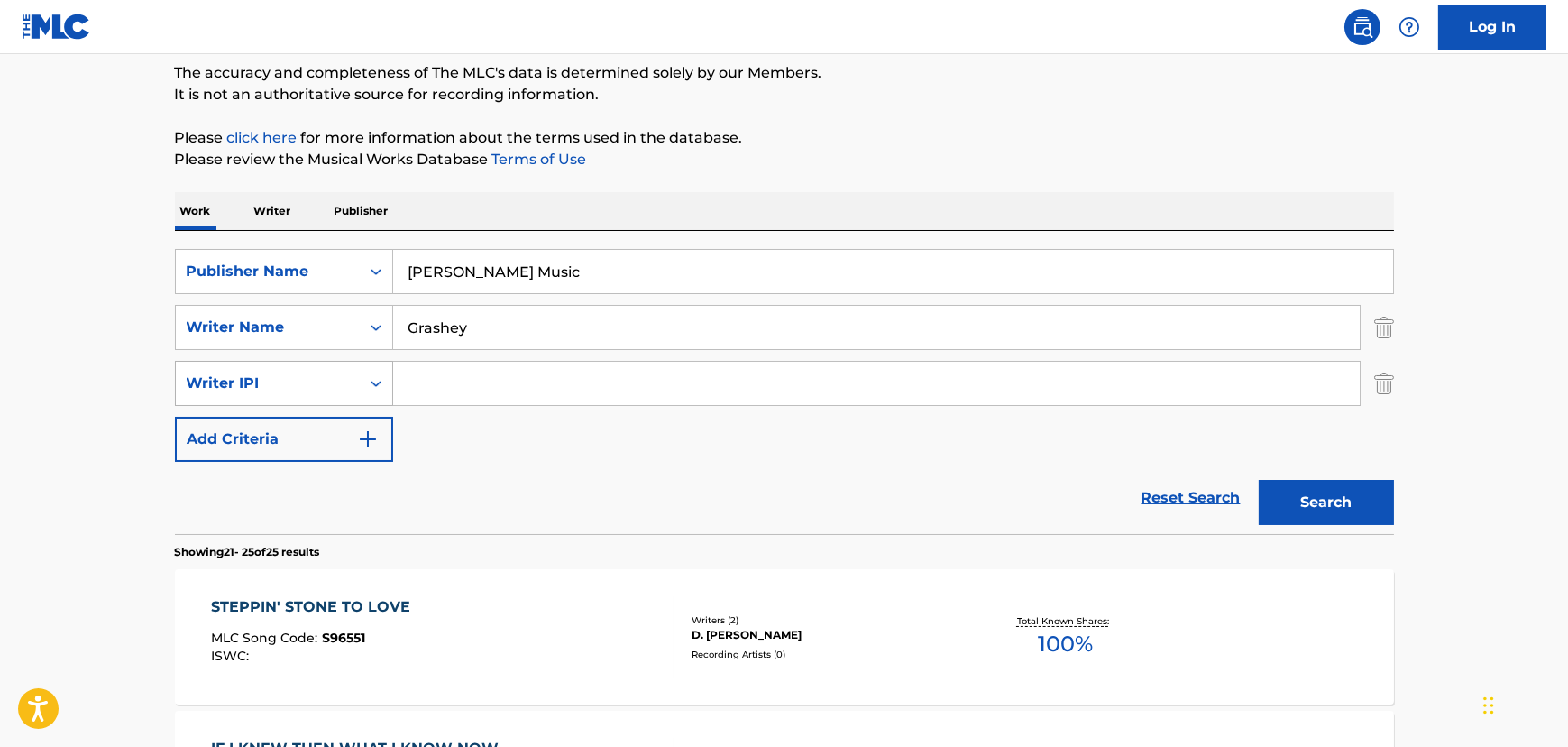
click at [342, 378] on div "Writer IPI" at bounding box center [268, 382] width 162 height 22
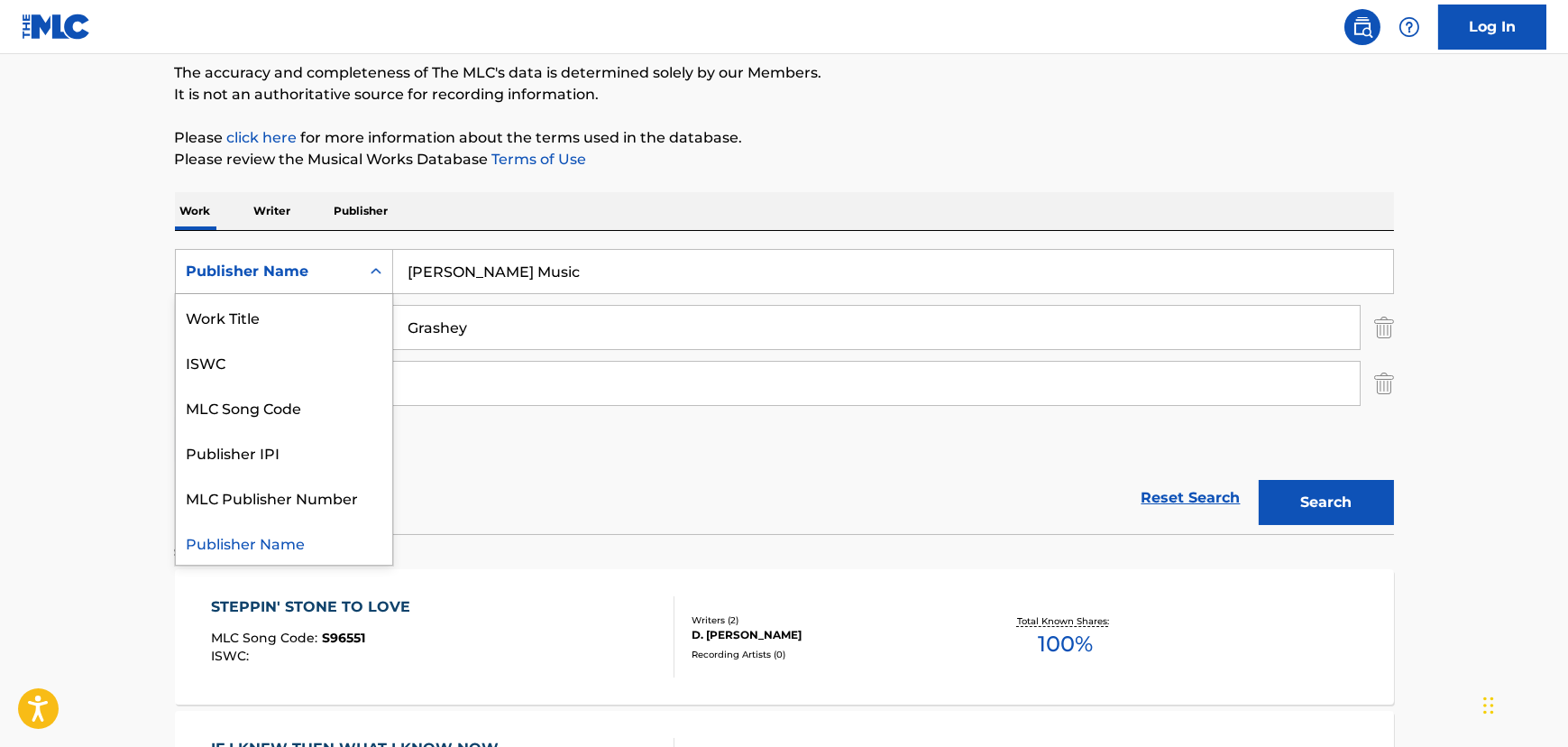
click at [280, 273] on div "Publisher Name" at bounding box center [268, 271] width 162 height 22
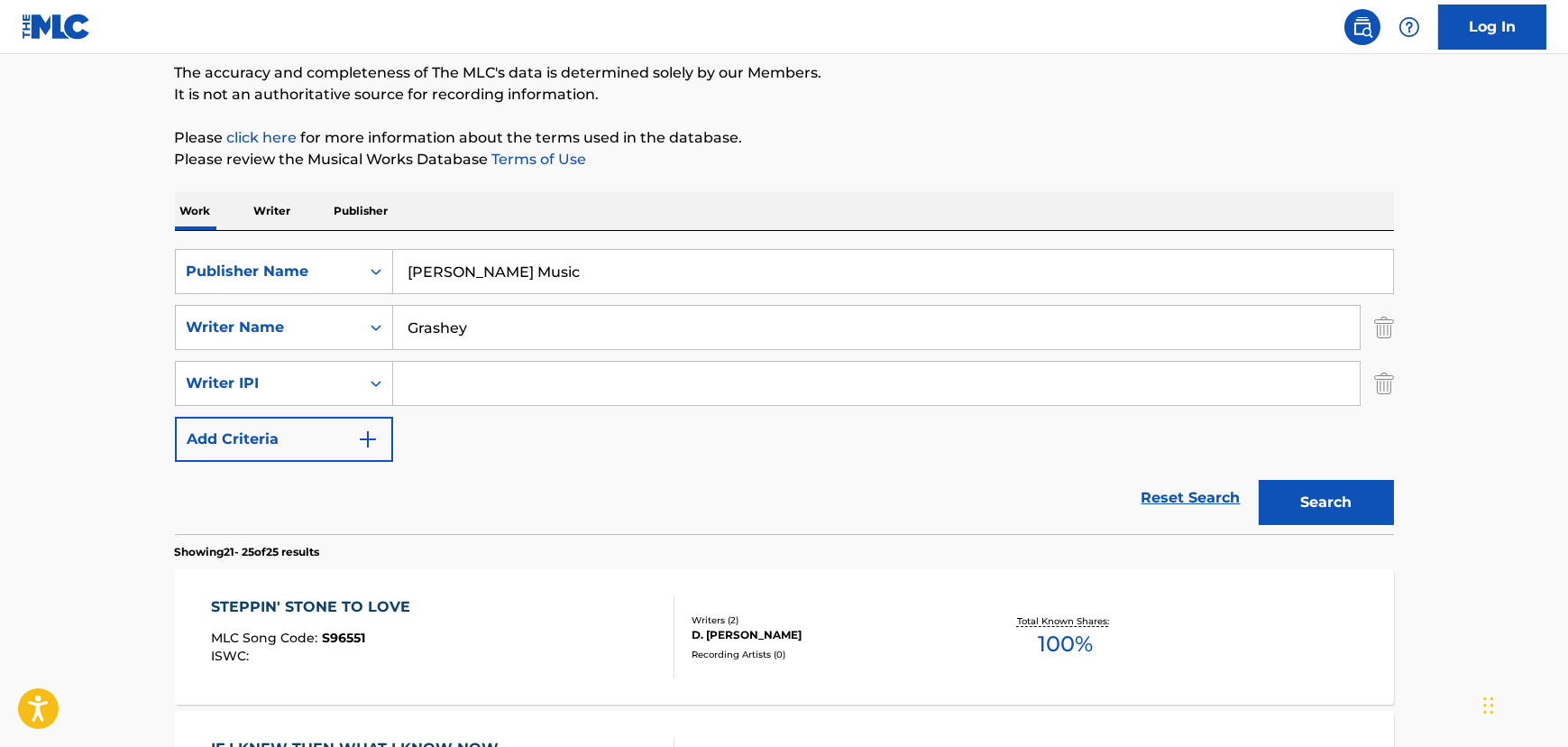
click at [280, 273] on div "Publisher Name" at bounding box center [268, 271] width 162 height 22
click at [298, 321] on div "Writer Name" at bounding box center [268, 327] width 162 height 22
click at [574, 434] on div "SearchWithCriteria3d929b7e-466b-4218-8c95-bd7312731551 Publisher Name [PERSON_N…" at bounding box center [785, 355] width 1219 height 213
drag, startPoint x: 434, startPoint y: 397, endPoint x: 368, endPoint y: 383, distance: 67.5
click at [430, 396] on input "Search Form" at bounding box center [876, 383] width 967 height 43
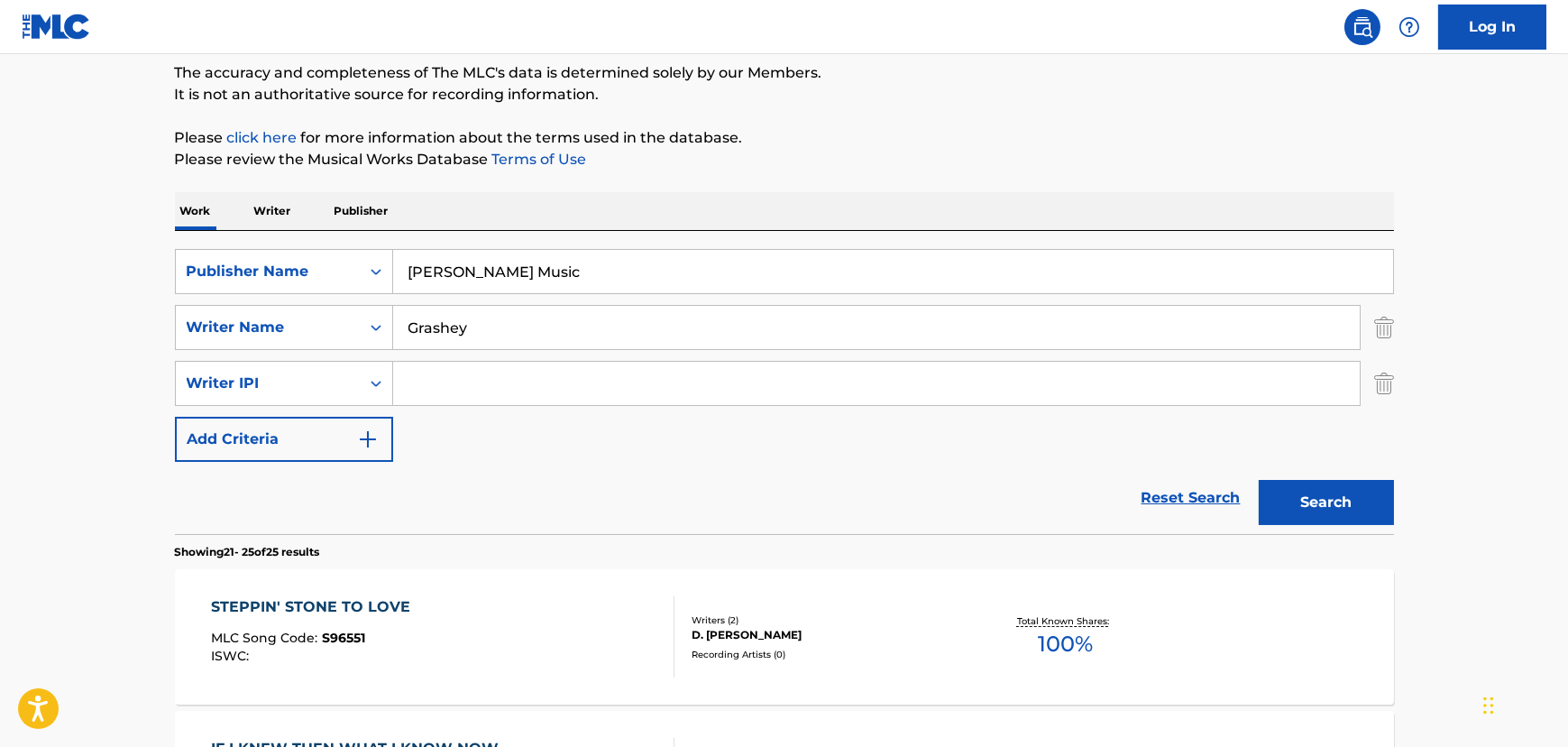
click at [1376, 383] on img "Search Form" at bounding box center [1384, 383] width 20 height 45
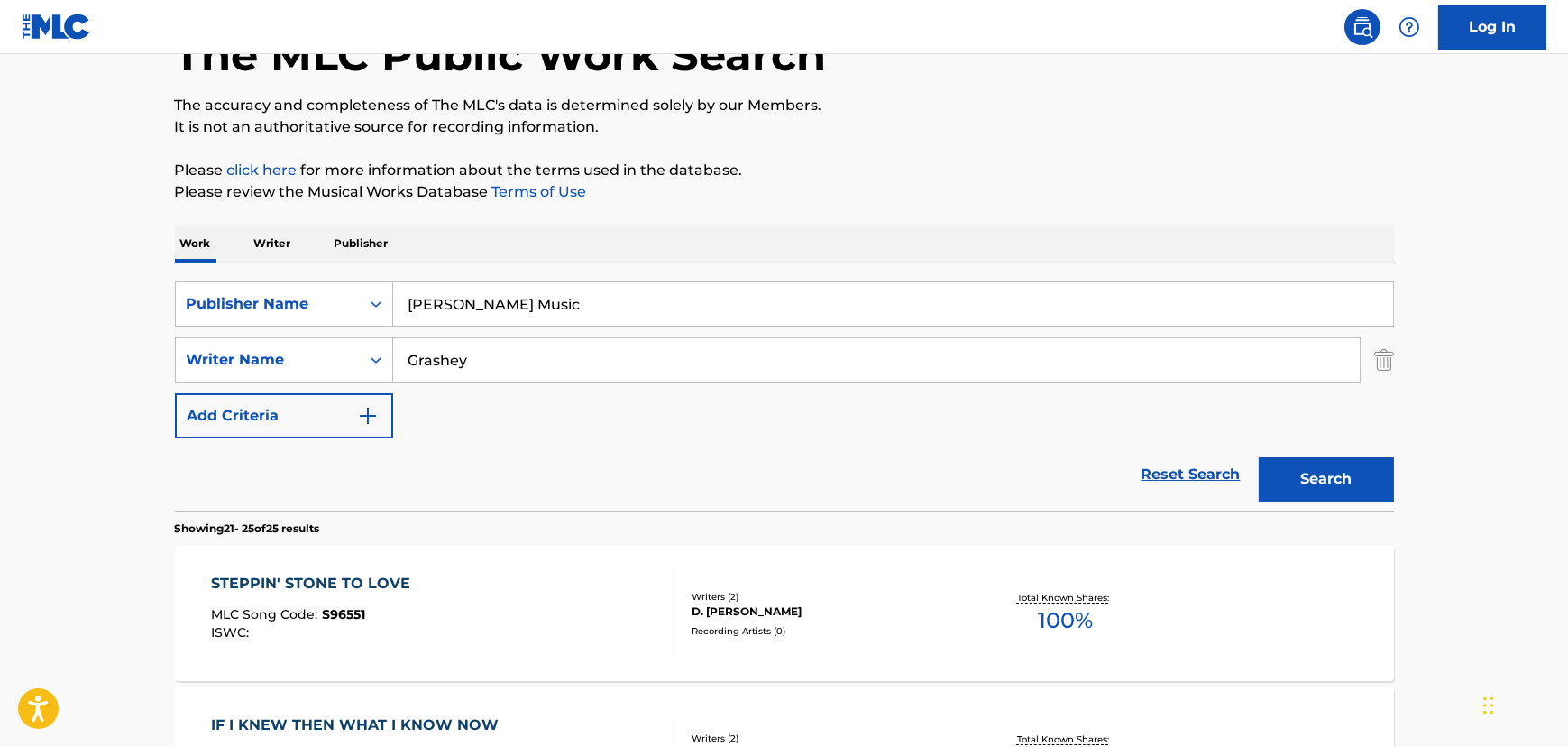
scroll to position [0, 0]
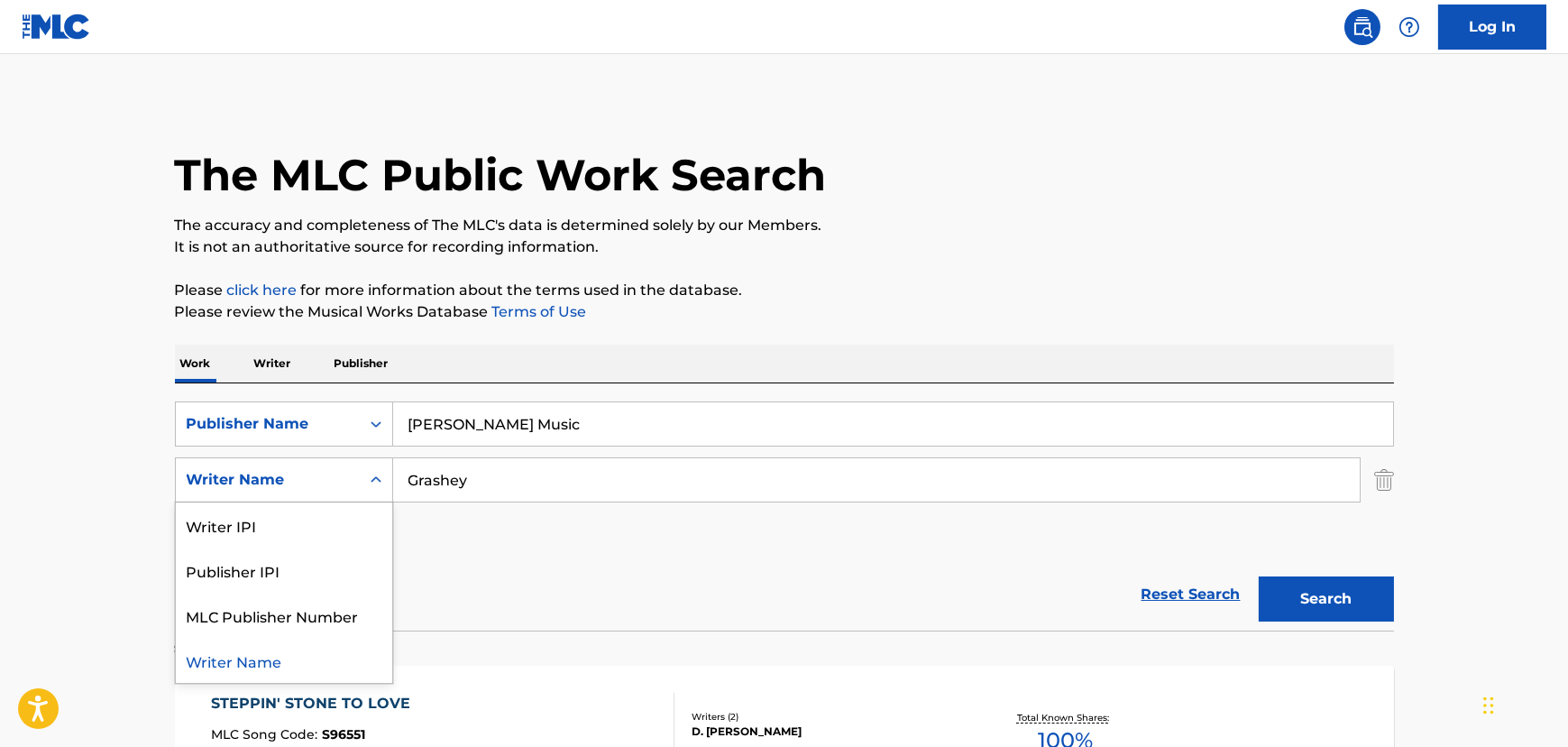
click at [235, 474] on div "Writer Name" at bounding box center [268, 479] width 162 height 22
click at [281, 375] on p "Writer" at bounding box center [272, 364] width 48 height 38
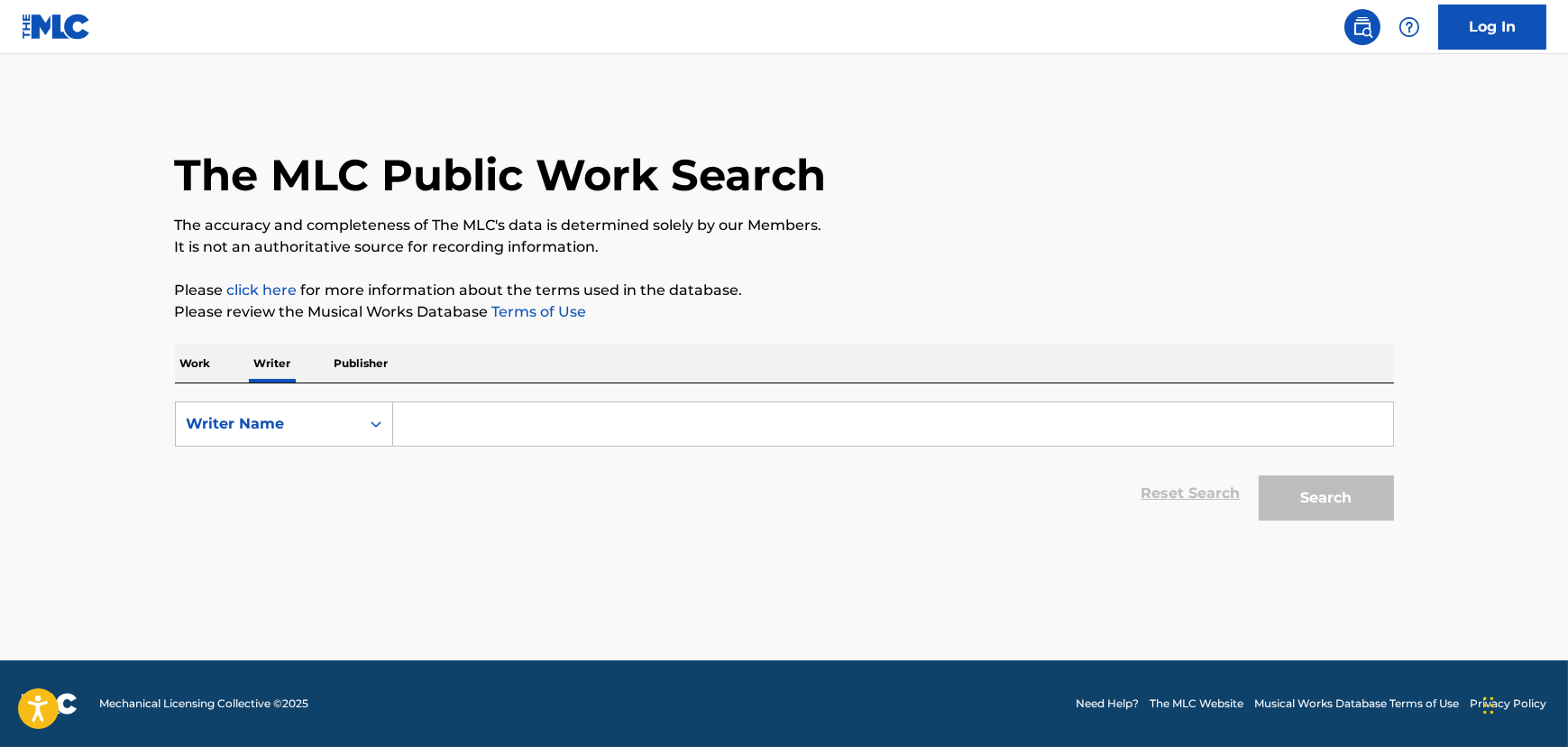
click at [218, 362] on div "Work Writer Publisher" at bounding box center [785, 364] width 1219 height 38
click at [187, 359] on p "Work" at bounding box center [196, 364] width 41 height 38
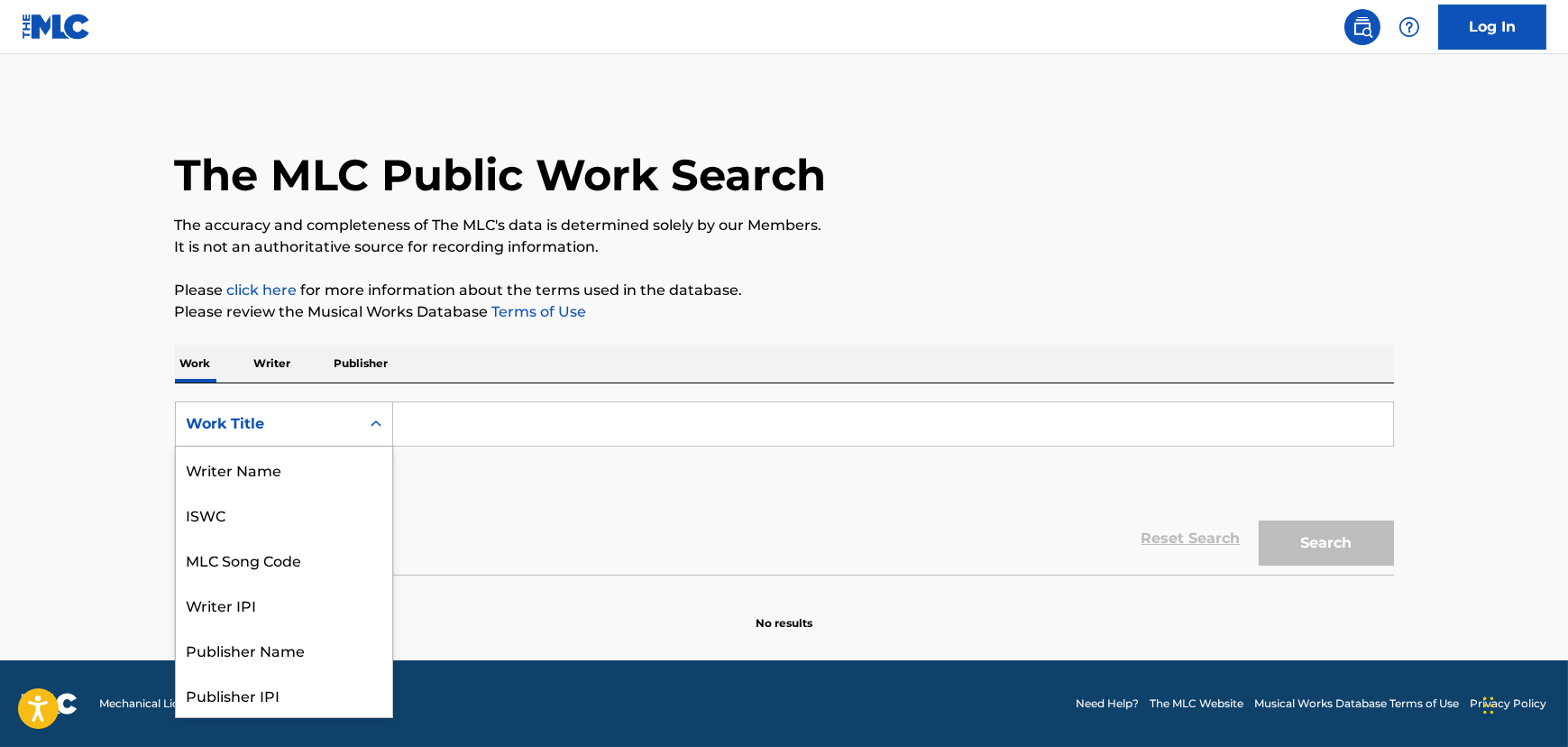
click at [305, 413] on div "Work Title" at bounding box center [268, 423] width 162 height 22
click at [213, 690] on div "Work Title" at bounding box center [285, 694] width 217 height 45
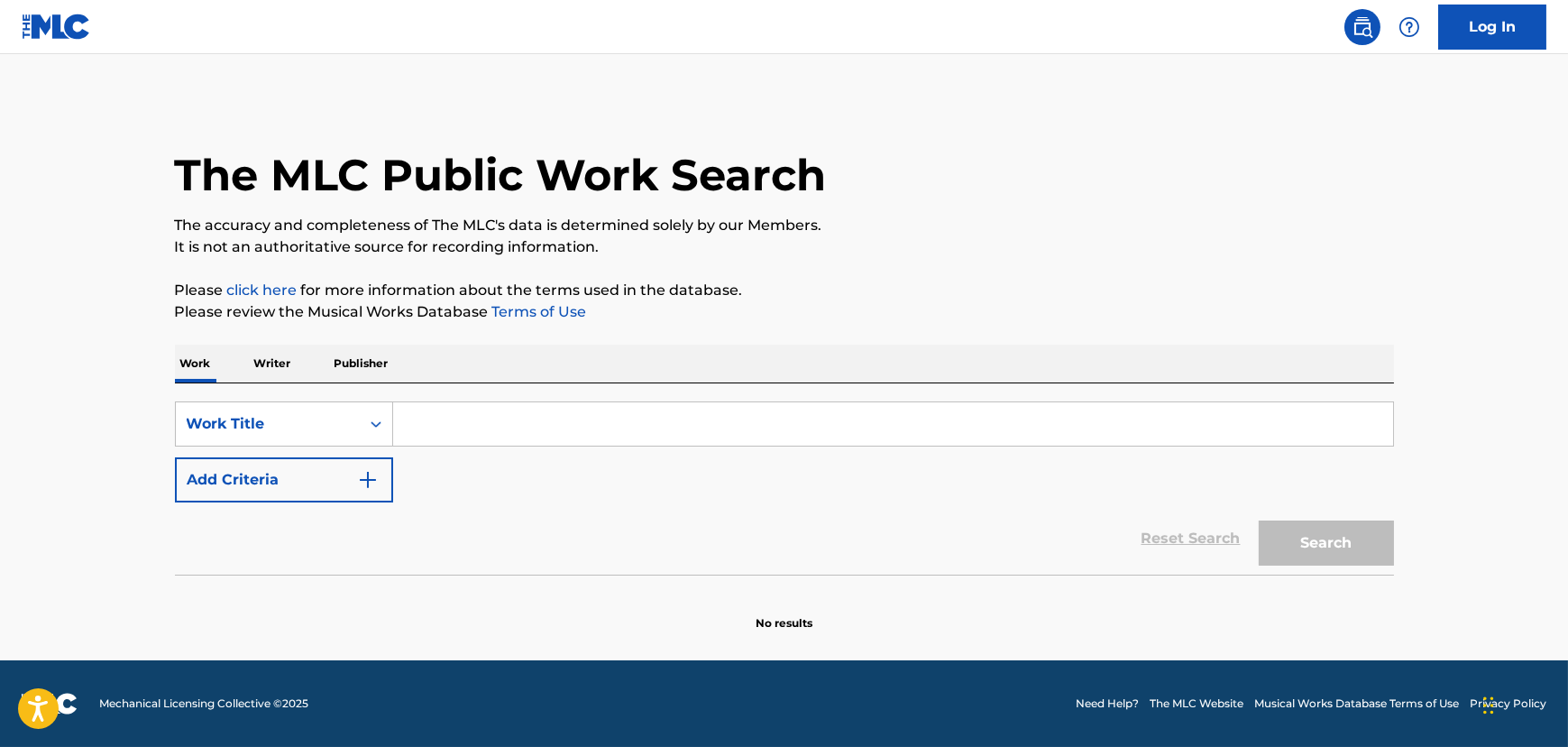
click at [347, 483] on button "Add Criteria" at bounding box center [285, 479] width 219 height 45
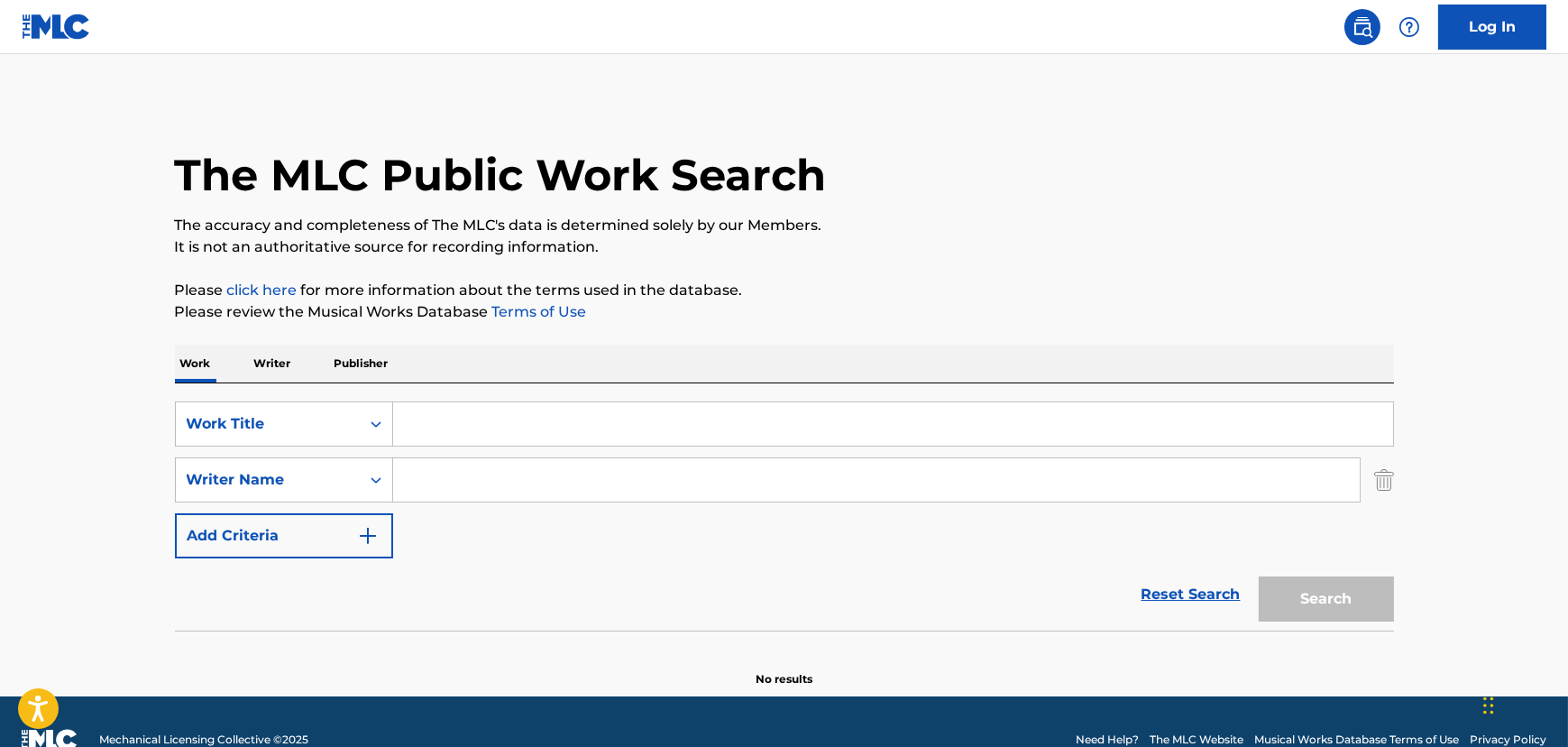
click at [234, 481] on div "Writer Name" at bounding box center [268, 479] width 162 height 22
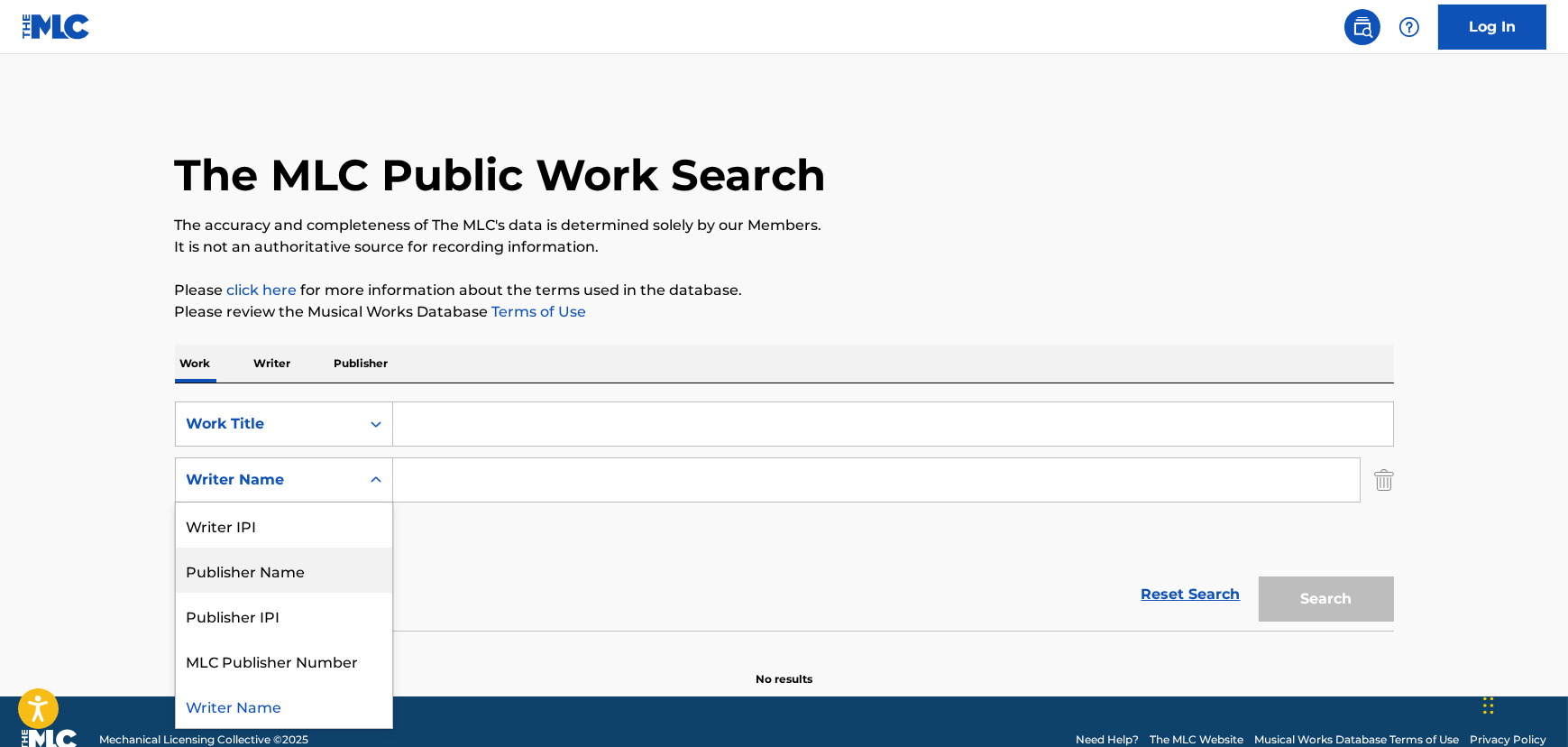
click at [237, 560] on div "Publisher Name" at bounding box center [285, 570] width 217 height 45
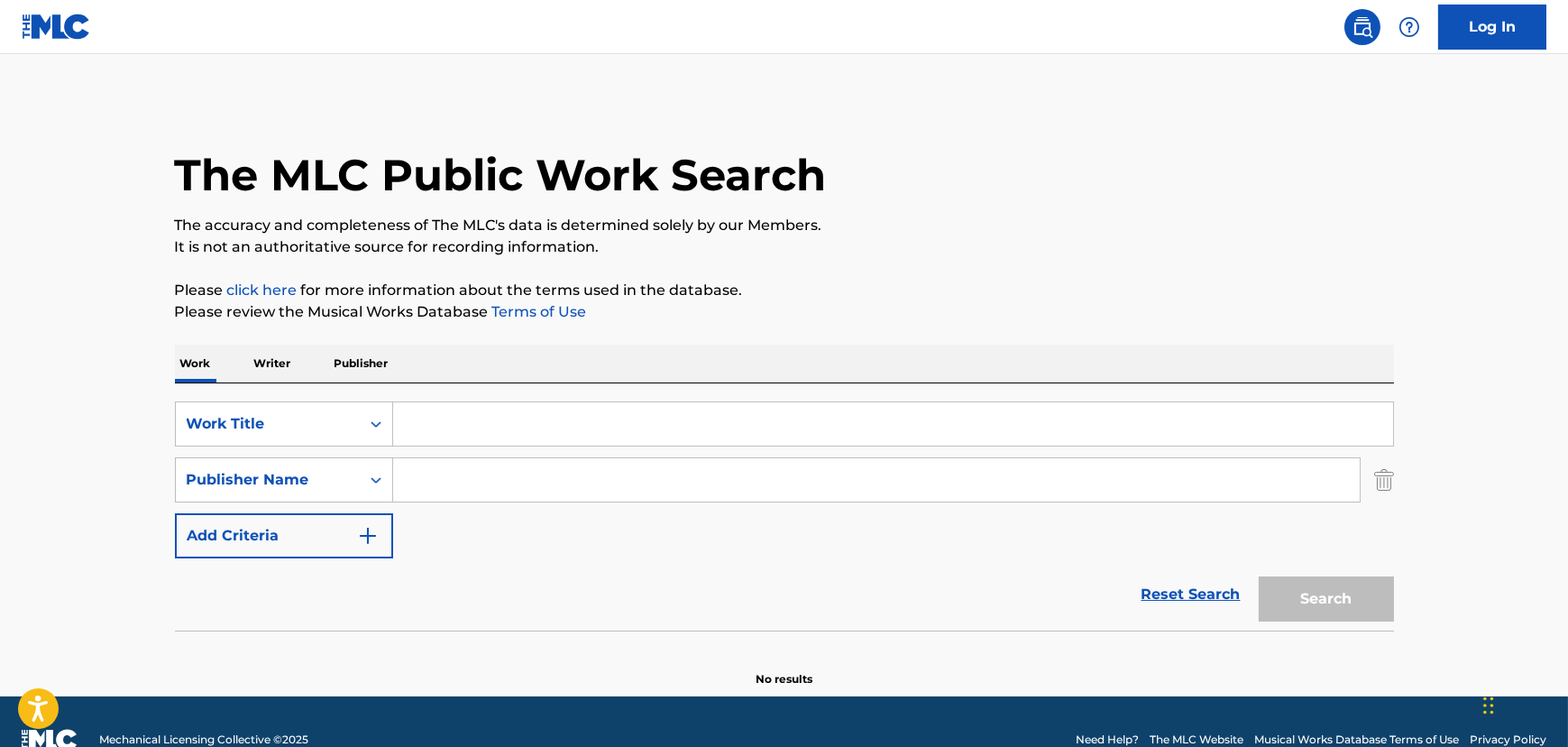
click at [434, 480] on input "Search Form" at bounding box center [876, 479] width 967 height 43
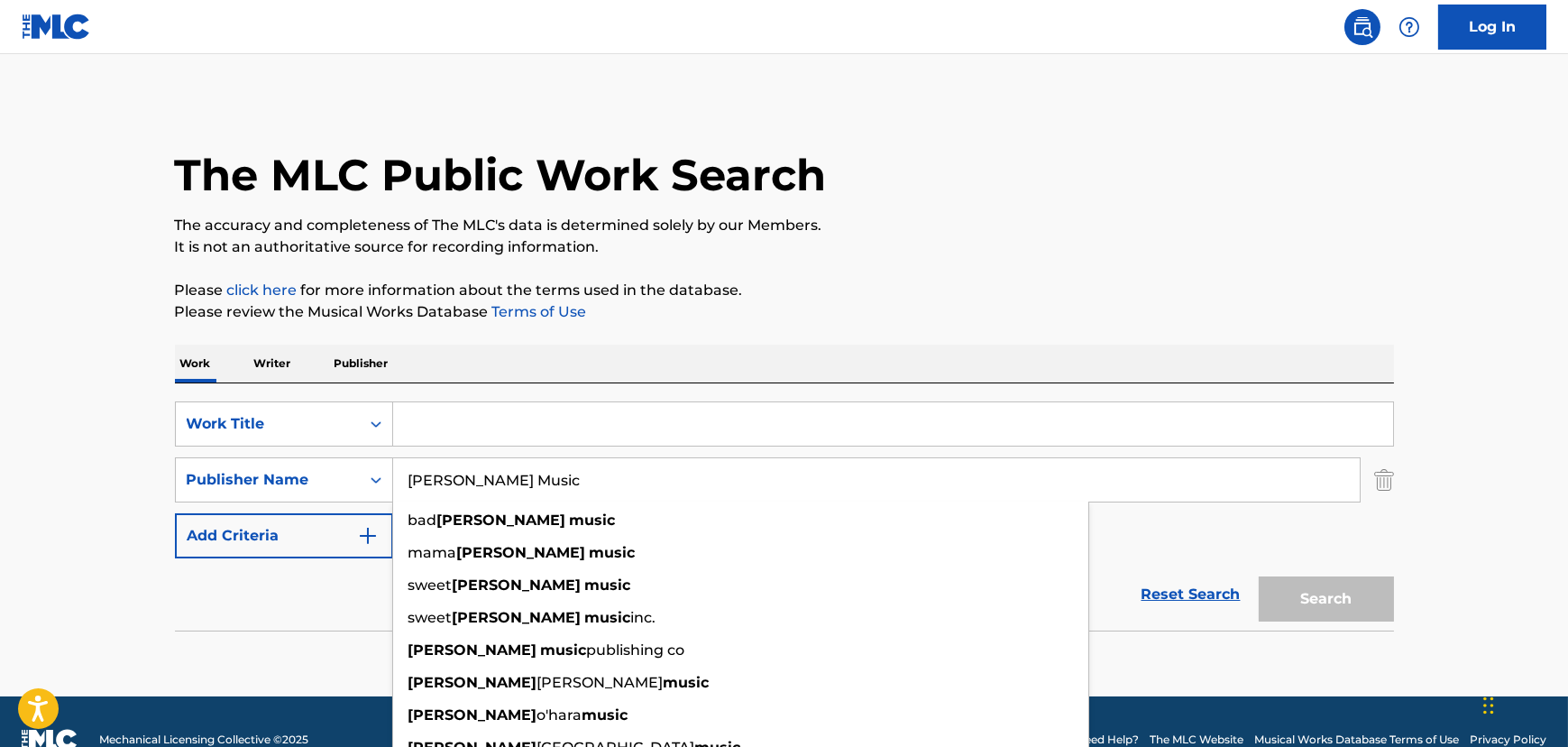
type input "[PERSON_NAME] Music"
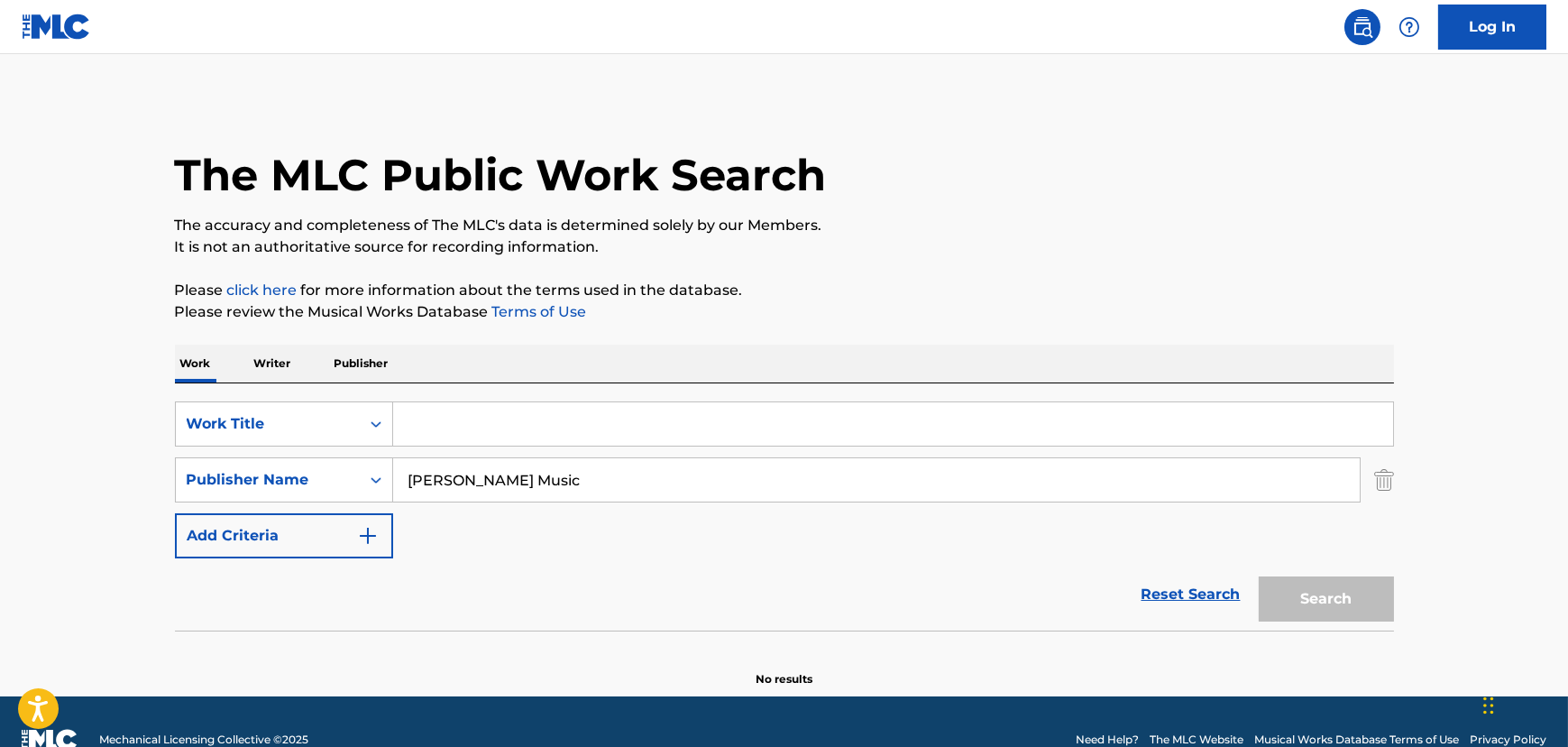
click at [563, 434] on input "Search Form" at bounding box center [892, 424] width 1000 height 43
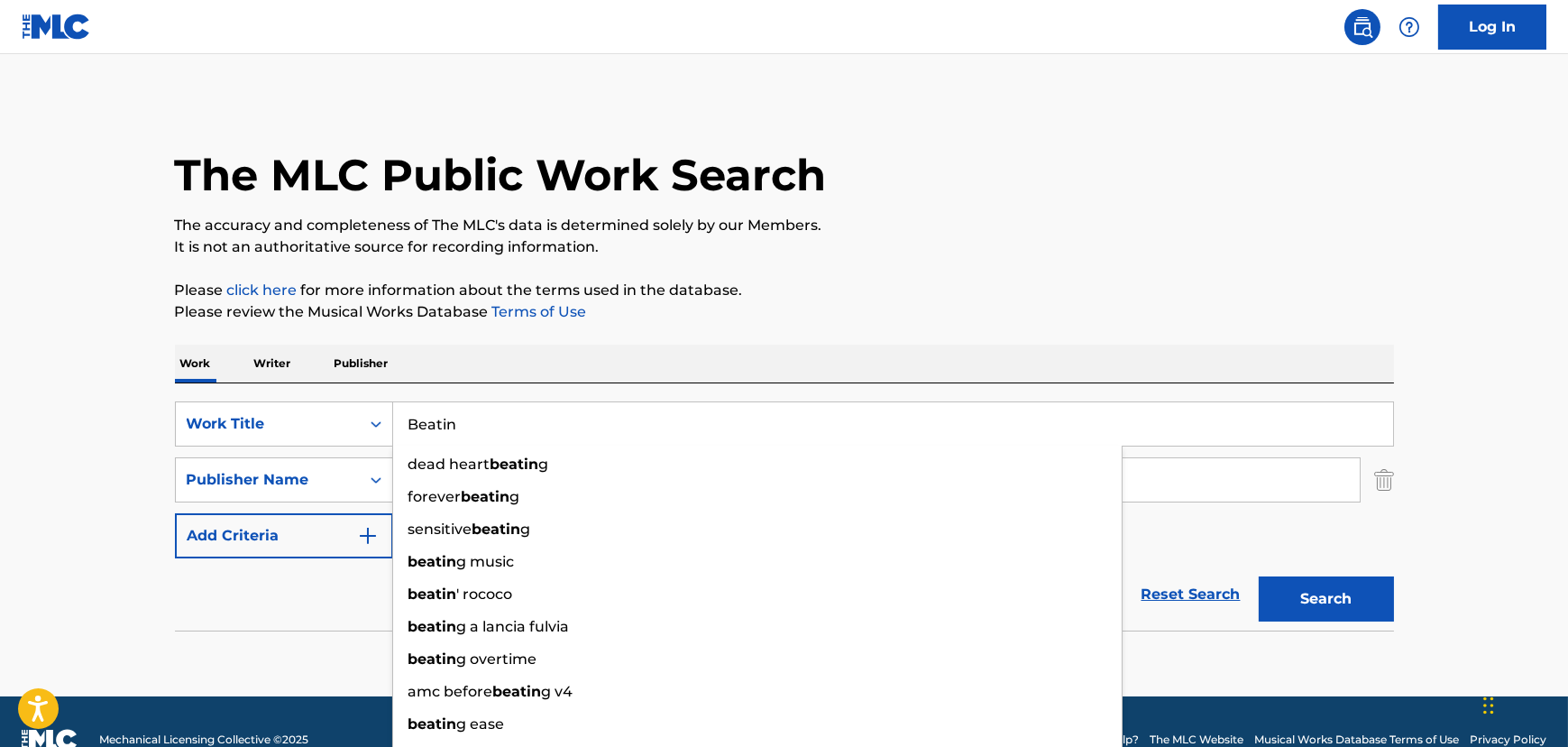
type input "Beatin"
click at [1259, 576] on button "Search" at bounding box center [1327, 599] width 136 height 45
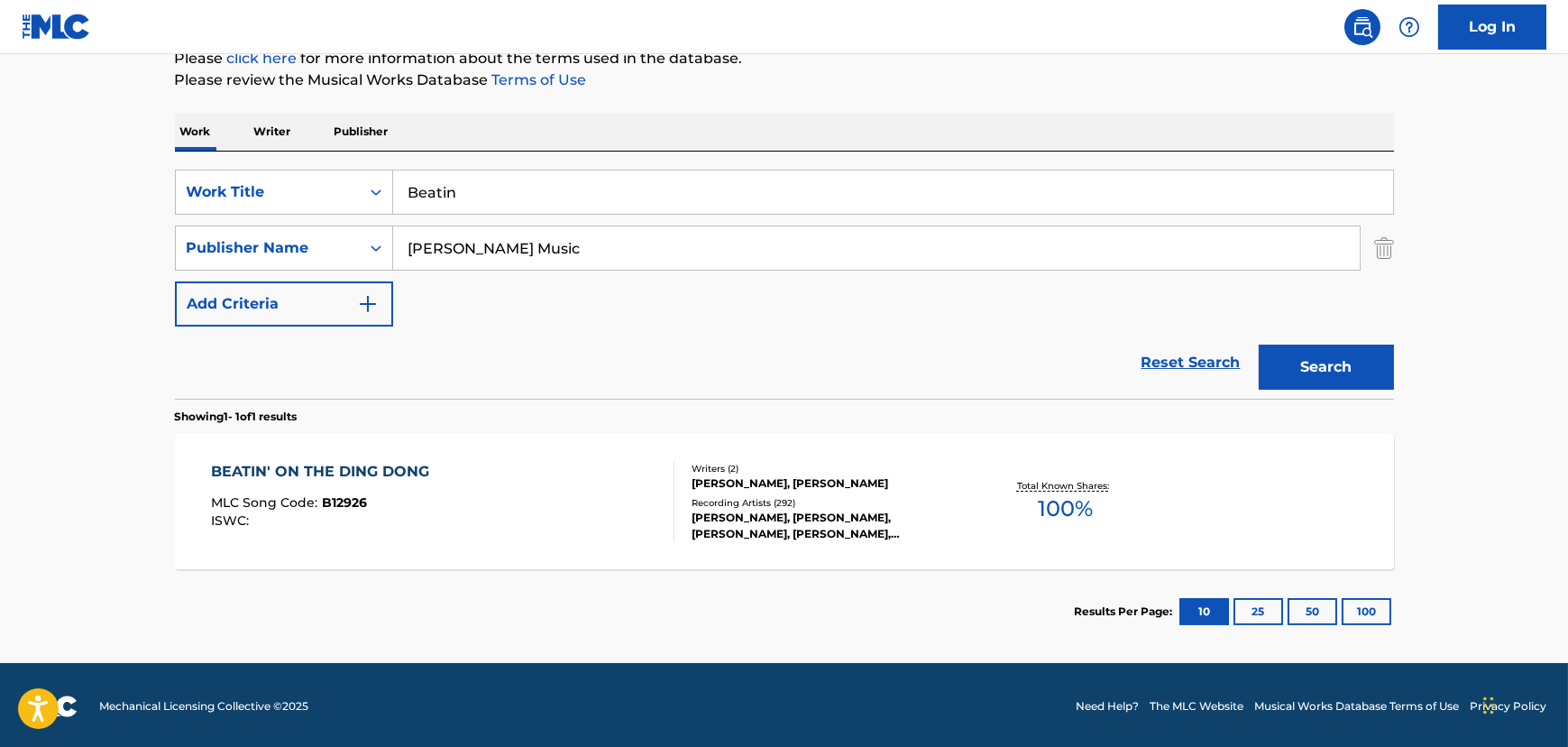
scroll to position [234, 0]
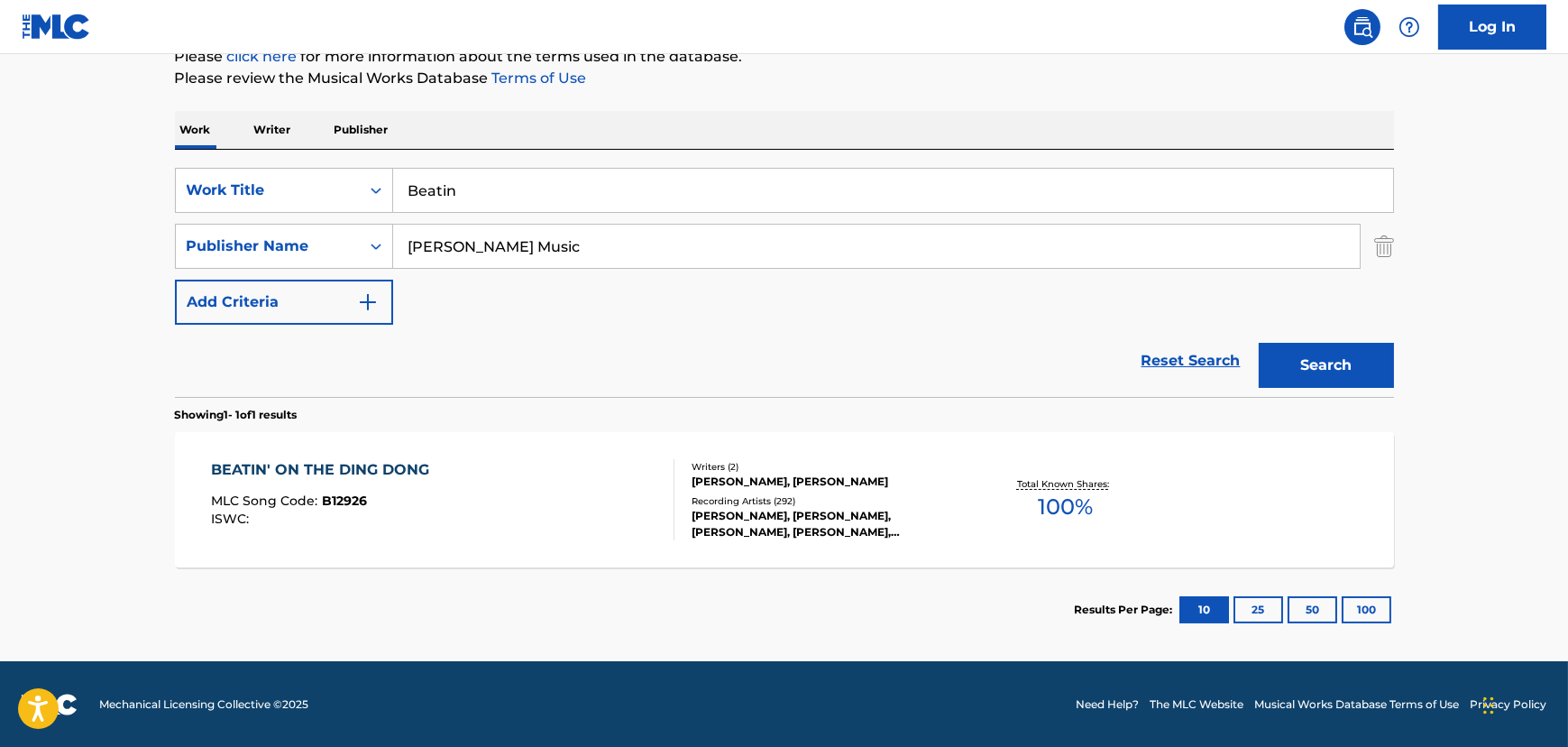
click at [583, 506] on div "BEATIN' ON THE DING DONG MLC Song Code : B12926 ISWC :" at bounding box center [443, 499] width 464 height 81
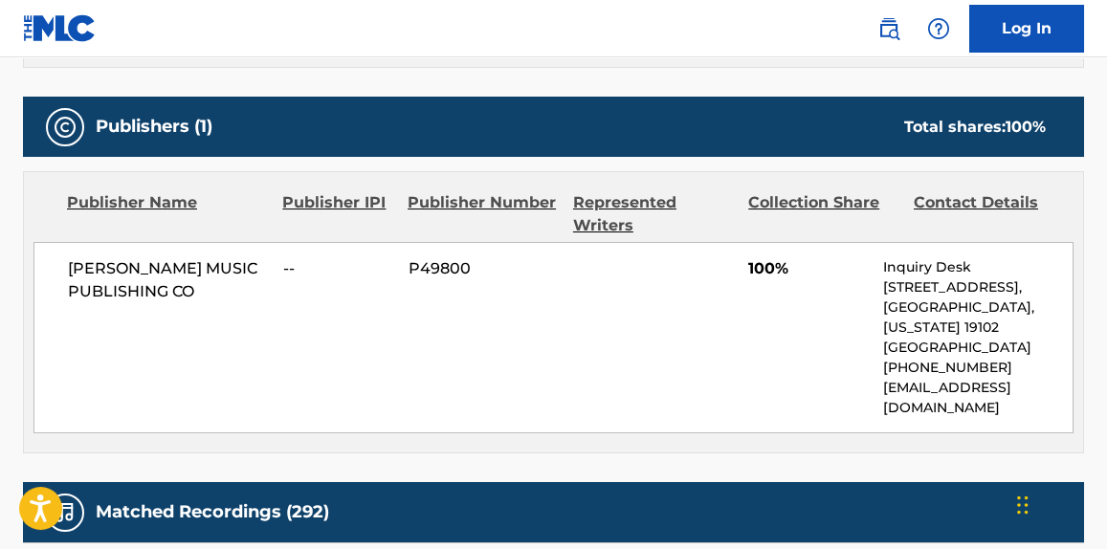
scroll to position [922, 0]
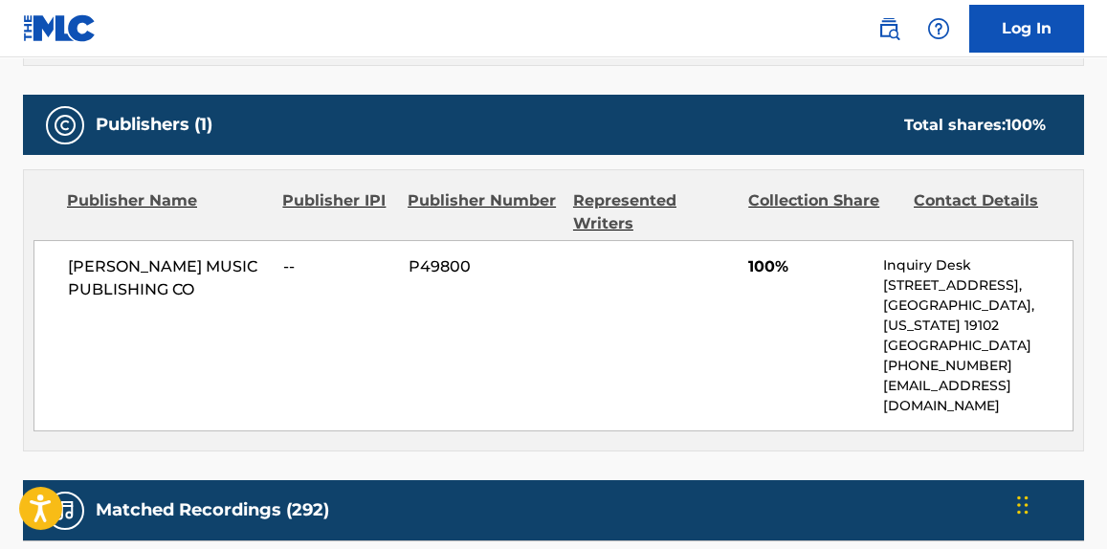
click at [891, 391] on p "[EMAIL_ADDRESS][DOMAIN_NAME]" at bounding box center [978, 396] width 190 height 40
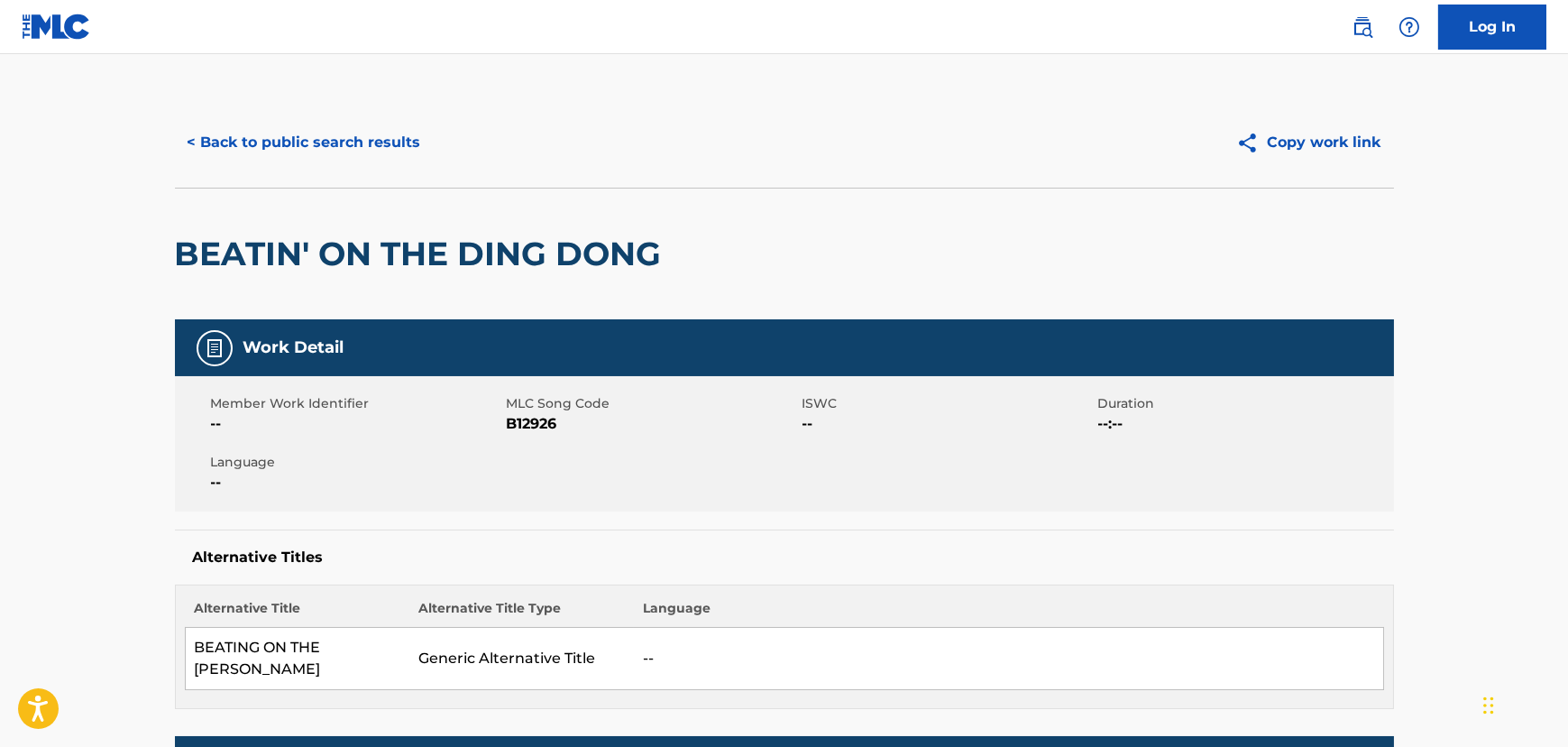
scroll to position [0, 0]
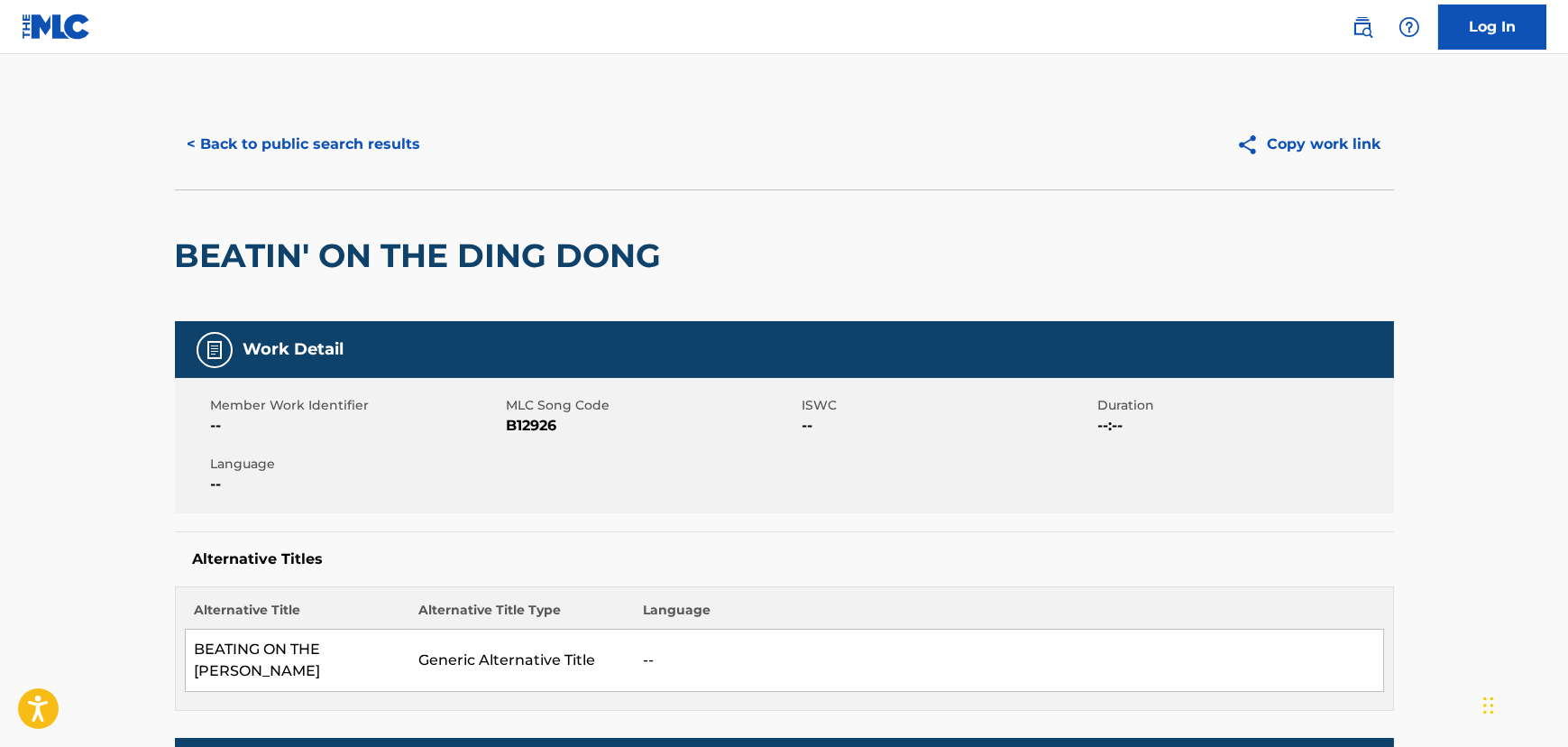
click at [242, 147] on button "< Back to public search results" at bounding box center [304, 144] width 259 height 45
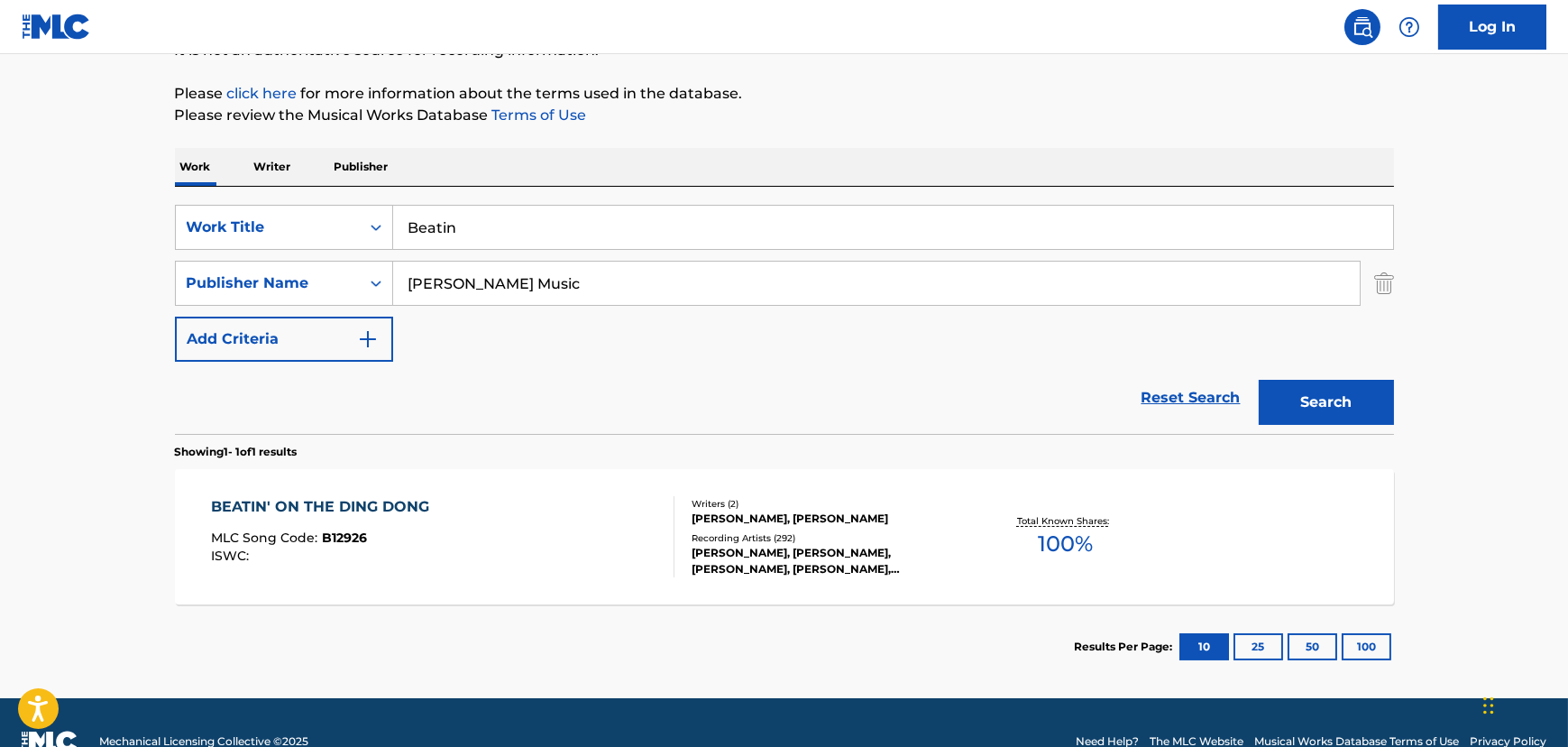
scroll to position [234, 0]
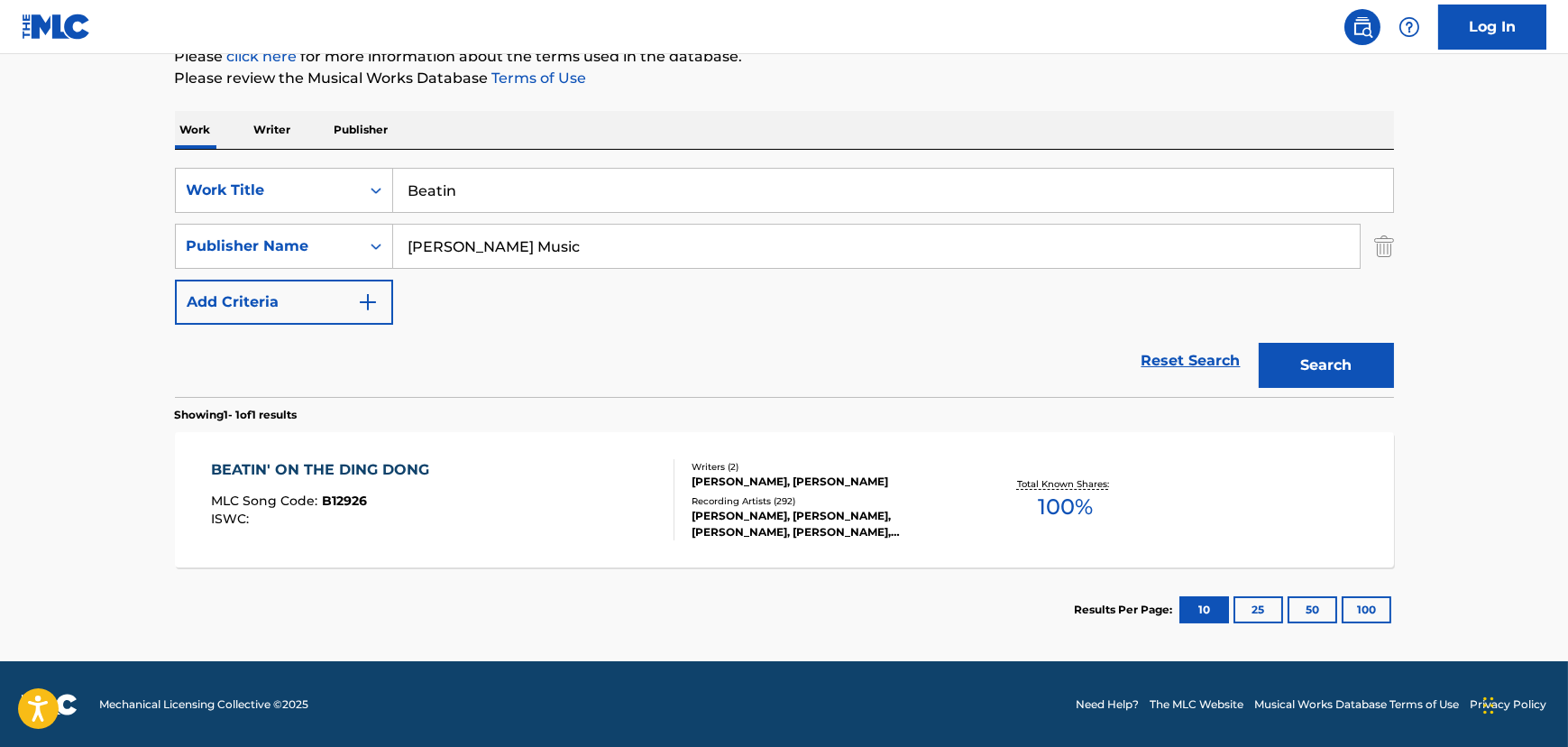
click at [668, 561] on div "BEATIN' ON THE DING DONG MLC Song Code : B12926 ISWC : Writers ( 2 ) [PERSON_NA…" at bounding box center [785, 499] width 1219 height 136
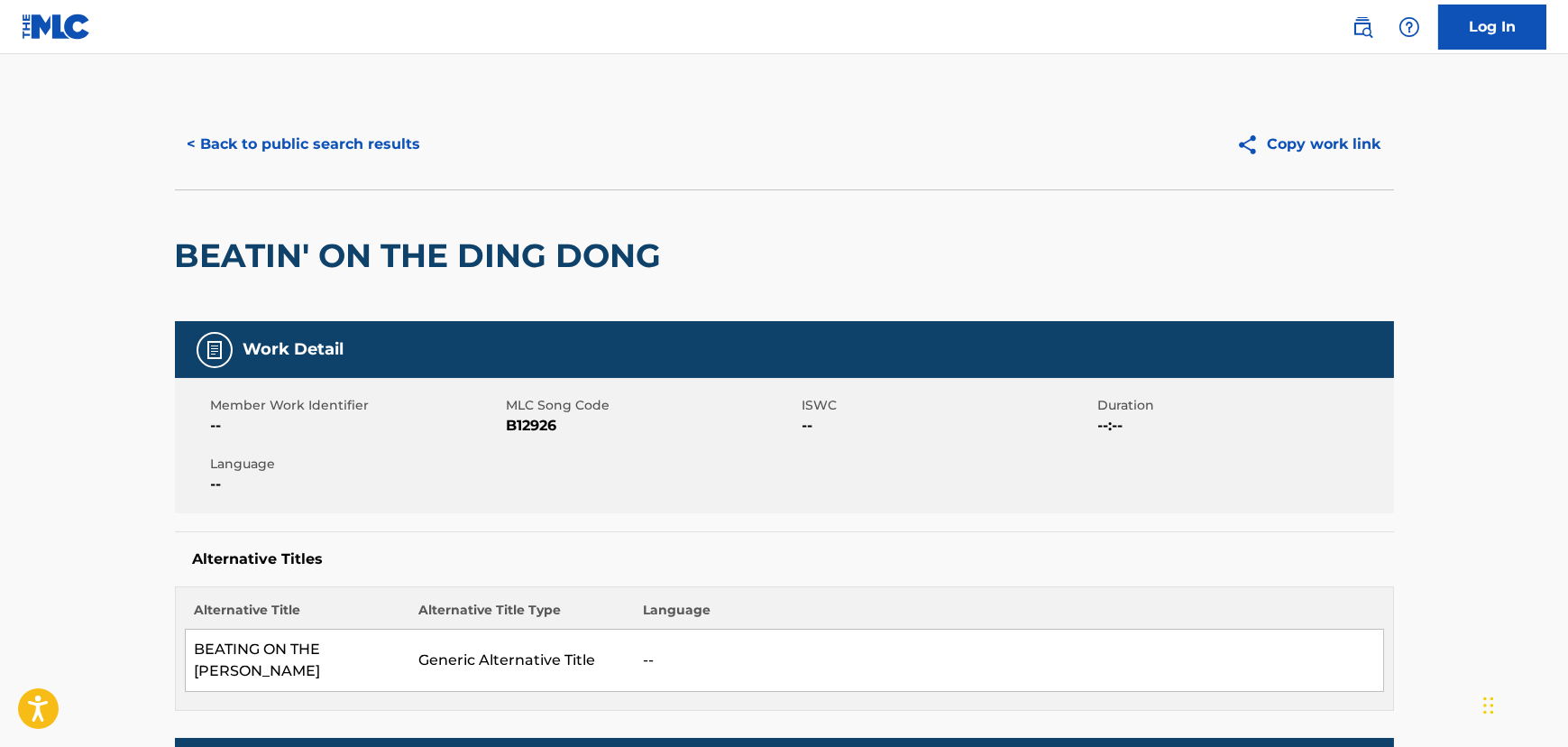
click at [520, 435] on span "B12926" at bounding box center [652, 425] width 291 height 22
copy span "B12926"
click at [291, 137] on button "< Back to public search results" at bounding box center [304, 144] width 259 height 45
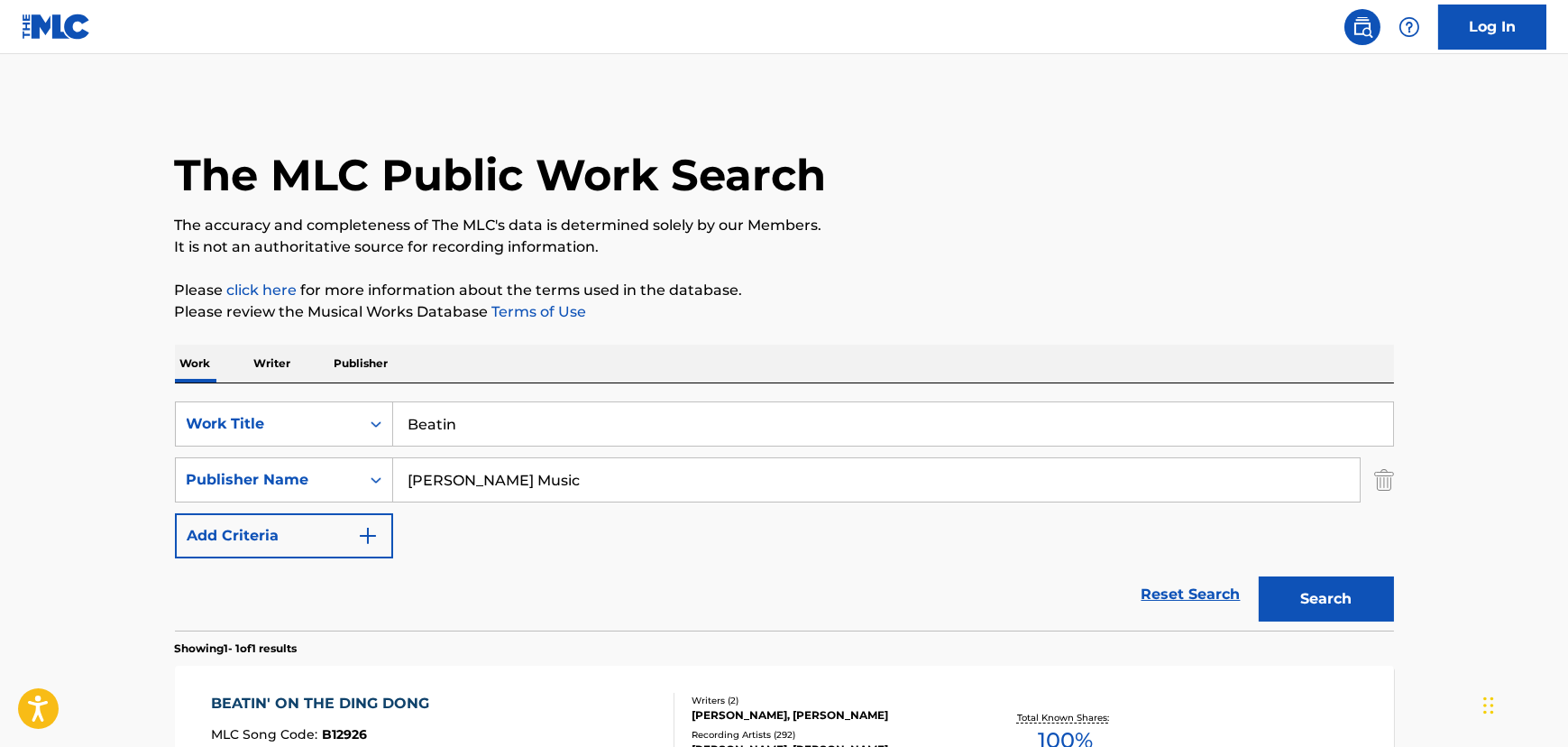
scroll to position [131, 0]
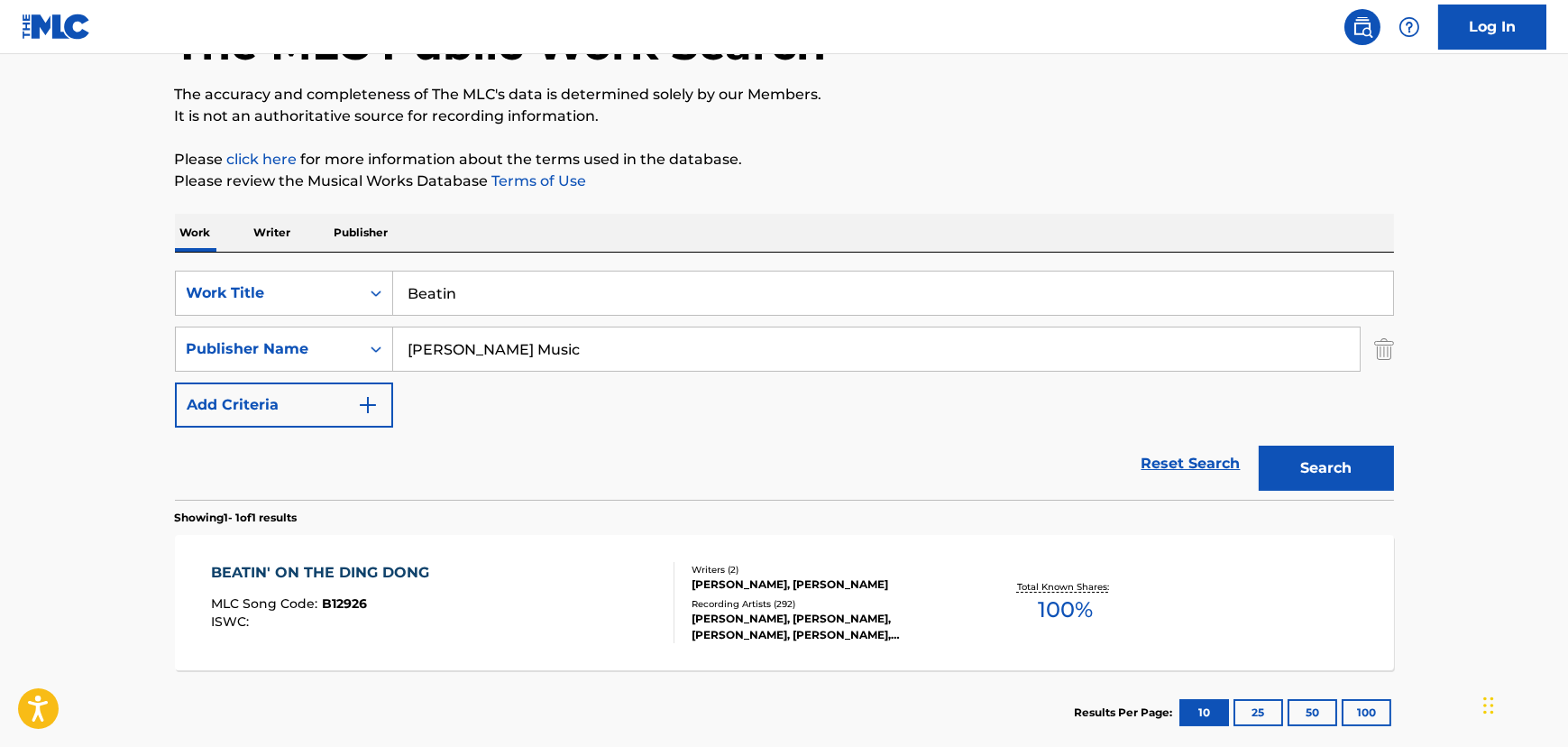
click at [453, 283] on input "Beatin" at bounding box center [892, 293] width 1000 height 43
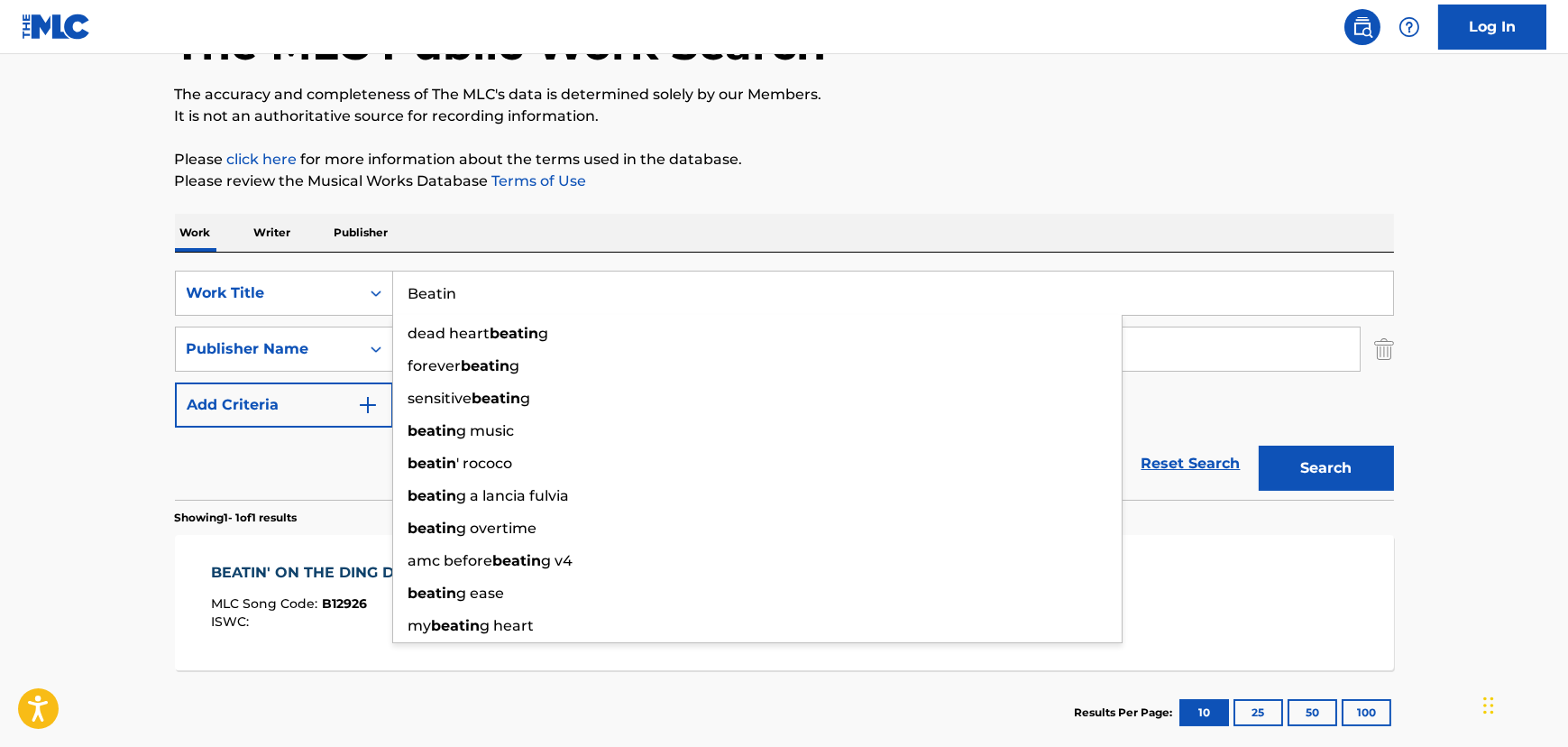
click at [453, 283] on input "Beatin" at bounding box center [892, 293] width 1000 height 43
paste input "I'm So Happy"
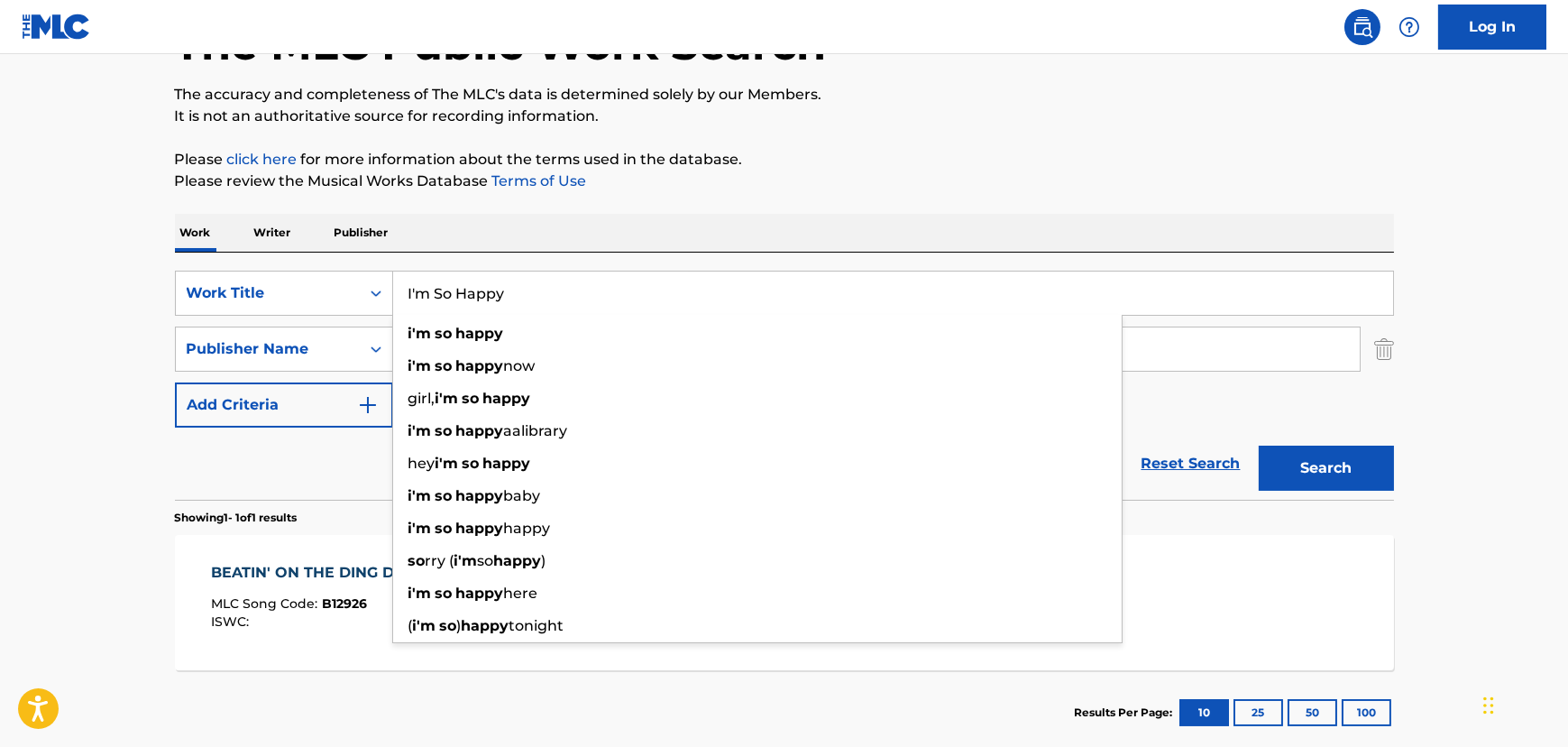
type input "I'm So Happy"
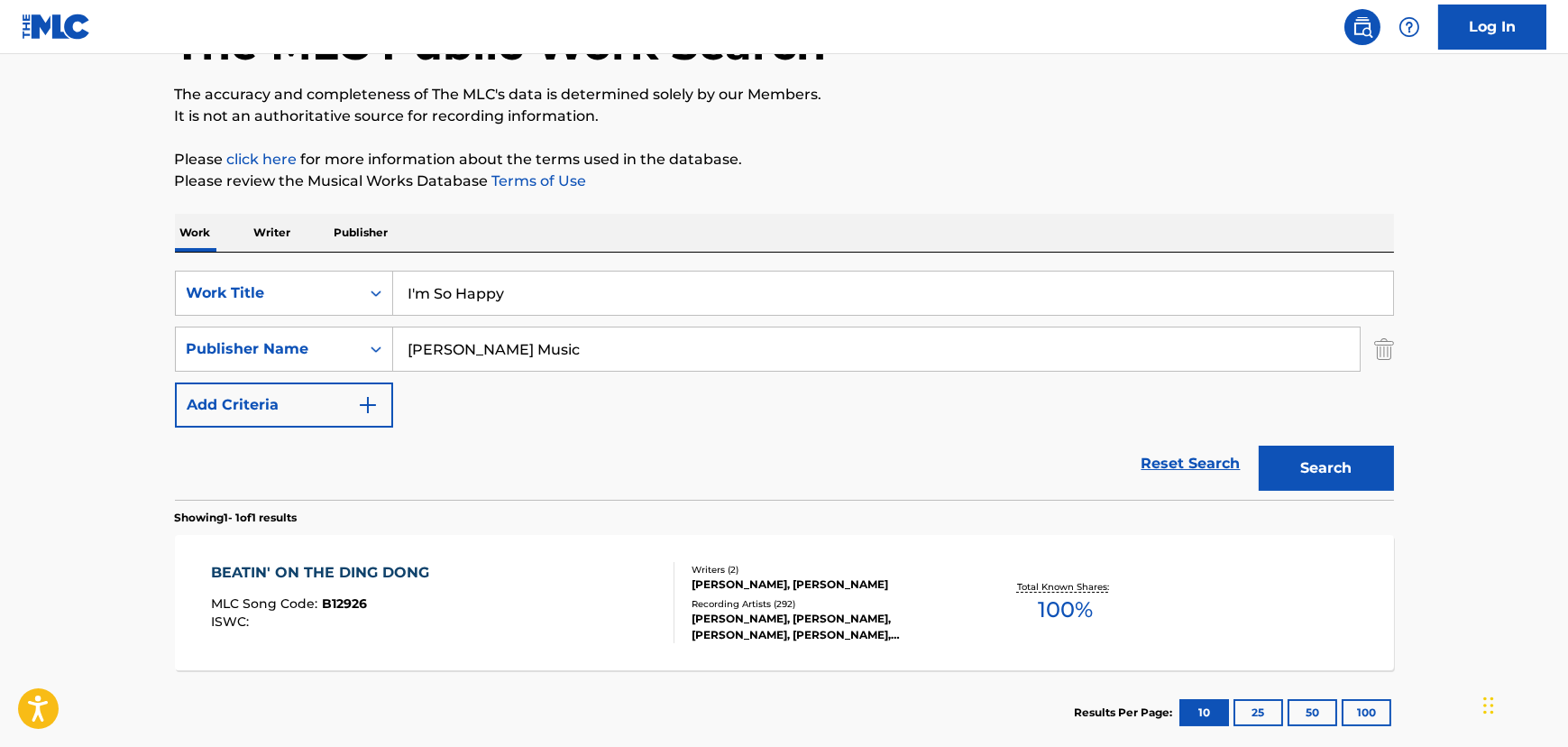
drag, startPoint x: 78, startPoint y: 355, endPoint x: 432, endPoint y: 365, distance: 354.1
click at [79, 355] on main "The MLC Public Work Search The accuracy and completeness of The MLC's data is d…" at bounding box center [784, 344] width 1568 height 840
click at [366, 352] on div "Search Form" at bounding box center [376, 349] width 32 height 32
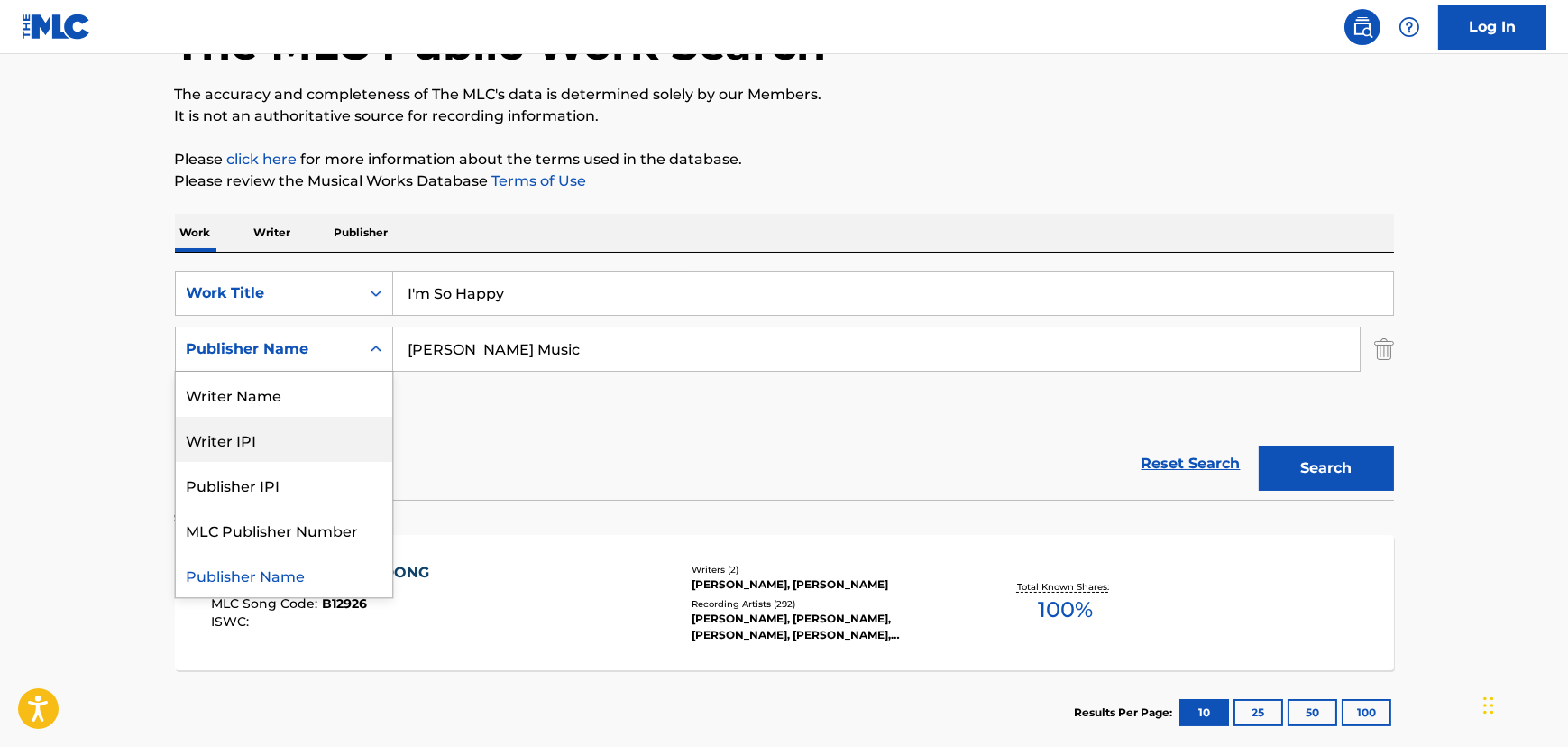
click at [296, 426] on div "Writer IPI" at bounding box center [285, 439] width 217 height 45
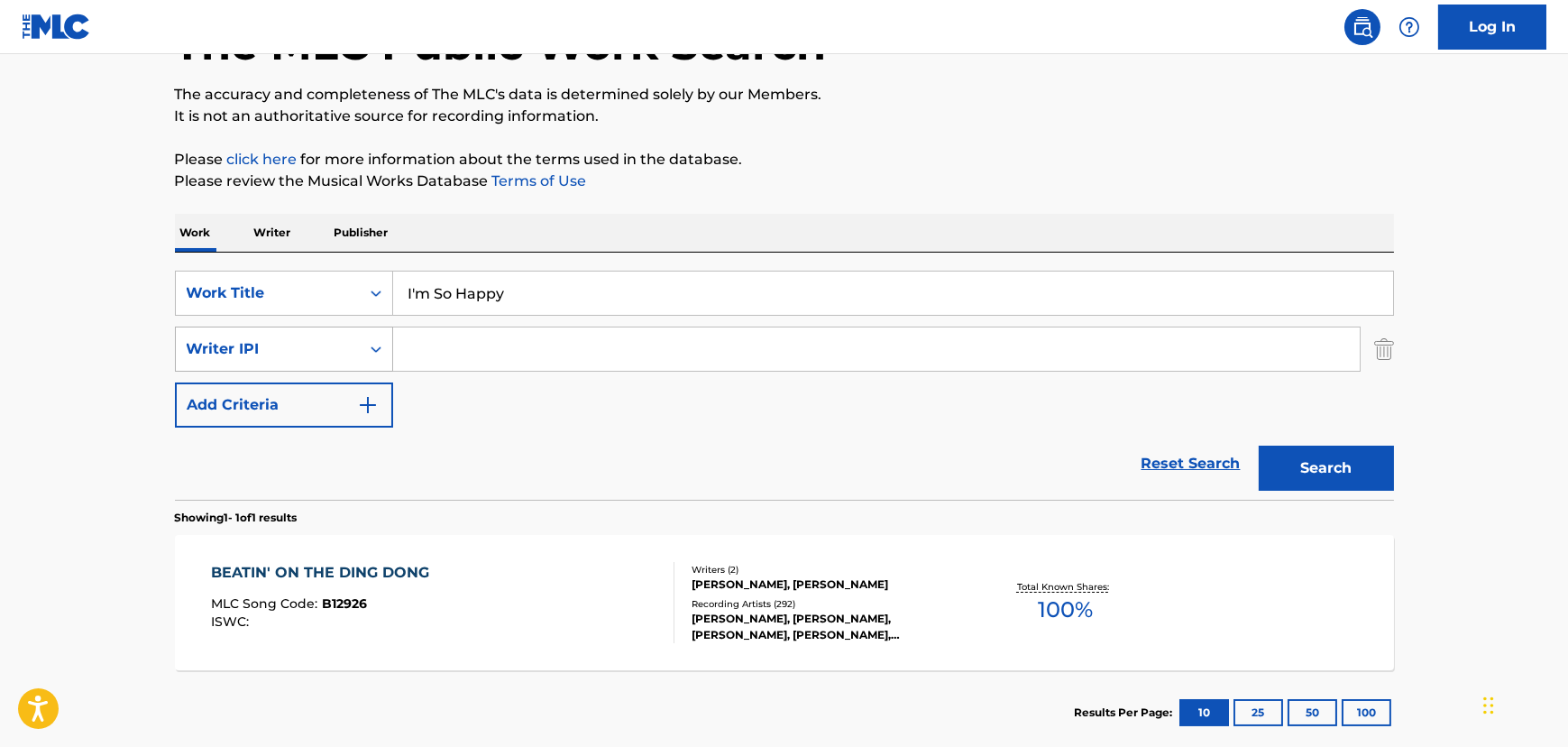
click at [284, 351] on div "Writer IPI" at bounding box center [268, 349] width 162 height 22
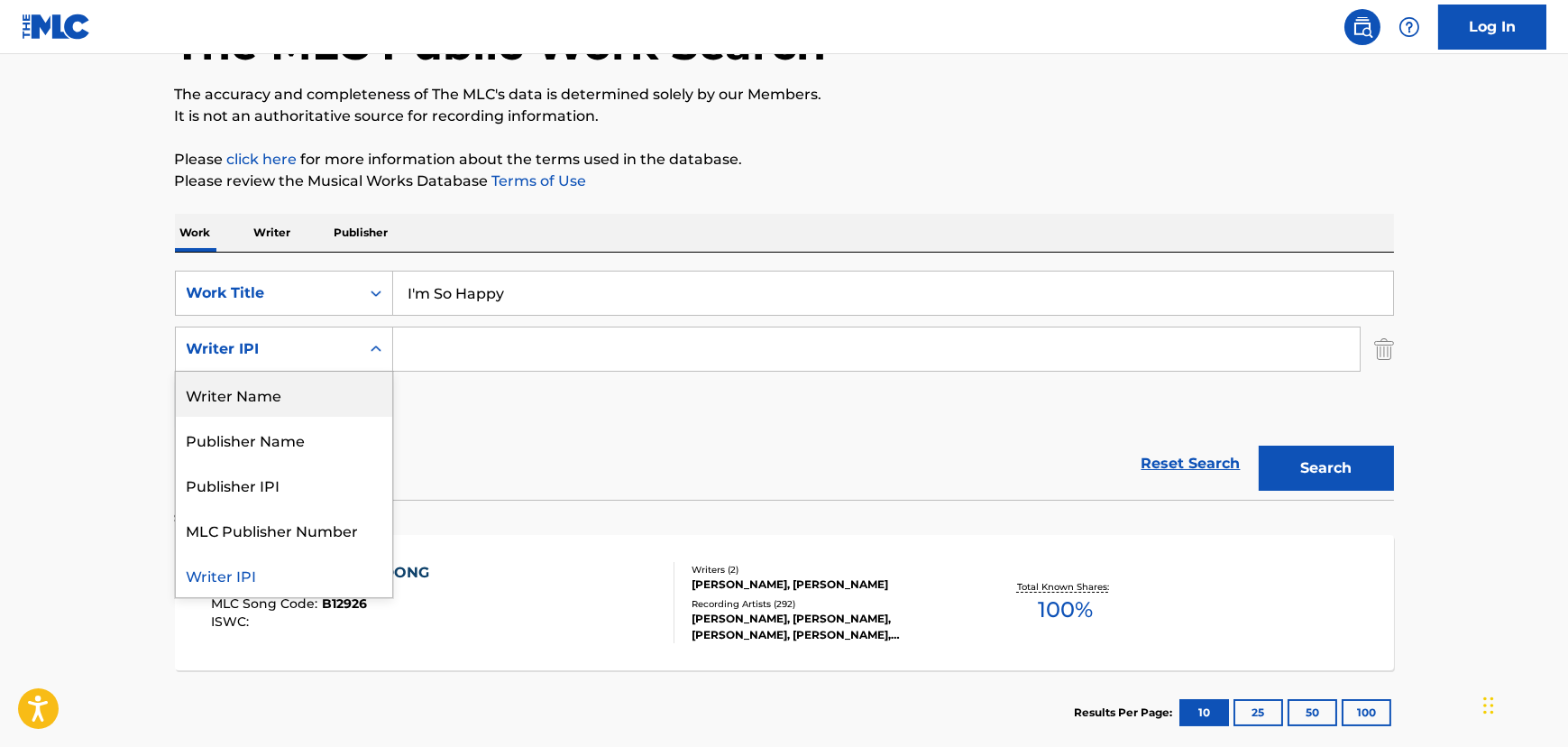
drag, startPoint x: 279, startPoint y: 384, endPoint x: 410, endPoint y: 375, distance: 131.3
click at [280, 385] on div "Writer Name" at bounding box center [285, 394] width 217 height 45
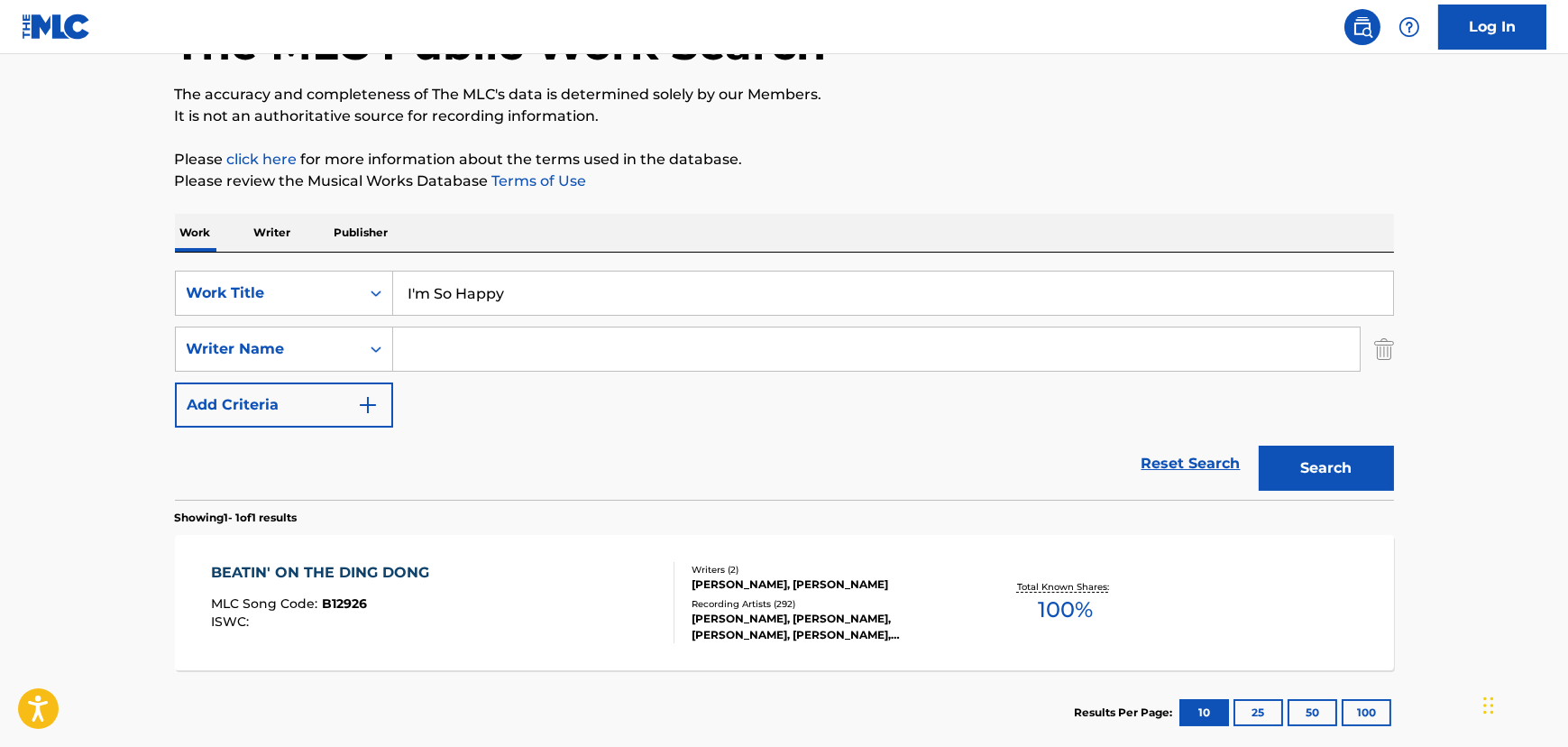
click at [472, 357] on input "Search Form" at bounding box center [876, 349] width 967 height 43
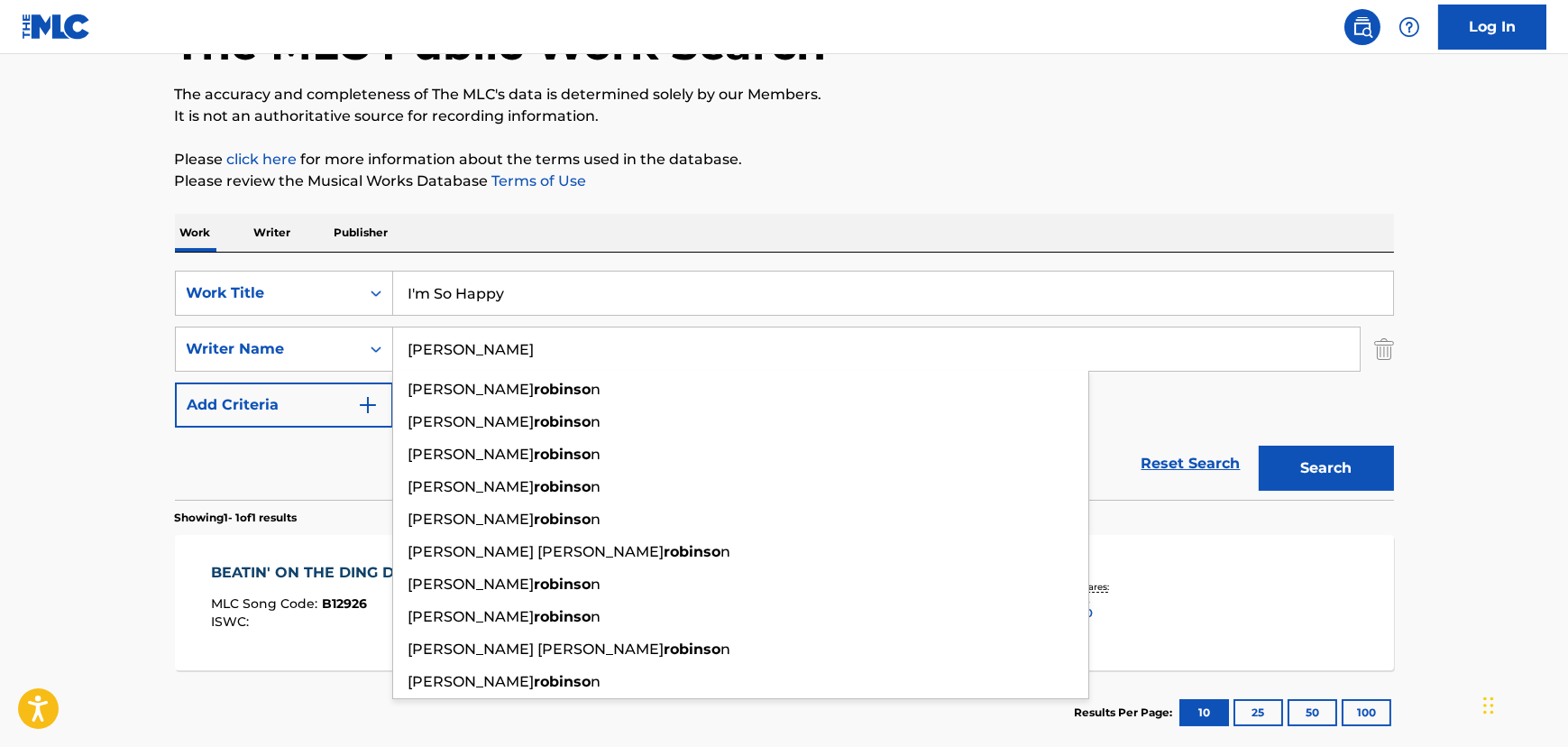
type input "[PERSON_NAME]"
click at [1259, 446] on button "Search" at bounding box center [1327, 468] width 136 height 45
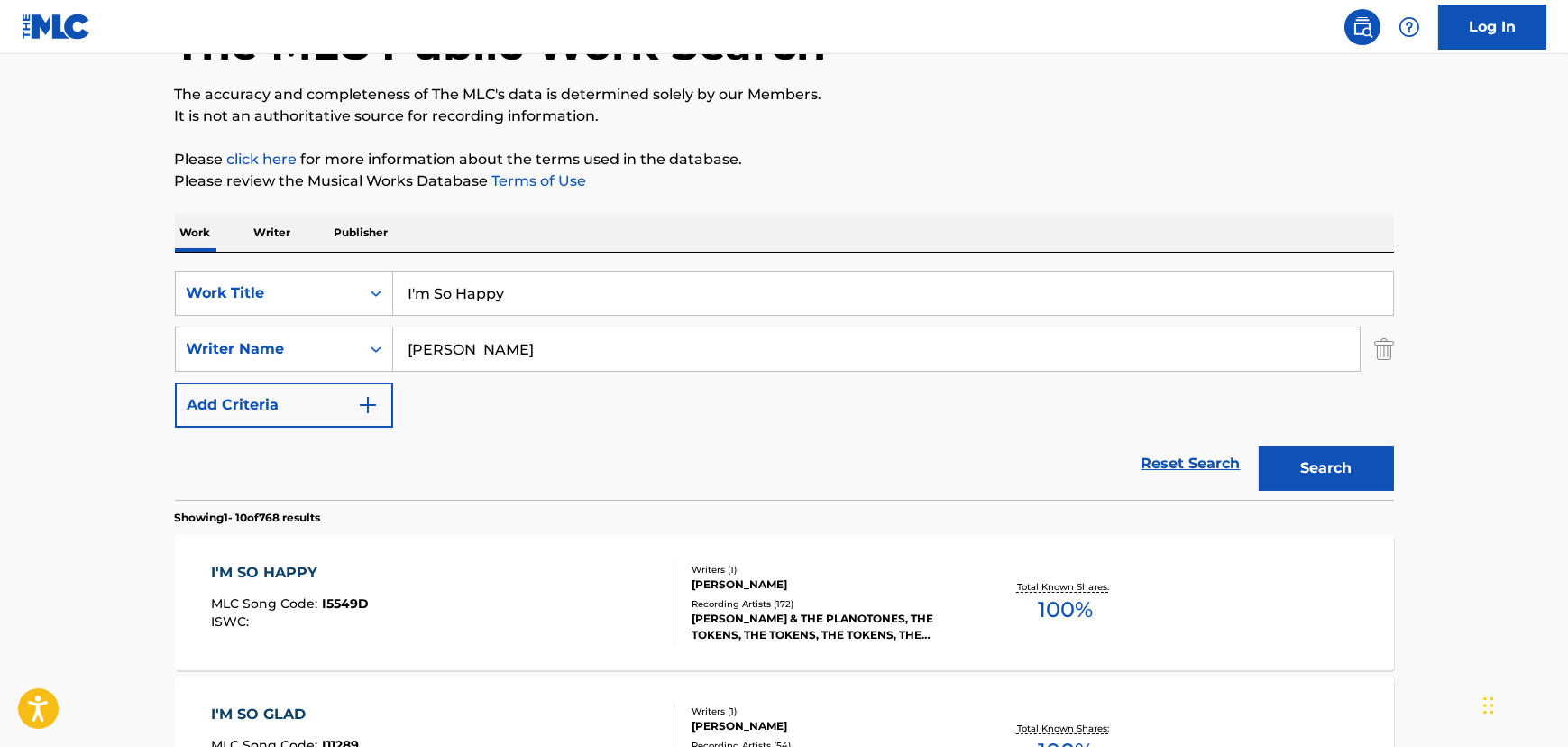
click at [523, 586] on div "I'M SO HAPPY MLC Song Code : I5549D ISWC :" at bounding box center [443, 602] width 464 height 81
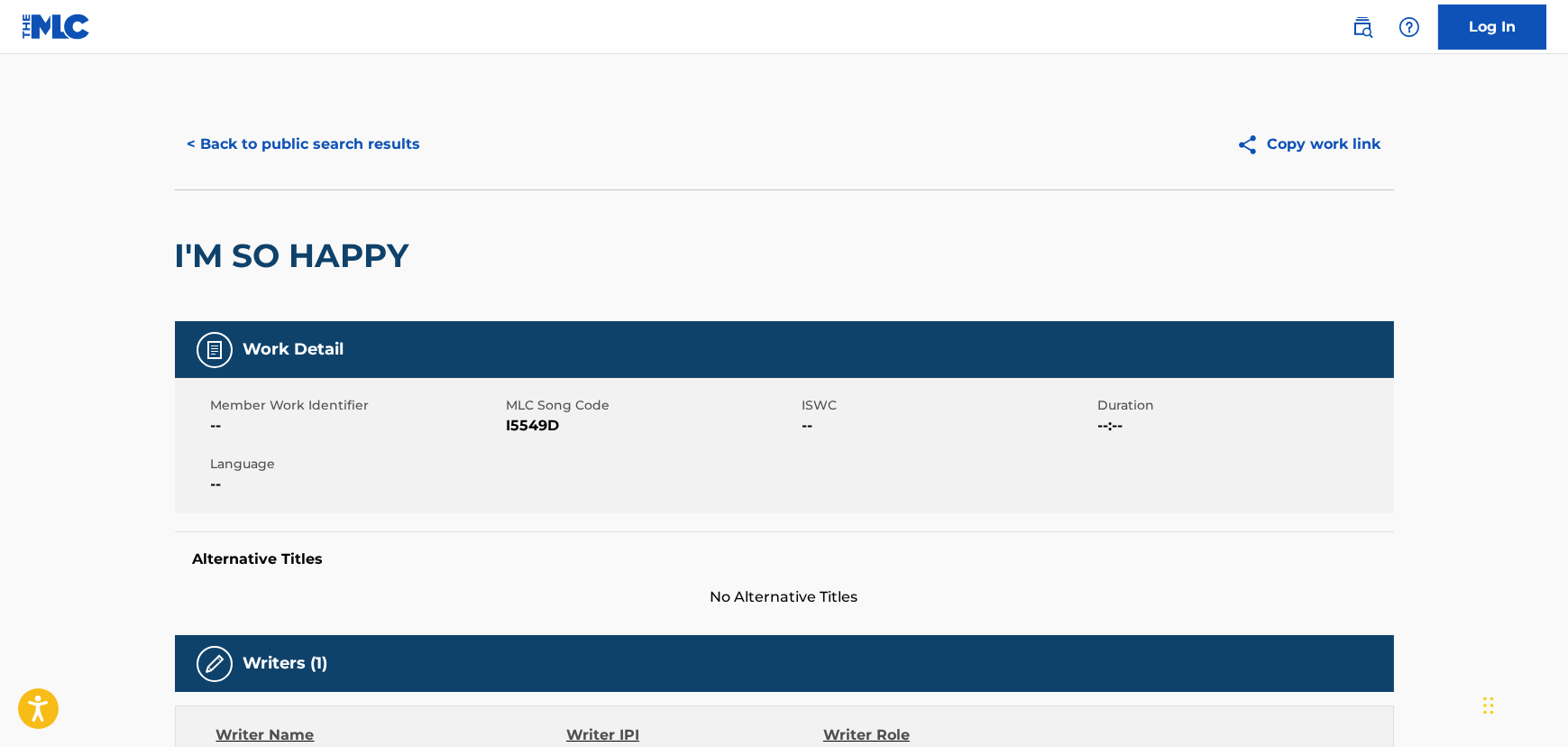
click at [286, 126] on button "< Back to public search results" at bounding box center [304, 144] width 259 height 45
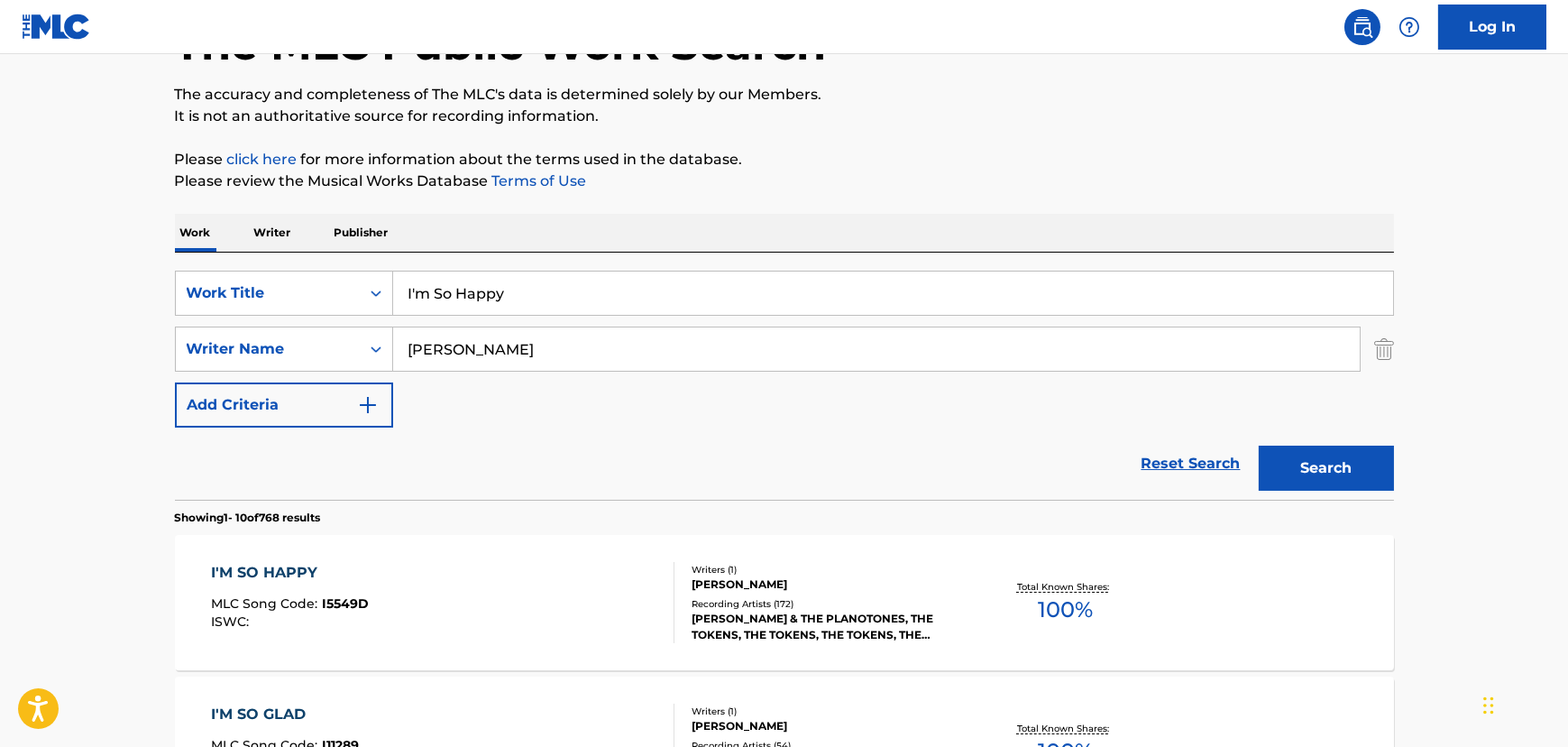
click at [465, 300] on input "I'm So Happy" at bounding box center [892, 293] width 1000 height 43
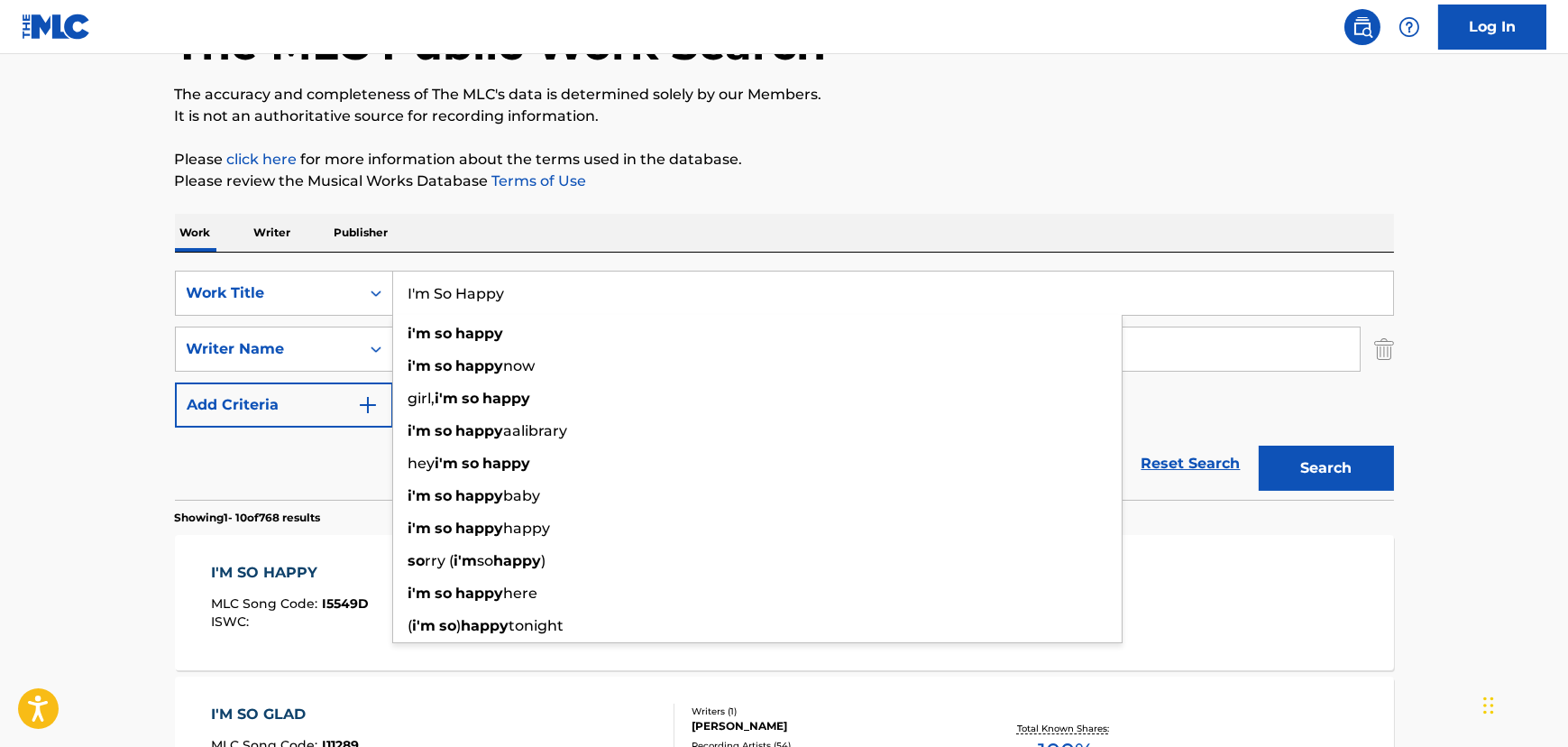
click at [465, 300] on input "I'm So Happy" at bounding box center [892, 293] width 1000 height 43
click at [467, 300] on input "I'm So Happy" at bounding box center [892, 293] width 1000 height 43
paste input "Wonder Wh"
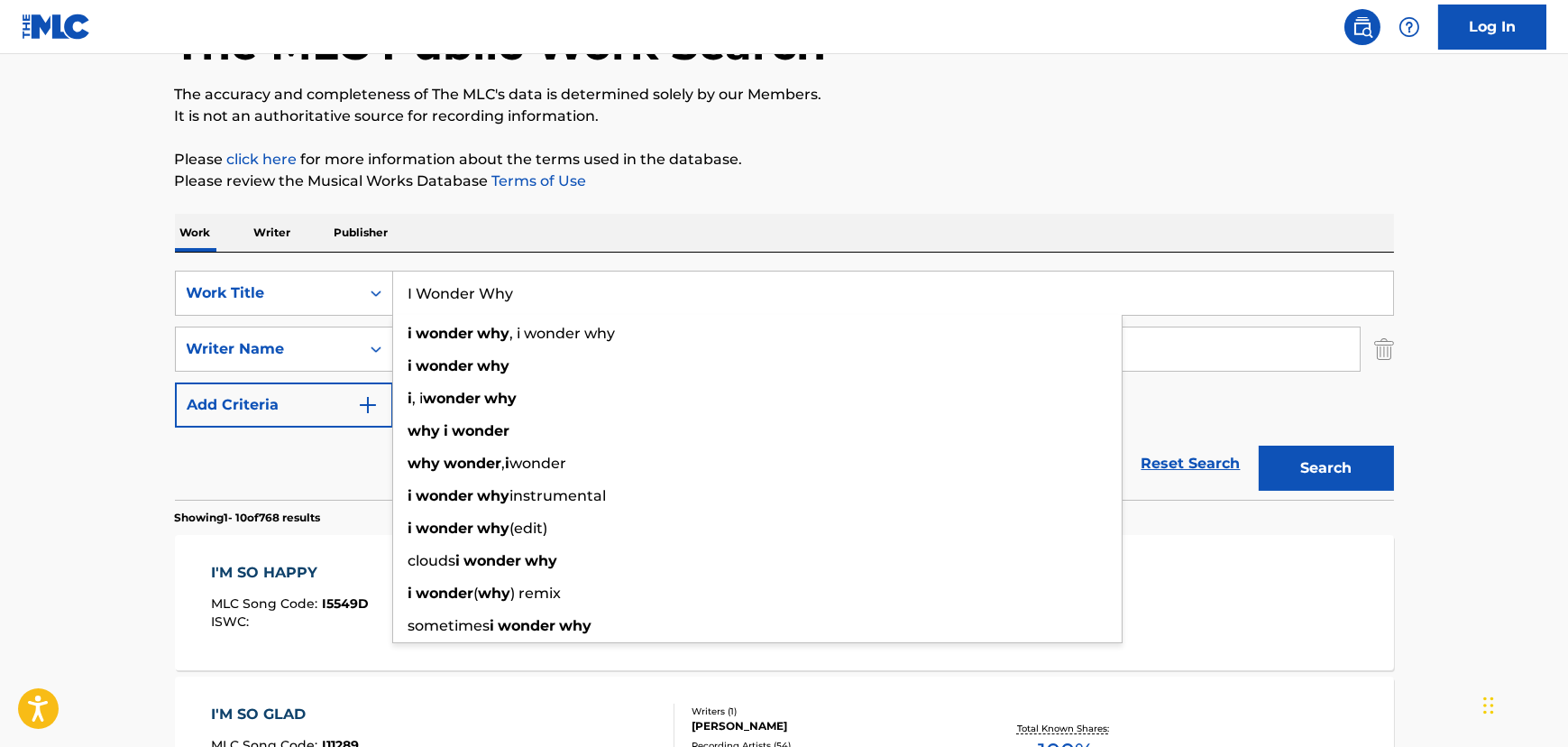
type input "I Wonder Why"
click at [288, 481] on div "Reset Search Search" at bounding box center [785, 463] width 1219 height 73
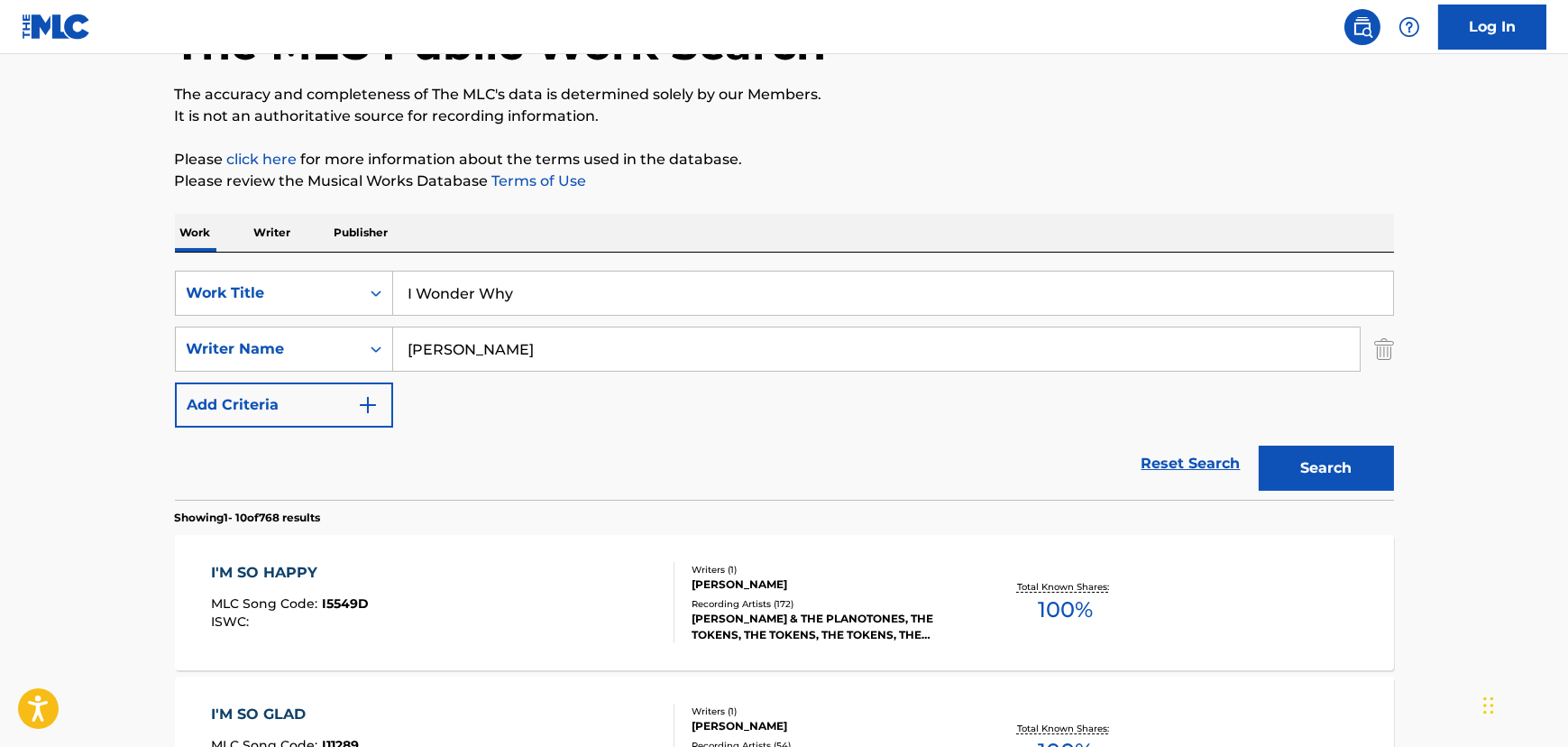
click at [442, 364] on input "[PERSON_NAME]" at bounding box center [876, 349] width 967 height 43
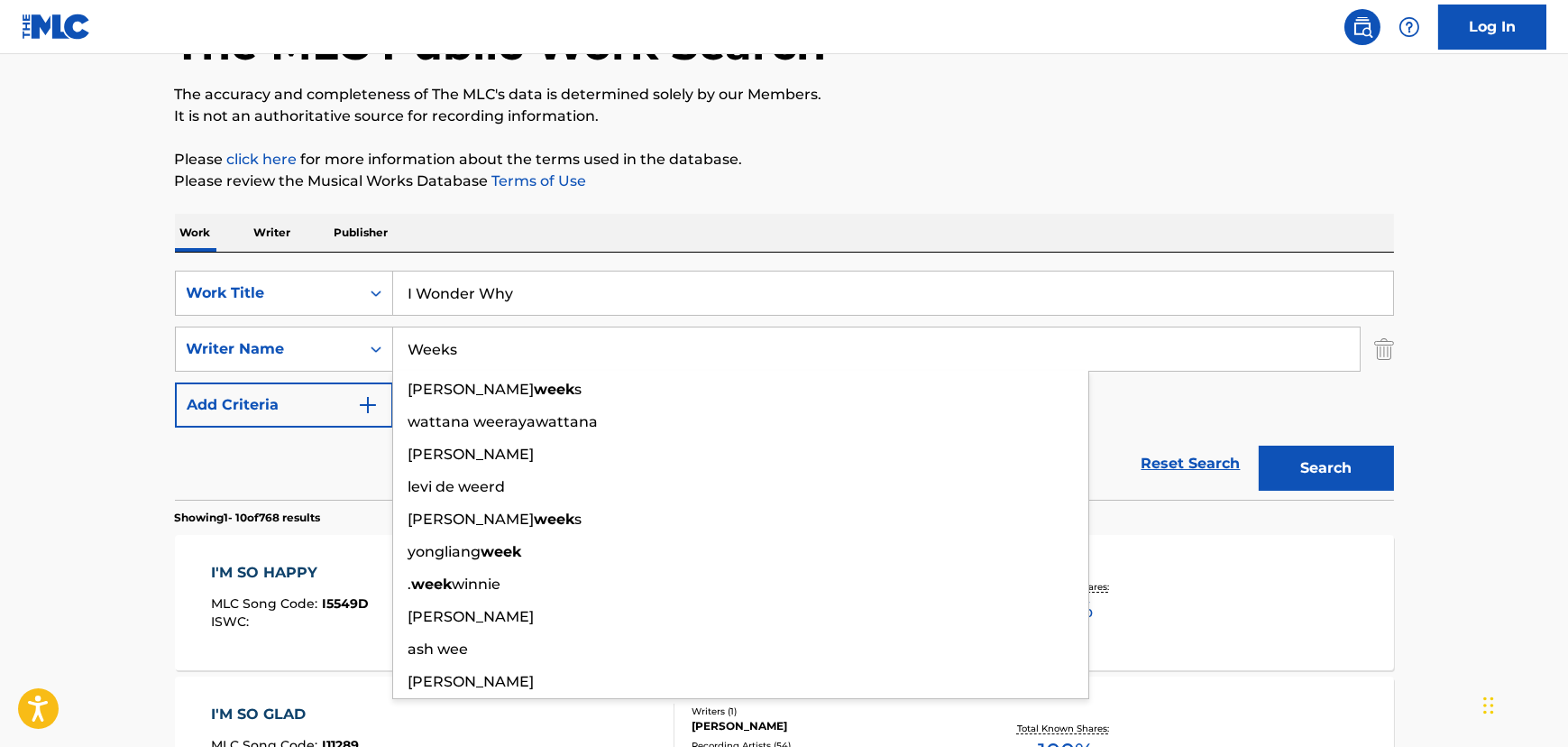
type input "Weeks"
click at [1259, 446] on button "Search" at bounding box center [1327, 468] width 136 height 45
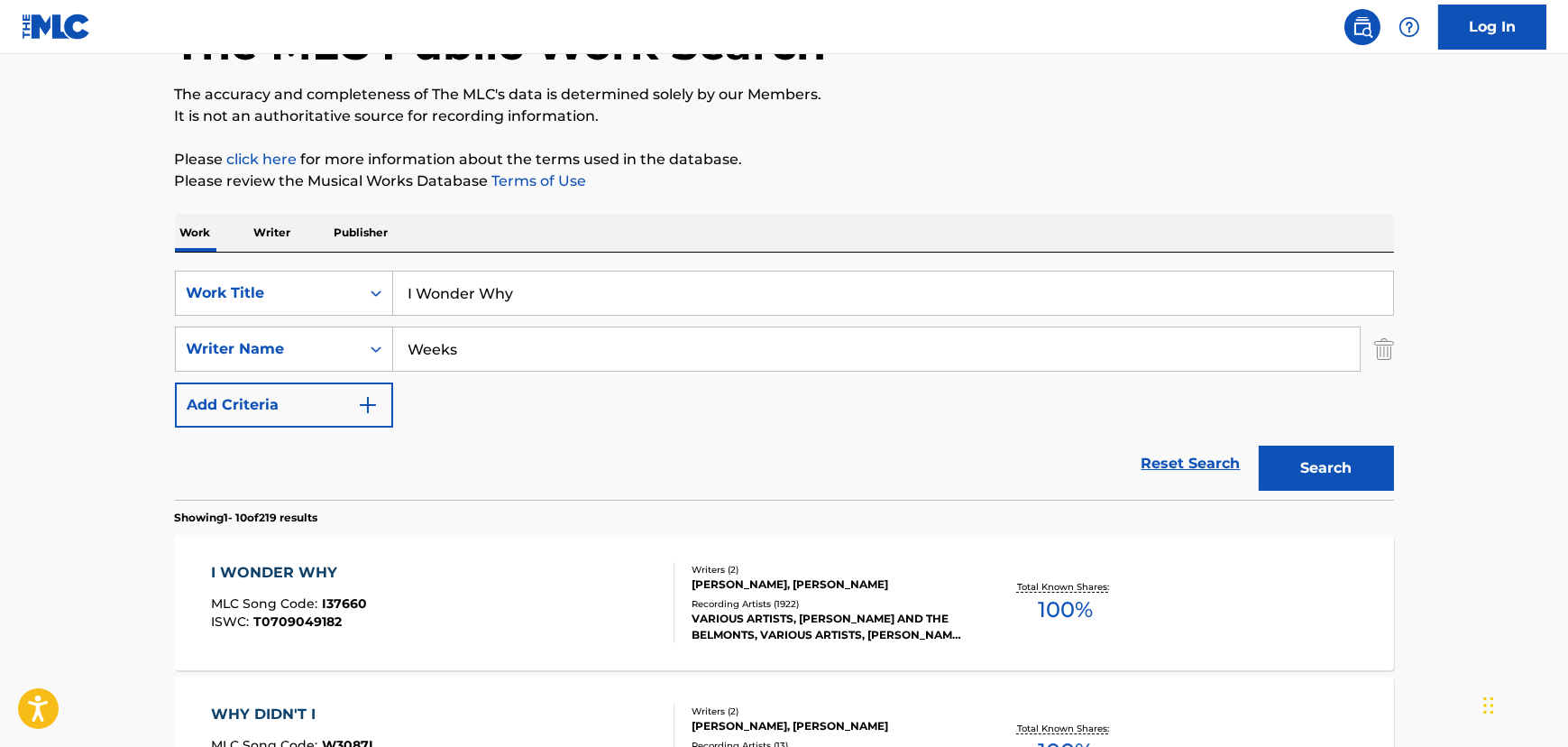
click at [404, 577] on div "I WONDER WHY MLC Song Code : I37660 ISWC : T0709049182" at bounding box center [443, 602] width 464 height 81
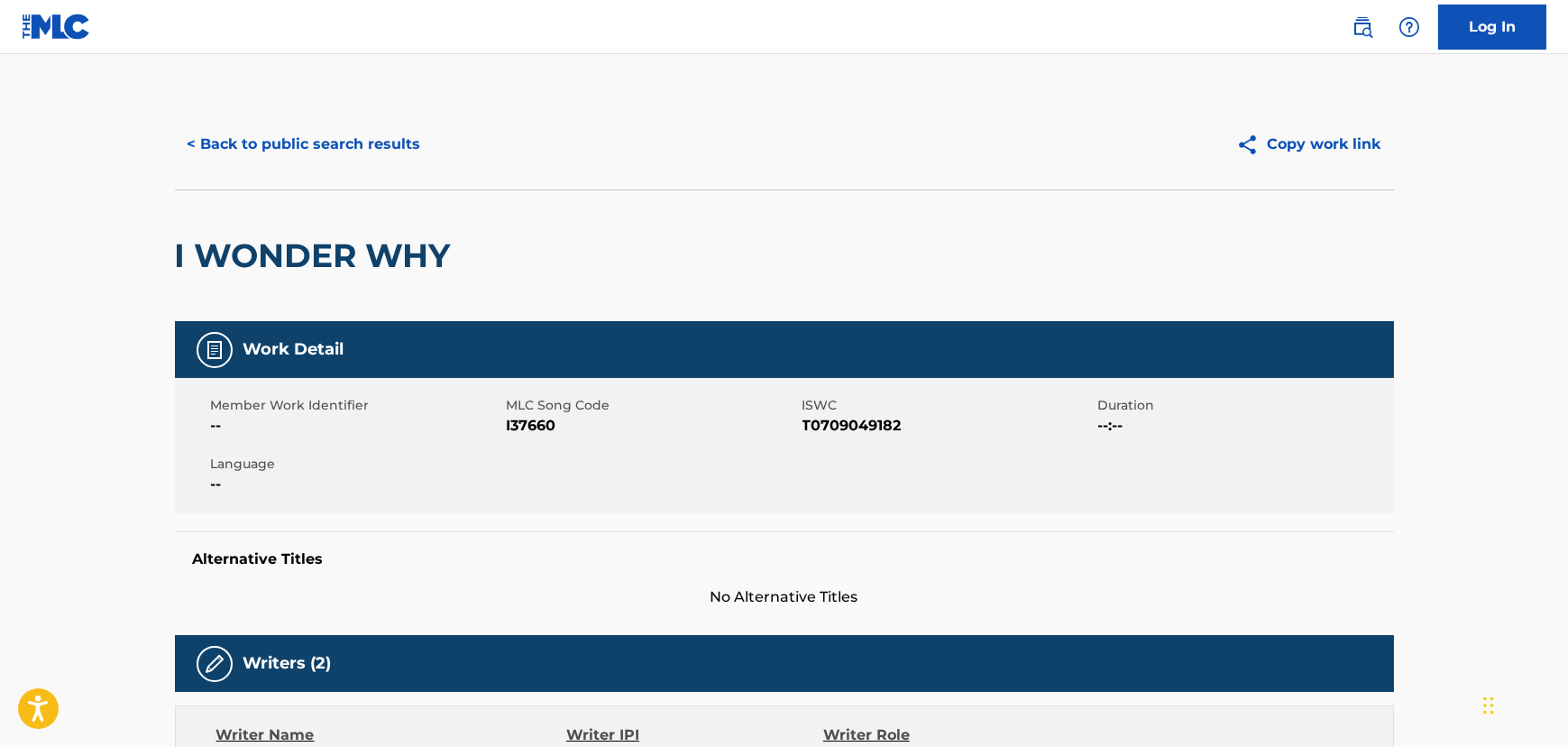
click at [290, 156] on button "< Back to public search results" at bounding box center [304, 144] width 259 height 45
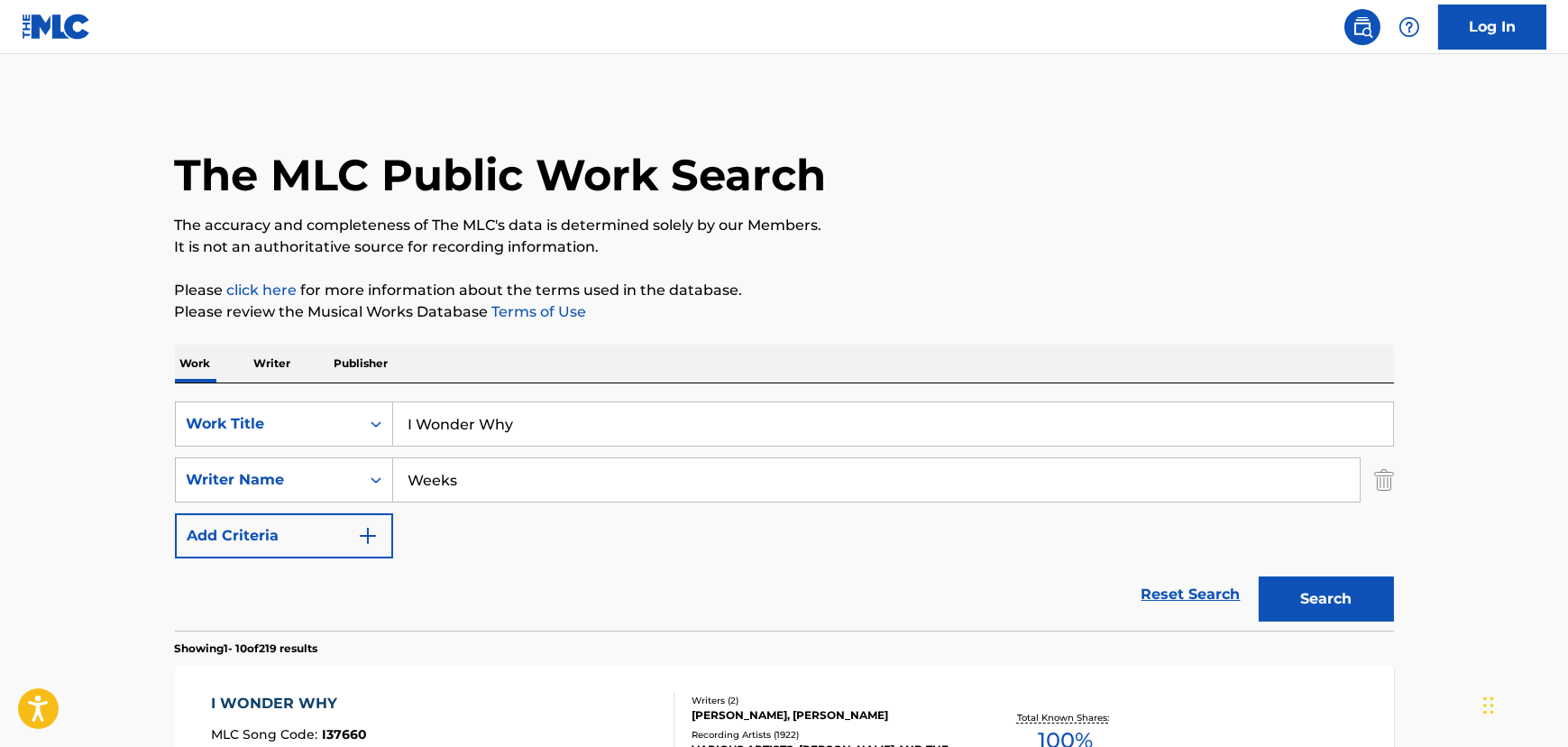
scroll to position [131, 0]
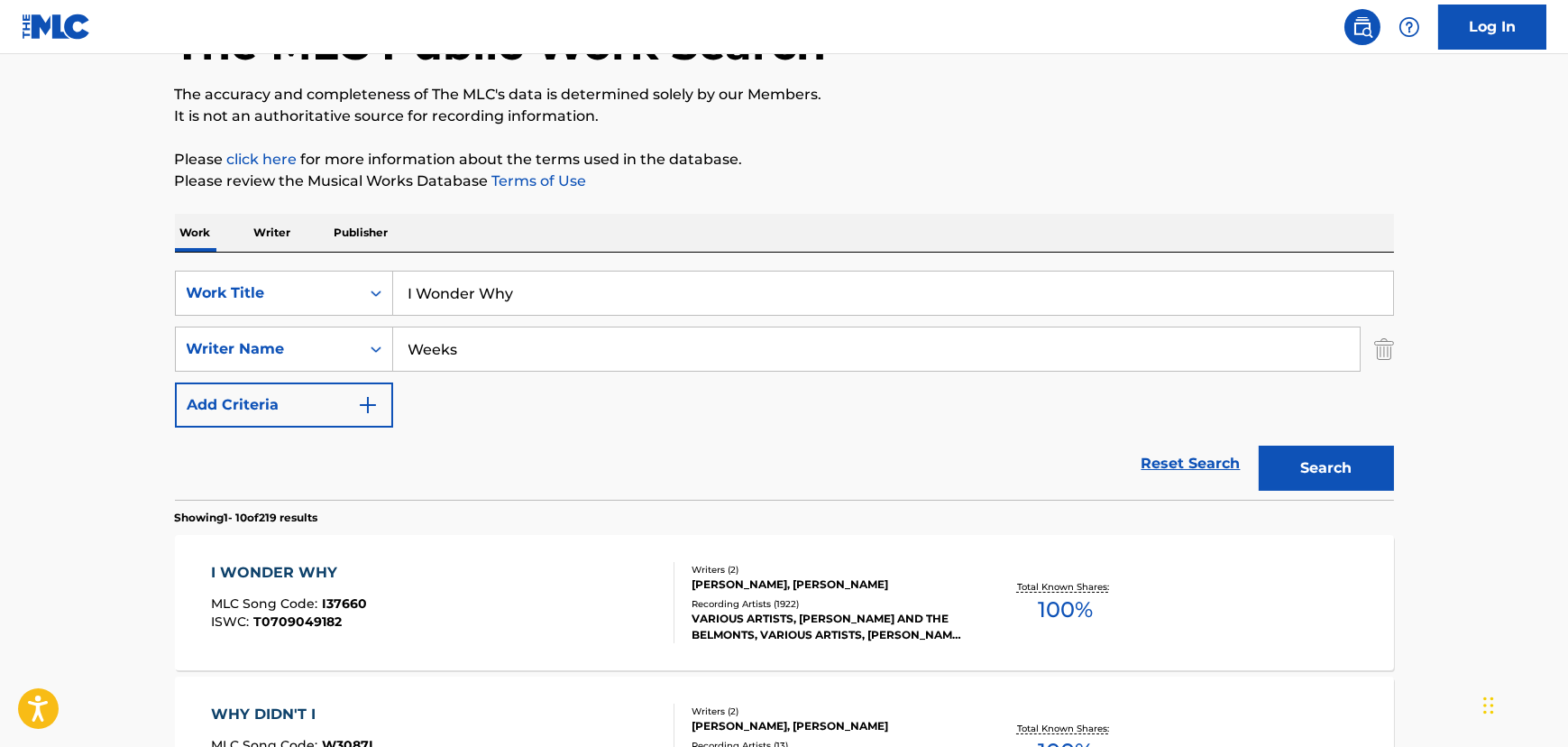
click at [479, 298] on input "I Wonder Why" at bounding box center [892, 293] width 1000 height 43
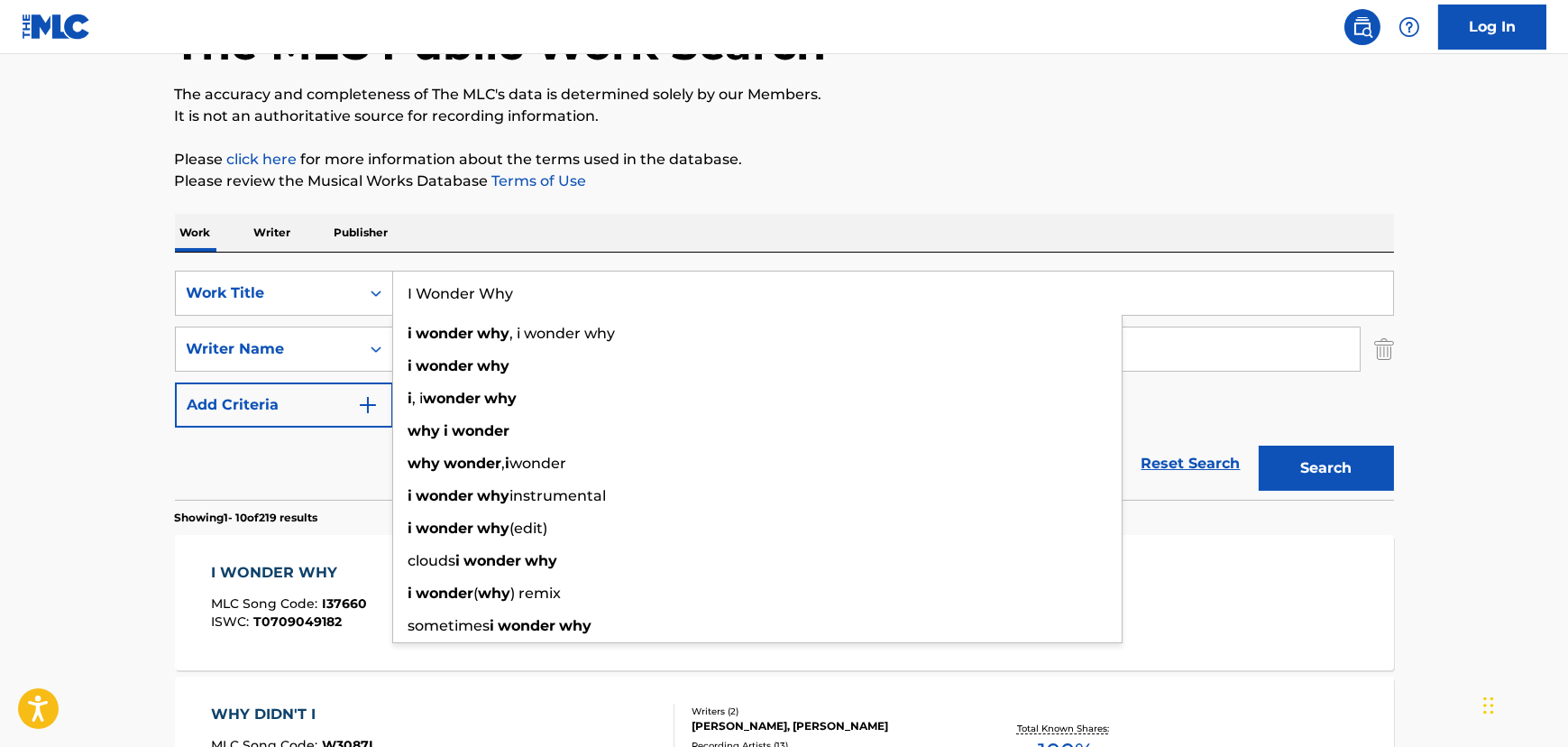
click at [479, 298] on input "I Wonder Why" at bounding box center [892, 293] width 1000 height 43
paste input "Slow Dance"
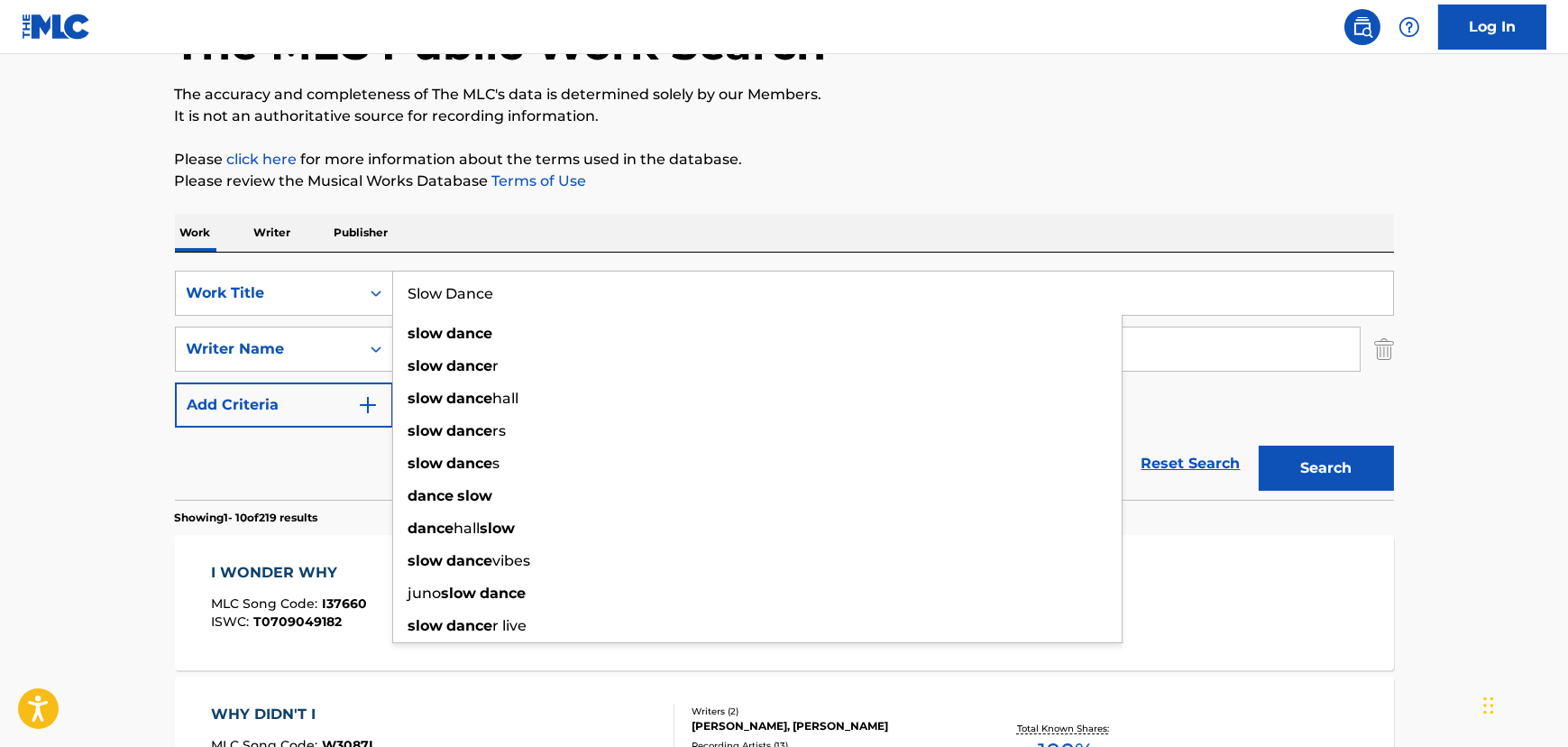
type input "Slow Dance"
drag, startPoint x: 129, startPoint y: 312, endPoint x: 318, endPoint y: 352, distance: 193.2
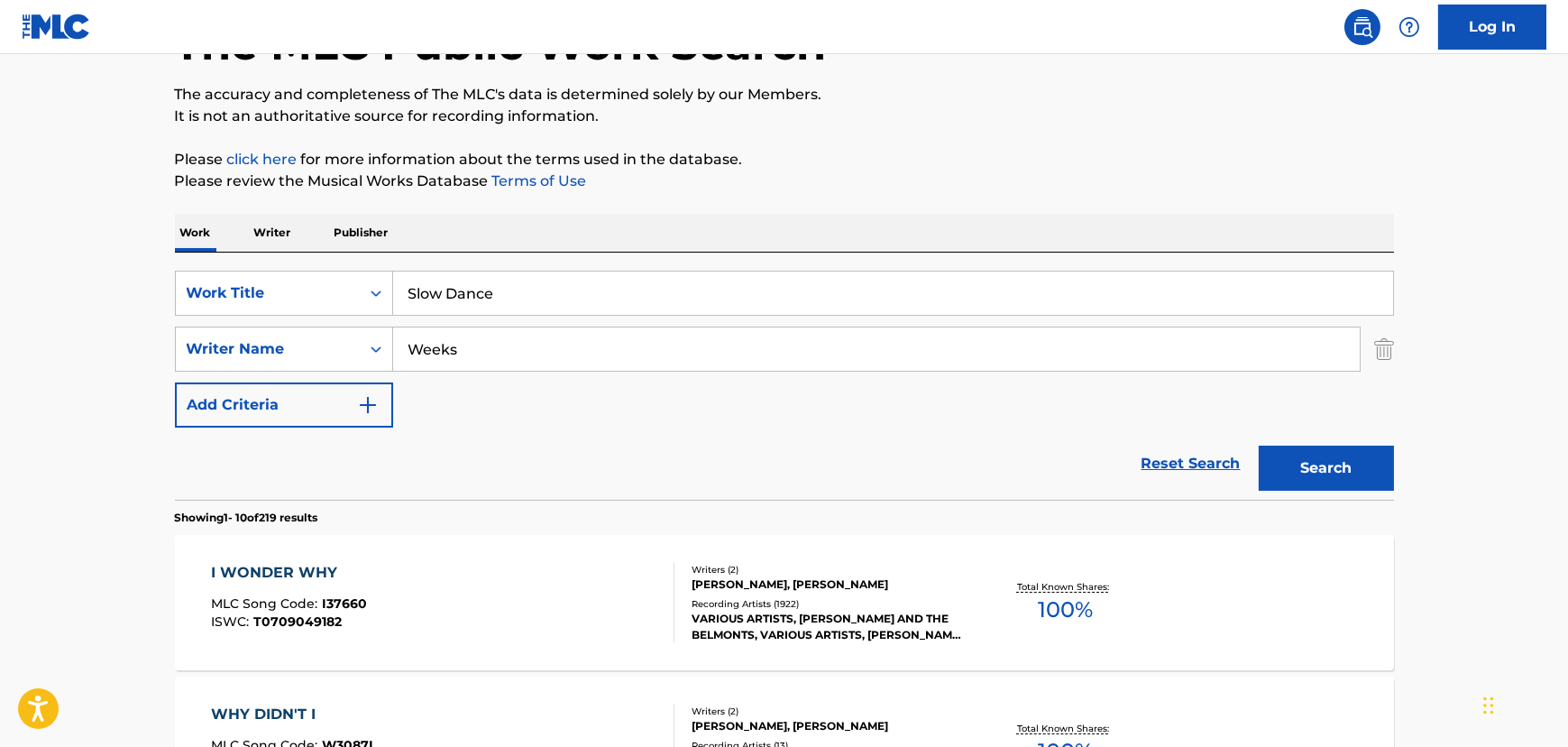
click at [420, 360] on input "Weeks" at bounding box center [876, 349] width 967 height 43
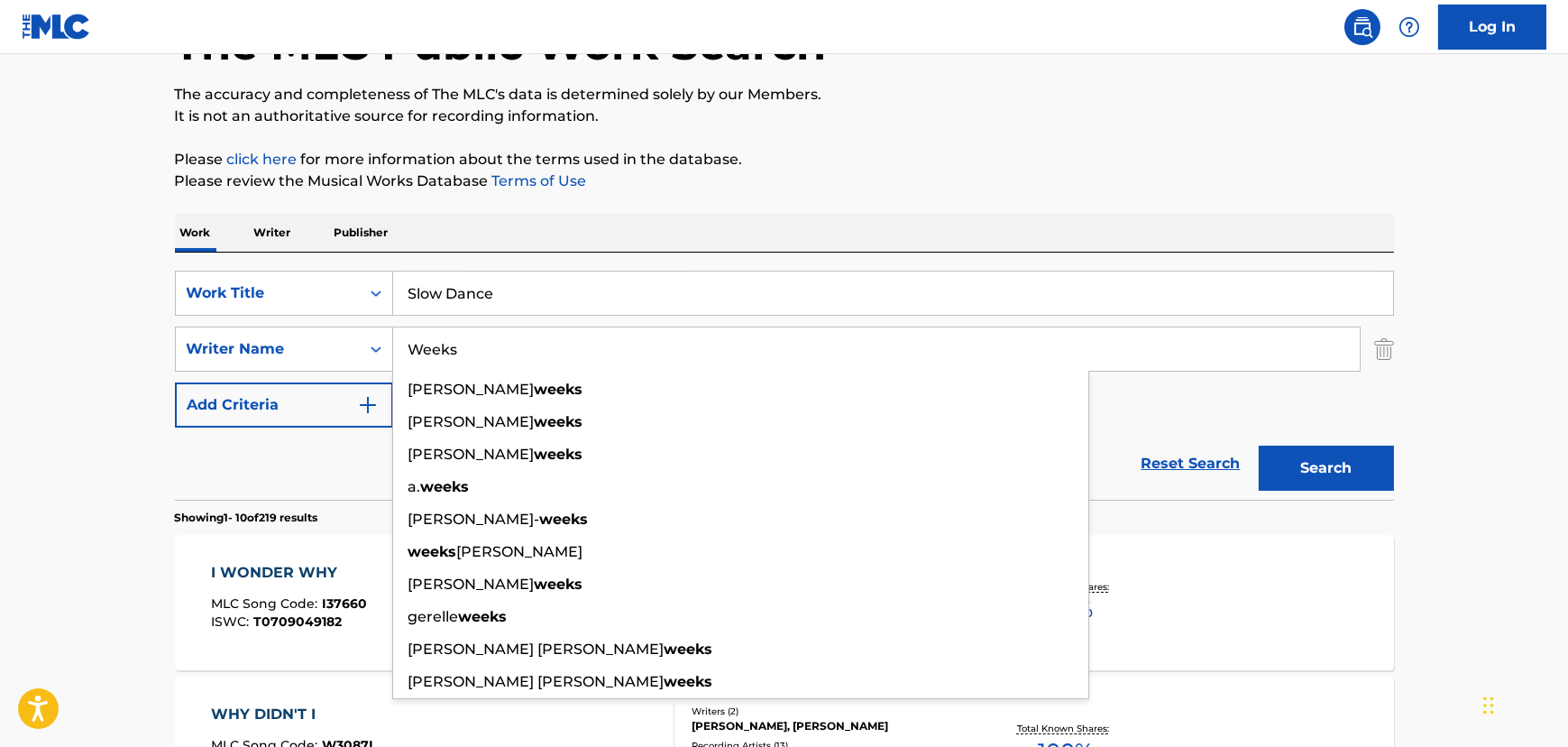
click at [420, 360] on input "Weeks" at bounding box center [876, 349] width 967 height 43
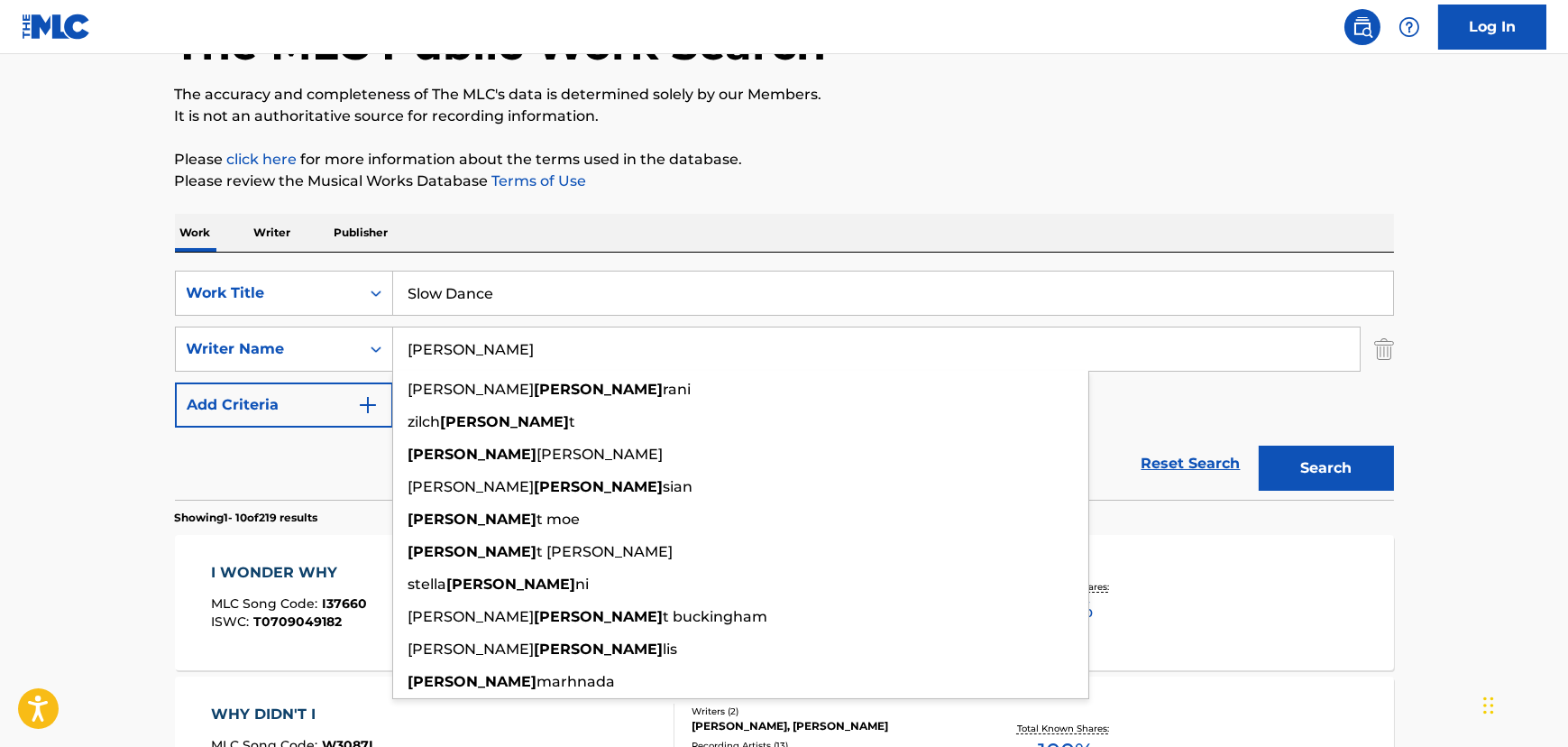
type input "[PERSON_NAME]"
click at [1259, 446] on button "Search" at bounding box center [1327, 468] width 136 height 45
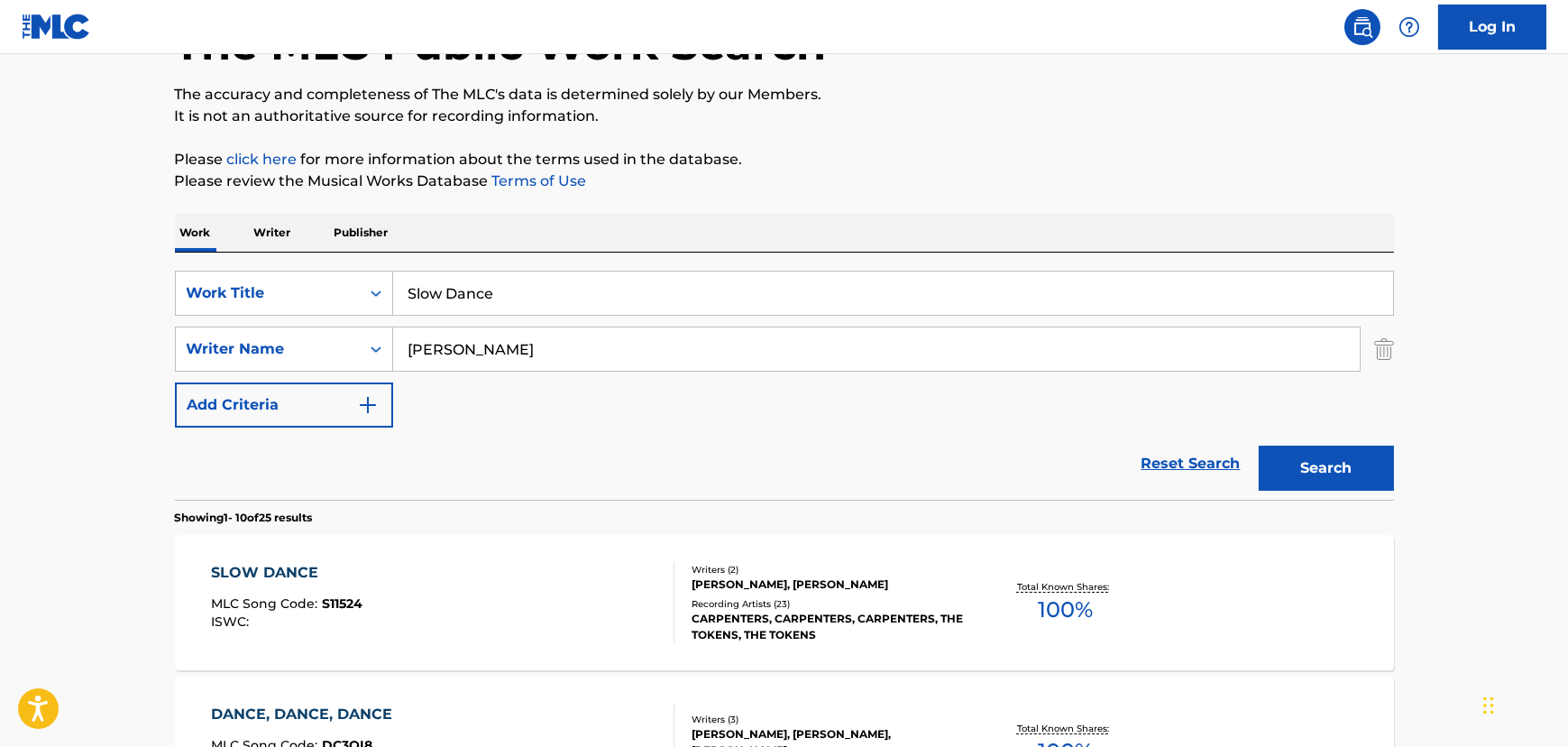
click at [433, 599] on div "SLOW DANCE MLC Song Code : S11524 ISWC :" at bounding box center [443, 602] width 464 height 81
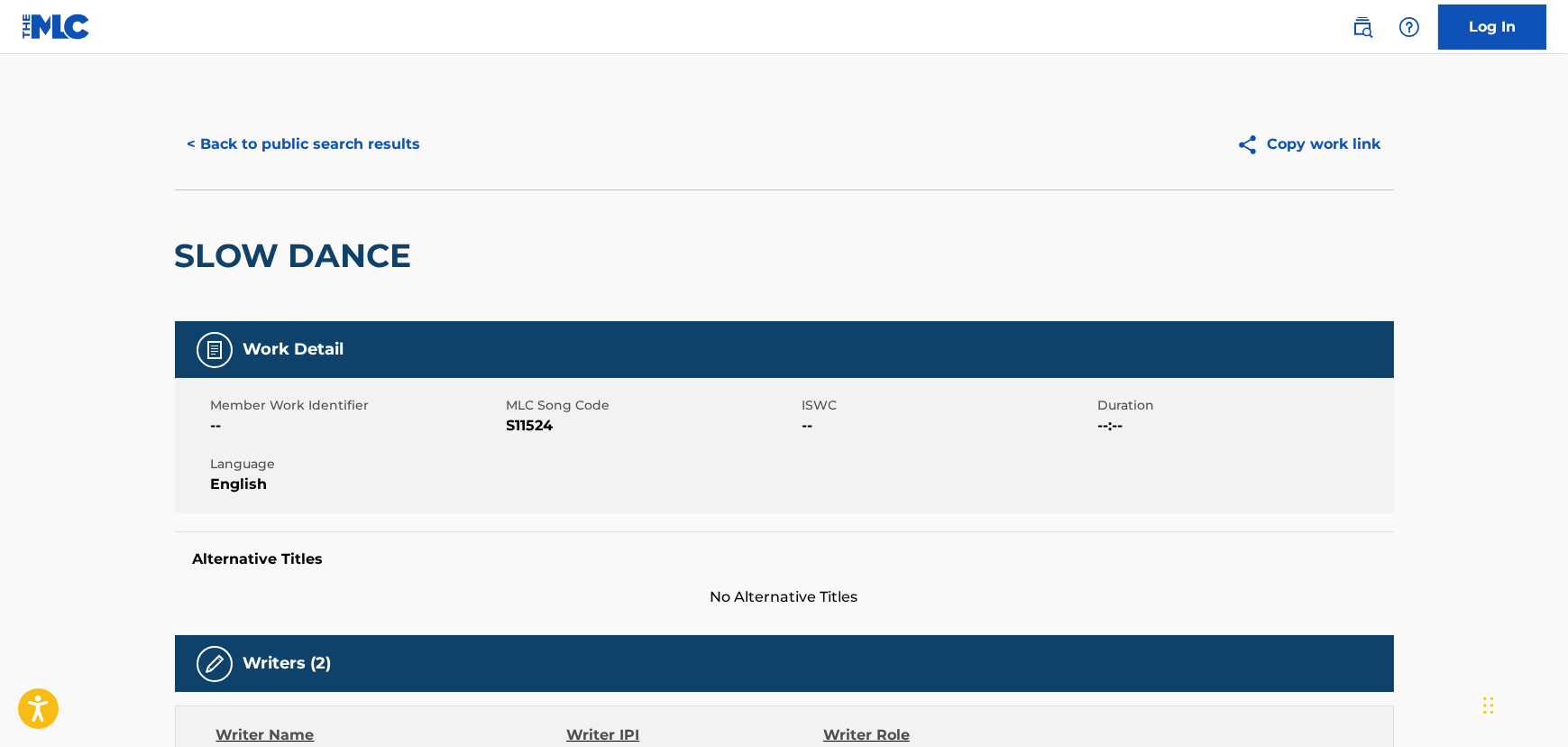
click at [277, 154] on button "< Back to public search results" at bounding box center [304, 144] width 259 height 45
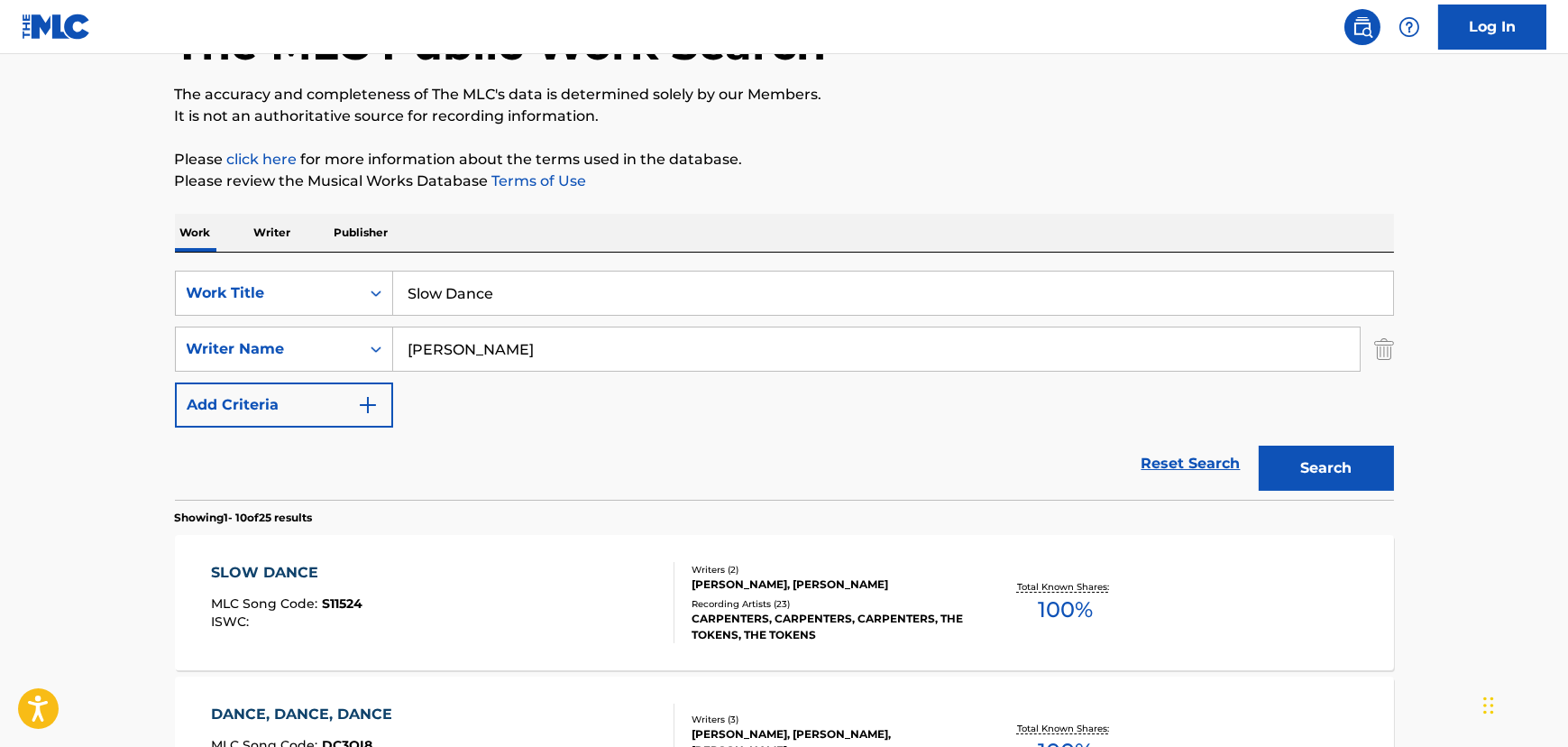
click at [402, 298] on input "Slow Dance" at bounding box center [892, 293] width 1000 height 43
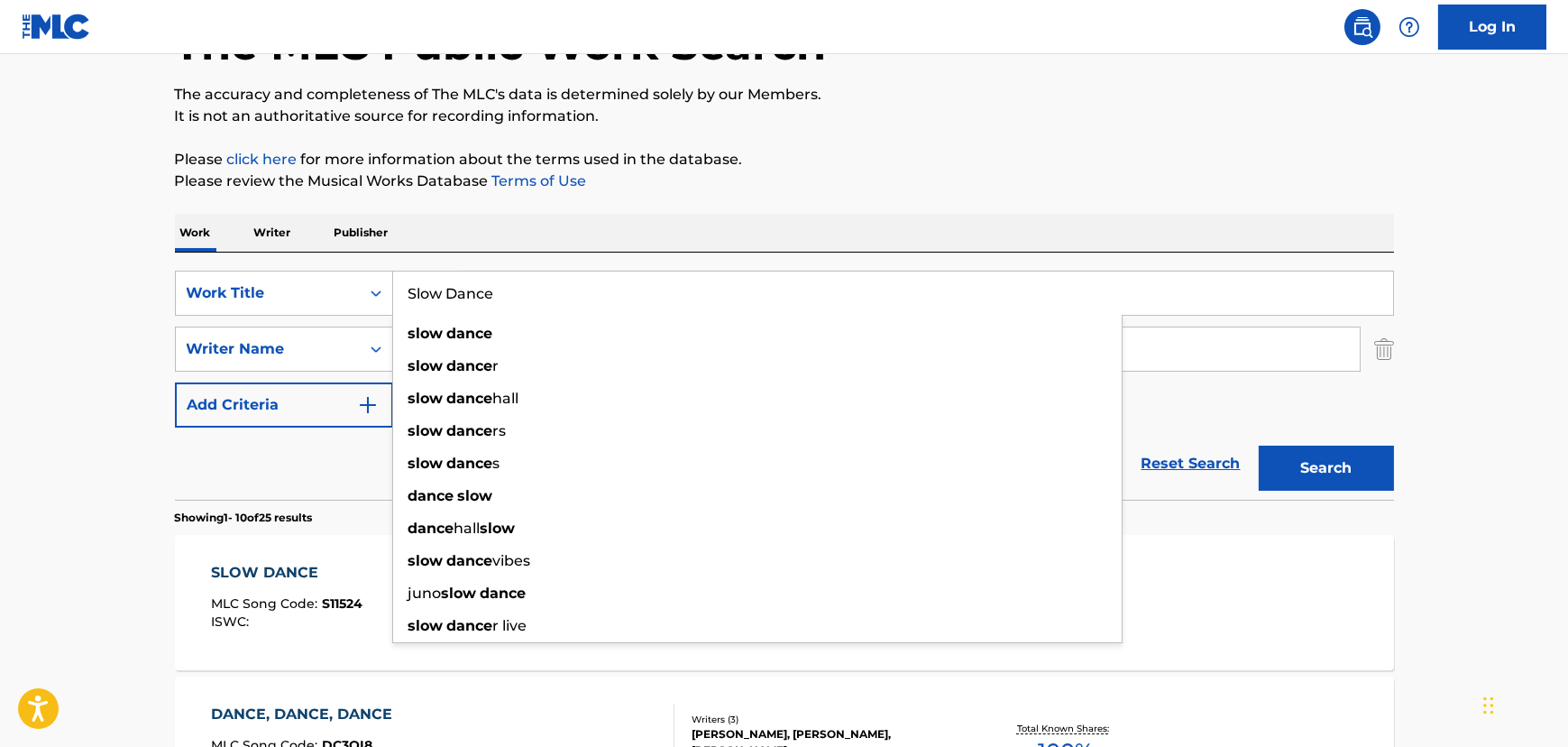
click at [408, 298] on input "Slow Dance" at bounding box center [892, 293] width 1000 height 43
paste input "I'm Through With You"
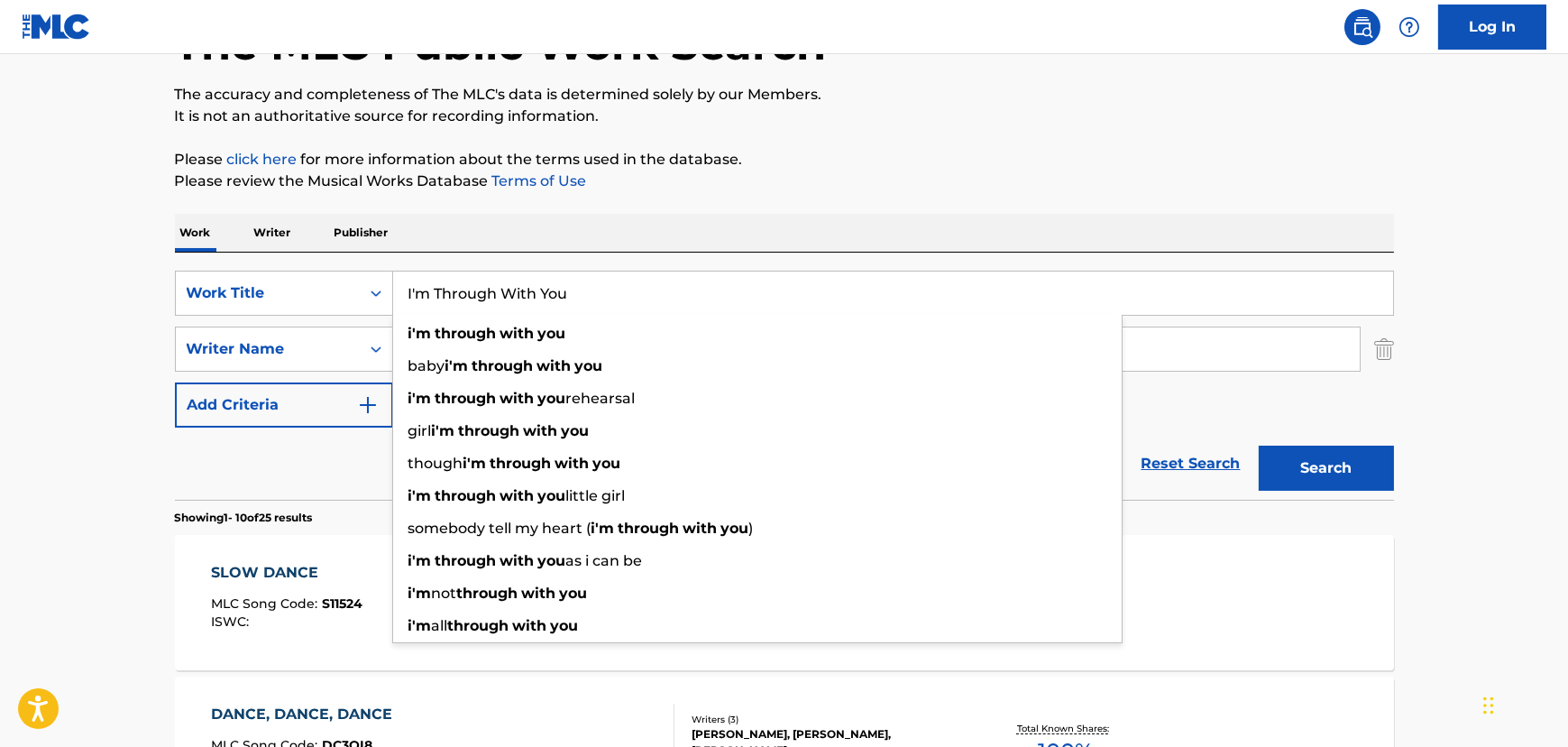
type input "I'm Through With You"
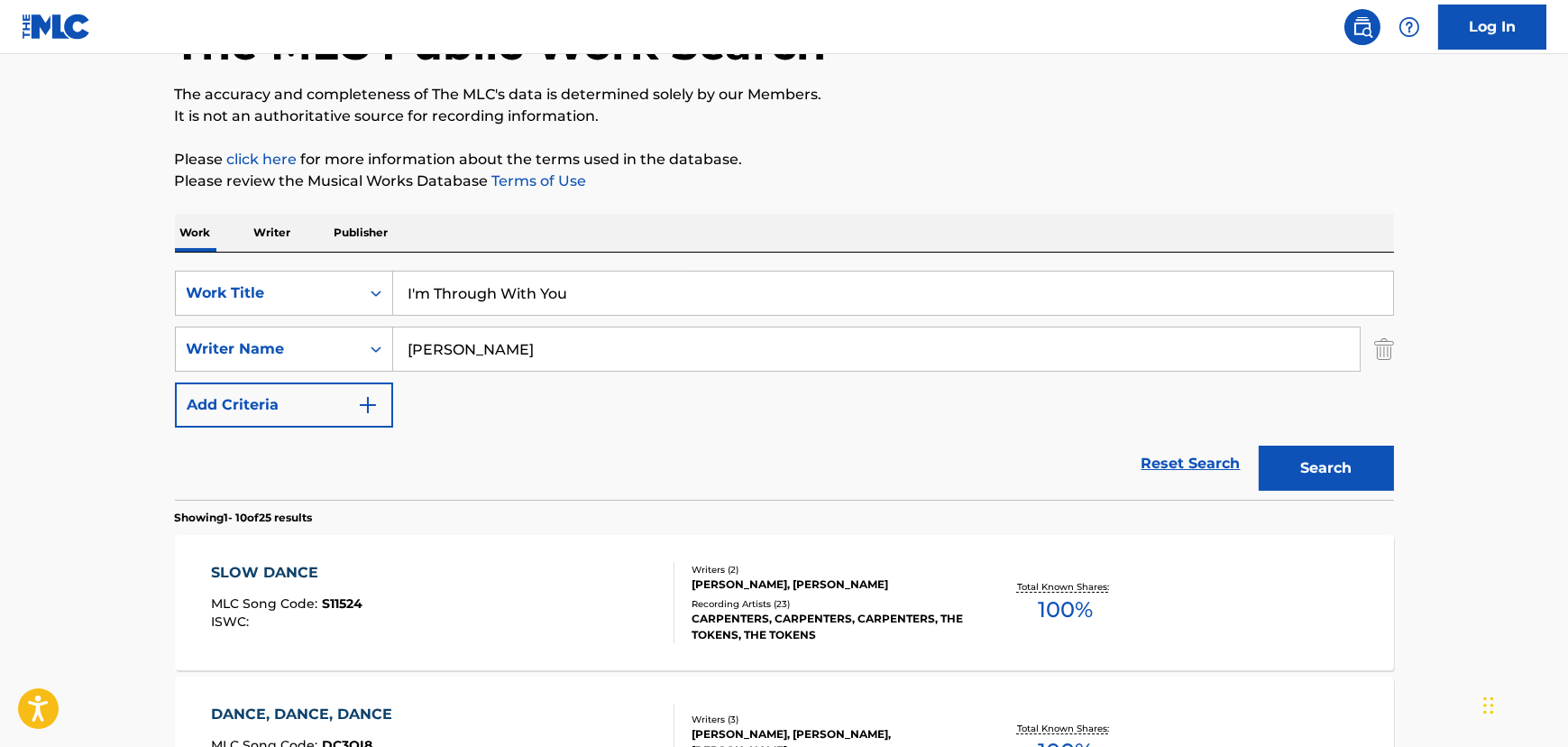
click at [470, 358] on input "[PERSON_NAME]" at bounding box center [876, 349] width 967 height 43
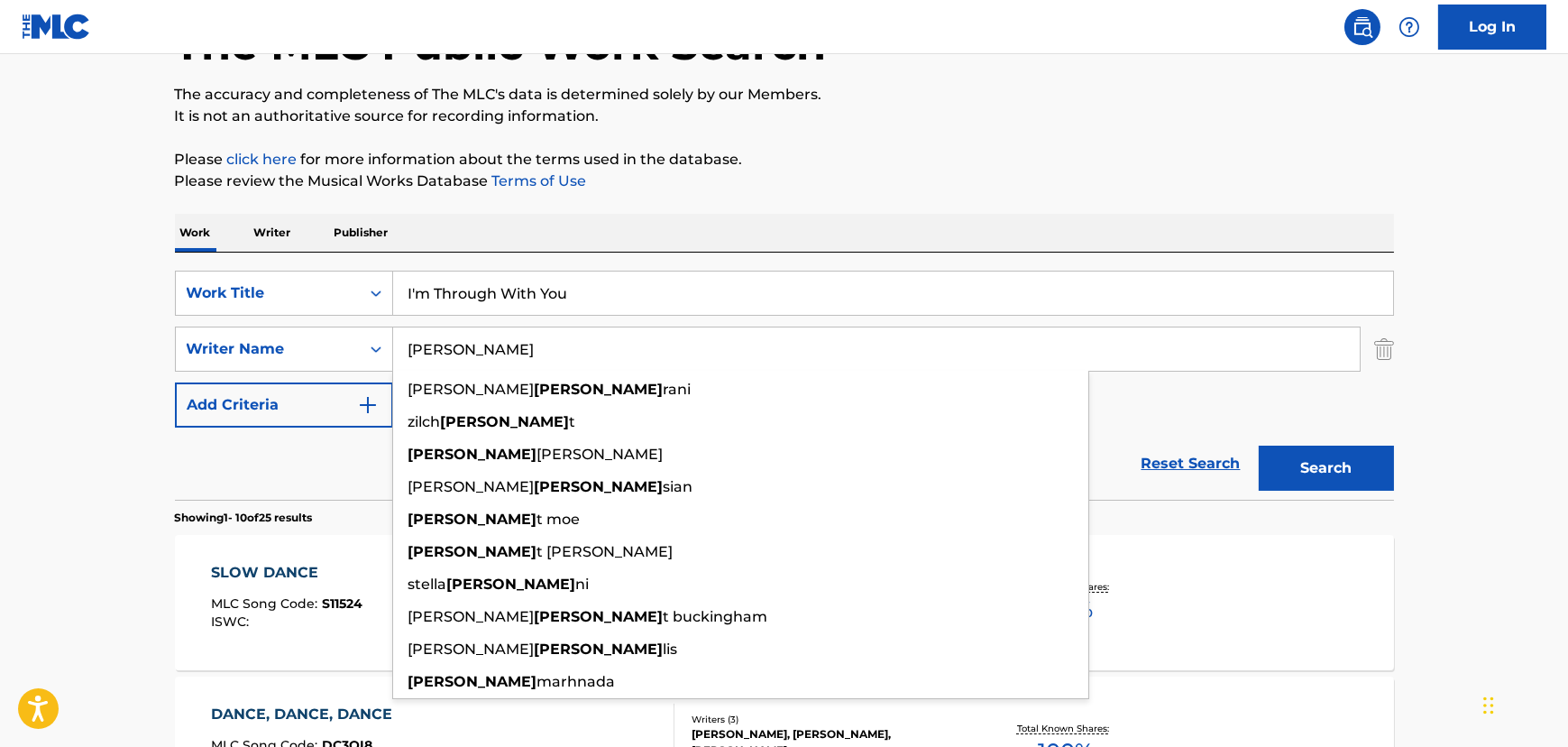
click at [470, 358] on input "[PERSON_NAME]" at bounding box center [876, 349] width 967 height 43
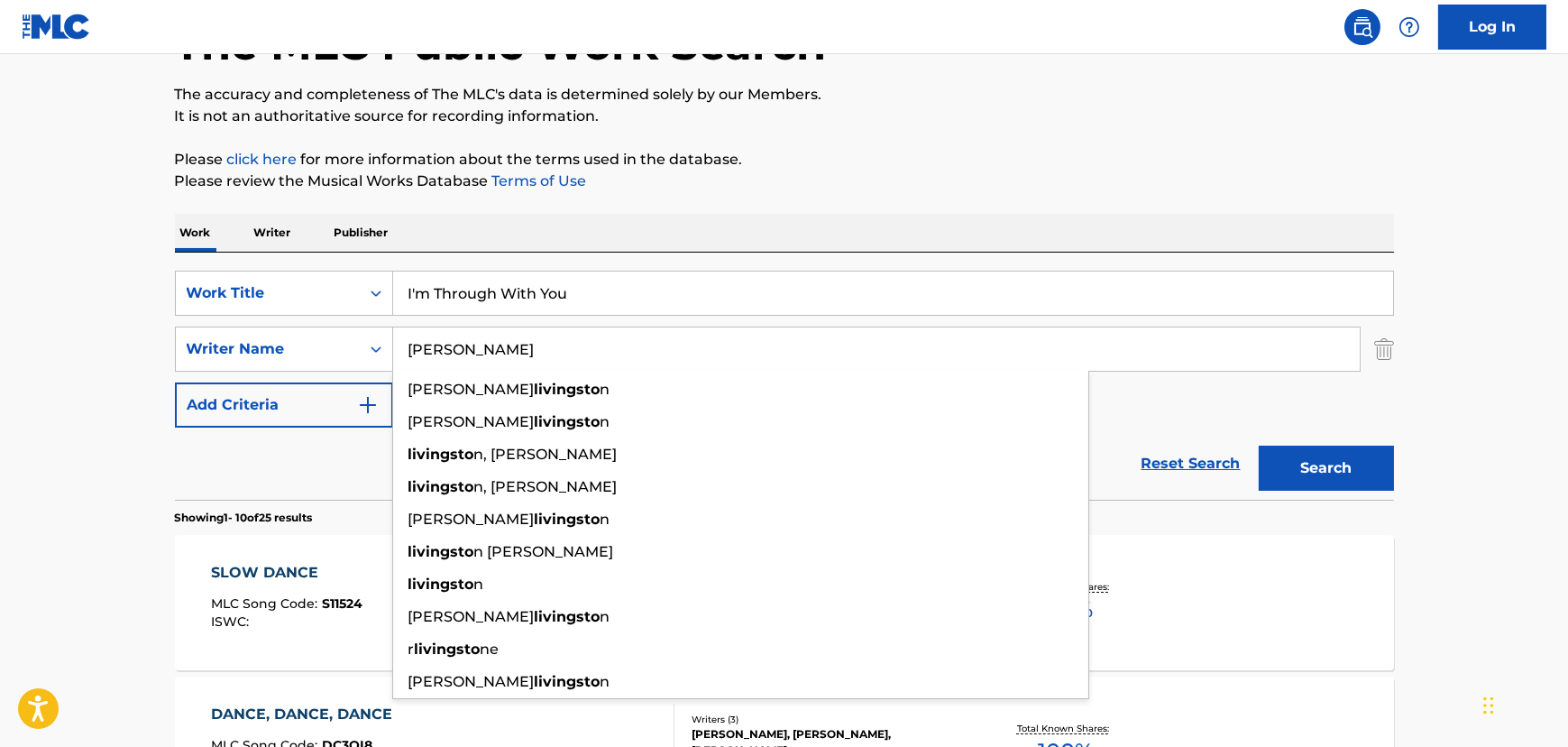
click at [1259, 446] on button "Search" at bounding box center [1327, 468] width 136 height 45
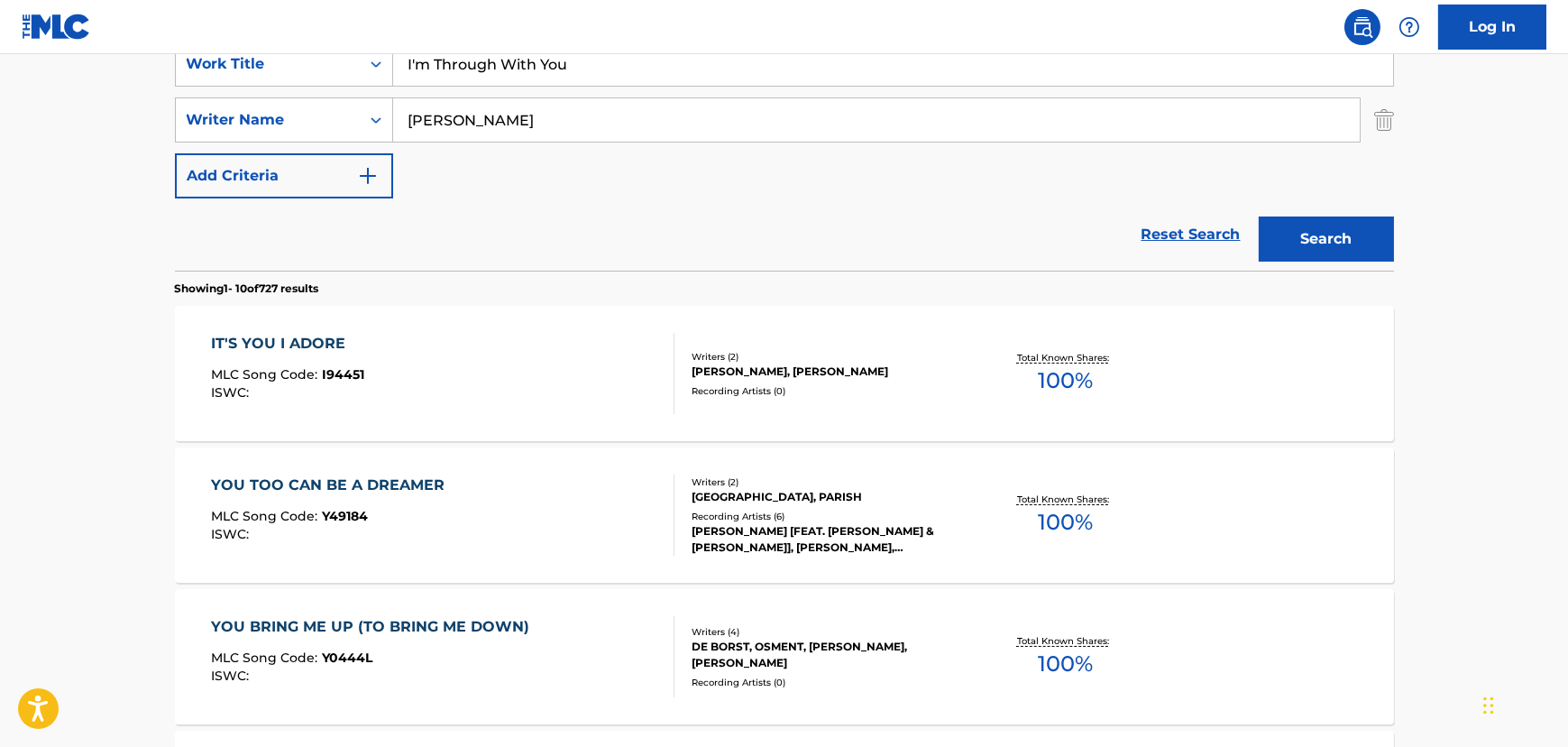
scroll to position [213, 0]
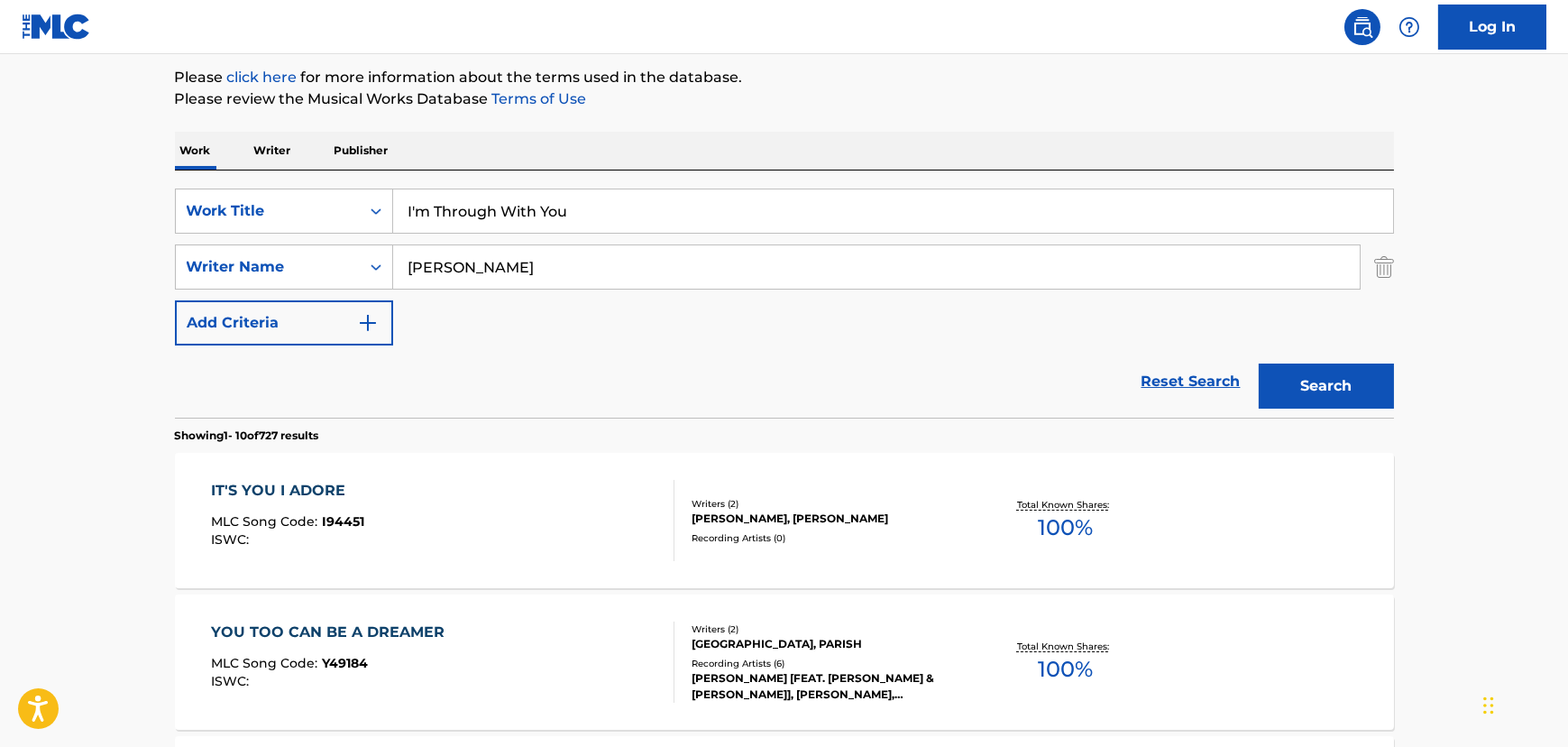
click at [446, 284] on input "[PERSON_NAME]" at bounding box center [876, 267] width 967 height 43
click at [447, 283] on input "[PERSON_NAME]" at bounding box center [876, 267] width 967 height 43
type input "[PERSON_NAME]"
click at [1259, 364] on button "Search" at bounding box center [1327, 386] width 136 height 45
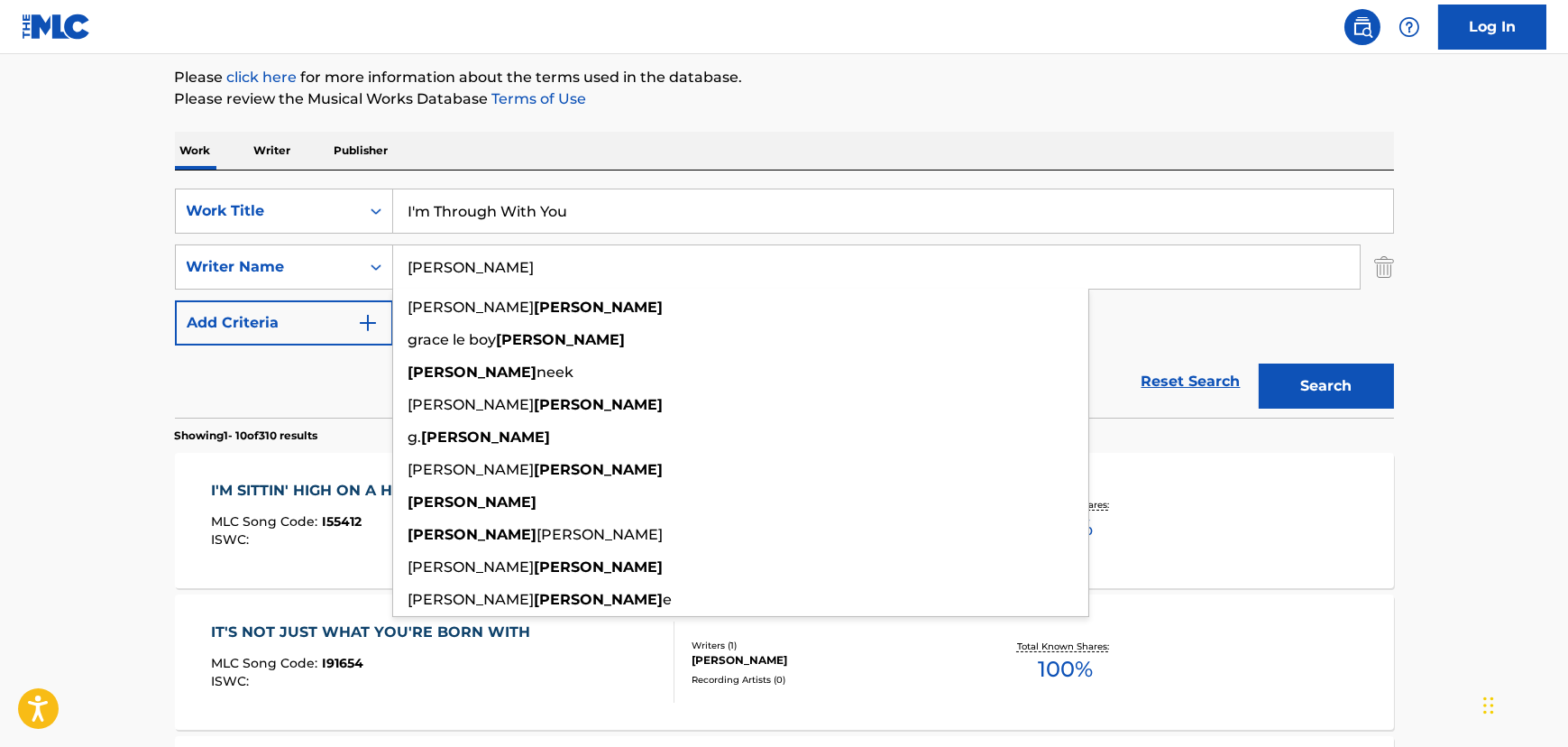
click at [433, 200] on input "I'm Through With You" at bounding box center [892, 211] width 1000 height 43
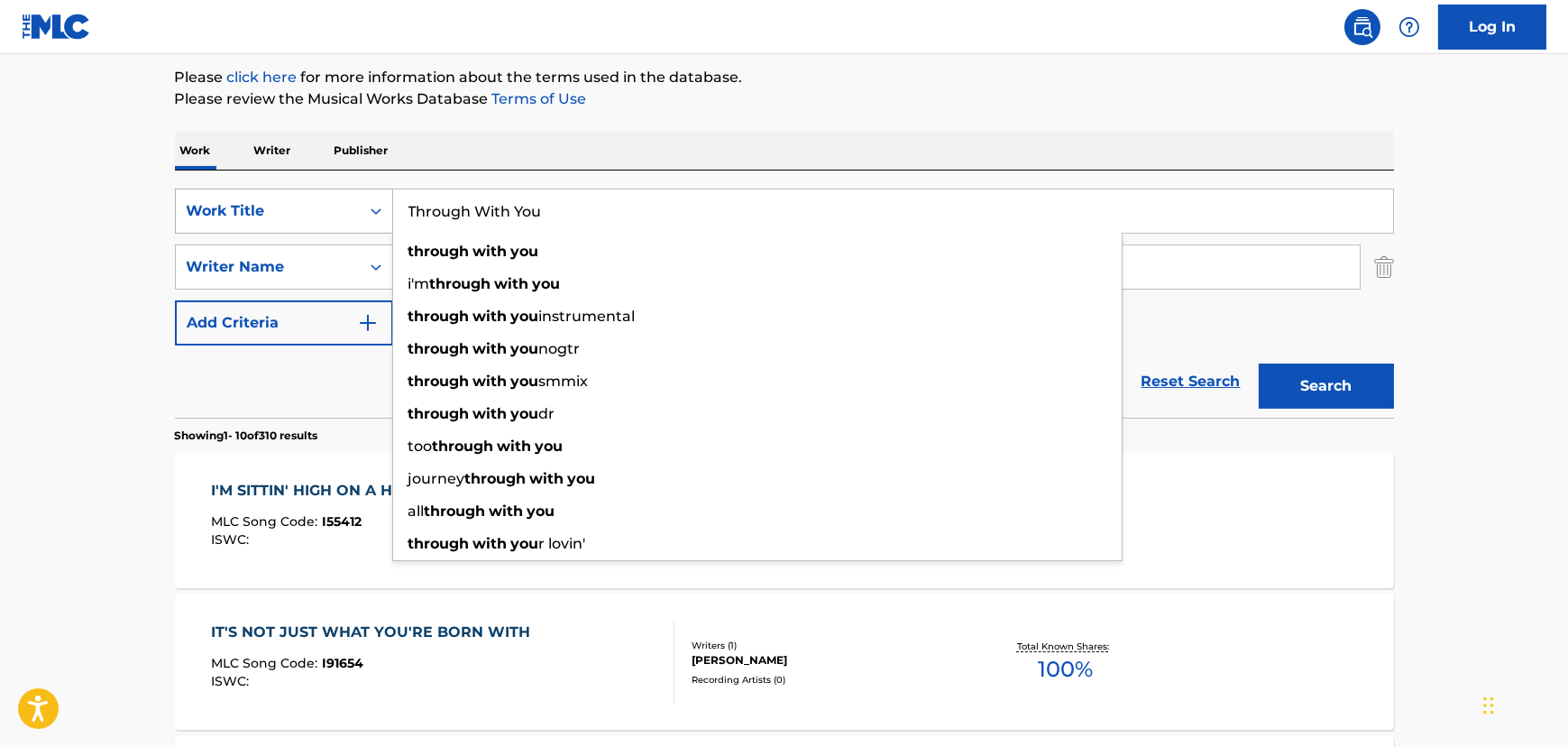
type input "Through With You"
click at [1259, 364] on button "Search" at bounding box center [1327, 386] width 136 height 45
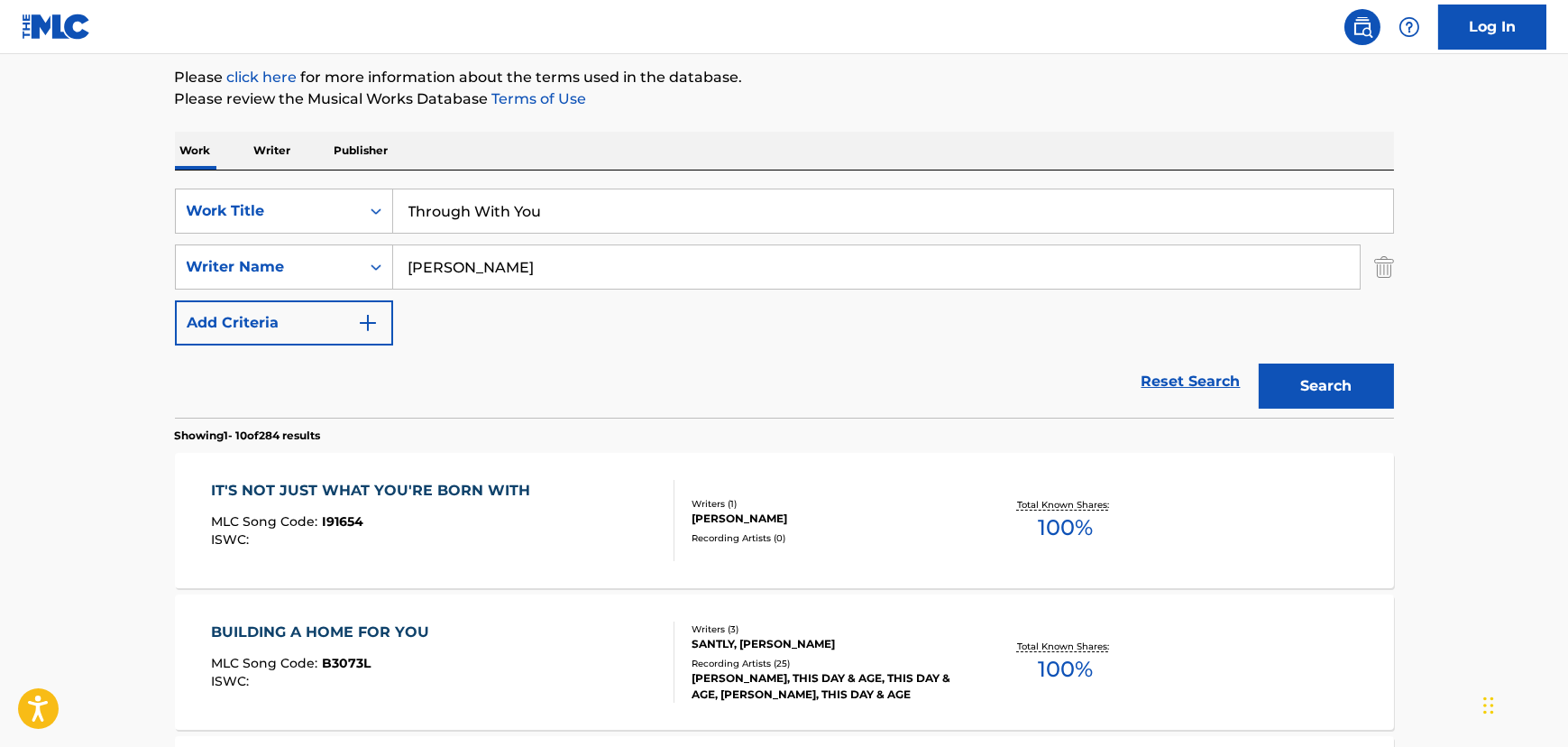
click at [415, 210] on input "Through With You" at bounding box center [892, 211] width 1000 height 43
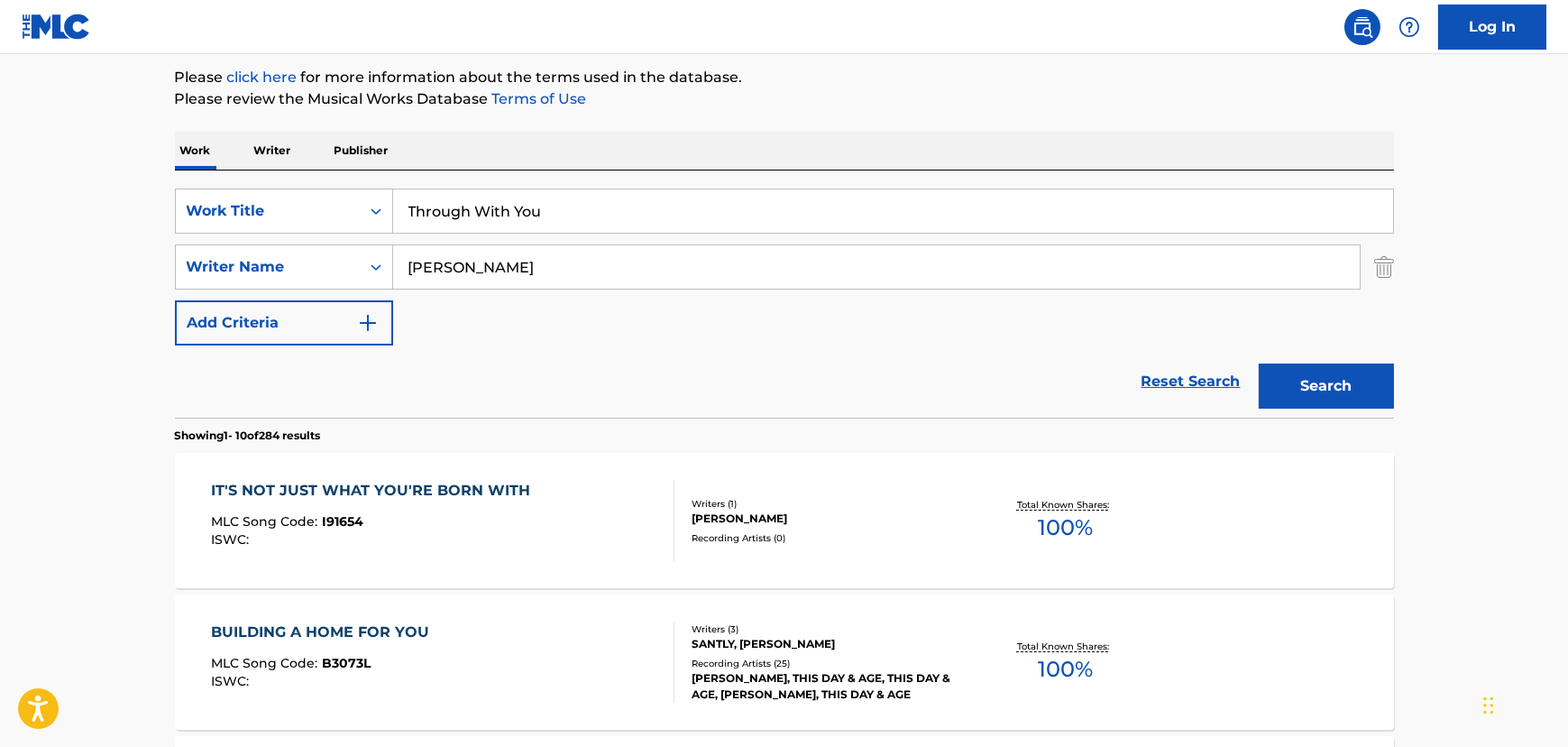
click at [449, 284] on input "[PERSON_NAME]" at bounding box center [876, 267] width 967 height 43
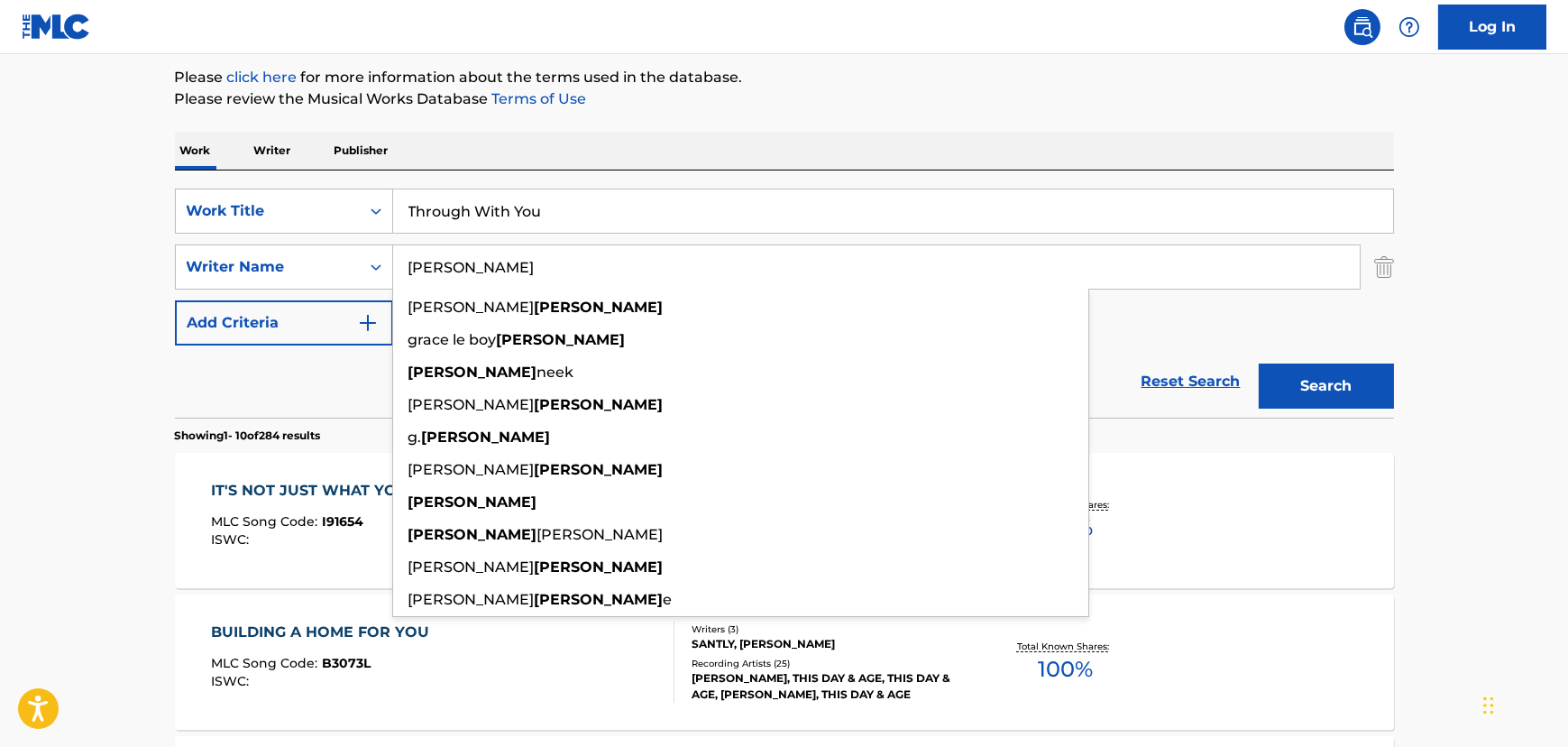
click at [449, 278] on input "[PERSON_NAME]" at bounding box center [876, 267] width 967 height 43
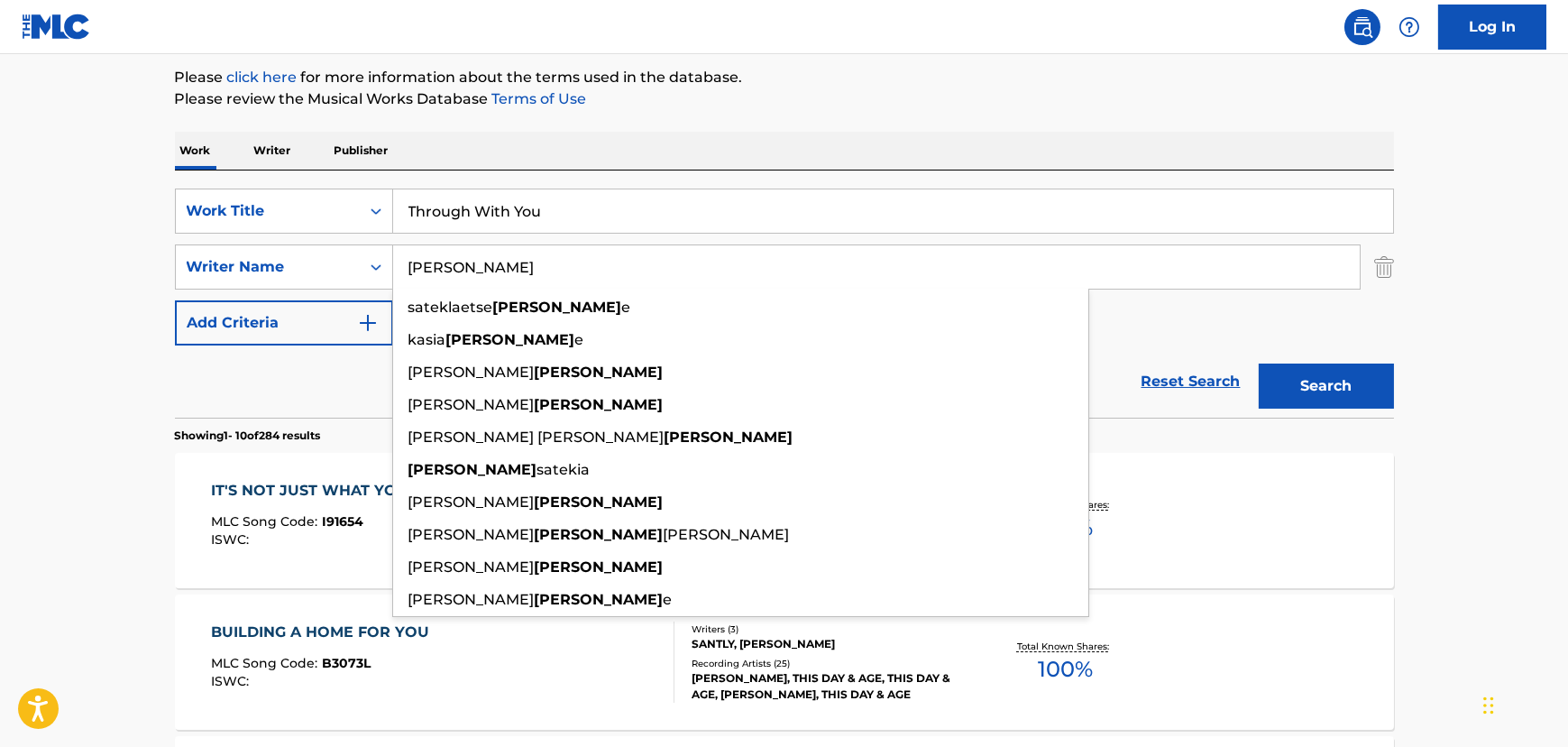
type input "[PERSON_NAME]"
click at [1259, 364] on button "Search" at bounding box center [1327, 386] width 136 height 45
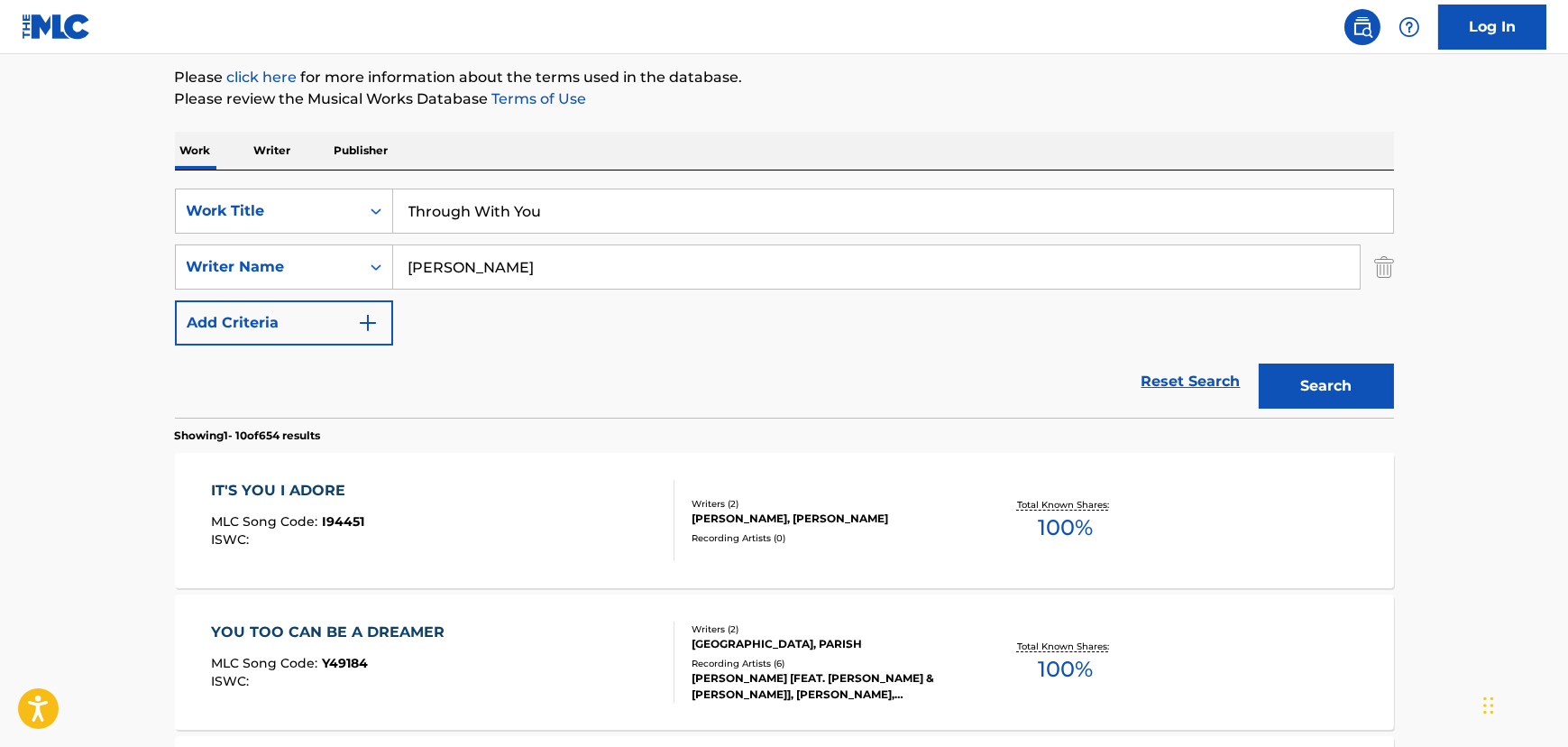
click at [511, 232] on input "Through With You" at bounding box center [892, 211] width 1000 height 43
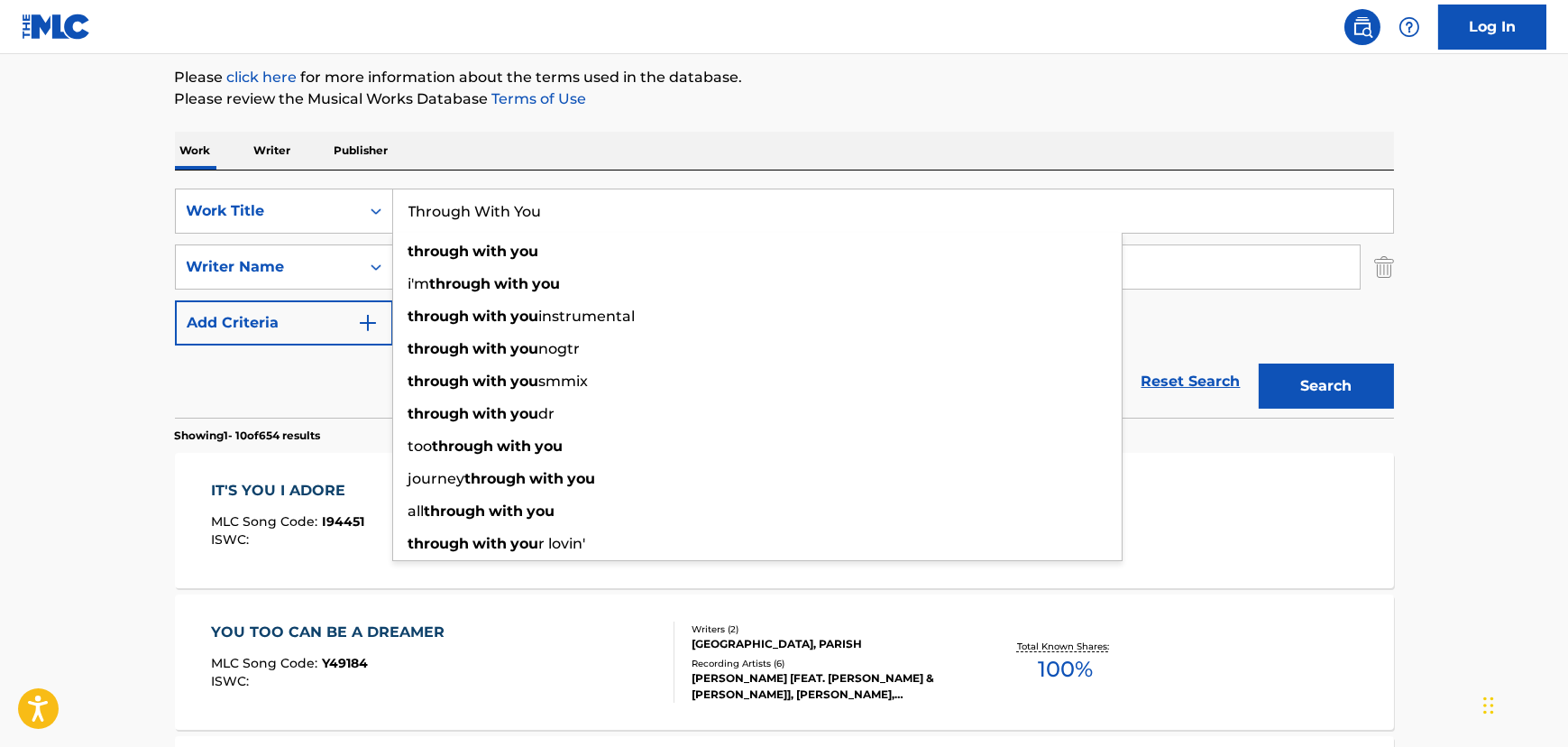
click at [509, 211] on input "Through With You" at bounding box center [892, 211] width 1000 height 43
paste input "I'll Still Remember (In The Still Of The Nite)"
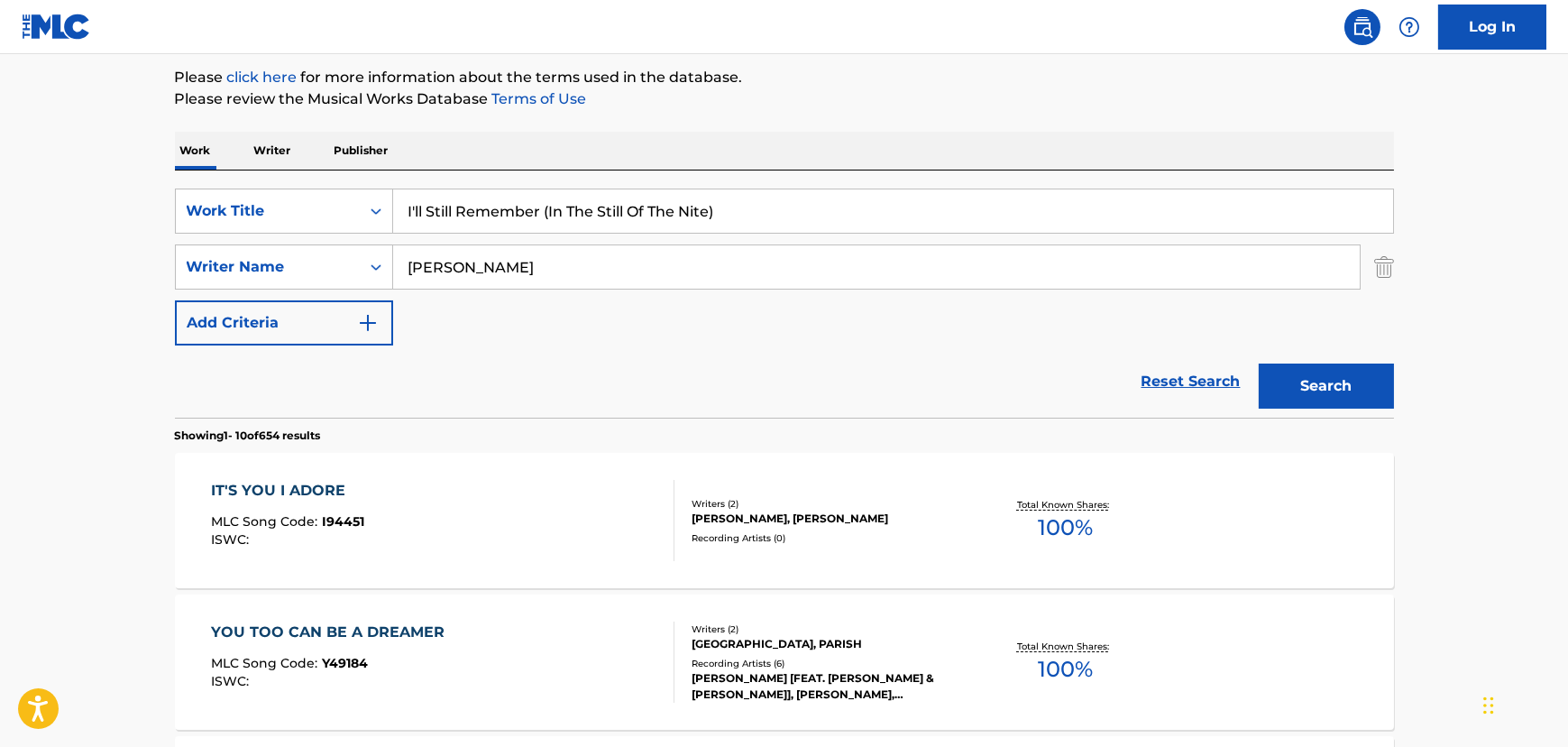
type input "I'll Still Remember (In The Still Of The Nite)"
click at [507, 264] on input "[PERSON_NAME]" at bounding box center [876, 267] width 967 height 43
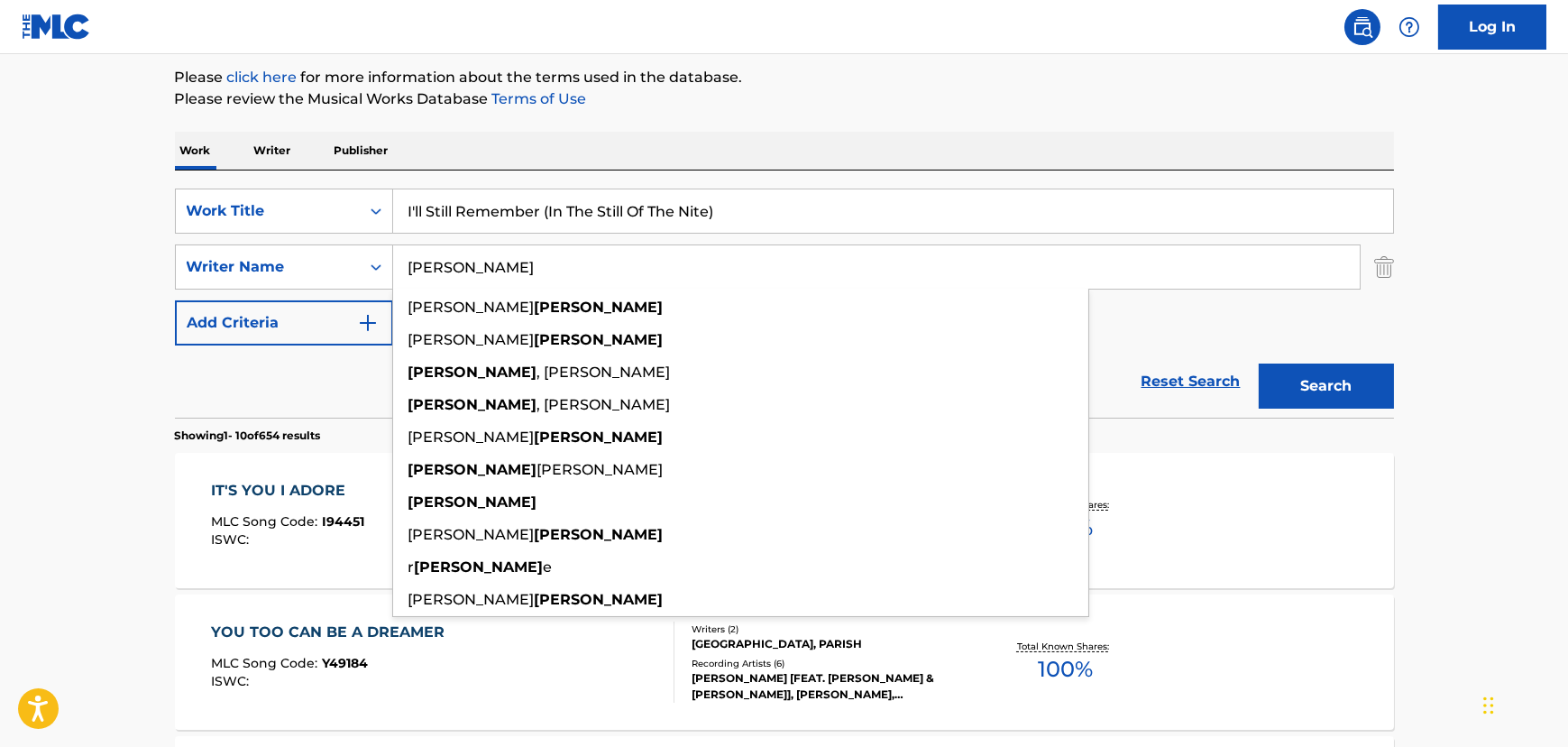
click at [507, 264] on input "[PERSON_NAME]" at bounding box center [876, 267] width 967 height 43
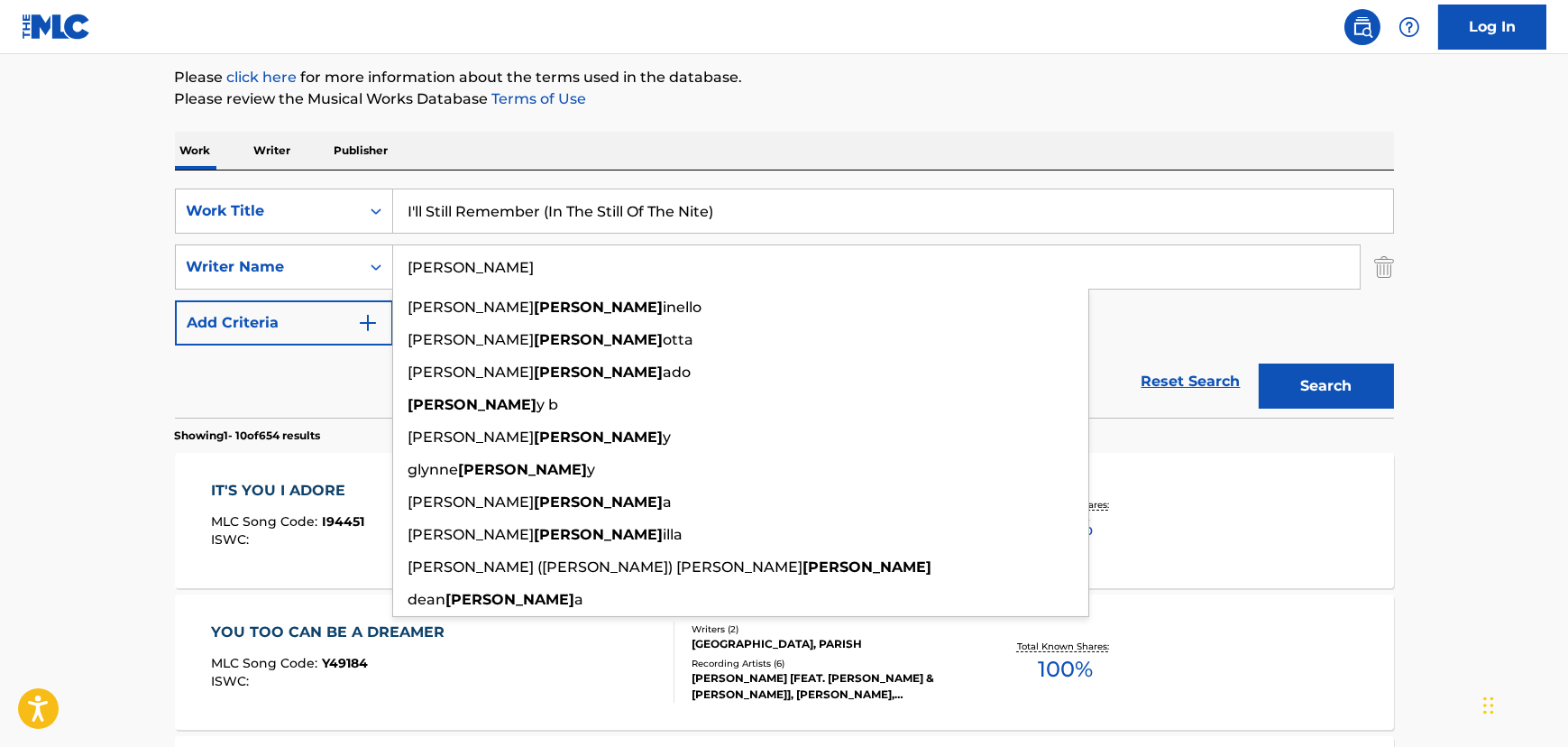
type input "[PERSON_NAME]"
click at [1259, 364] on button "Search" at bounding box center [1327, 386] width 136 height 45
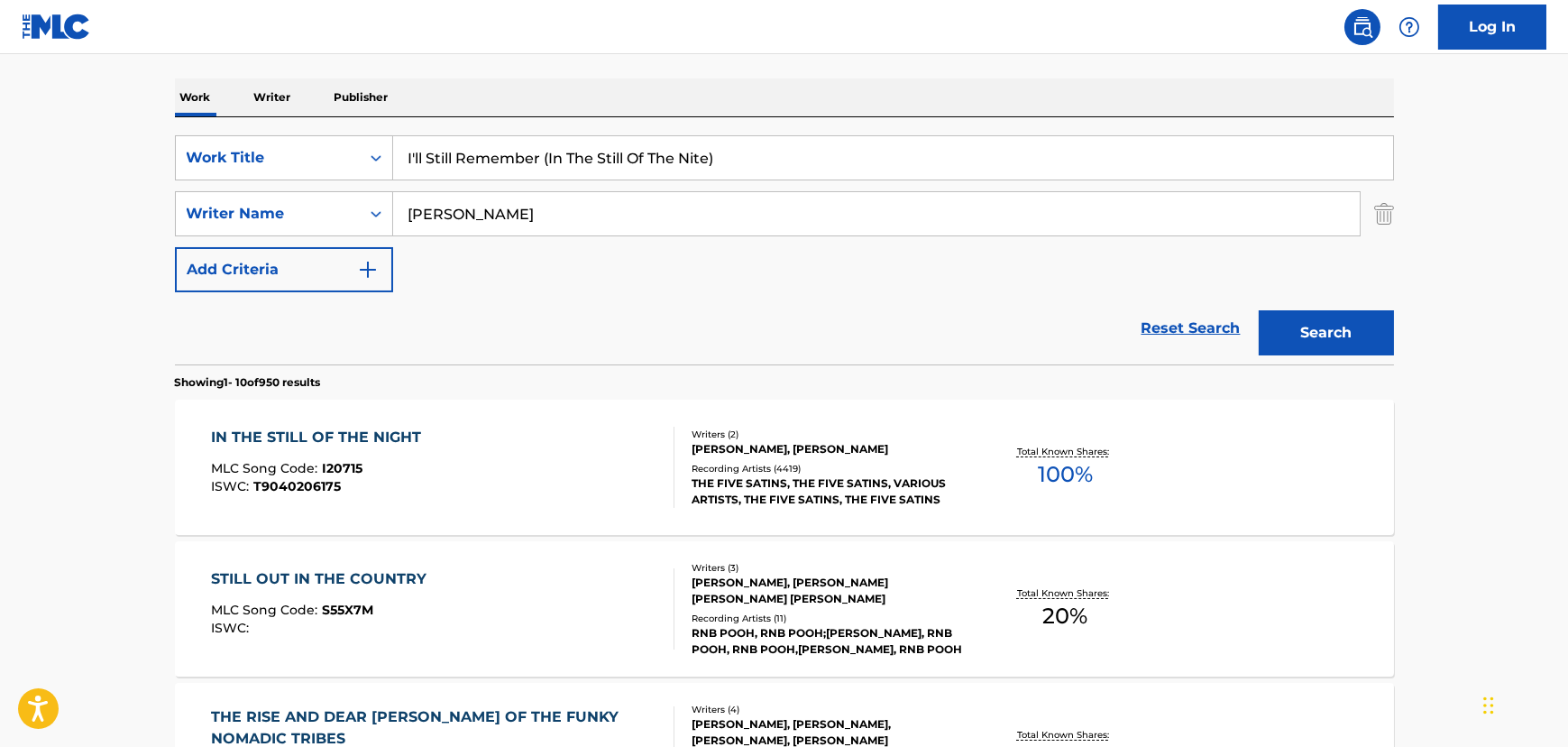
scroll to position [295, 0]
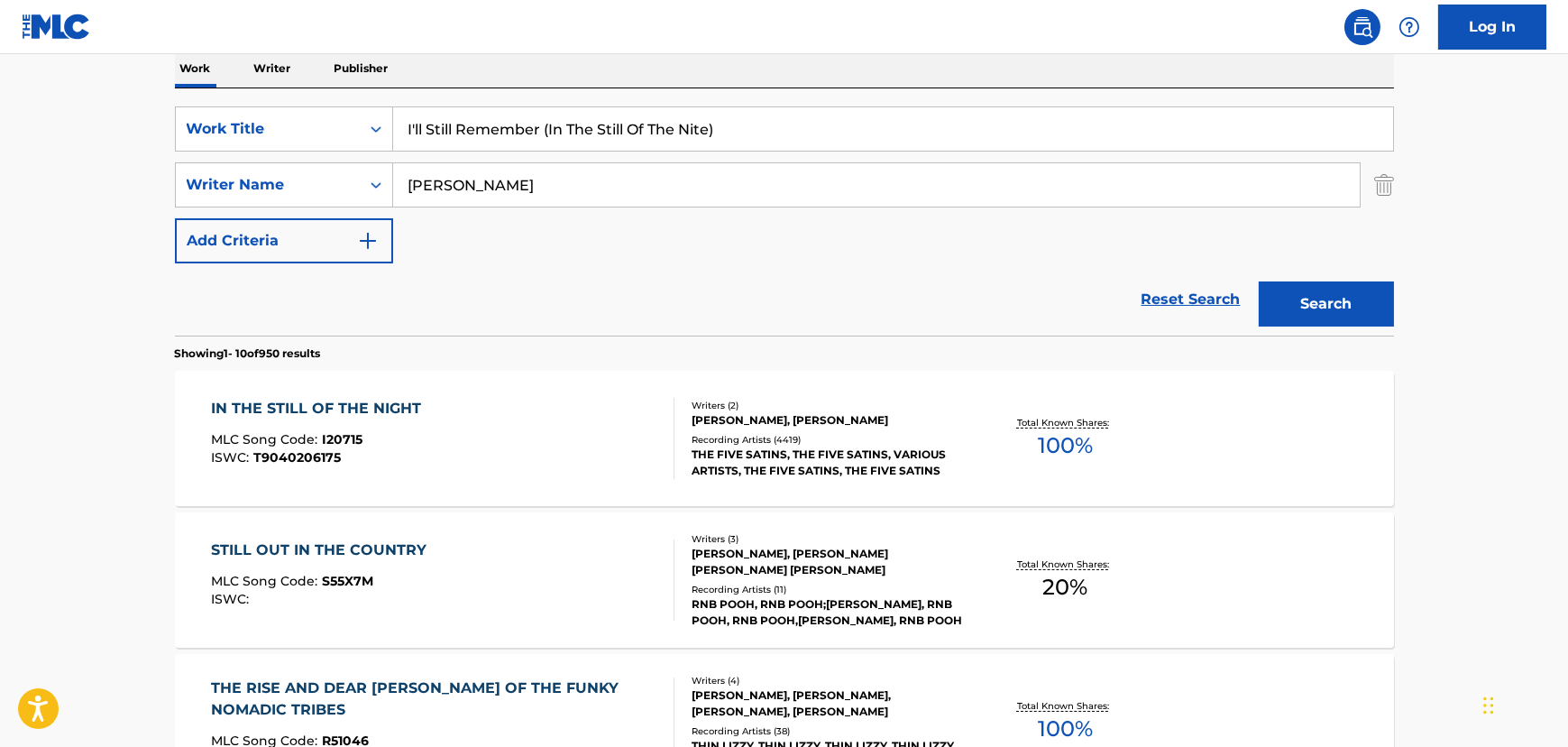
drag, startPoint x: 547, startPoint y: 117, endPoint x: 802, endPoint y: 176, distance: 261.7
click at [802, 176] on div "SearchWithCriteriaf88c439b-c976-4555-9be6-475d74178aac Work Title I'll Still Re…" at bounding box center [785, 185] width 1219 height 157
type input "I'll Still Remember"
click at [1259, 282] on button "Search" at bounding box center [1327, 304] width 136 height 45
